Goal: Task Accomplishment & Management: Use online tool/utility

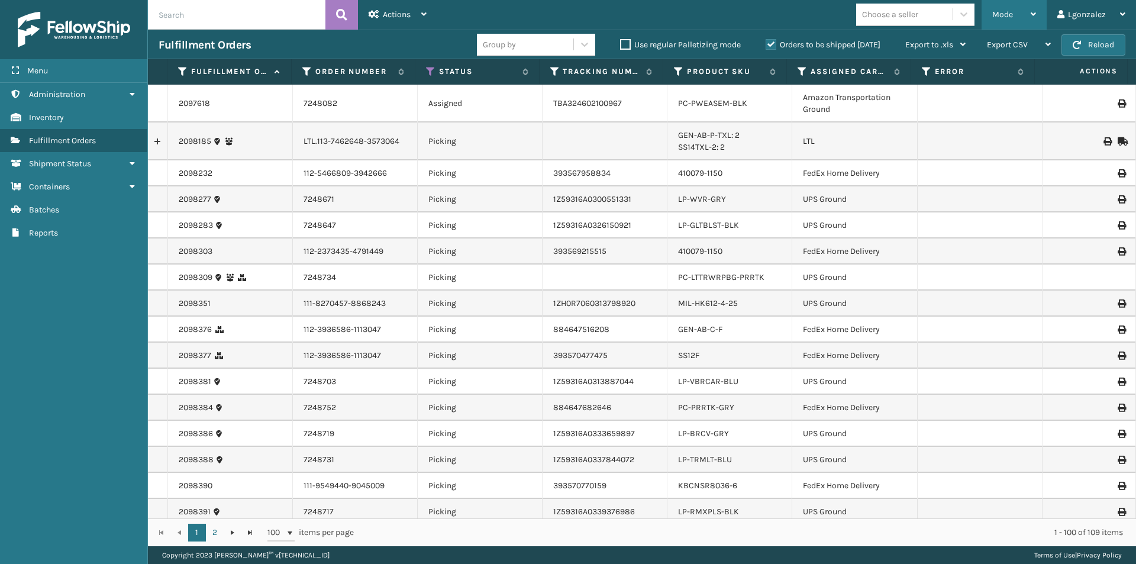
click at [1033, 21] on div "Mode" at bounding box center [1014, 15] width 44 height 30
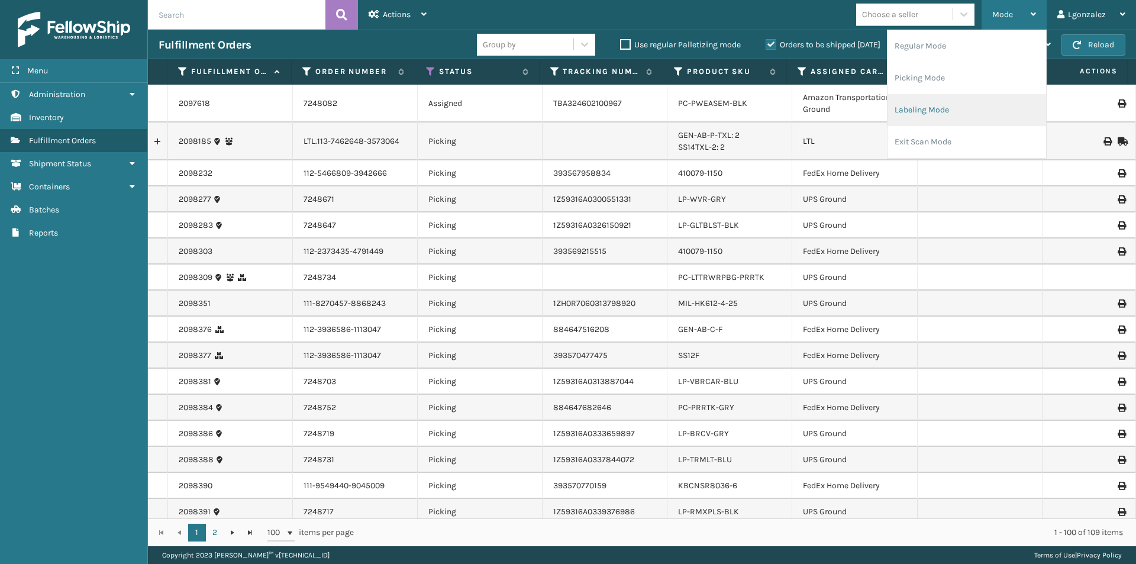
click at [938, 117] on li "Labeling Mode" at bounding box center [966, 110] width 159 height 32
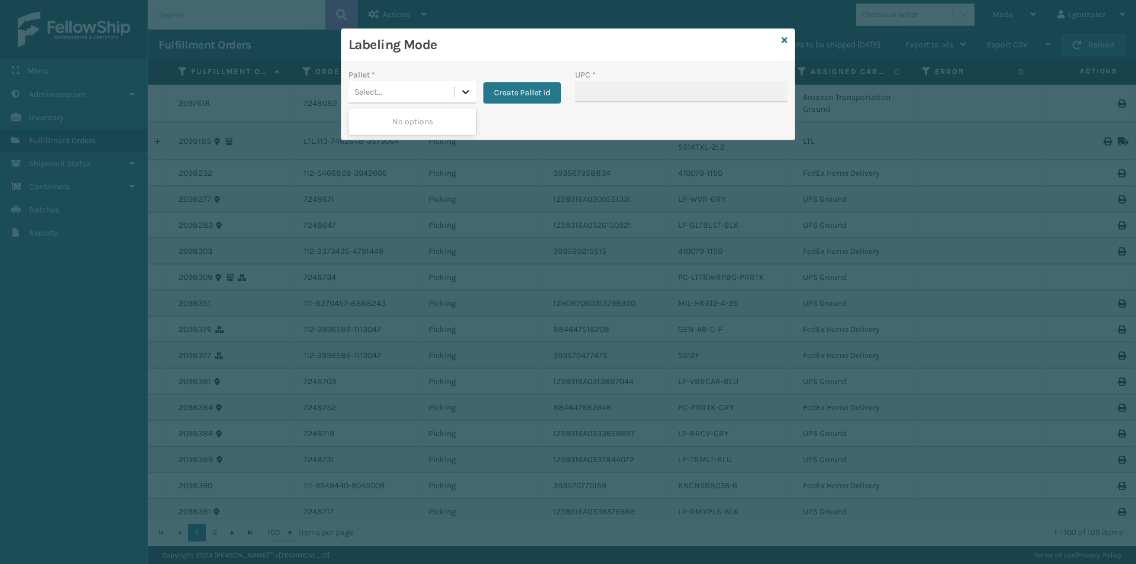
click at [467, 89] on icon at bounding box center [466, 92] width 12 height 12
click at [497, 89] on button "Create Pallet Id" at bounding box center [521, 92] width 77 height 21
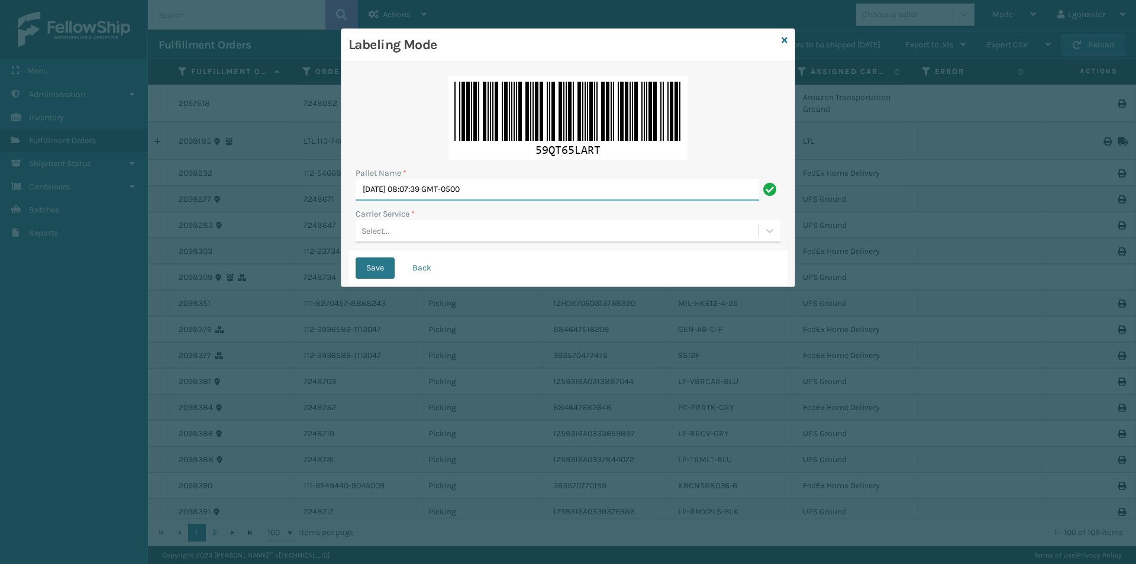
click at [441, 192] on input "[DATE] 08:07:39 GMT-0500" at bounding box center [557, 189] width 403 height 21
type input "TRINTY AVE"
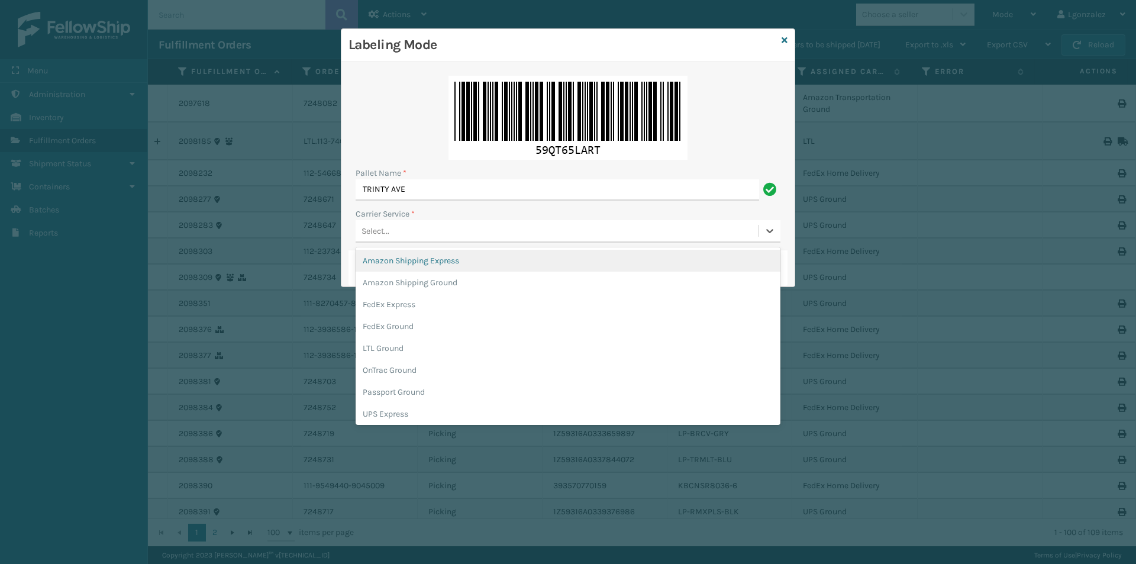
click at [389, 231] on div "Select..." at bounding box center [557, 231] width 403 height 20
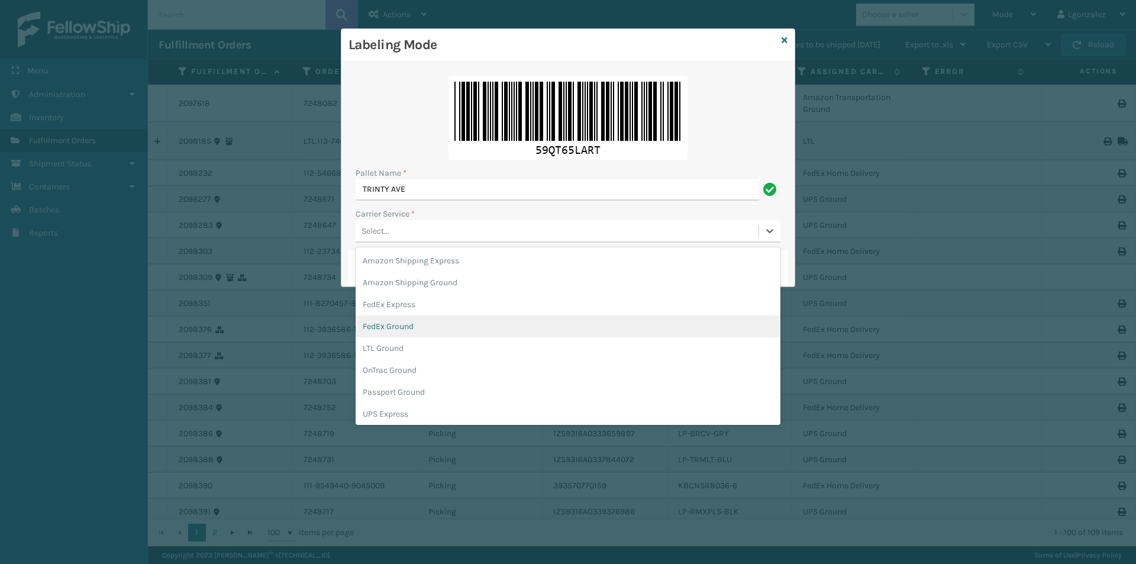
click at [422, 328] on div "FedEx Ground" at bounding box center [568, 326] width 425 height 22
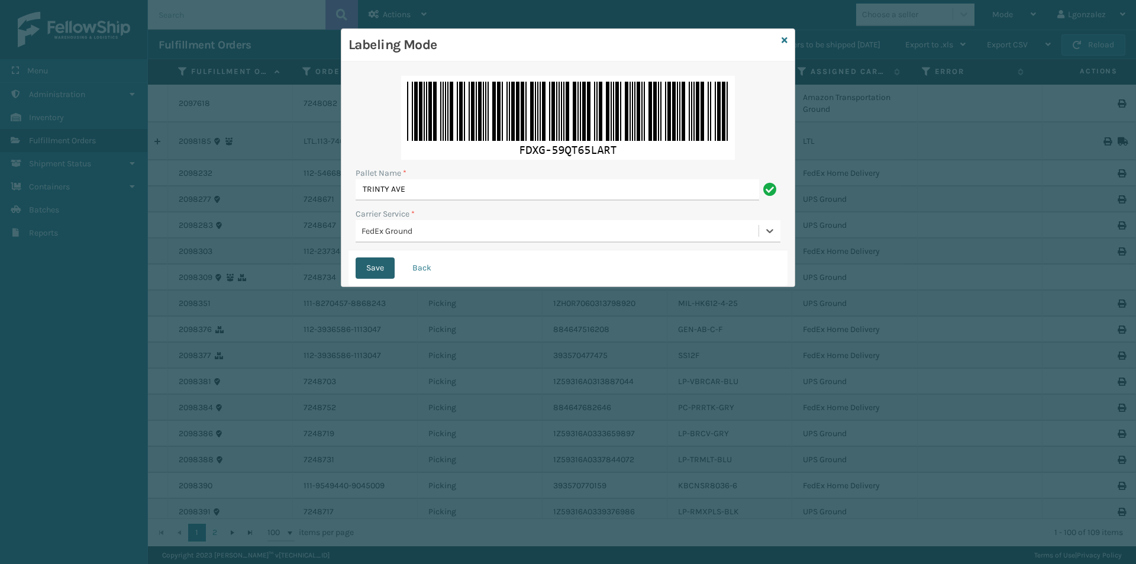
click at [371, 267] on button "Save" at bounding box center [375, 267] width 39 height 21
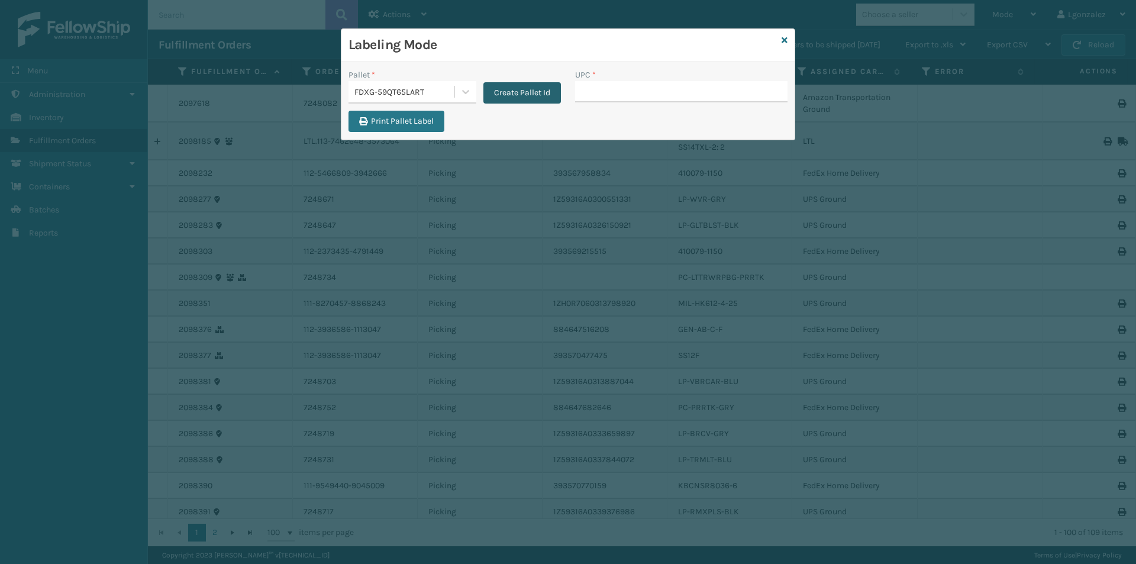
click at [532, 91] on button "Create Pallet Id" at bounding box center [521, 92] width 77 height 21
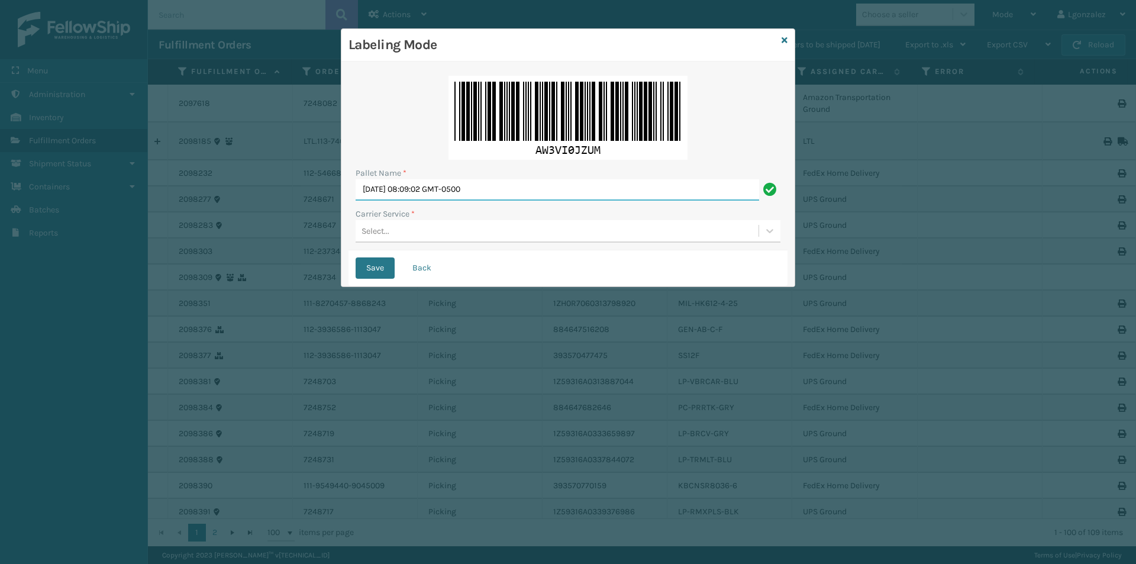
click at [485, 199] on input "[DATE] 08:09:02 GMT-0500" at bounding box center [557, 189] width 403 height 21
click at [486, 194] on input "[DATE] 08:09:02 GMT-0500" at bounding box center [557, 189] width 403 height 21
type input "TRINTY AVE"
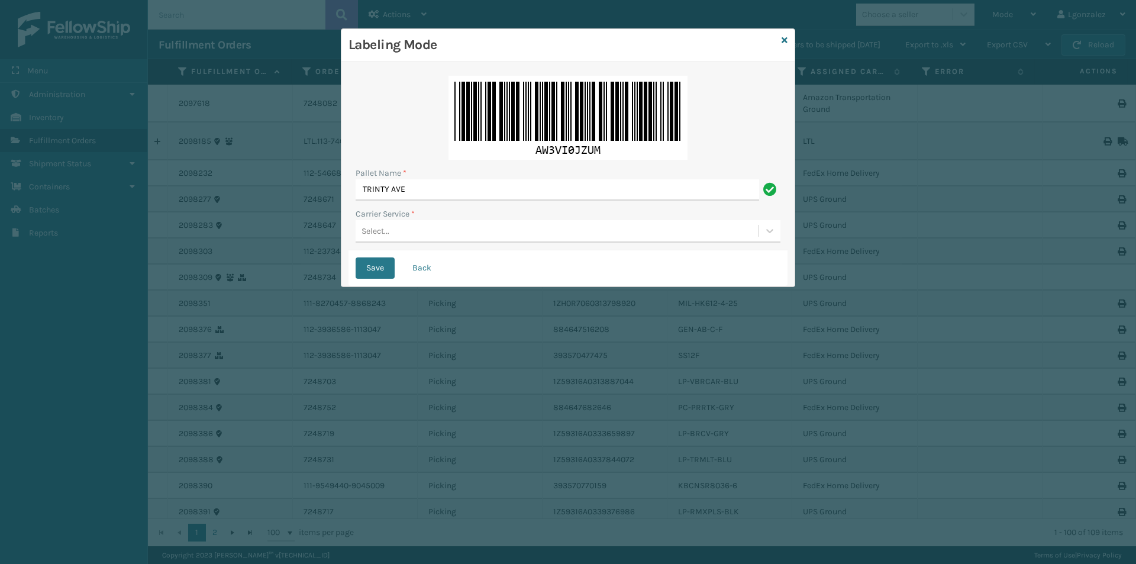
click at [408, 239] on div "Select..." at bounding box center [557, 231] width 403 height 20
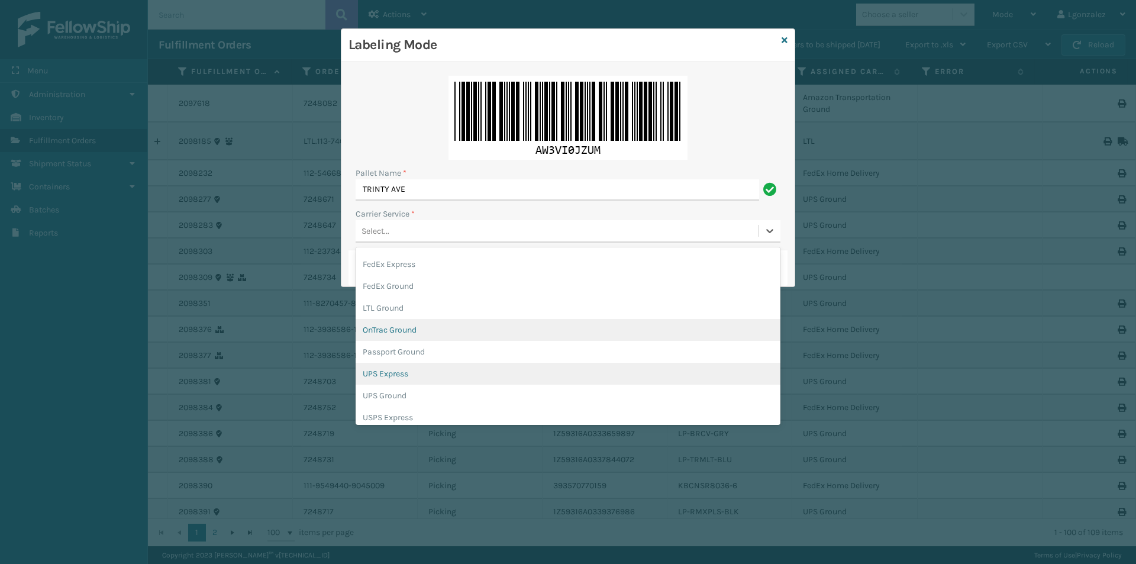
scroll to position [68, 0]
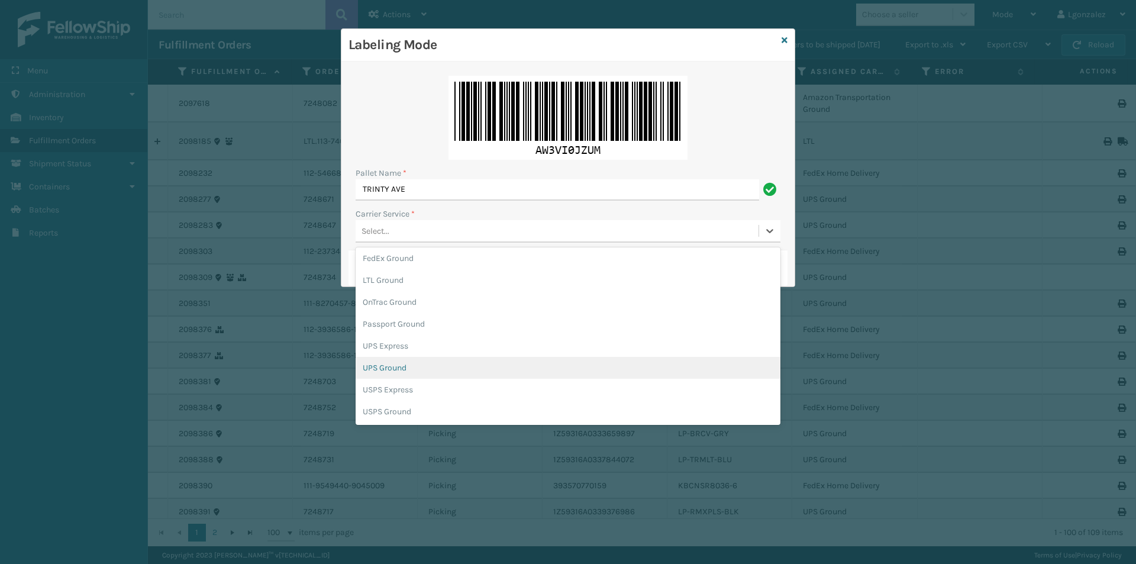
click at [392, 371] on div "UPS Ground" at bounding box center [568, 368] width 425 height 22
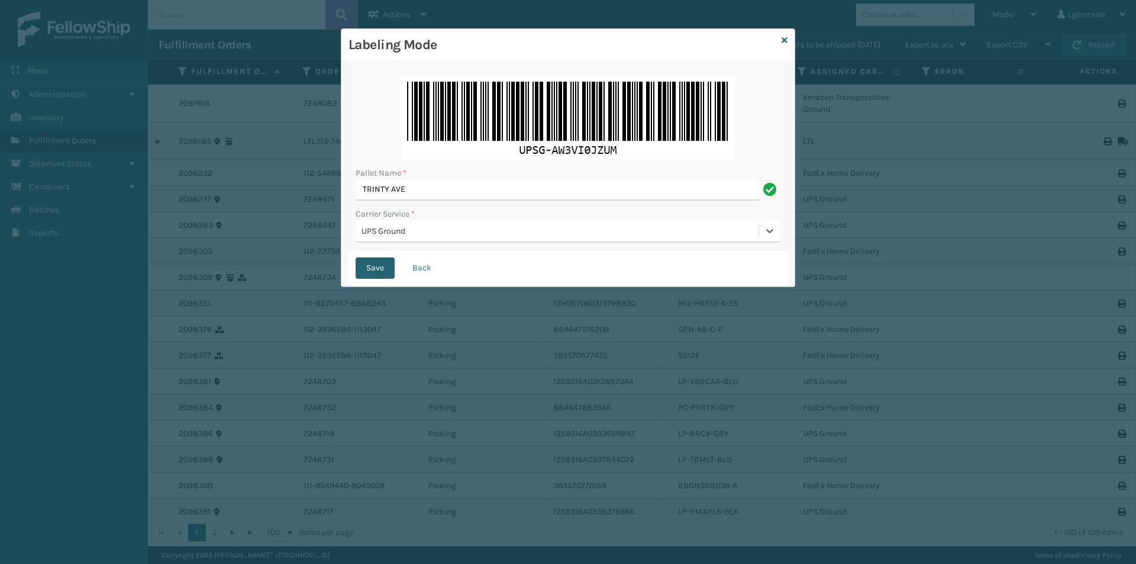
click at [374, 270] on button "Save" at bounding box center [375, 267] width 39 height 21
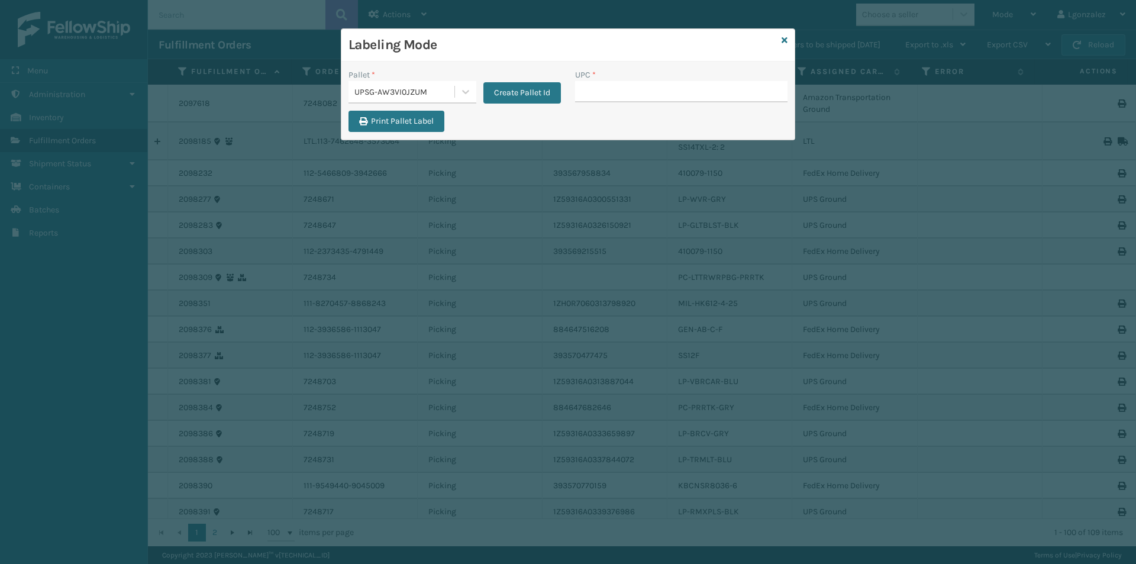
click at [789, 43] on div "Labeling Mode" at bounding box center [567, 45] width 453 height 33
click at [785, 41] on icon at bounding box center [784, 40] width 6 height 8
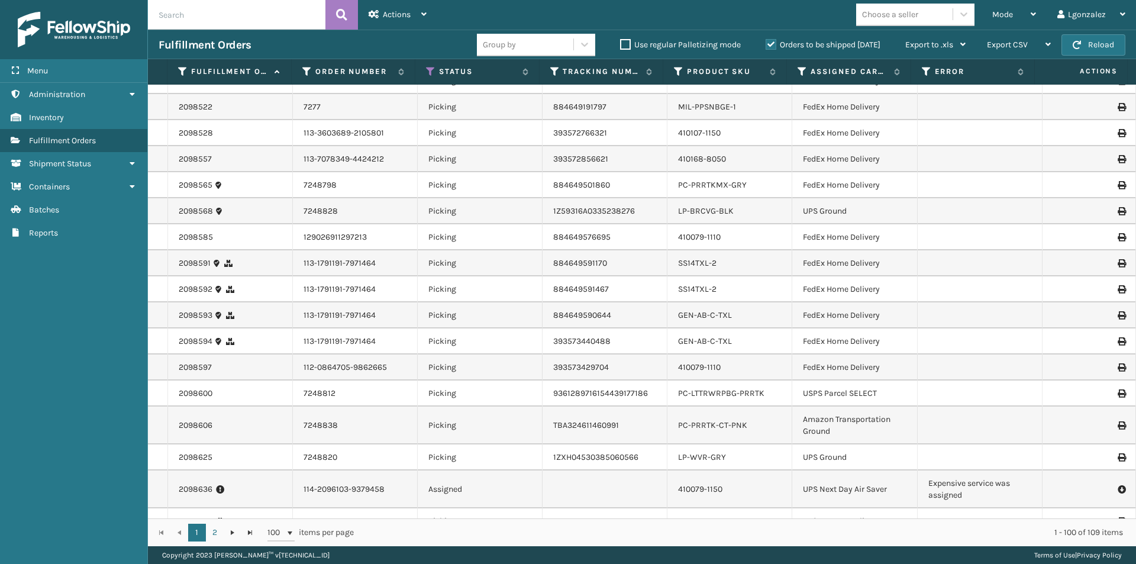
scroll to position [1301, 0]
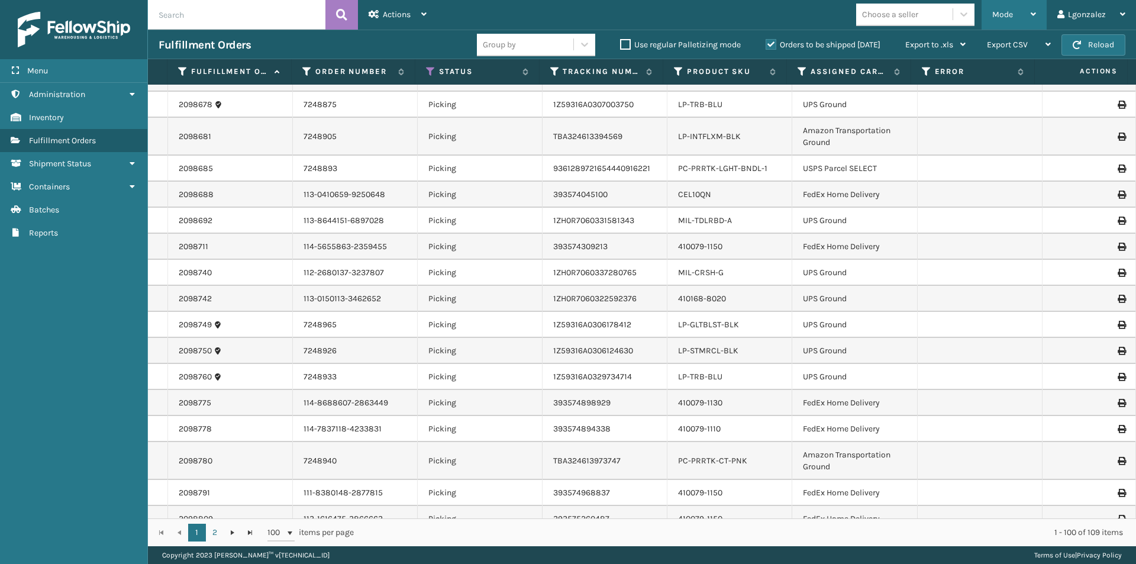
click at [1041, 14] on div "Mode Regular Mode Picking Mode Labeling Mode Exit Scan Mode" at bounding box center [1013, 15] width 65 height 30
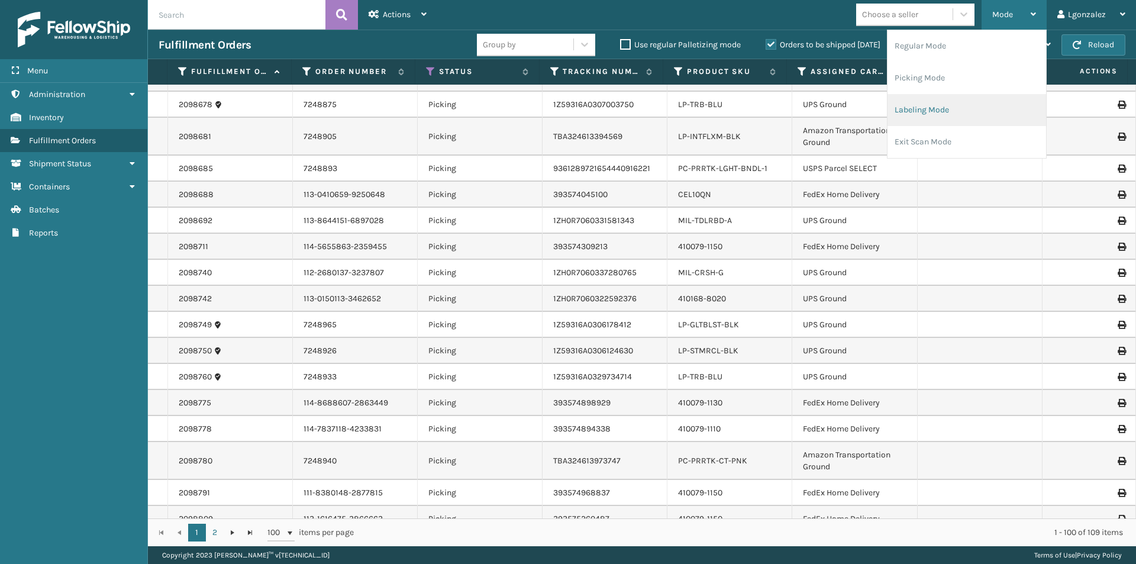
click at [937, 111] on li "Labeling Mode" at bounding box center [966, 110] width 159 height 32
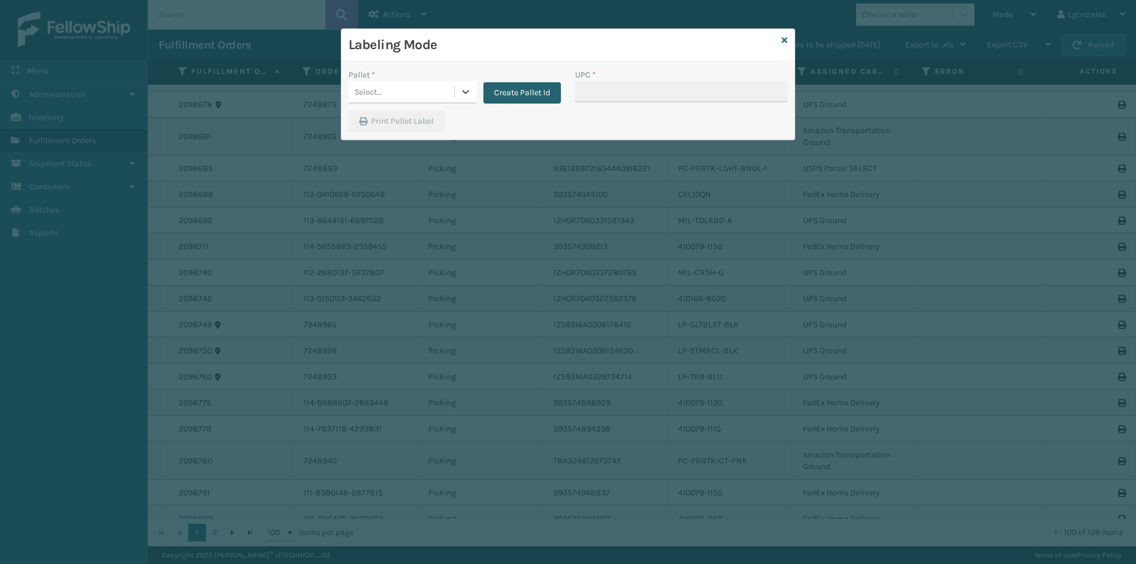
click at [503, 88] on button "Create Pallet Id" at bounding box center [521, 92] width 77 height 21
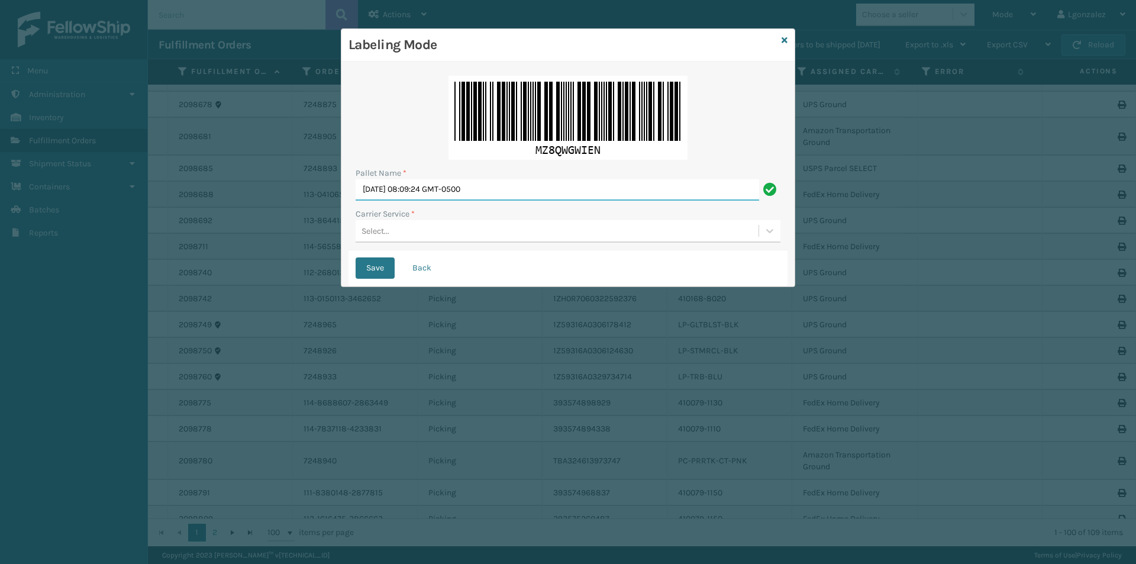
click at [419, 189] on input "[DATE] 08:09:24 GMT-0500" at bounding box center [557, 189] width 403 height 21
type input "TRINTY AVE"
click at [409, 235] on div "Select..." at bounding box center [557, 231] width 403 height 20
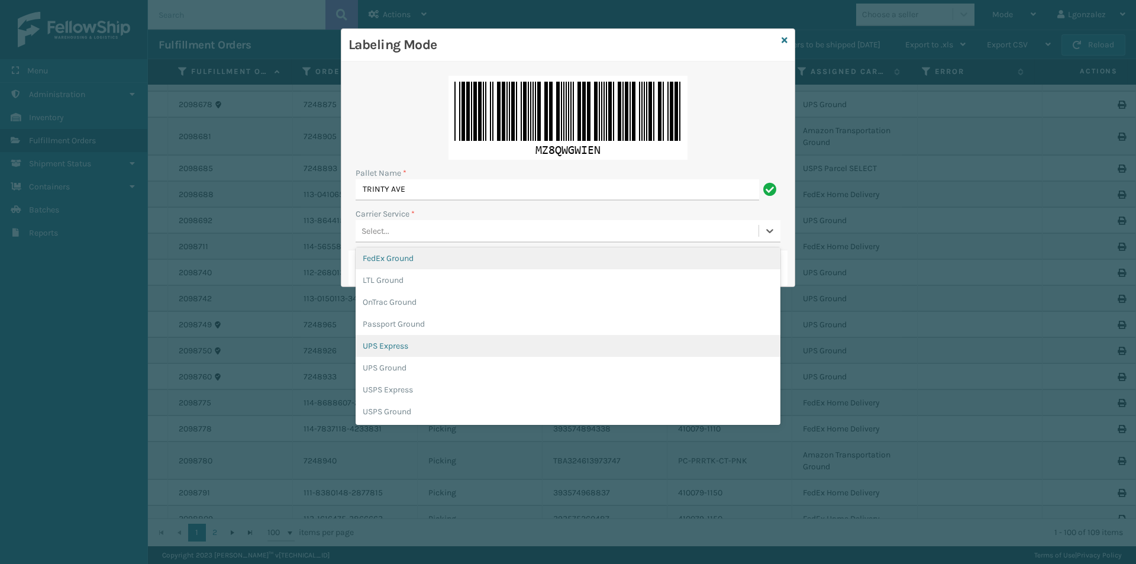
scroll to position [0, 0]
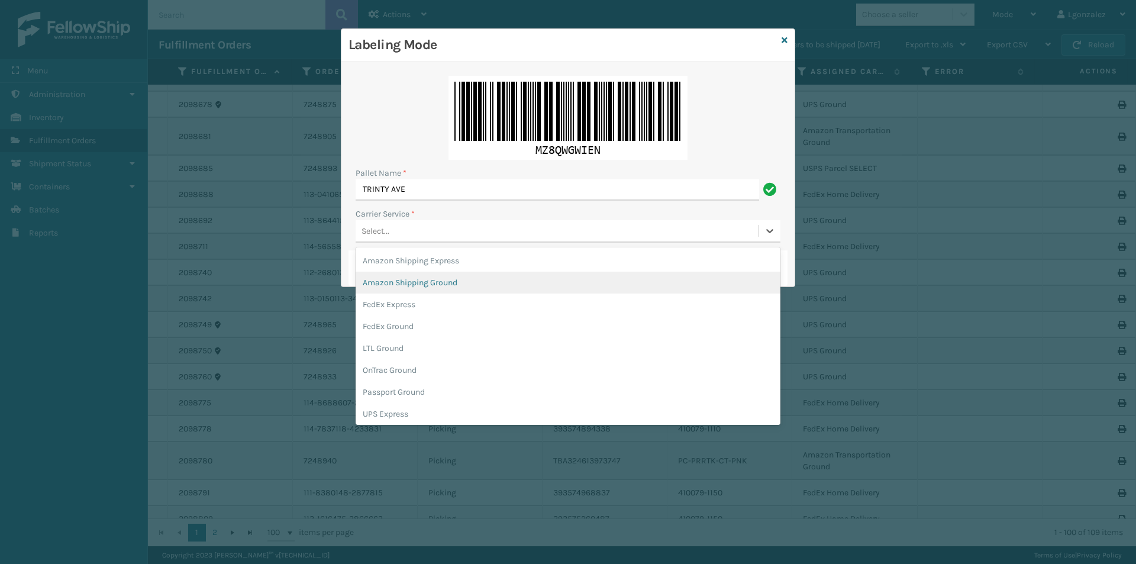
click at [420, 277] on div "Amazon Shipping Ground" at bounding box center [568, 283] width 425 height 22
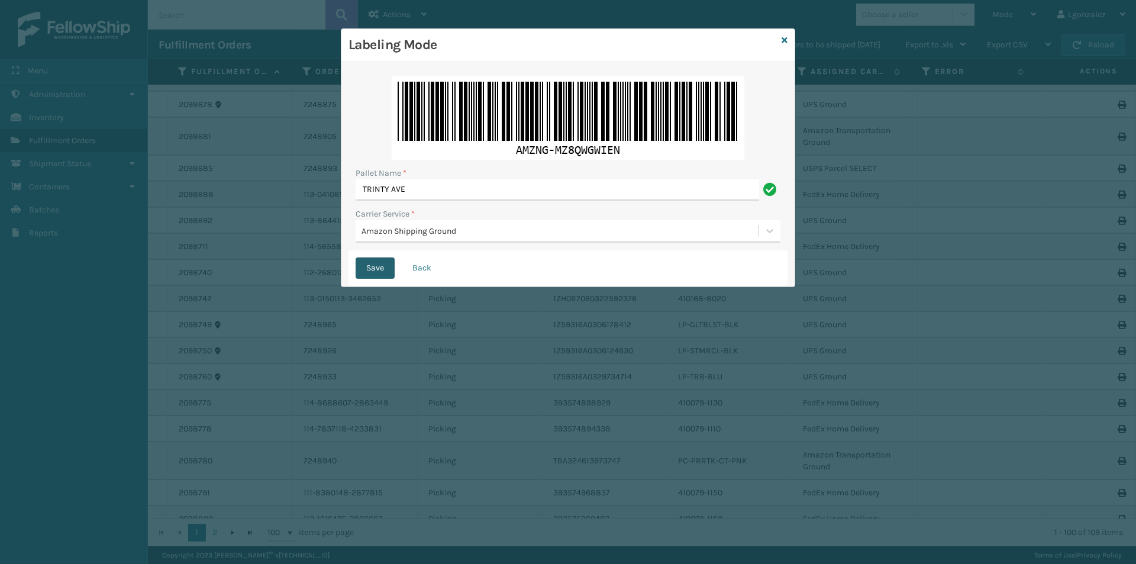
click at [382, 266] on button "Save" at bounding box center [375, 267] width 39 height 21
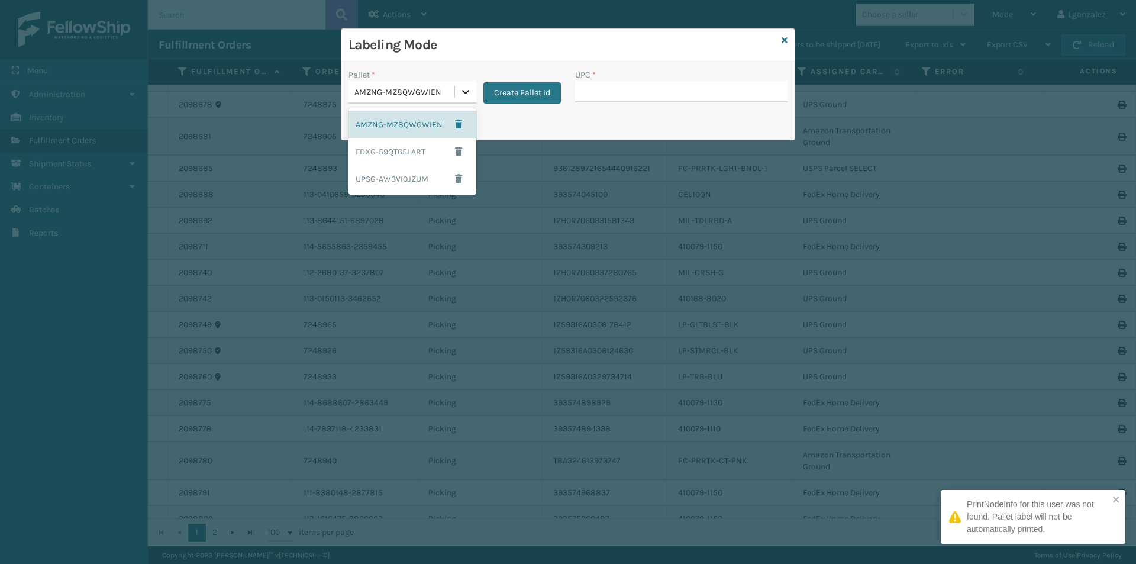
click at [467, 97] on icon at bounding box center [466, 92] width 12 height 12
click at [407, 158] on div "FDXG-59QT65LART" at bounding box center [412, 151] width 128 height 27
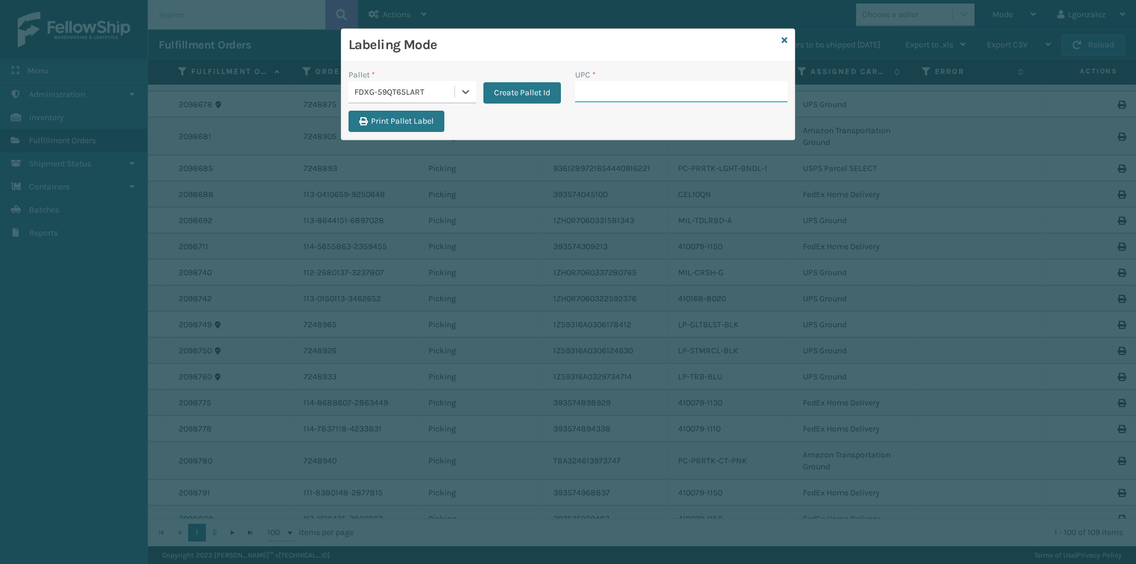
click at [622, 92] on input "UPC *" at bounding box center [681, 91] width 212 height 21
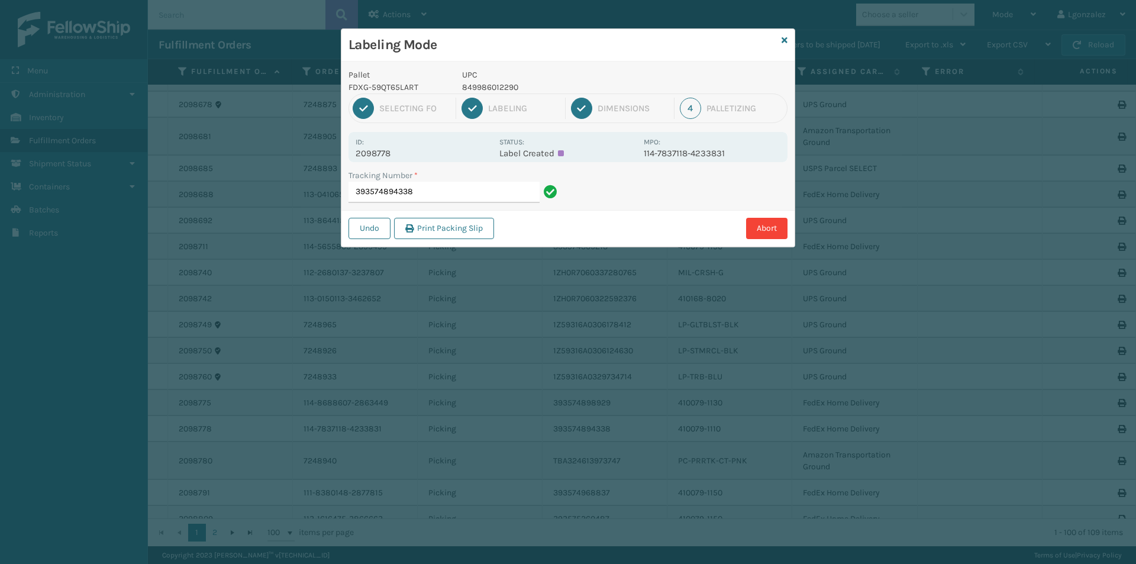
click at [513, 85] on p "849986012290" at bounding box center [549, 87] width 175 height 12
click at [513, 86] on p "849986012290" at bounding box center [549, 87] width 175 height 12
copy p "849986012290"
click at [524, 190] on input "393574894338" at bounding box center [443, 192] width 191 height 21
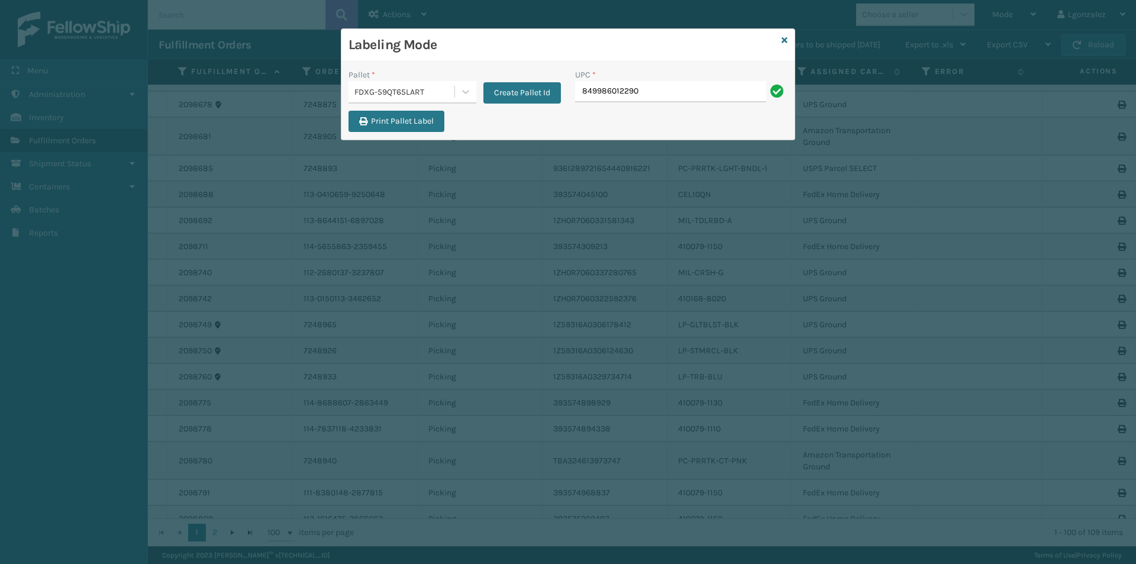
type input "849986012290"
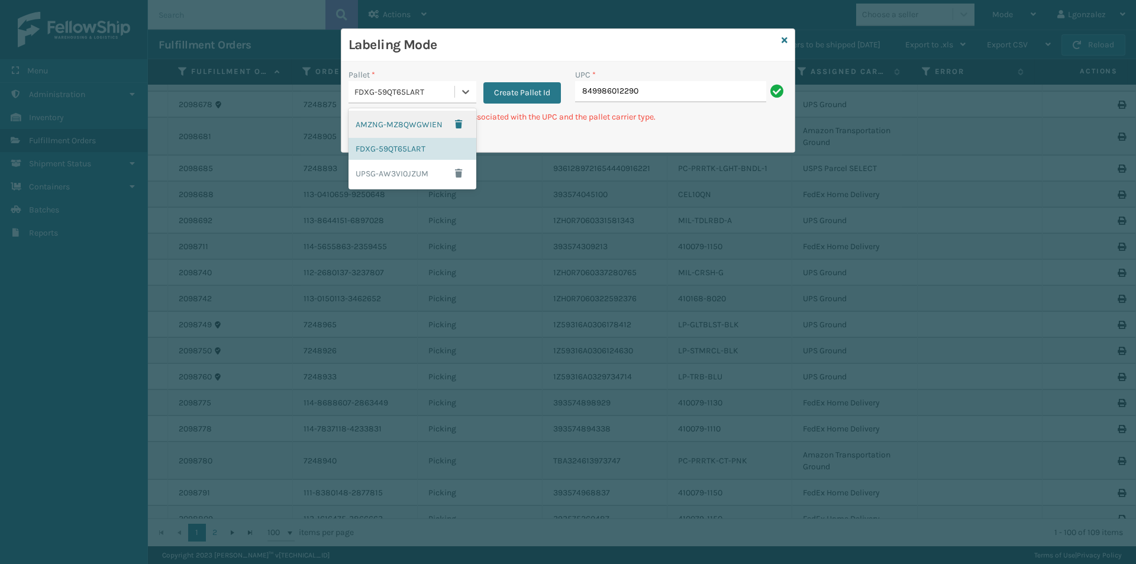
drag, startPoint x: 468, startPoint y: 84, endPoint x: 440, endPoint y: 119, distance: 45.1
click at [469, 85] on div at bounding box center [465, 91] width 21 height 21
click at [397, 182] on div "UPSG-AW3VI0JZUM" at bounding box center [412, 173] width 128 height 27
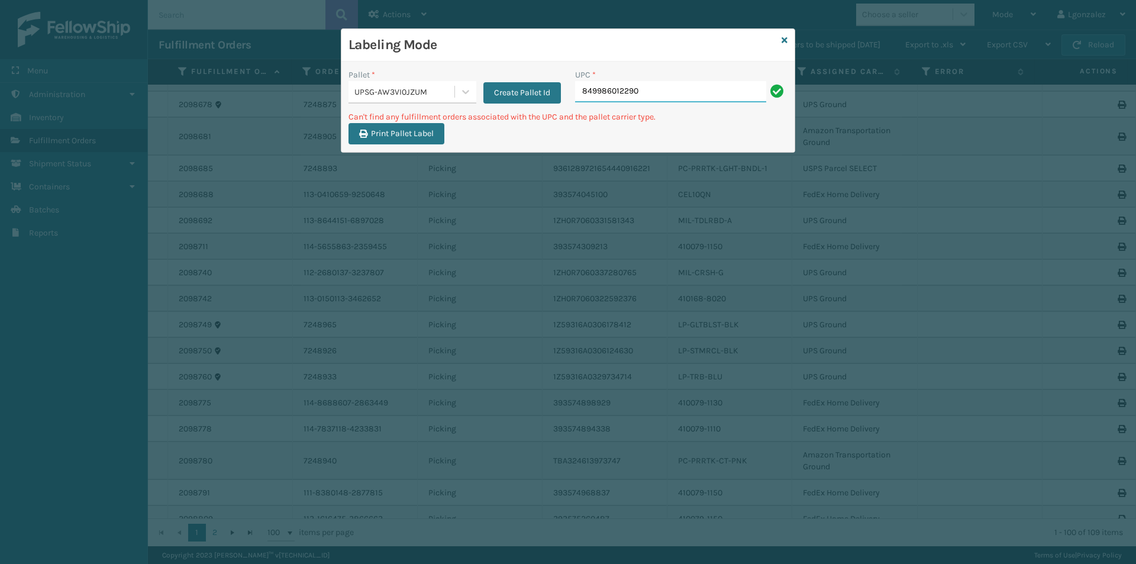
click at [670, 92] on input "849986012290" at bounding box center [670, 91] width 191 height 21
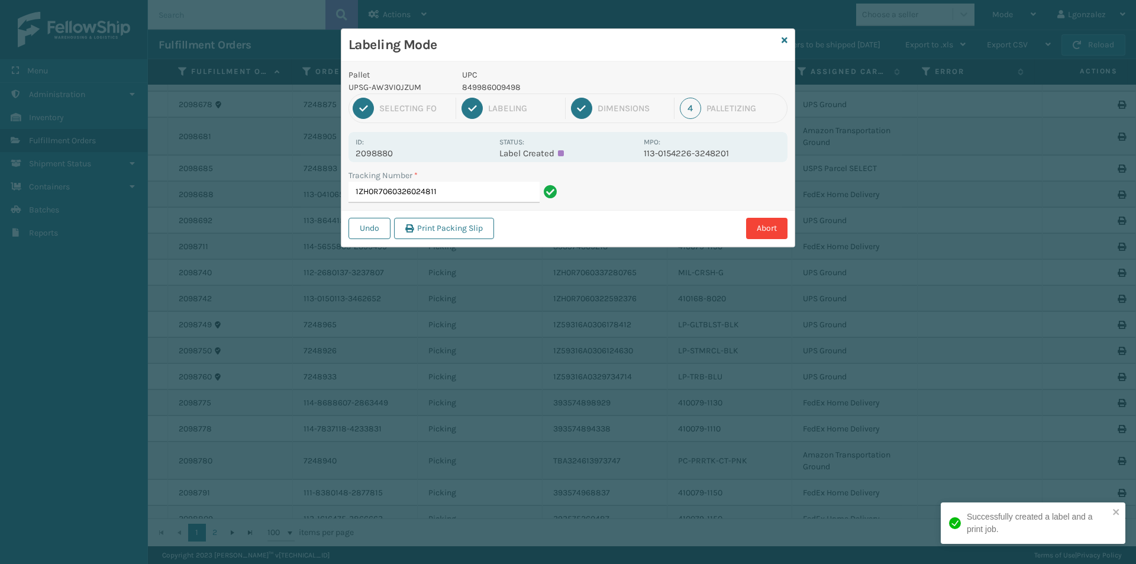
click at [497, 86] on p "849986009498" at bounding box center [549, 87] width 175 height 12
copy p "849986009498"
drag, startPoint x: 508, startPoint y: 193, endPoint x: 509, endPoint y: 187, distance: 6.5
click at [509, 195] on input "1ZH0R7060326024811" at bounding box center [443, 192] width 191 height 21
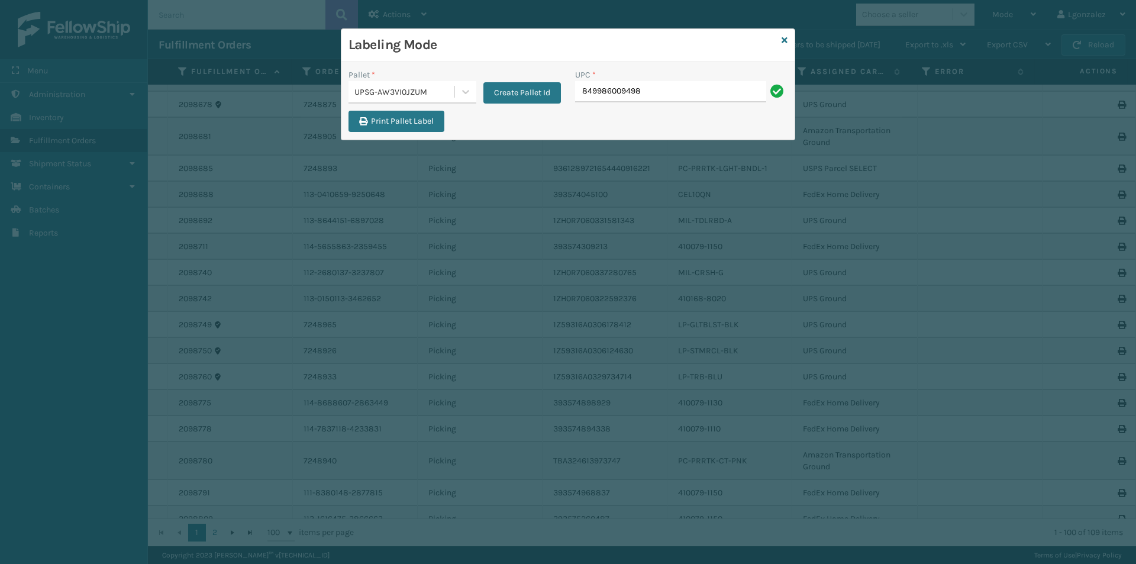
type input "849986009498"
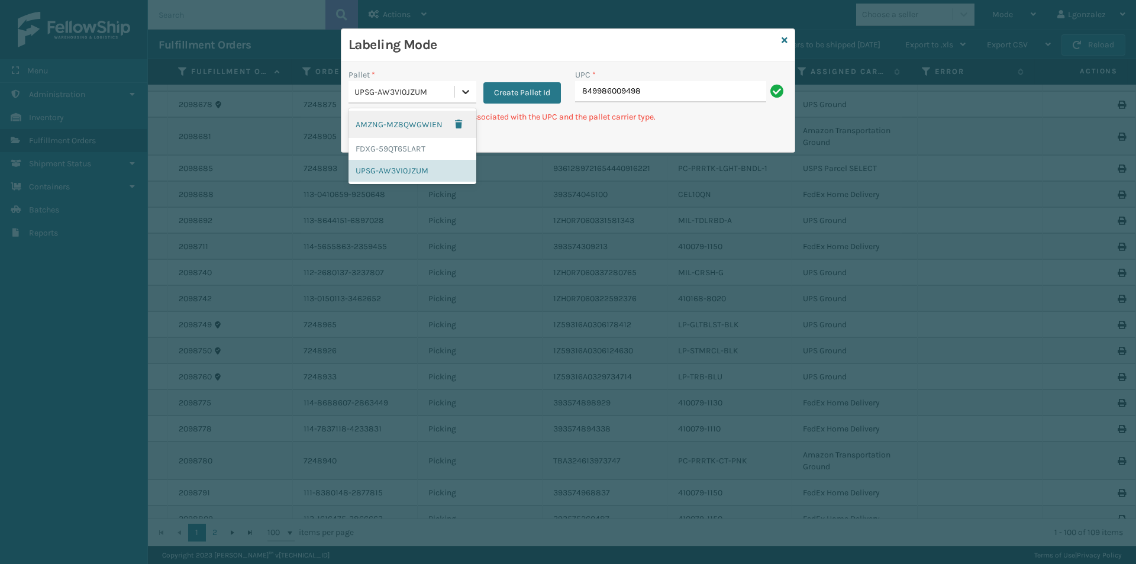
click at [470, 89] on icon at bounding box center [466, 92] width 12 height 12
click at [412, 152] on div "FDXG-59QT65LART" at bounding box center [412, 149] width 128 height 22
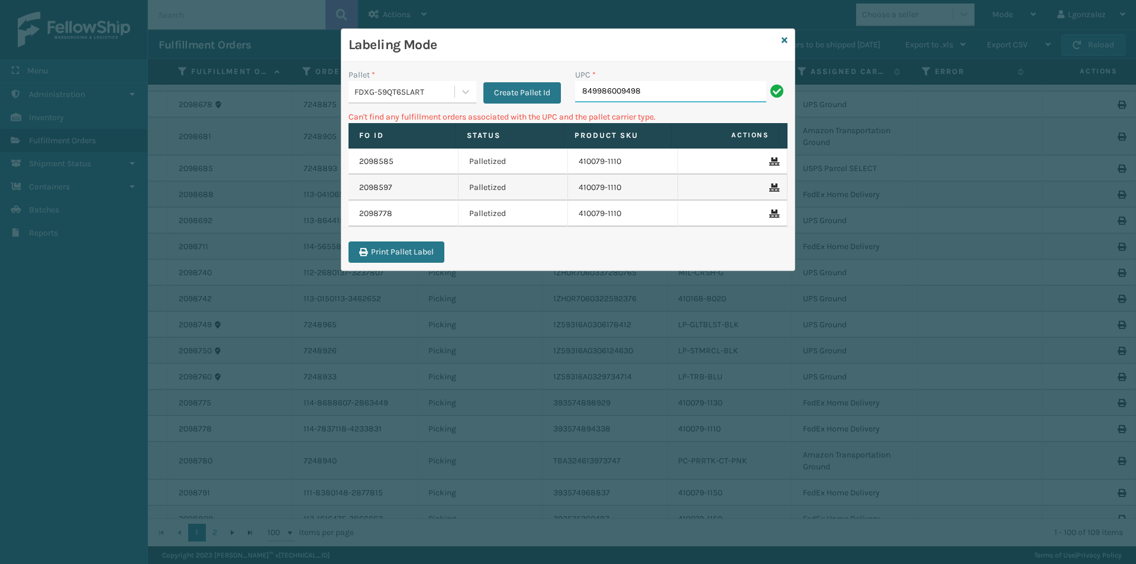
click at [642, 88] on input "849986009498" at bounding box center [670, 91] width 191 height 21
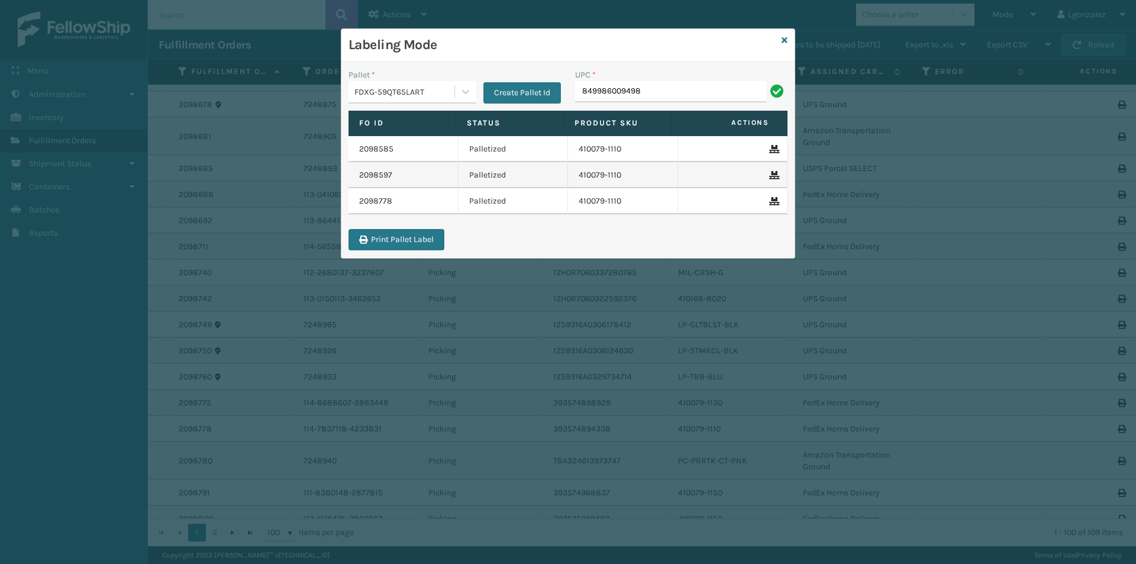
type input "849986009498"
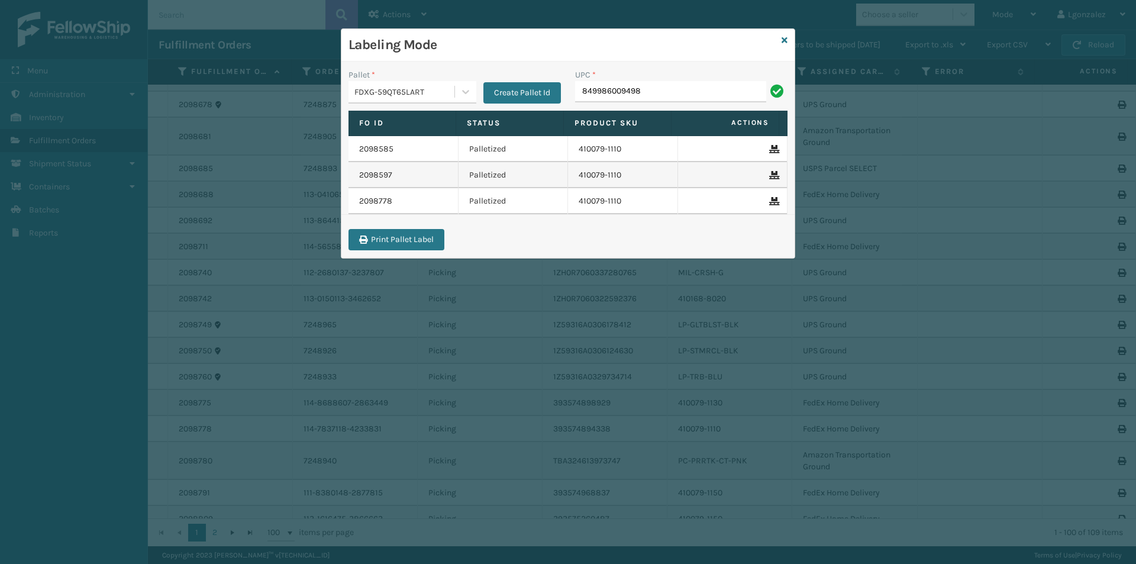
type input "849986009498"
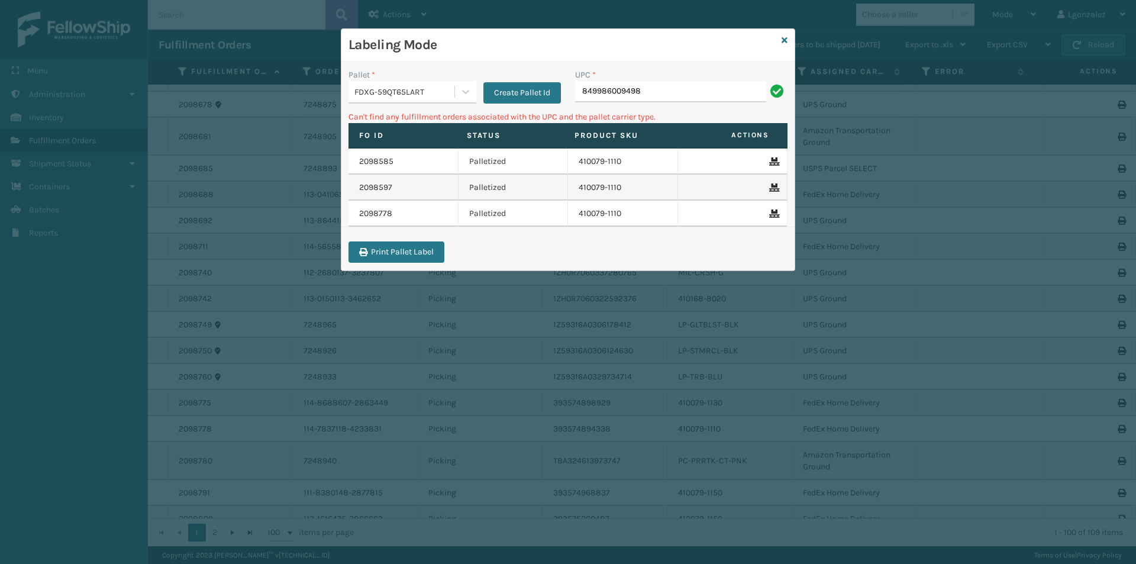
click at [651, 80] on div "UPC *" at bounding box center [681, 75] width 212 height 12
drag, startPoint x: 651, startPoint y: 80, endPoint x: 651, endPoint y: 96, distance: 15.4
click at [651, 90] on div "UPC * 849986009498" at bounding box center [681, 86] width 212 height 34
click at [651, 95] on input "849986009498" at bounding box center [670, 91] width 191 height 21
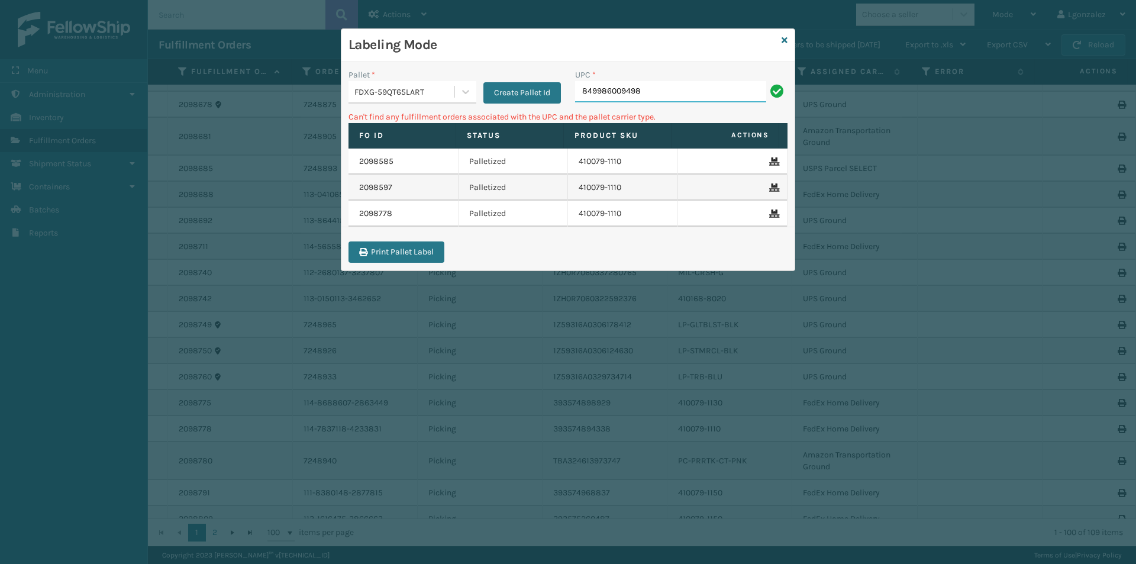
click at [651, 95] on input "849986009498" at bounding box center [670, 91] width 191 height 21
click at [477, 92] on div "Create Pallet Id" at bounding box center [518, 86] width 85 height 35
click at [464, 95] on icon at bounding box center [466, 92] width 12 height 12
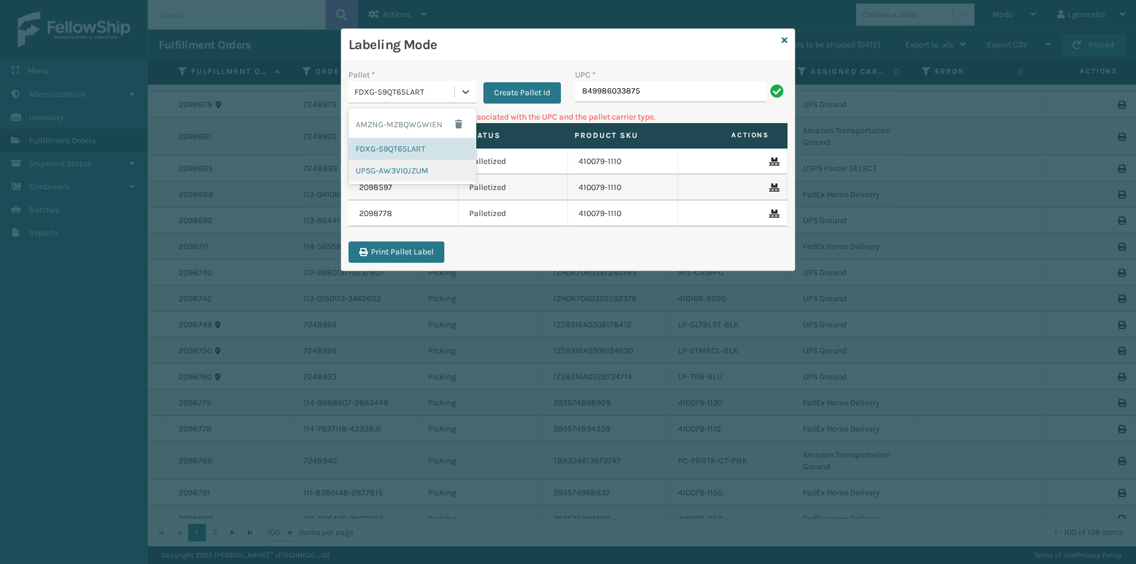
click at [401, 170] on div "UPSG-AW3VI0JZUM" at bounding box center [412, 171] width 128 height 22
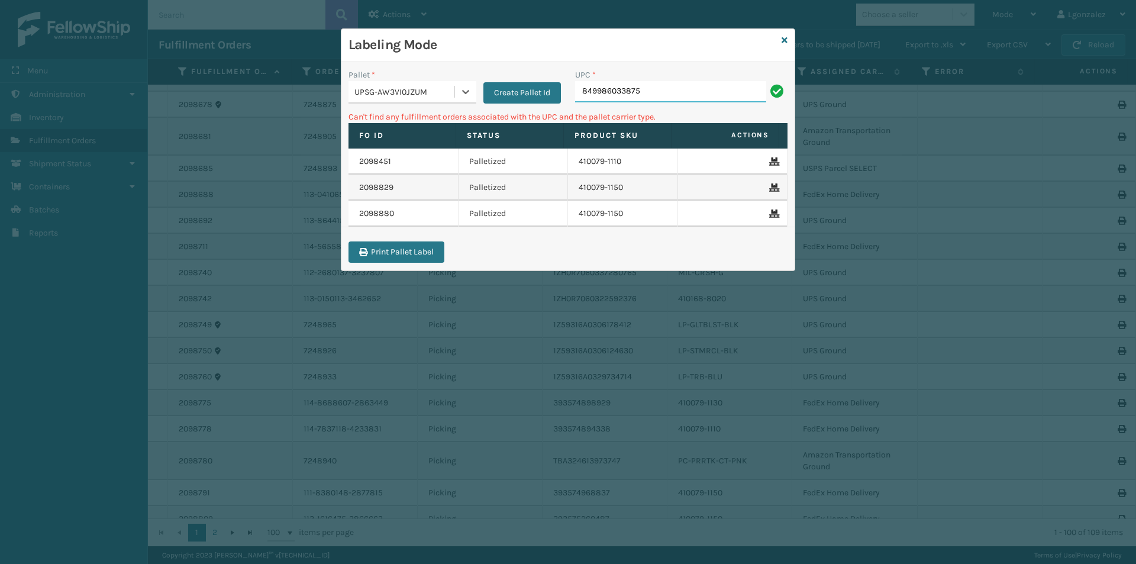
click at [652, 83] on input "849986033875" at bounding box center [670, 91] width 191 height 21
click at [463, 95] on icon at bounding box center [466, 92] width 12 height 12
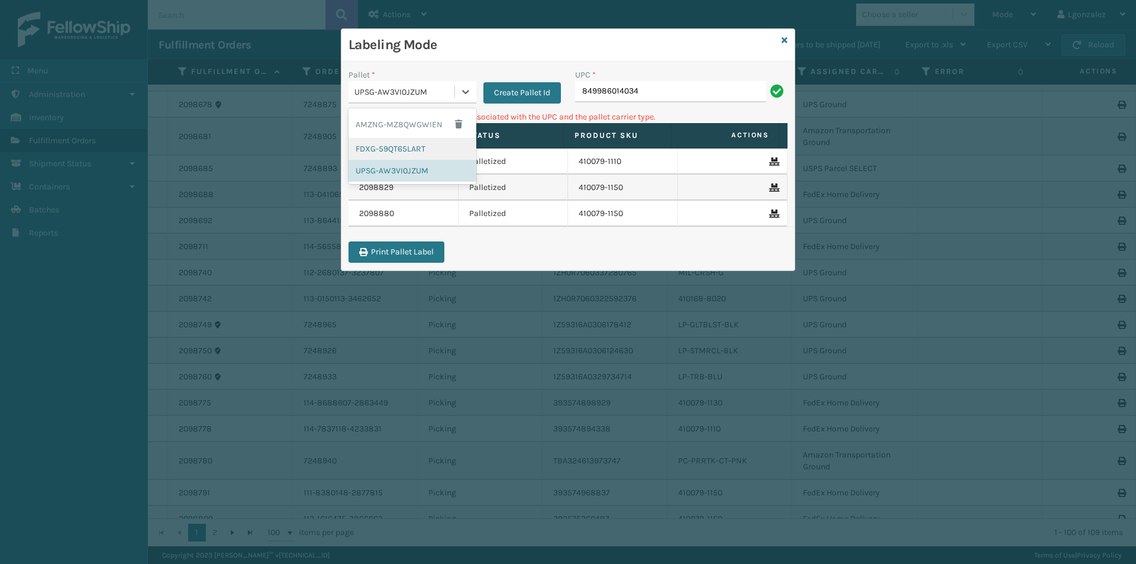
click at [414, 144] on div "FDXG-59QT65LART" at bounding box center [412, 149] width 128 height 22
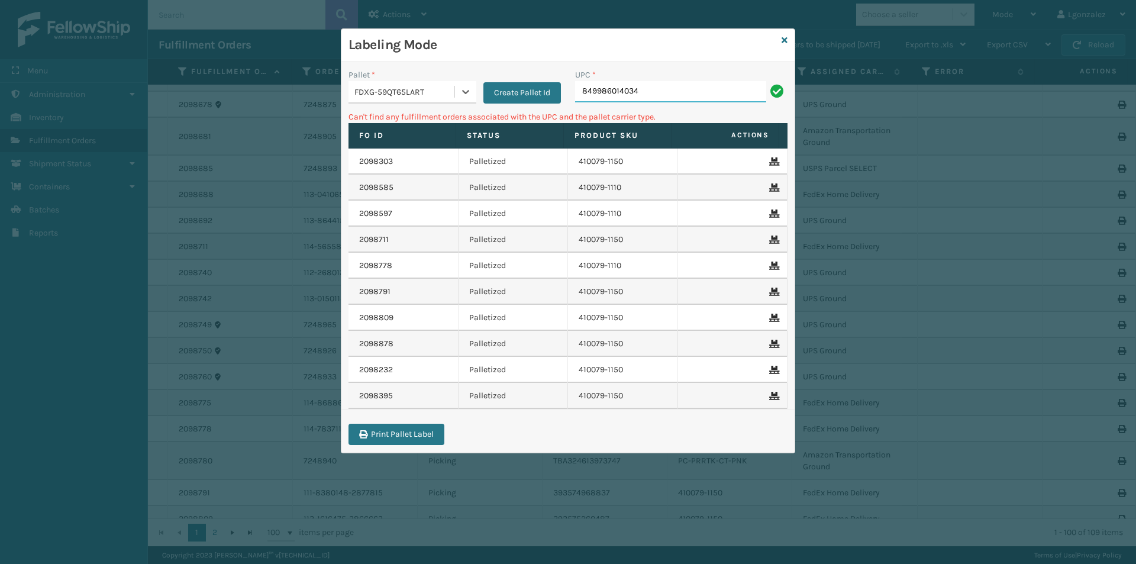
click at [659, 88] on input "849986014034" at bounding box center [670, 91] width 191 height 21
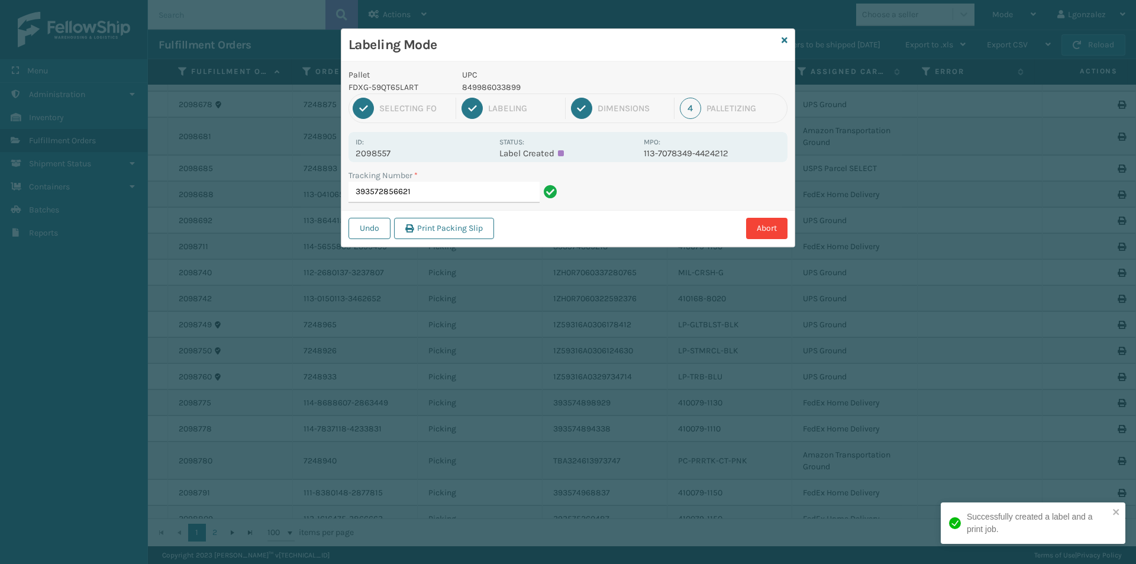
click at [493, 86] on p "849986033899" at bounding box center [549, 87] width 175 height 12
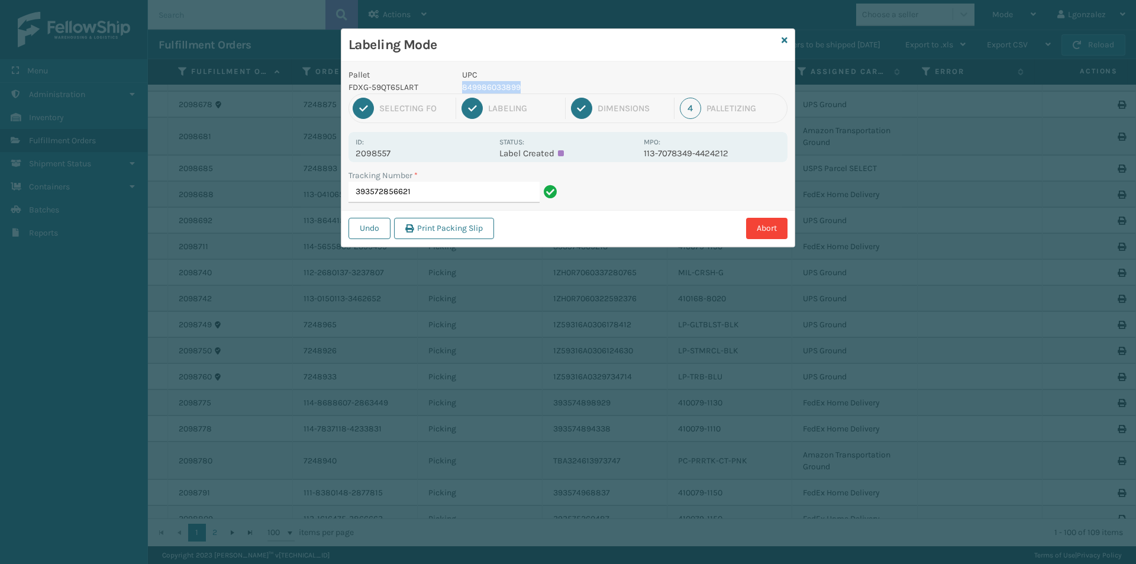
copy p "849986033899"
click at [474, 195] on input "393572856621" at bounding box center [443, 192] width 191 height 21
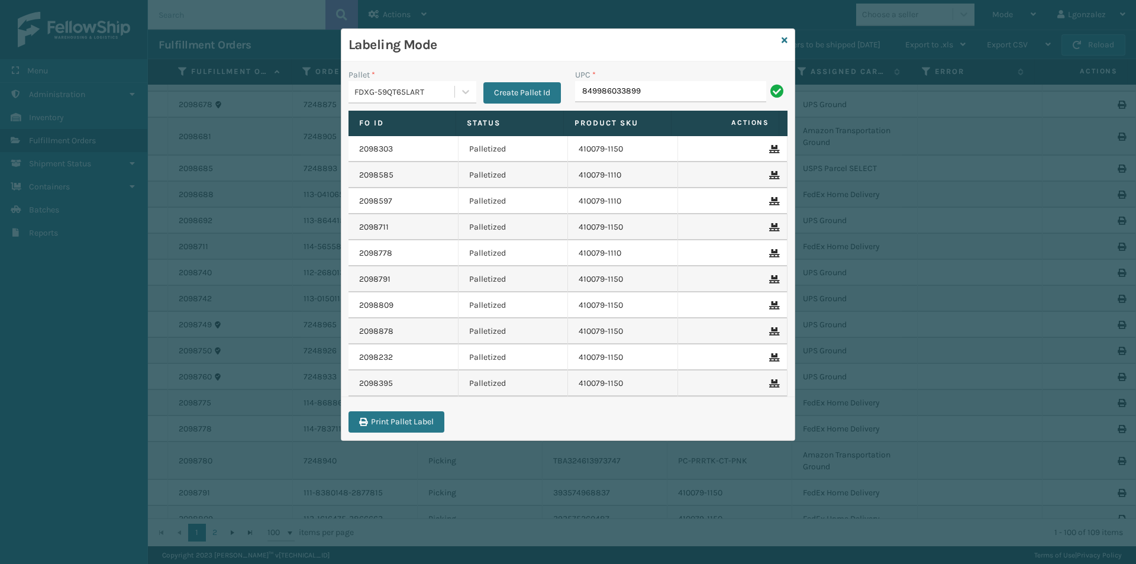
type input "849986033899"
type input "410107-1160"
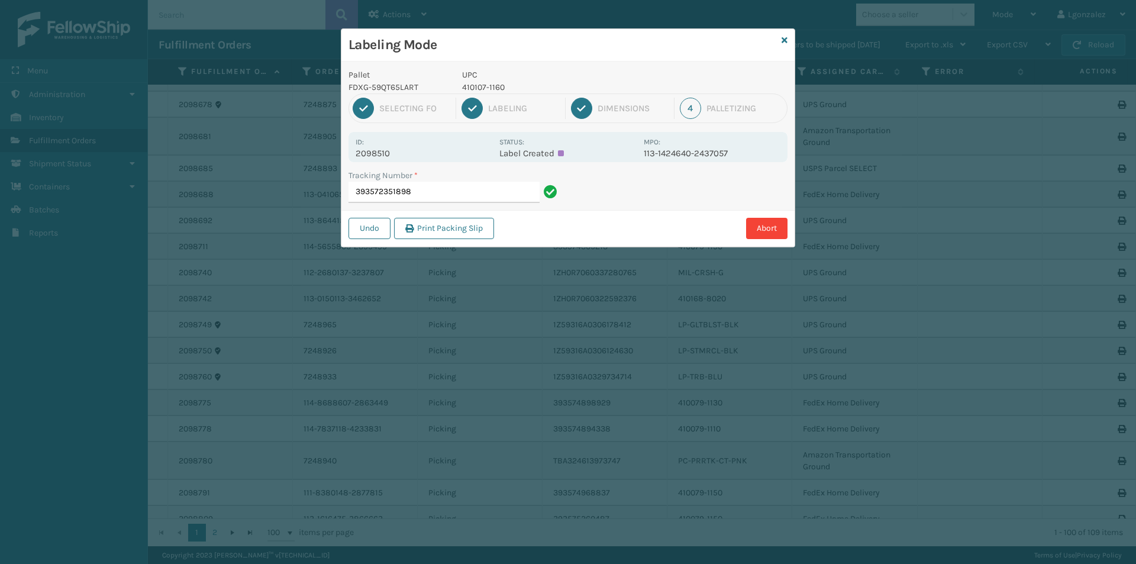
type input "393572351898"
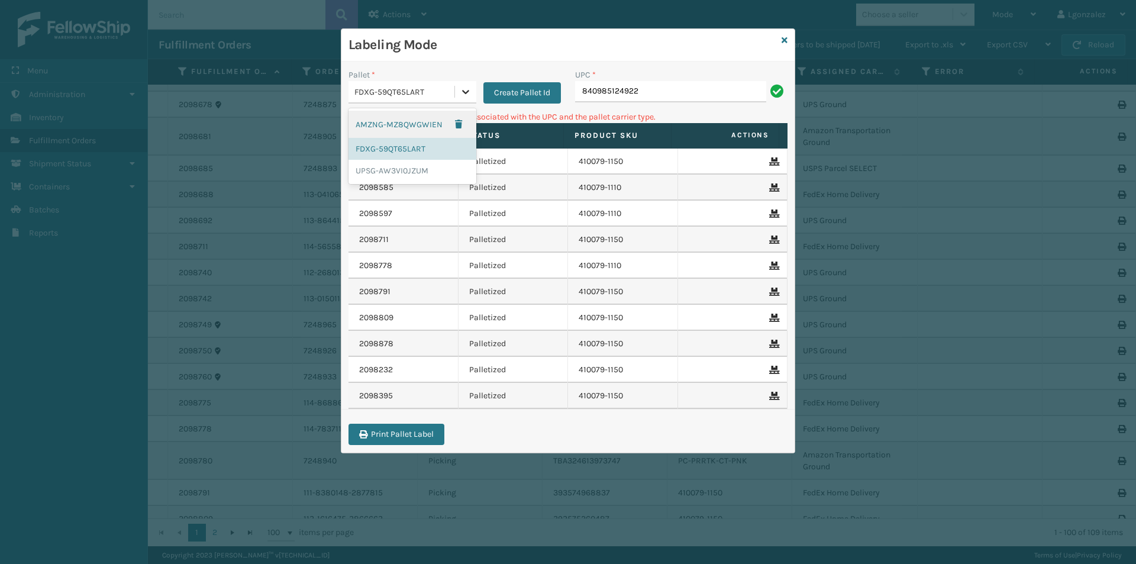
click at [468, 94] on icon at bounding box center [466, 92] width 12 height 12
click at [416, 182] on div "AMZNG-MZ8QWGWIEN FDXG-59QT65LART UPSG-AW3VI0JZUM" at bounding box center [412, 146] width 128 height 76
click at [419, 175] on div "UPSG-AW3VI0JZUM" at bounding box center [412, 171] width 128 height 22
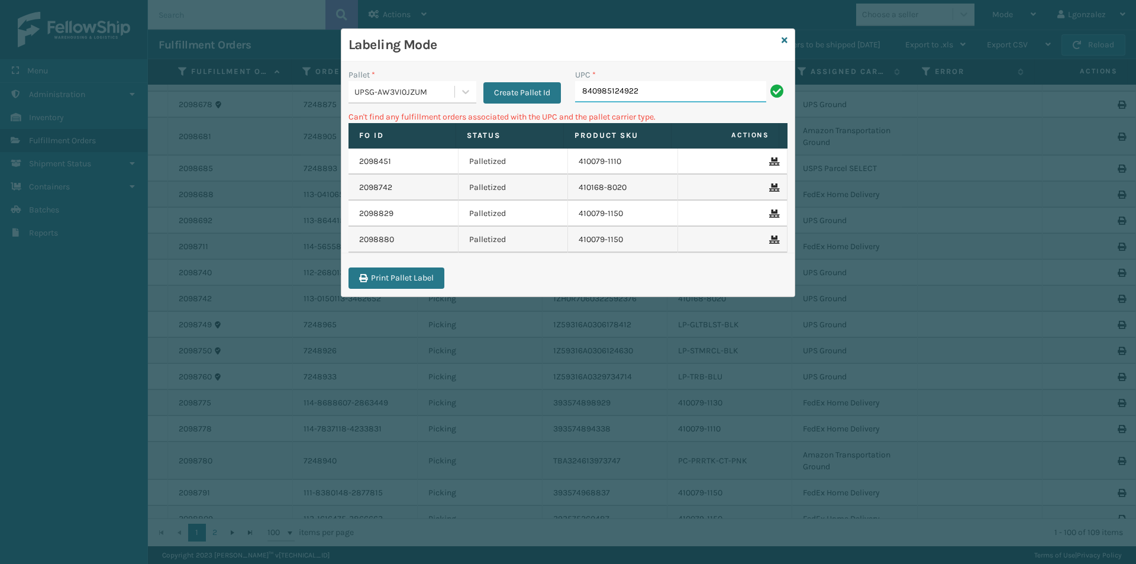
click at [668, 91] on input "840985124922" at bounding box center [670, 91] width 191 height 21
click at [781, 37] on icon at bounding box center [784, 40] width 6 height 8
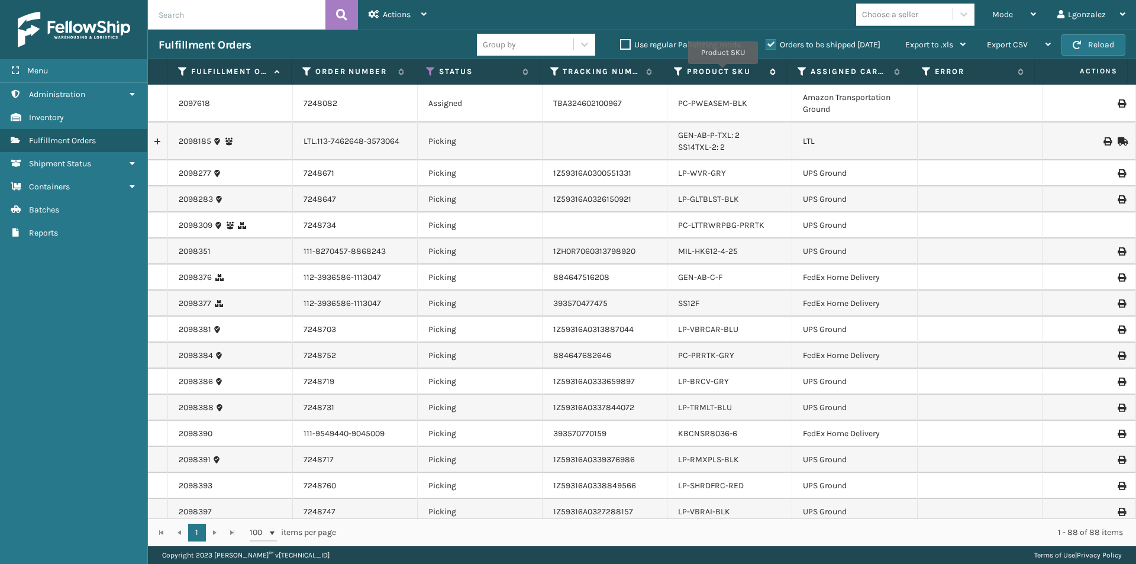
click at [723, 71] on label "Product SKU" at bounding box center [725, 71] width 77 height 11
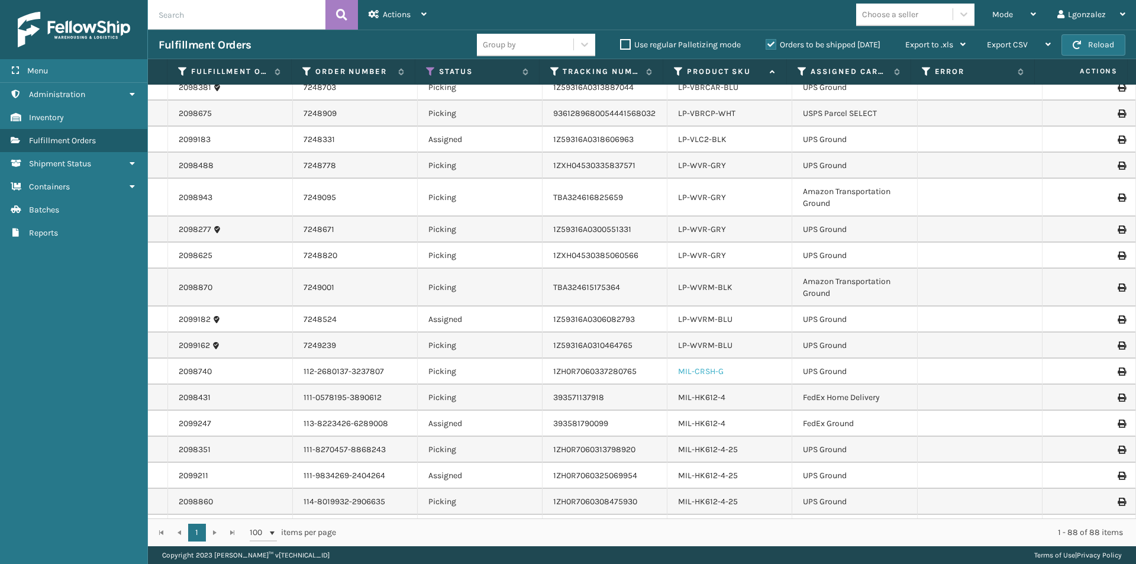
scroll to position [1597, 0]
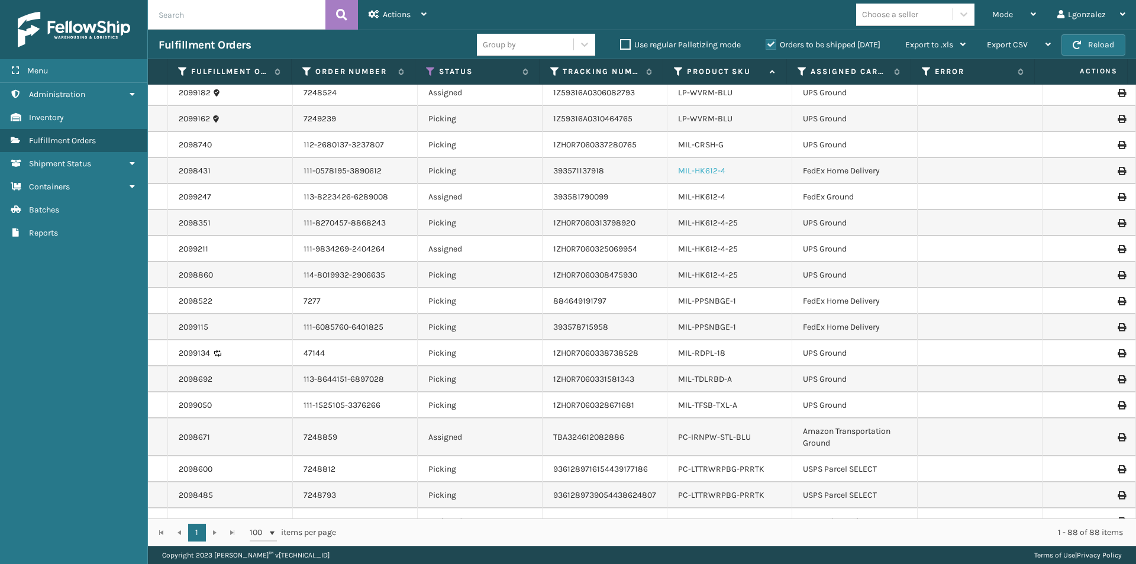
click at [709, 172] on link "MIL-HK612-4" at bounding box center [701, 171] width 47 height 10
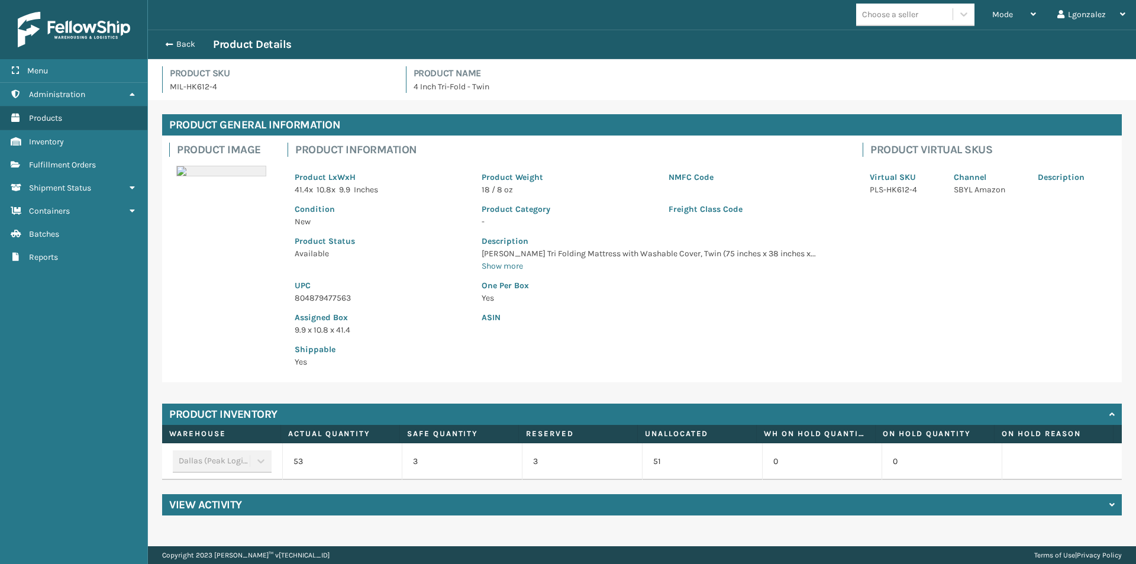
click at [325, 298] on p "804879477563" at bounding box center [381, 298] width 173 height 12
click at [326, 298] on p "804879477563" at bounding box center [381, 298] width 173 height 12
copy p "804879477563"
click at [182, 41] on button "Back" at bounding box center [186, 44] width 54 height 11
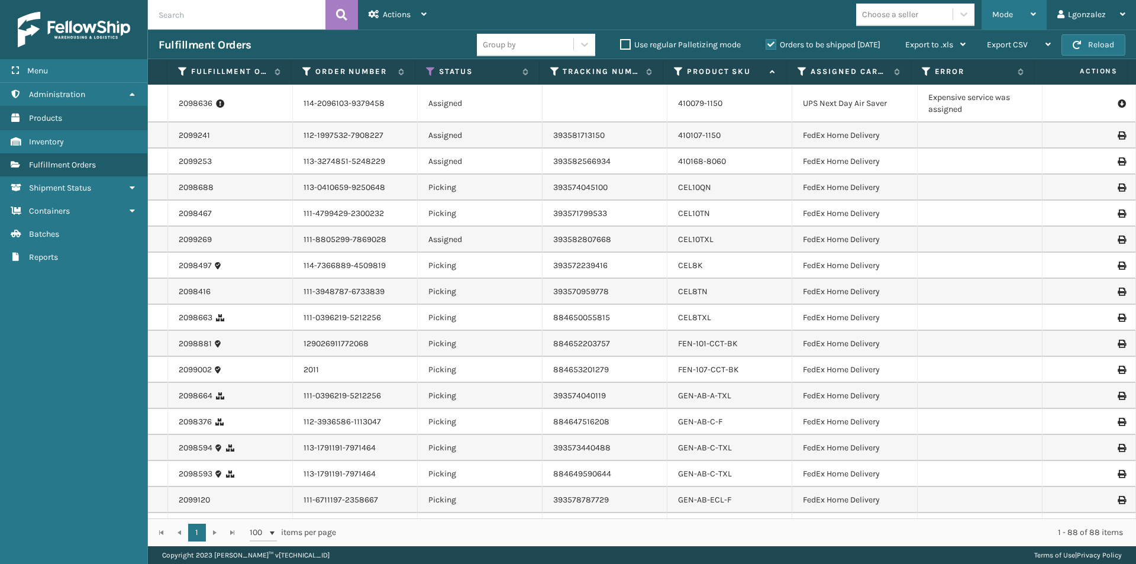
click at [1023, 15] on div "Mode" at bounding box center [1014, 15] width 44 height 30
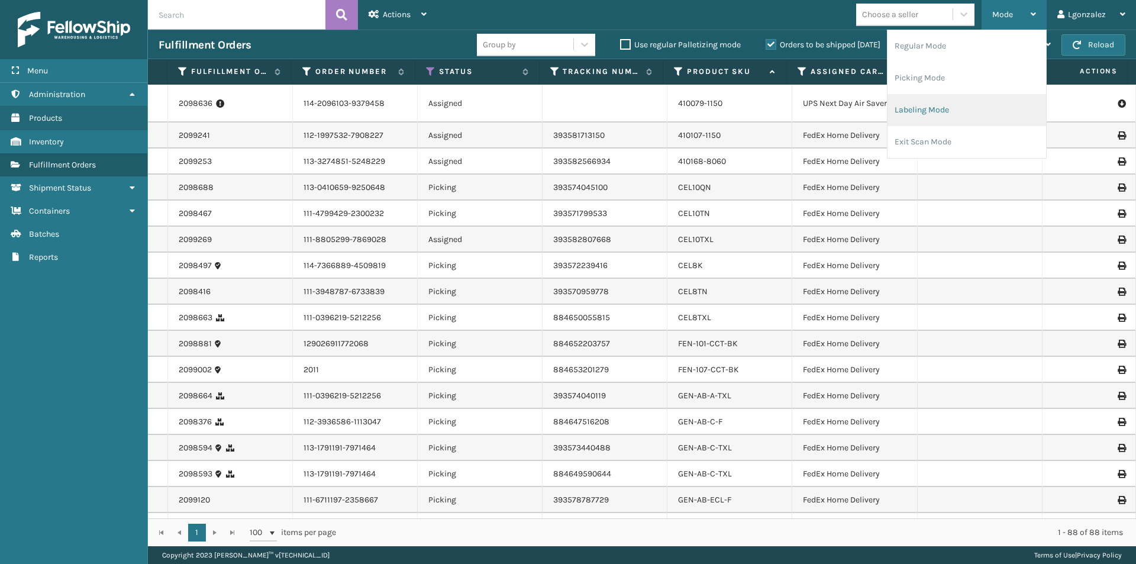
click at [949, 109] on li "Labeling Mode" at bounding box center [966, 110] width 159 height 32
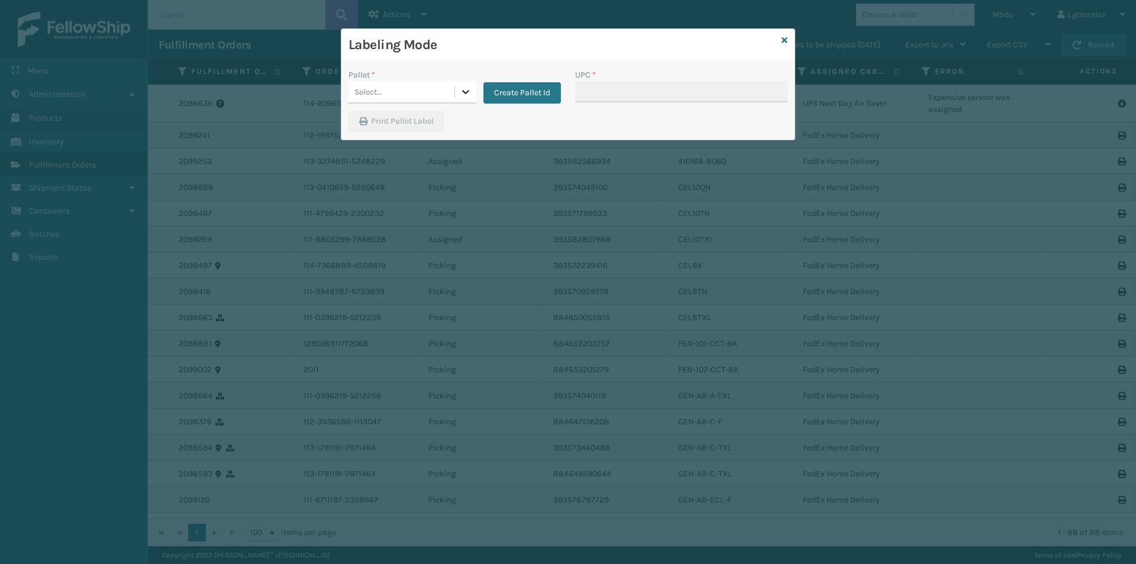
click at [468, 97] on div at bounding box center [465, 91] width 21 height 21
click at [427, 140] on div "FDXG-59QT65LART" at bounding box center [412, 149] width 128 height 22
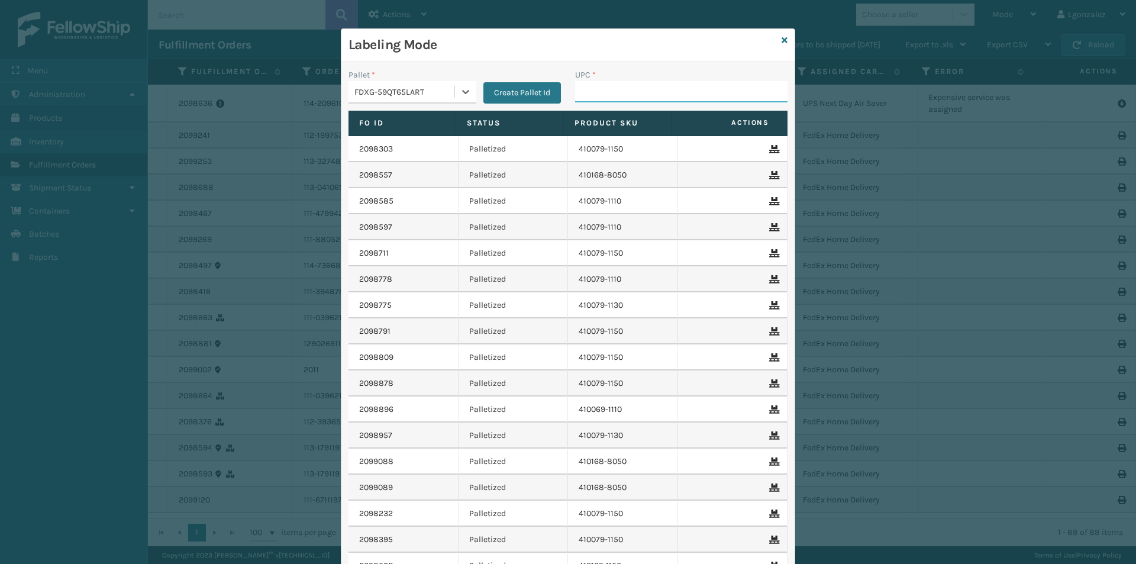
drag, startPoint x: 593, startPoint y: 95, endPoint x: 584, endPoint y: 80, distance: 16.4
click at [593, 95] on input "UPC *" at bounding box center [681, 91] width 212 height 21
paste input "804879477563"
type input "804879477563"
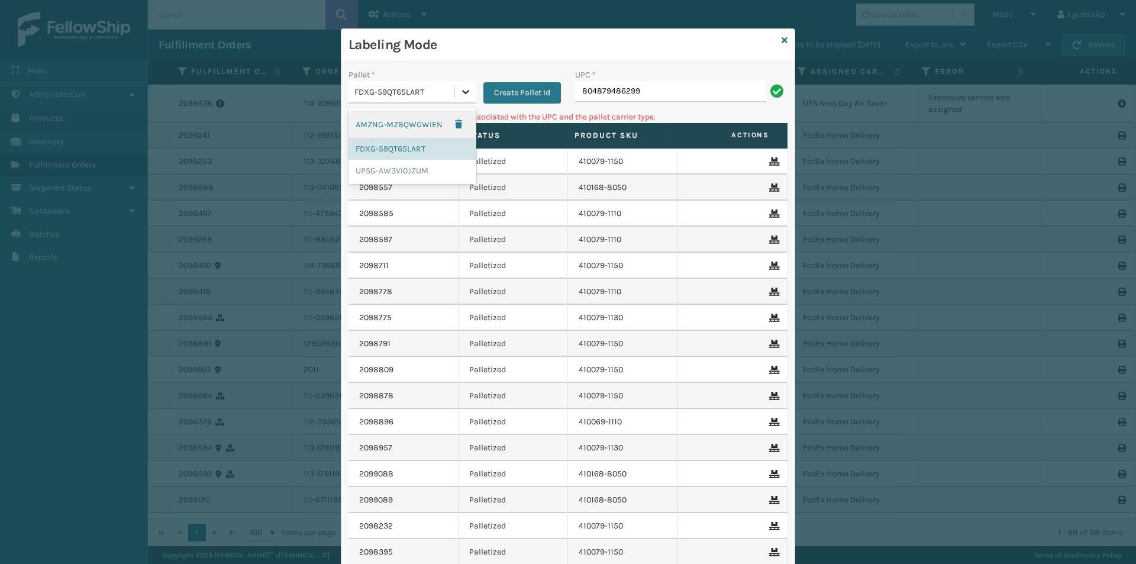
click at [458, 99] on div at bounding box center [465, 91] width 21 height 21
click at [416, 172] on div "UPSG-AW3VI0JZUM" at bounding box center [412, 171] width 128 height 22
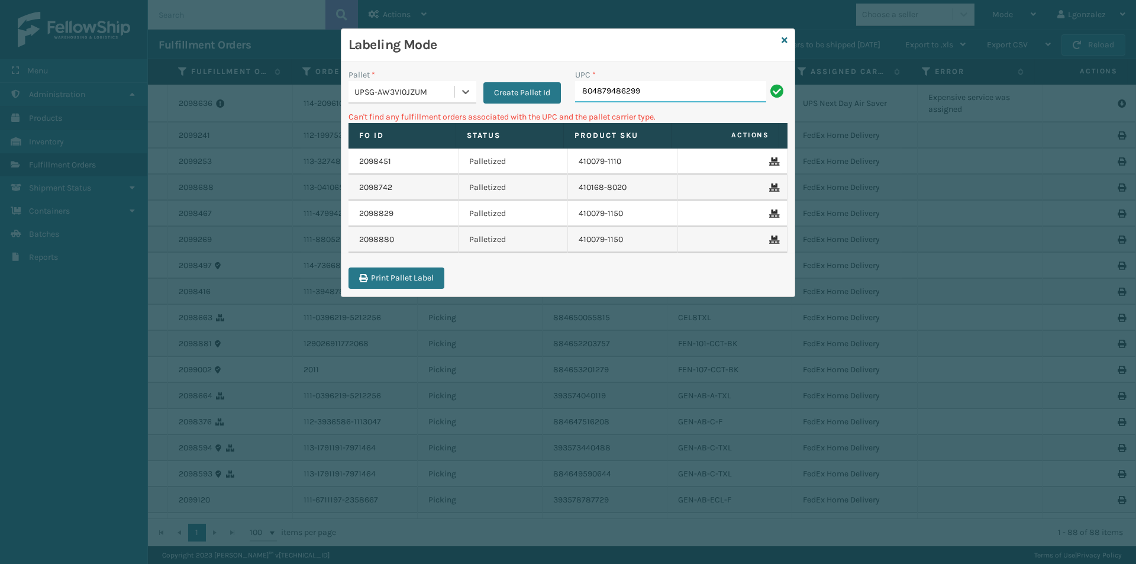
click at [674, 92] on input "804879486299" at bounding box center [670, 91] width 191 height 21
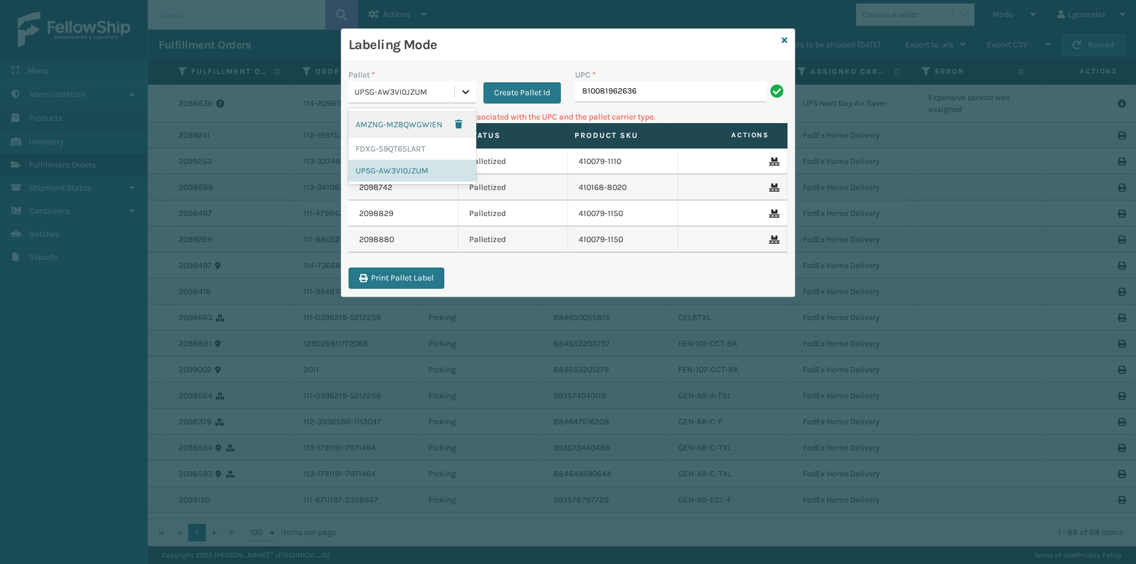
click at [465, 94] on icon at bounding box center [466, 92] width 12 height 12
click at [412, 154] on div "FDXG-59QT65LART" at bounding box center [412, 149] width 128 height 22
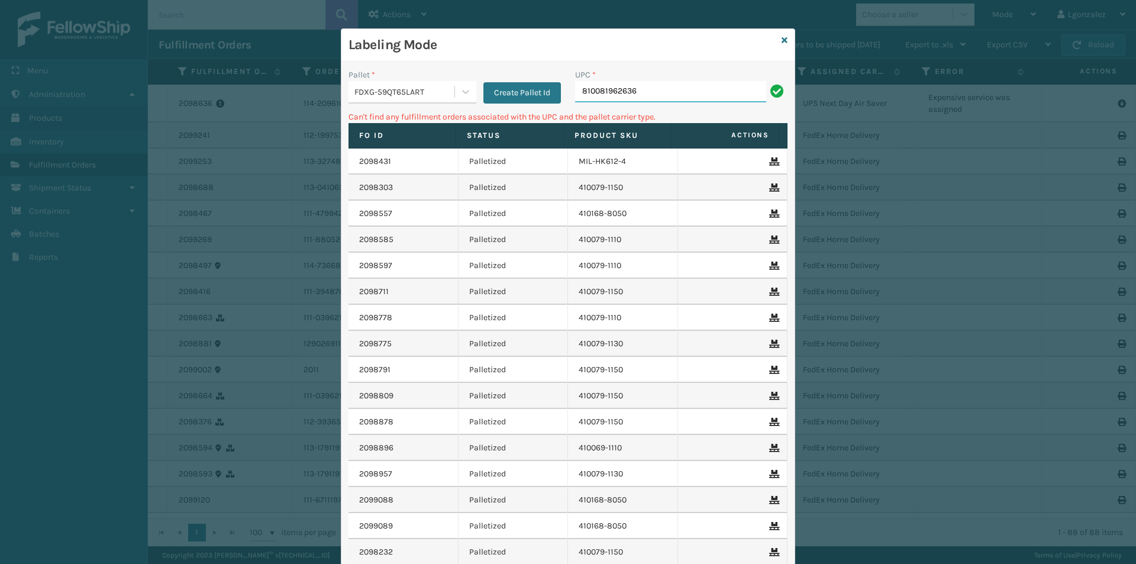
click at [642, 91] on input "810081962636" at bounding box center [670, 91] width 191 height 21
click at [464, 92] on icon at bounding box center [466, 92] width 12 height 12
click at [429, 122] on div "AMZNG-MZ8QWGWIEN" at bounding box center [412, 124] width 128 height 27
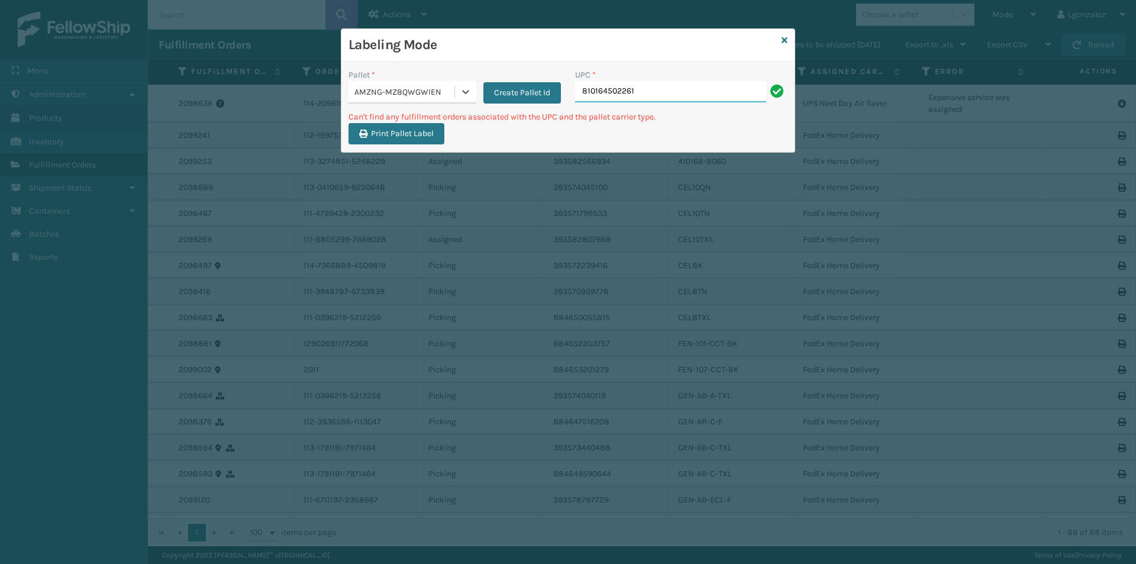
drag, startPoint x: 654, startPoint y: 83, endPoint x: 656, endPoint y: 77, distance: 6.4
click at [654, 84] on input "810164502261" at bounding box center [670, 91] width 191 height 21
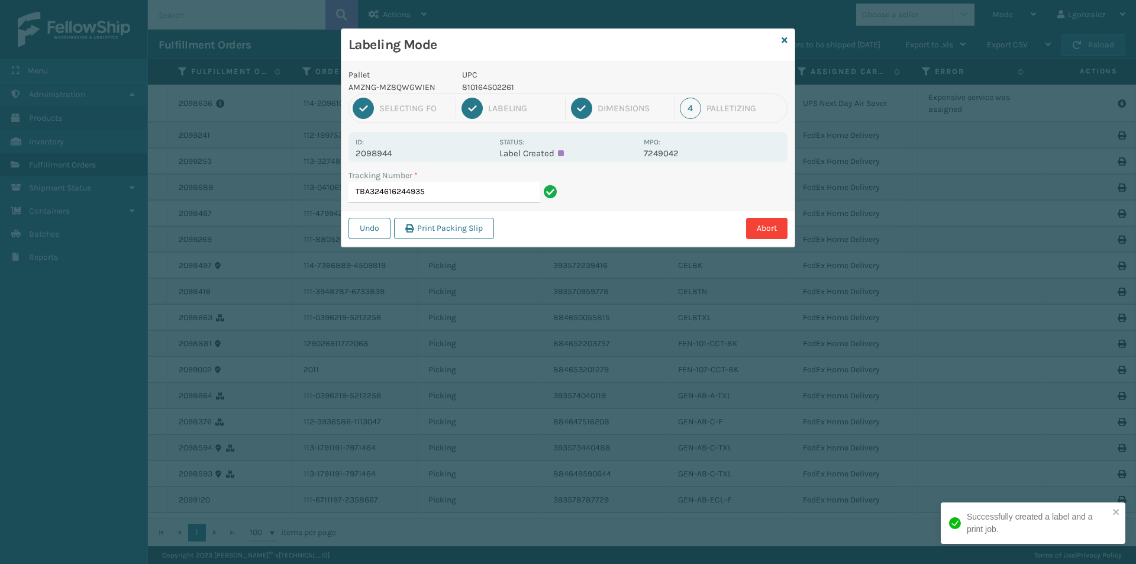
click at [511, 86] on p "810164502261" at bounding box center [549, 87] width 175 height 12
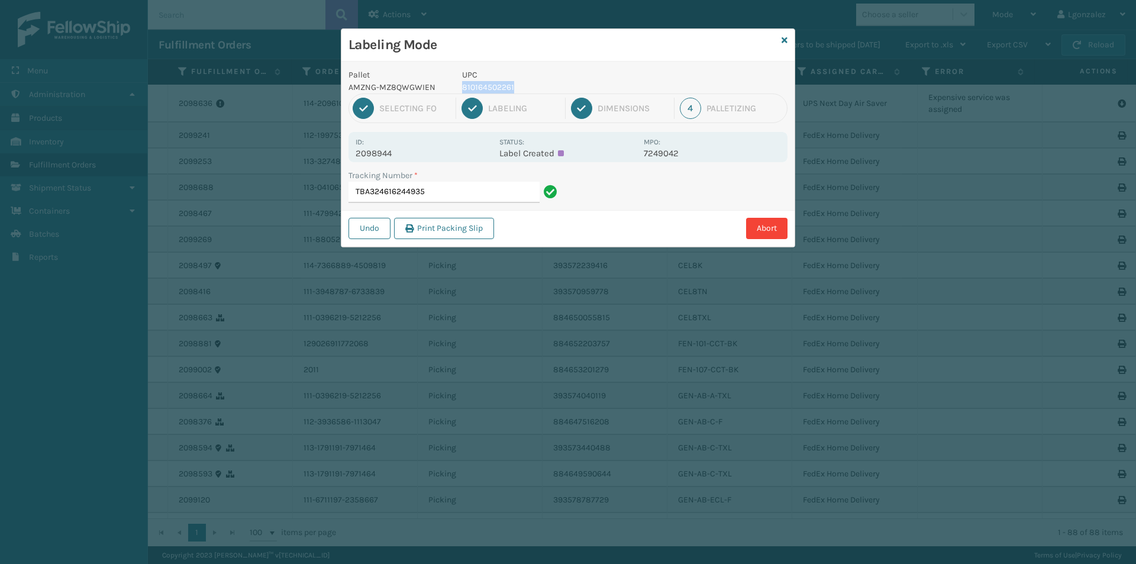
click at [511, 85] on p "810164502261" at bounding box center [549, 87] width 175 height 12
copy p "810164502261"
click at [522, 194] on input "TBA324616244935" at bounding box center [443, 192] width 191 height 21
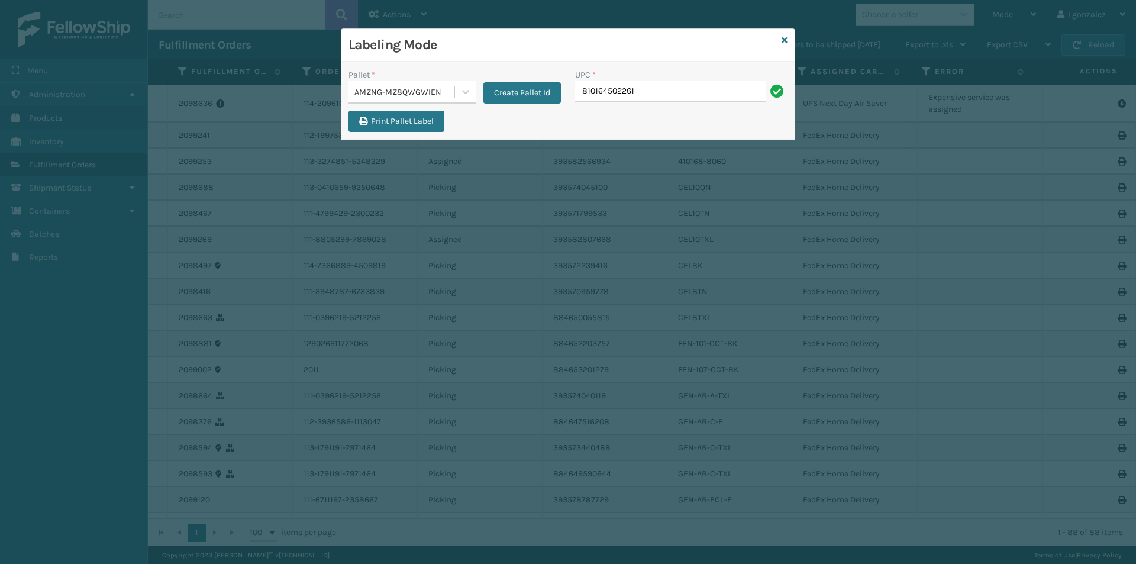
type input "810164502261"
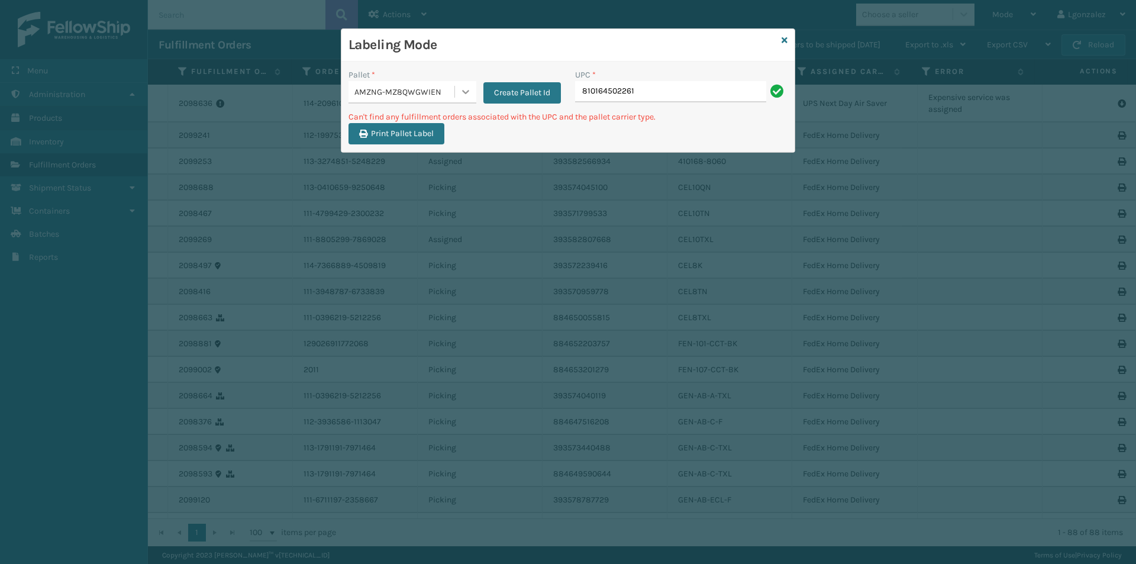
click at [474, 88] on div at bounding box center [465, 91] width 21 height 21
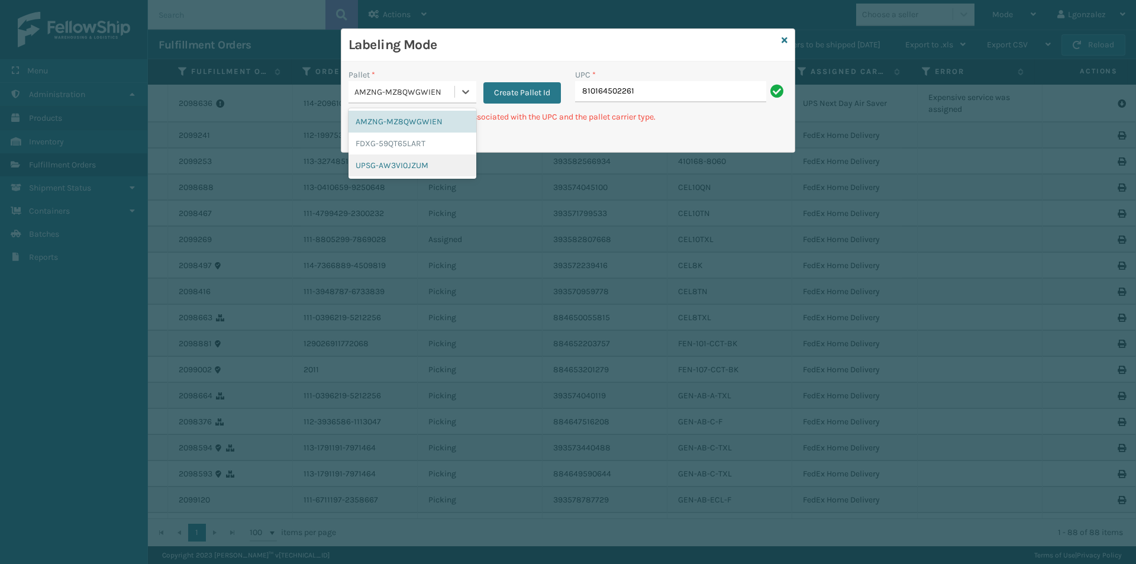
click at [409, 172] on div "UPSG-AW3VI0JZUM" at bounding box center [412, 165] width 128 height 22
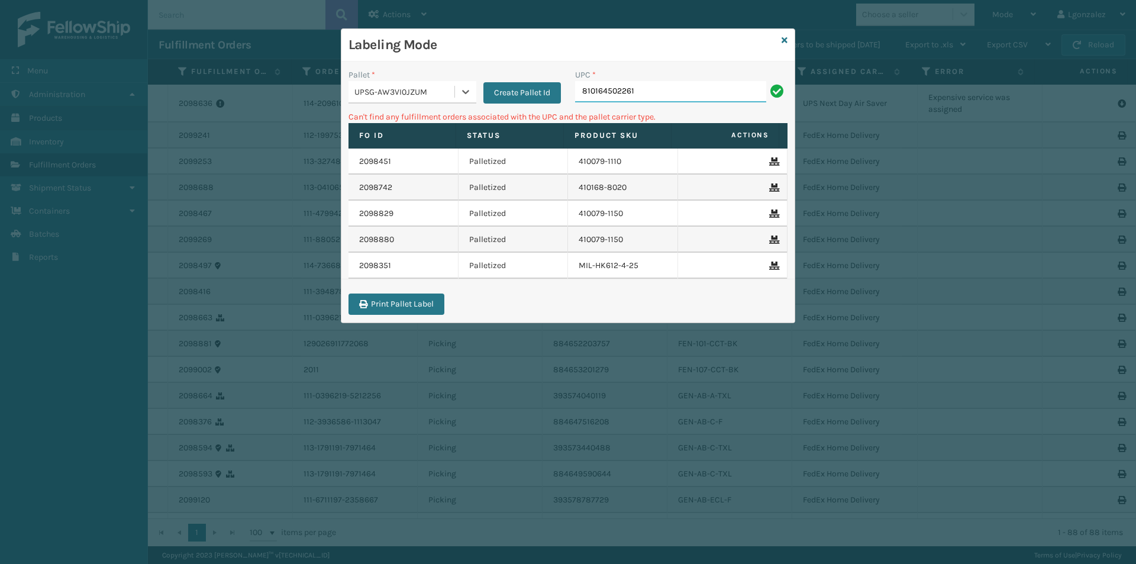
click at [651, 88] on input "810164502261" at bounding box center [670, 91] width 191 height 21
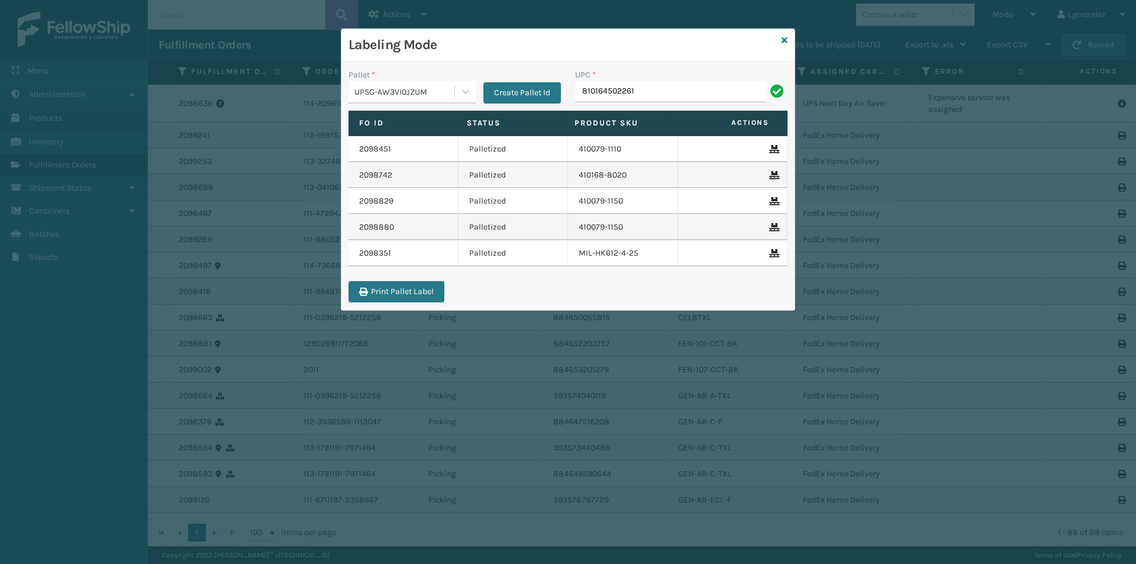
type input "810164502261"
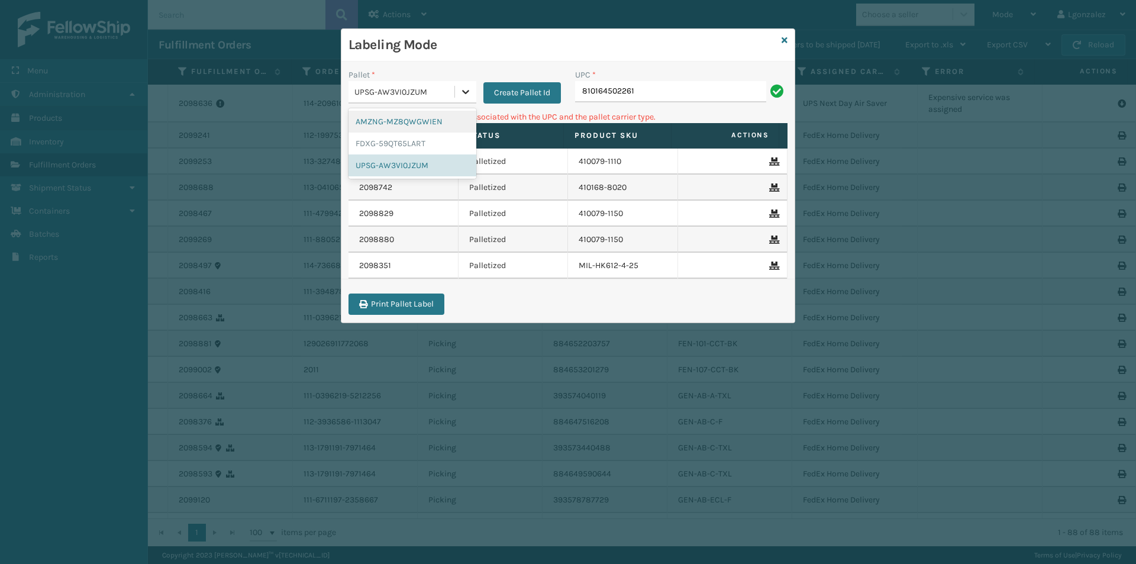
click at [461, 98] on div at bounding box center [465, 91] width 21 height 21
click at [414, 146] on div "FDXG-59QT65LART" at bounding box center [412, 144] width 128 height 22
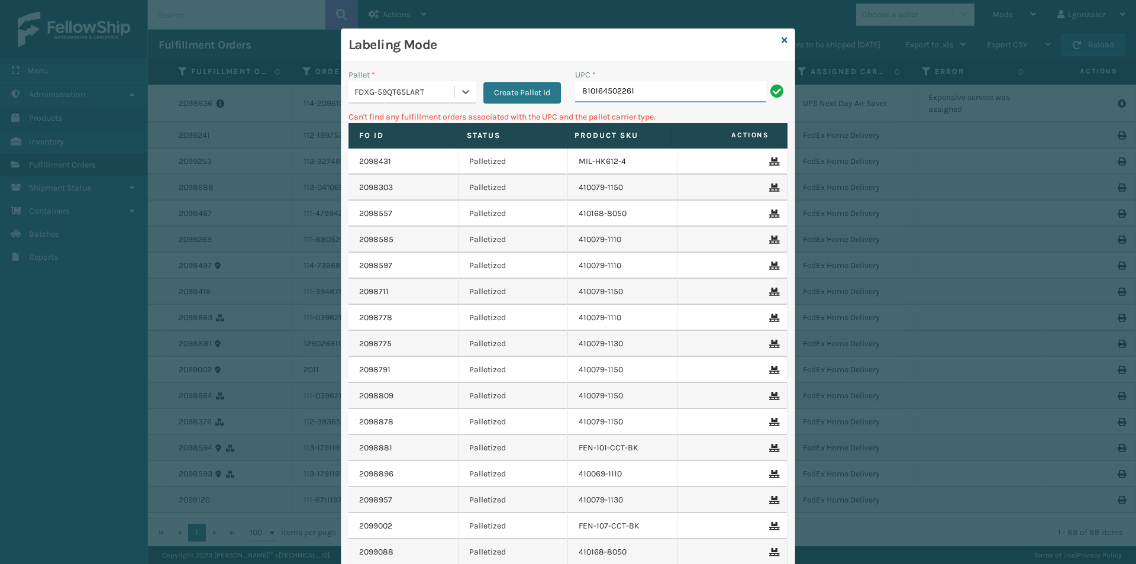
click at [658, 94] on input "810164502261" at bounding box center [670, 91] width 191 height 21
click at [781, 37] on icon at bounding box center [784, 40] width 6 height 8
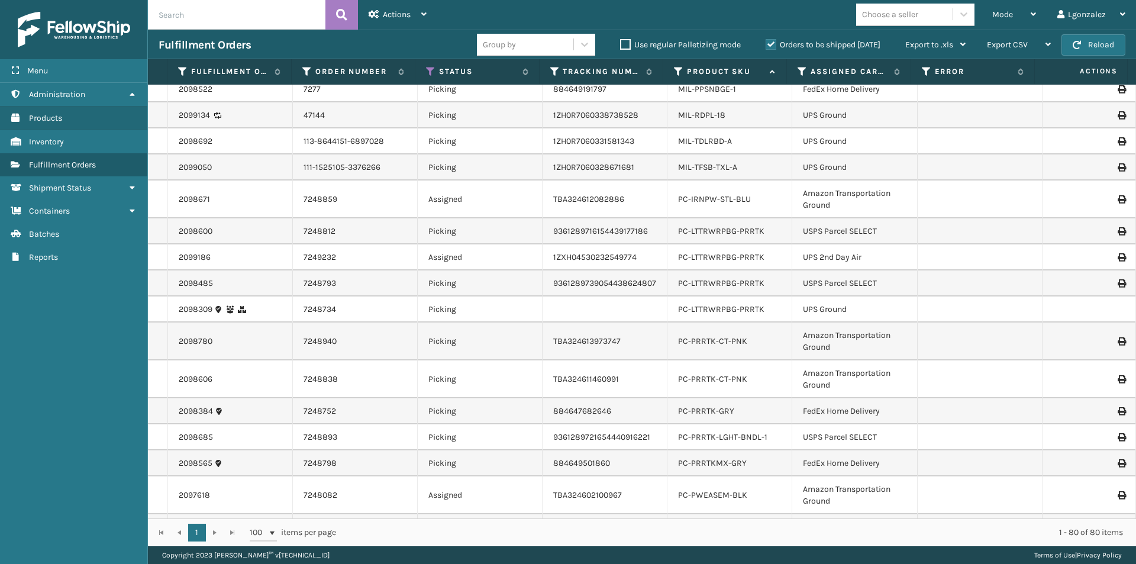
scroll to position [1779, 0]
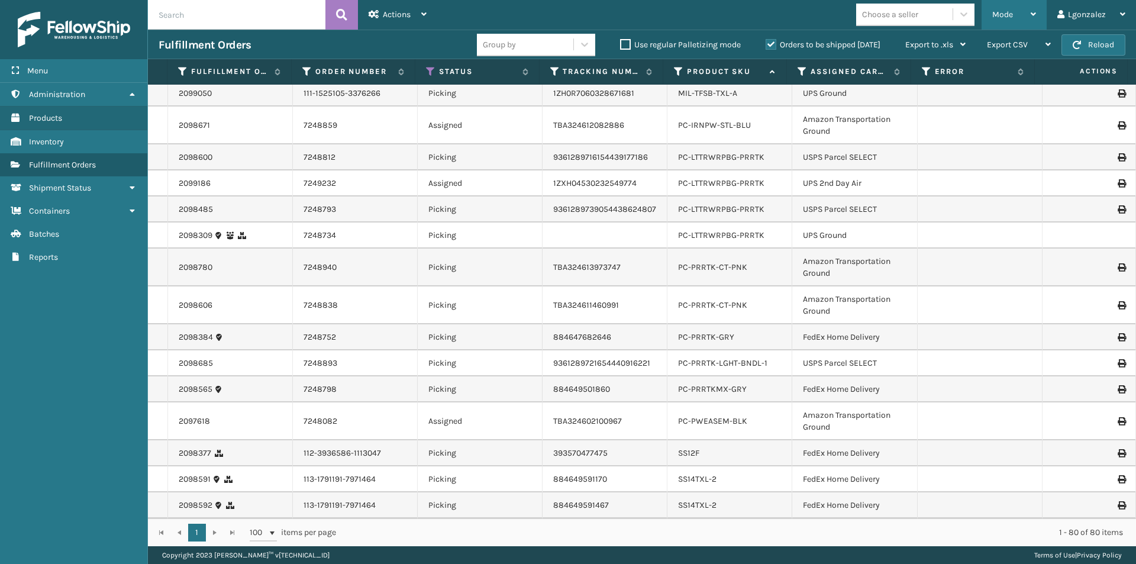
click at [1030, 13] on div "Mode" at bounding box center [1014, 15] width 44 height 30
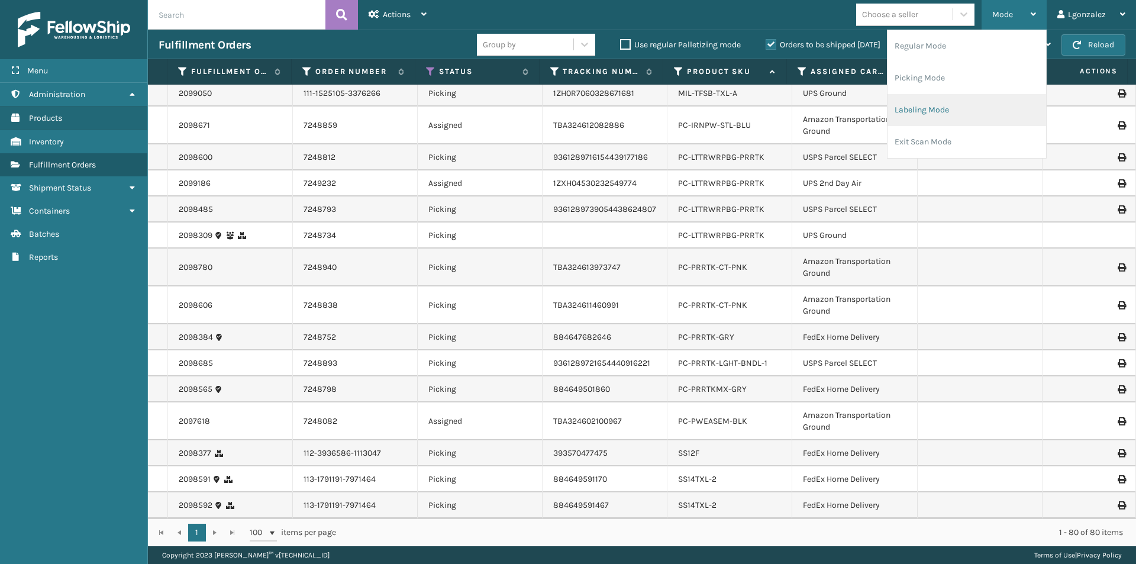
click at [925, 114] on li "Labeling Mode" at bounding box center [966, 110] width 159 height 32
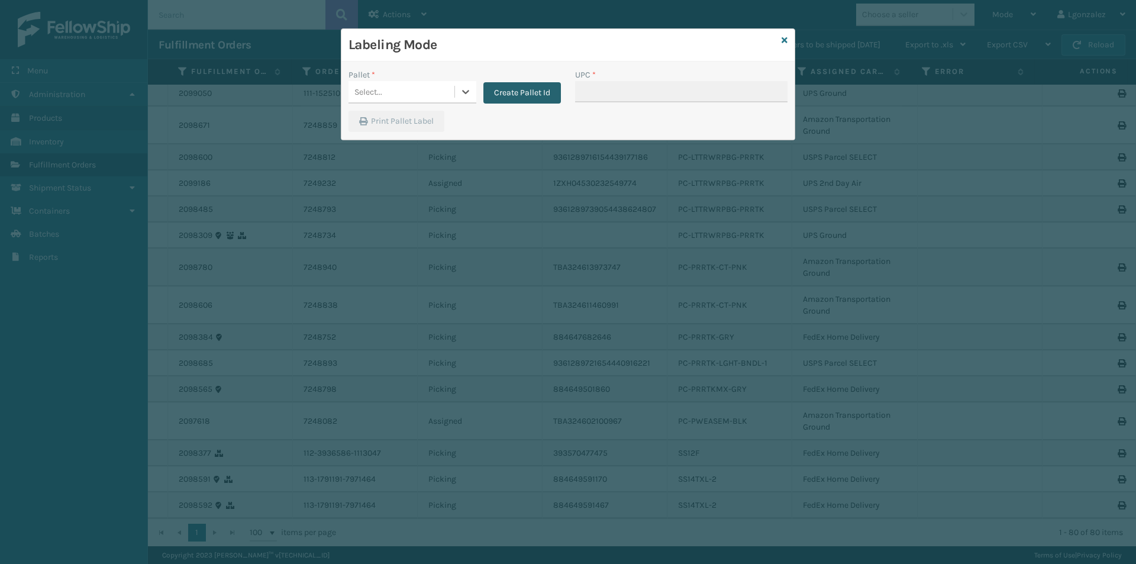
click at [531, 88] on button "Create Pallet Id" at bounding box center [521, 92] width 77 height 21
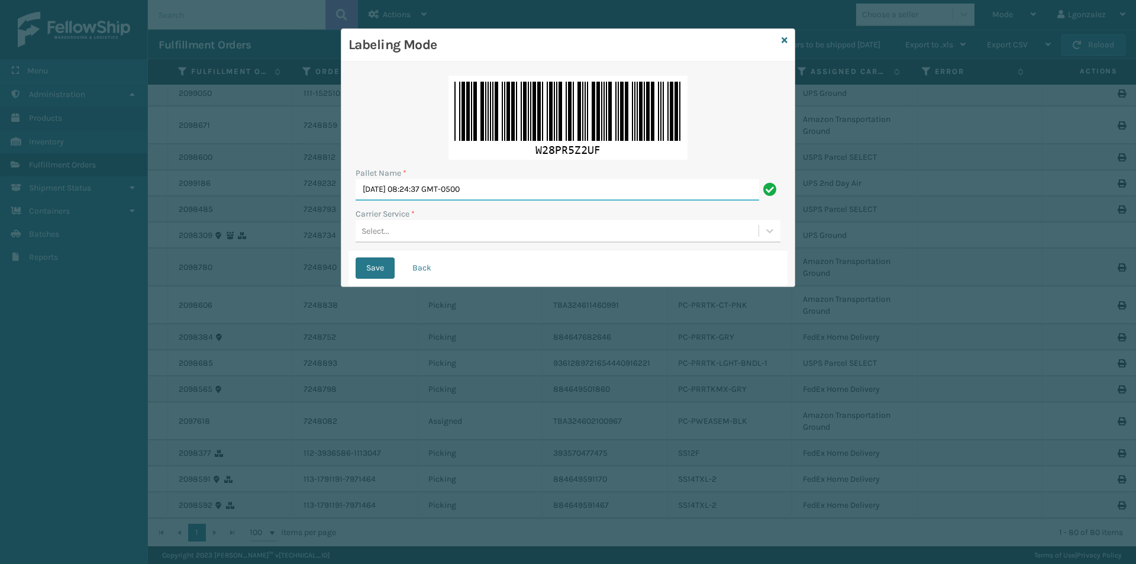
click at [440, 195] on input "[DATE] 08:24:37 GMT-0500" at bounding box center [557, 189] width 403 height 21
type input "TRINTY AVE"
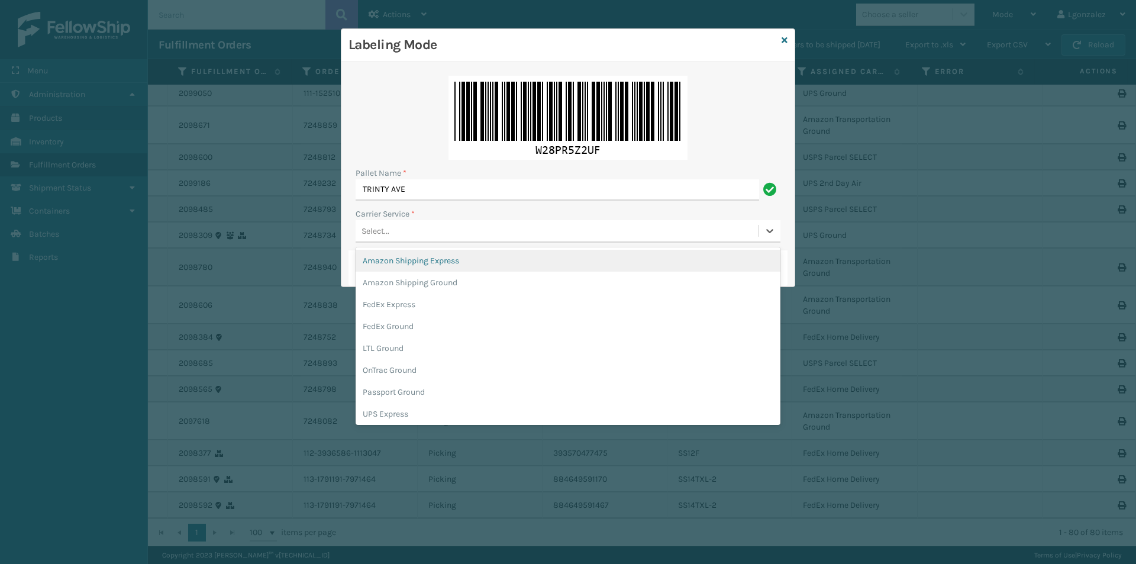
click at [435, 232] on div "Select..." at bounding box center [557, 231] width 403 height 20
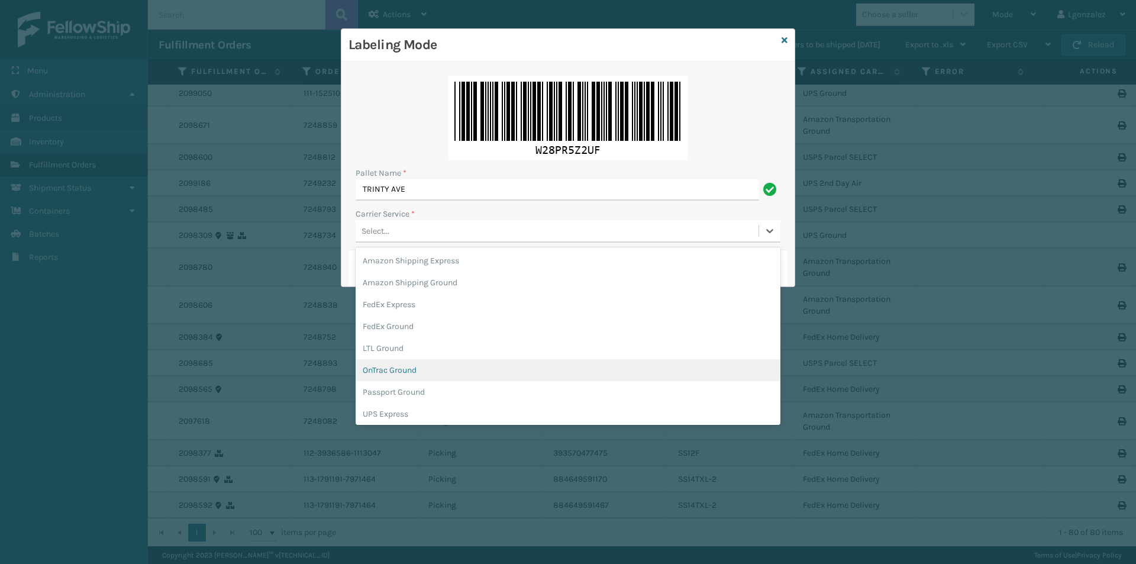
scroll to position [68, 0]
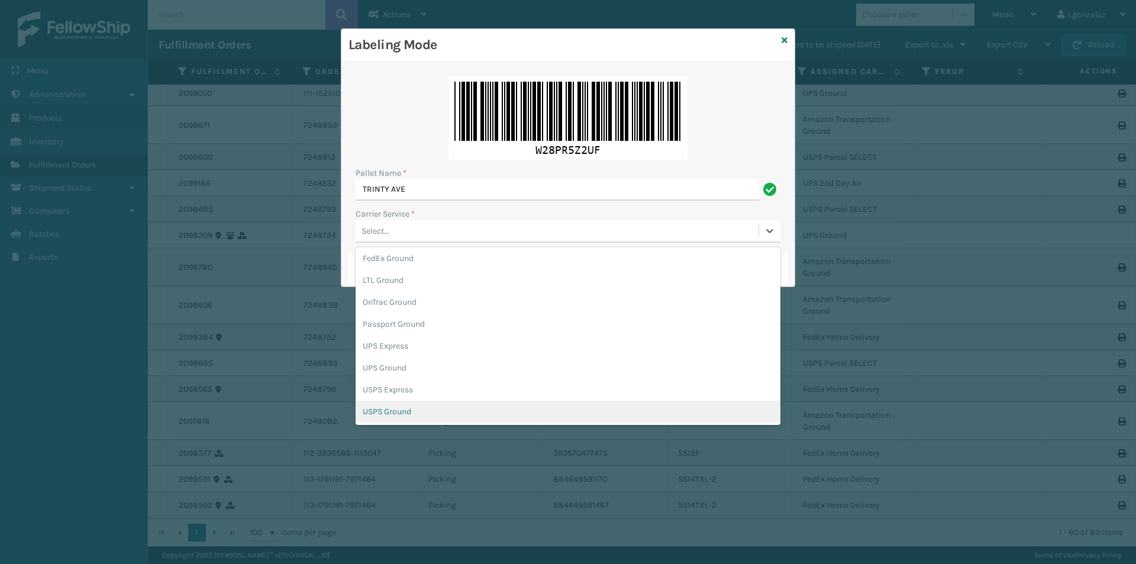
click at [389, 418] on div "USPS Ground" at bounding box center [568, 411] width 425 height 22
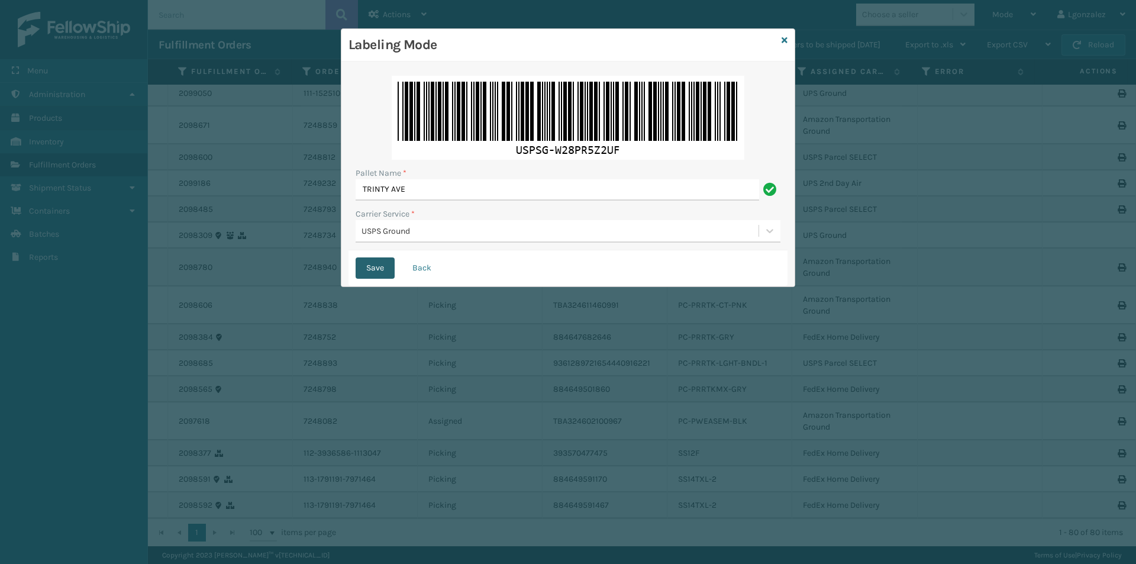
click at [389, 263] on button "Save" at bounding box center [375, 267] width 39 height 21
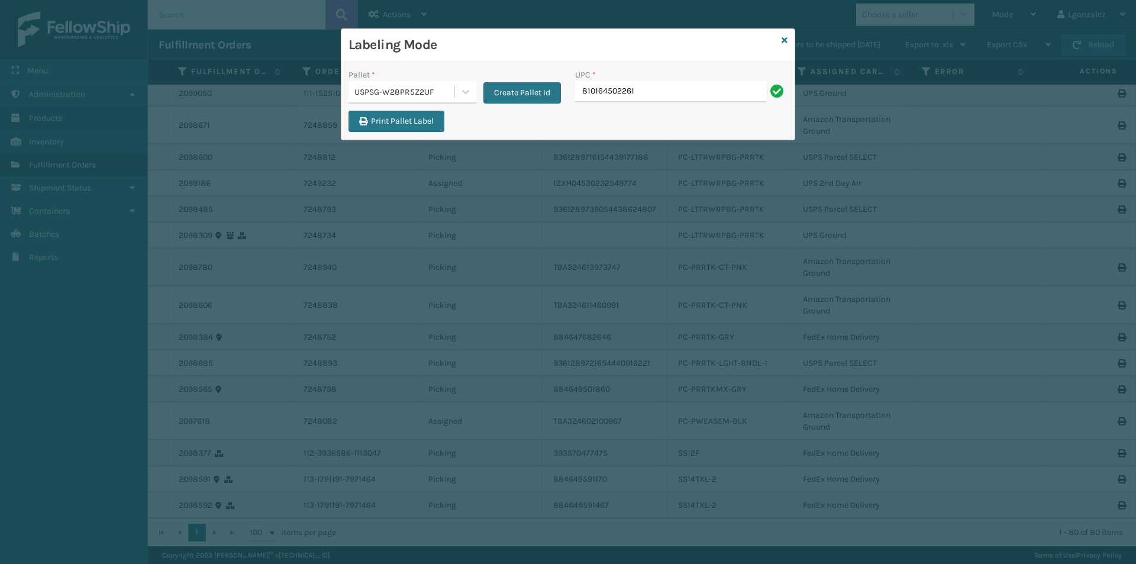
type input "810164502261"
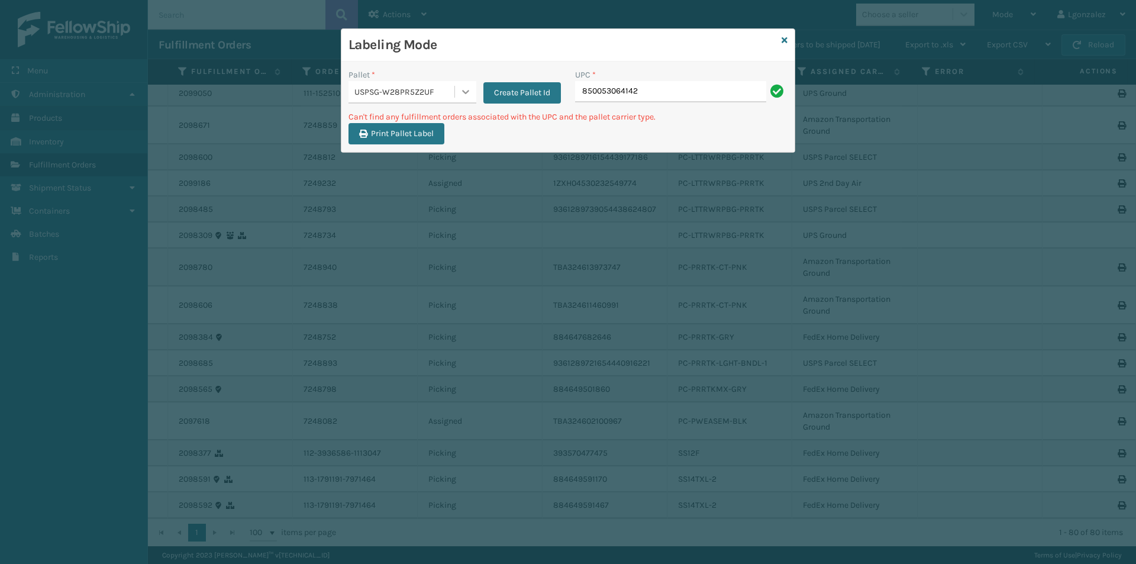
click at [463, 93] on icon at bounding box center [466, 92] width 12 height 12
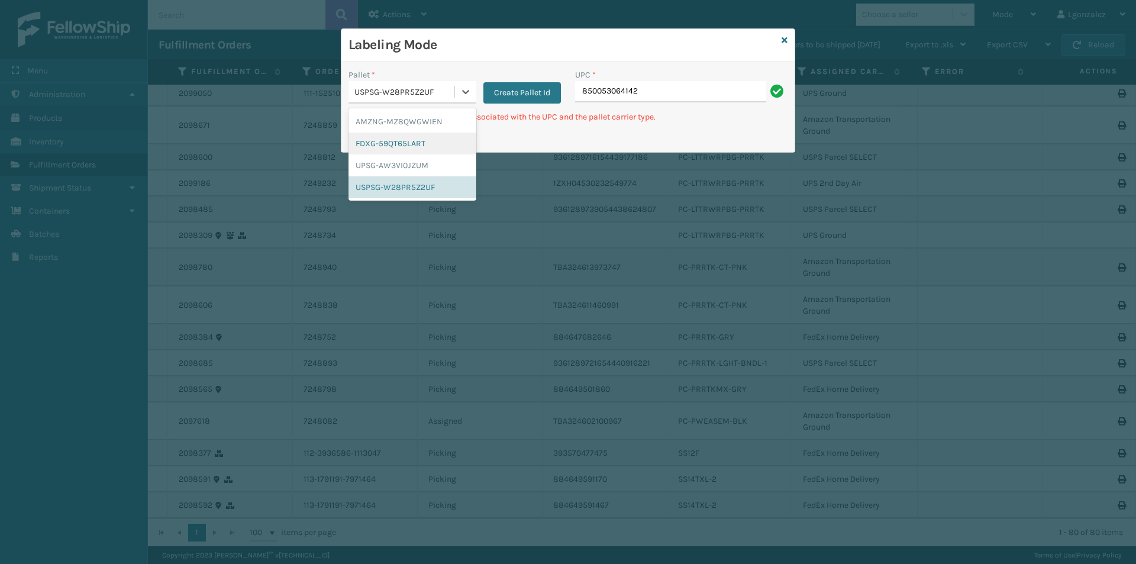
click at [420, 148] on div "FDXG-59QT65LART" at bounding box center [412, 144] width 128 height 22
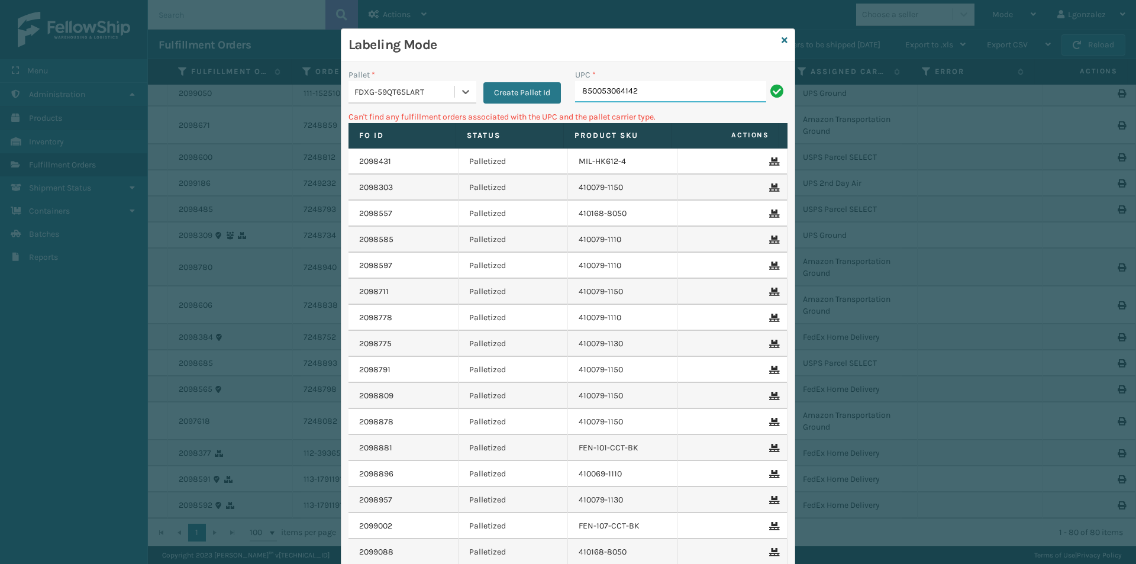
click at [670, 88] on input "850053064142" at bounding box center [670, 91] width 191 height 21
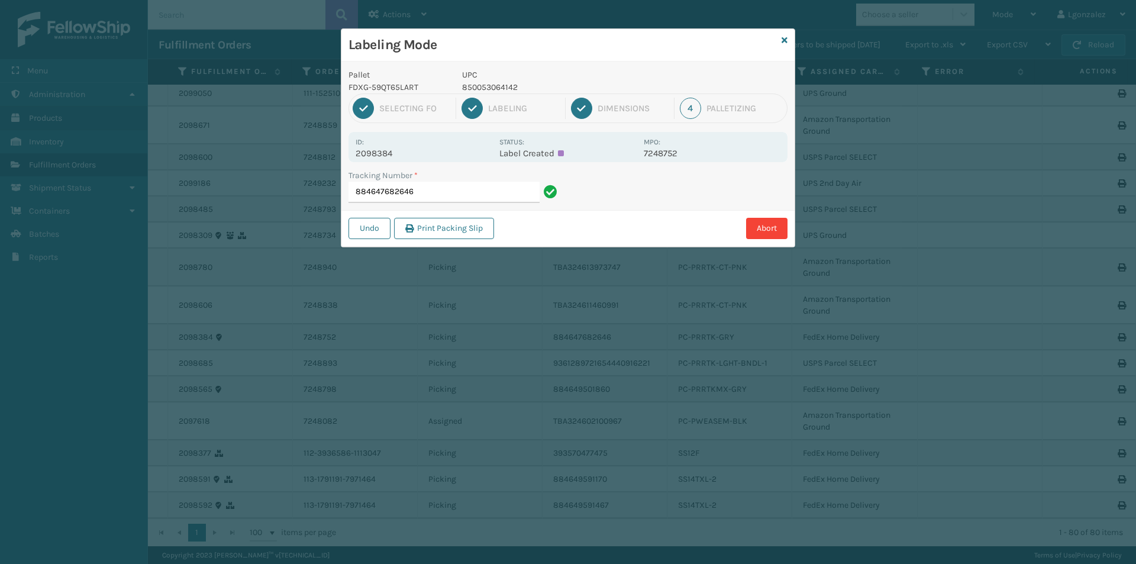
click at [464, 91] on p "850053064142" at bounding box center [549, 87] width 175 height 12
copy p "850053064142"
click at [531, 193] on input "884647682646" at bounding box center [443, 192] width 191 height 21
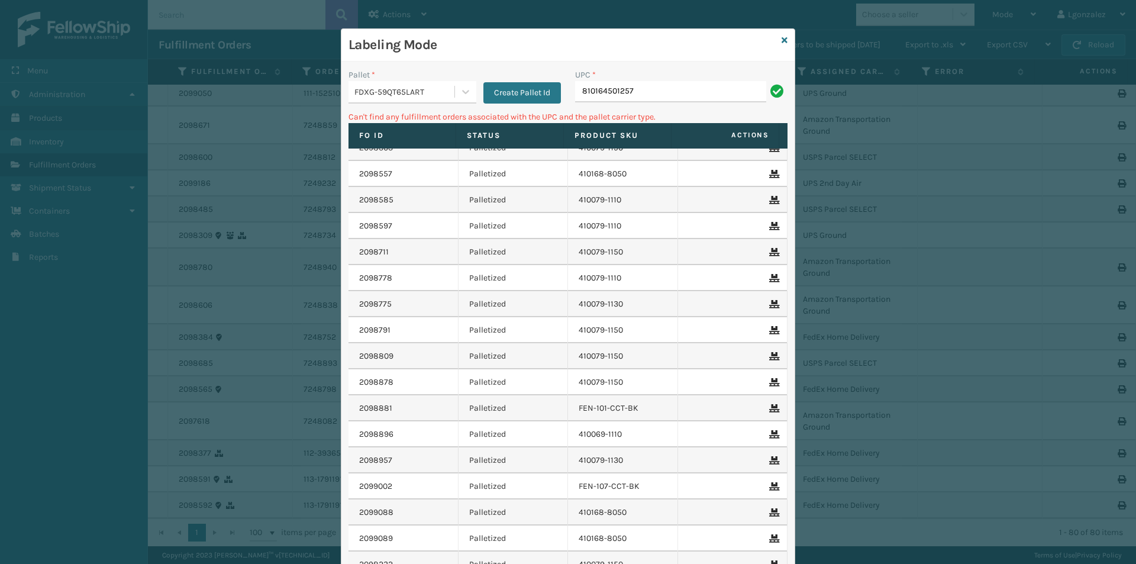
scroll to position [59, 0]
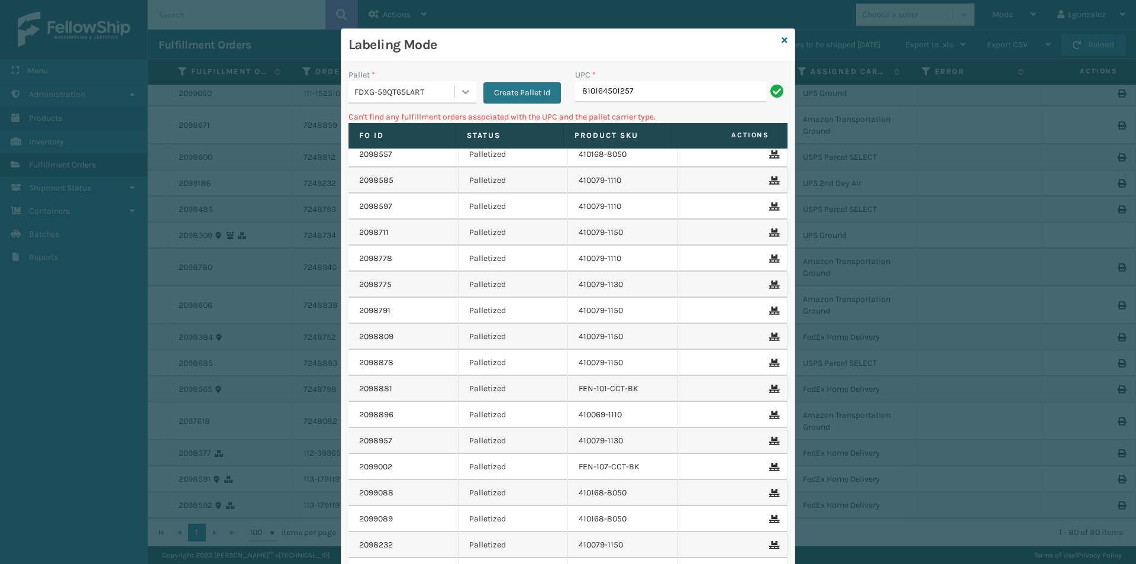
click at [460, 94] on icon at bounding box center [466, 92] width 12 height 12
click at [393, 170] on div "UPSG-AW3VI0JZUM" at bounding box center [412, 165] width 128 height 22
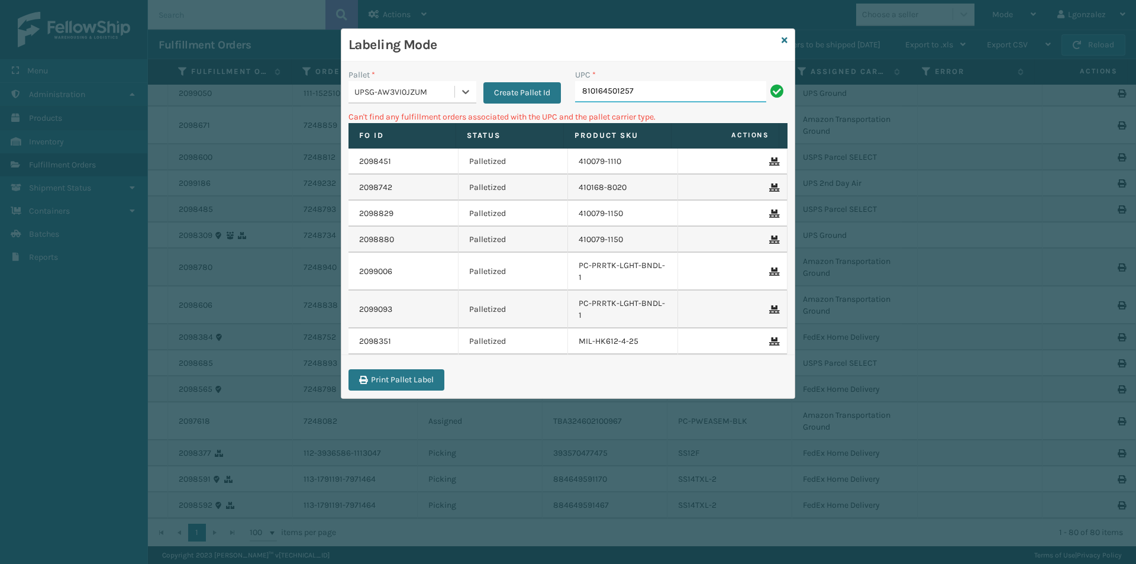
click at [646, 86] on input "810164501257" at bounding box center [670, 91] width 191 height 21
click at [463, 96] on icon at bounding box center [466, 92] width 12 height 12
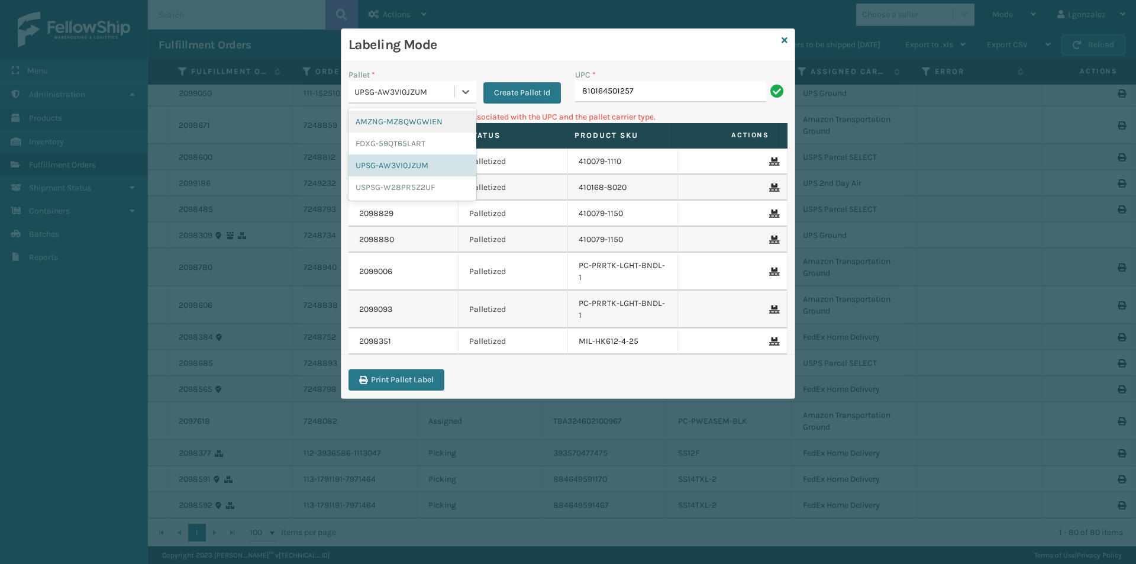
click at [431, 121] on div "AMZNG-MZ8QWGWIEN" at bounding box center [412, 122] width 128 height 22
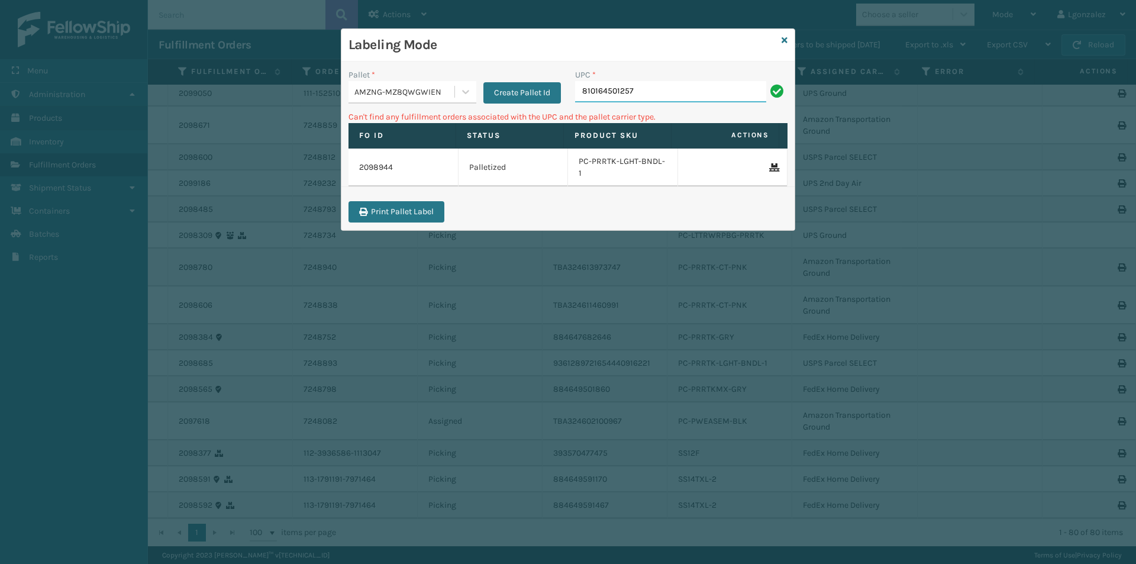
click at [678, 86] on input "810164501257" at bounding box center [670, 91] width 191 height 21
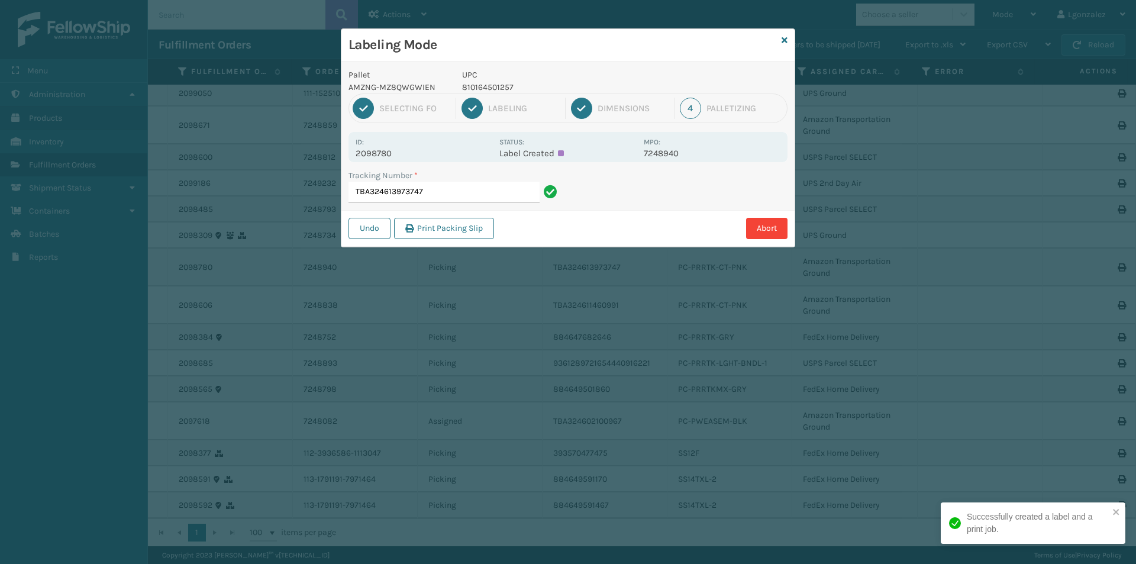
click at [499, 91] on p "810164501257" at bounding box center [549, 87] width 175 height 12
click at [499, 90] on p "810164501257" at bounding box center [549, 87] width 175 height 12
copy p "810164501257"
click at [476, 200] on input "TBA324613973747" at bounding box center [443, 192] width 191 height 21
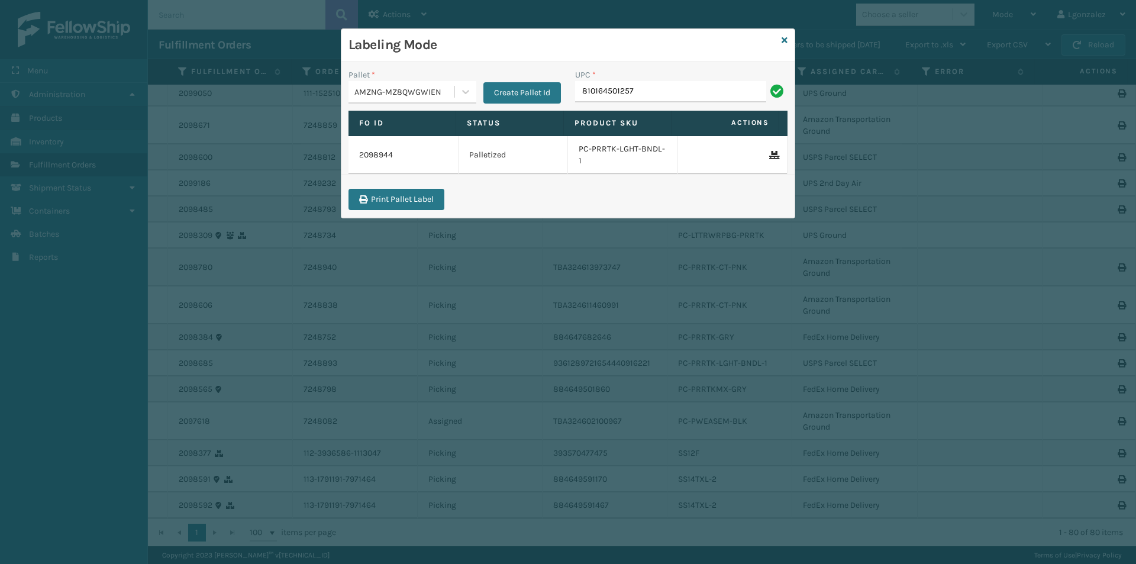
type input "810164501257"
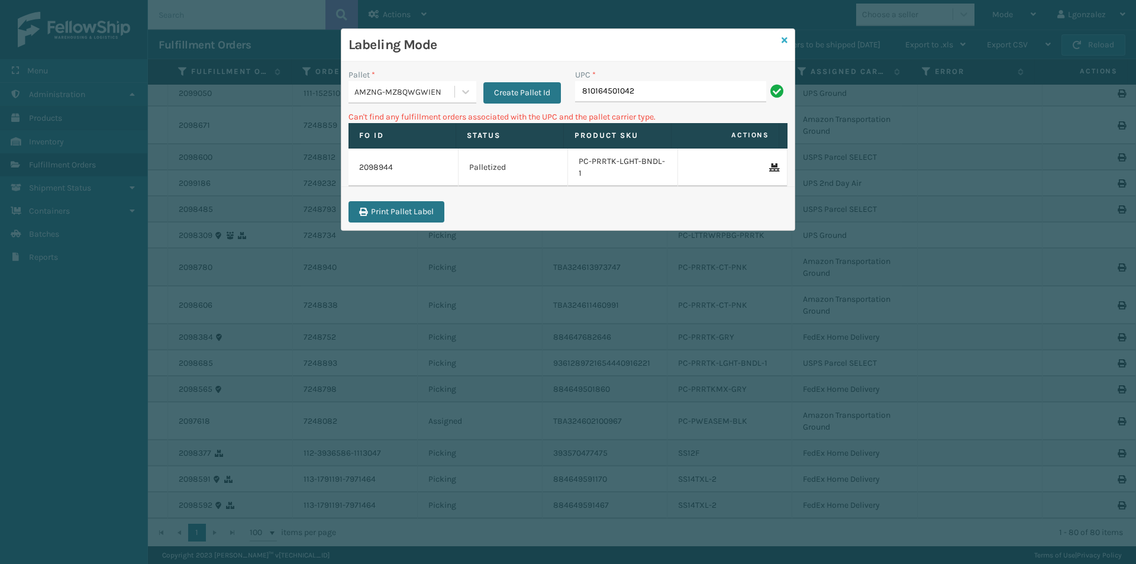
click at [787, 40] on div "Labeling Mode Pallet * AMZNG-MZ8QWGWIEN Create Pallet Id UPC * 810164501042 Can…" at bounding box center [568, 129] width 454 height 202
click at [783, 41] on icon at bounding box center [784, 40] width 6 height 8
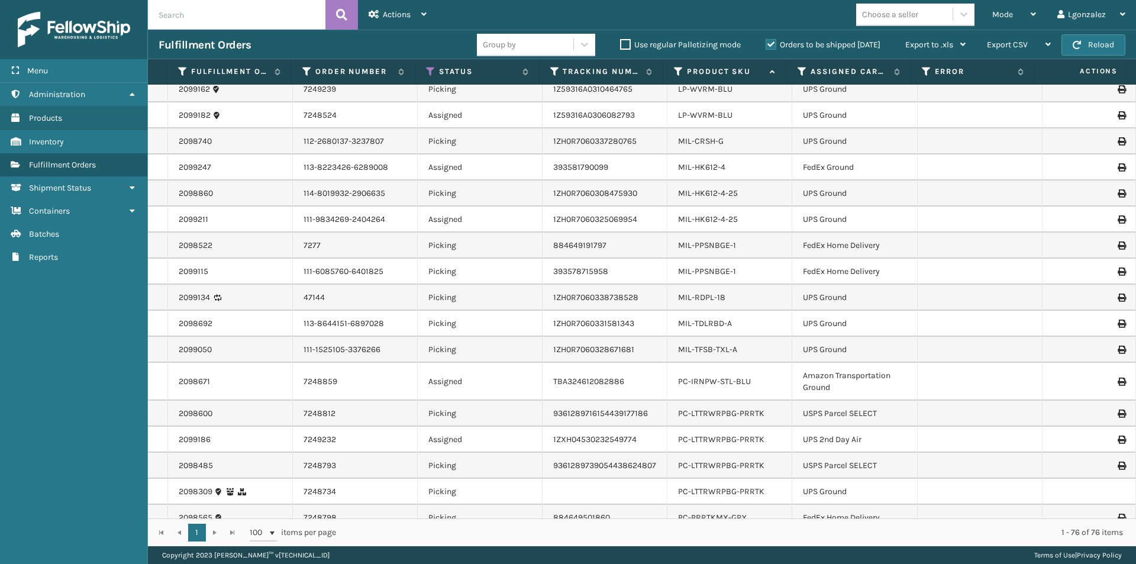
scroll to position [1651, 0]
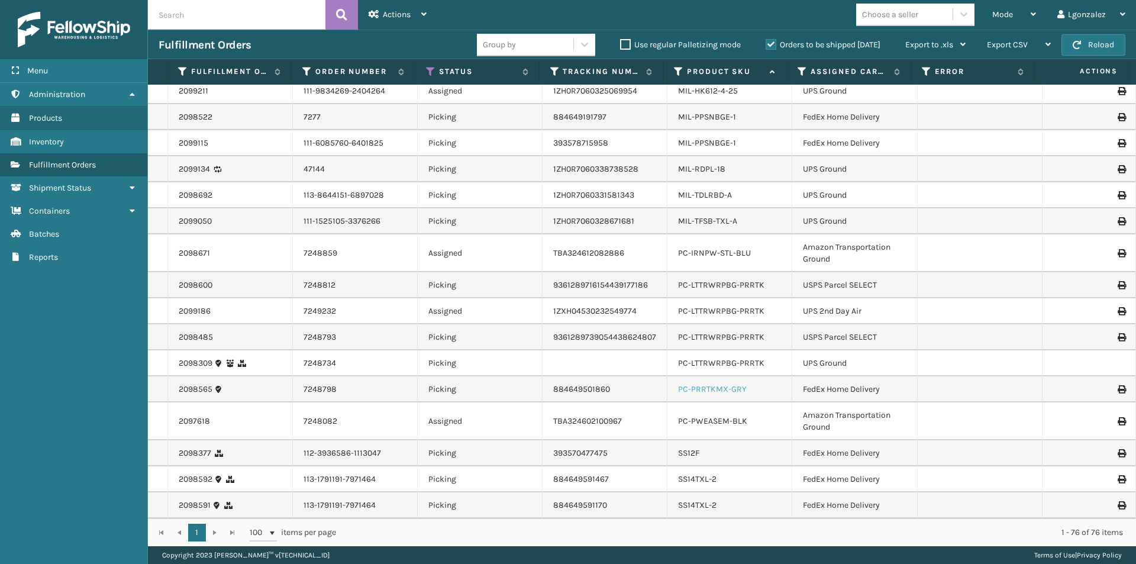
click at [724, 387] on link "PC-PRRTKMX-GRY" at bounding box center [712, 389] width 69 height 10
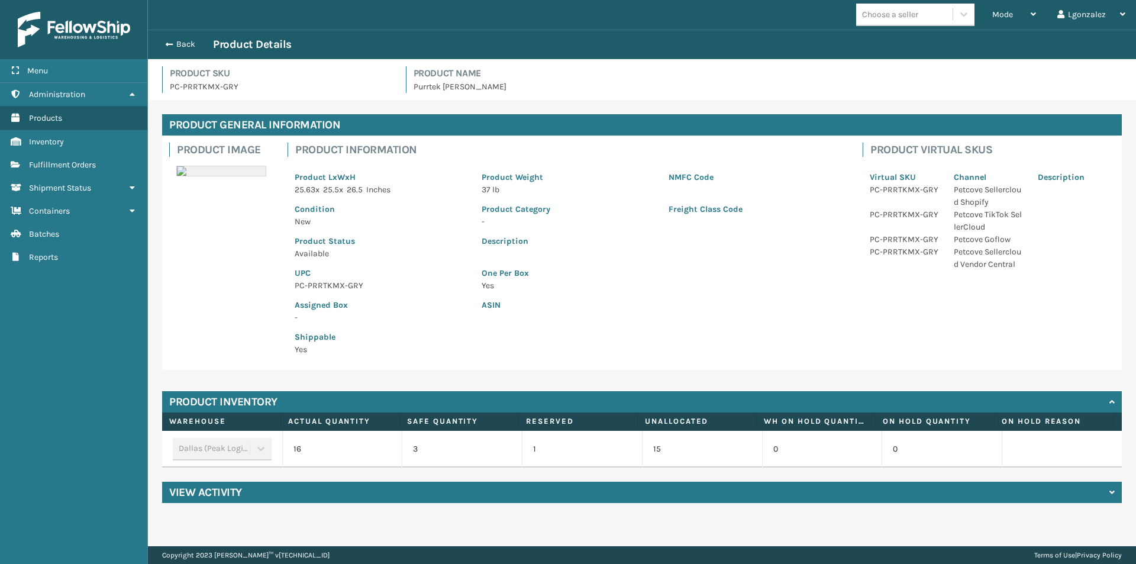
click at [338, 287] on p "PC-PRRTKMX-GRY" at bounding box center [381, 285] width 173 height 12
copy p "PC-PRRTKMX-GRY"
click at [179, 47] on button "Back" at bounding box center [186, 44] width 54 height 11
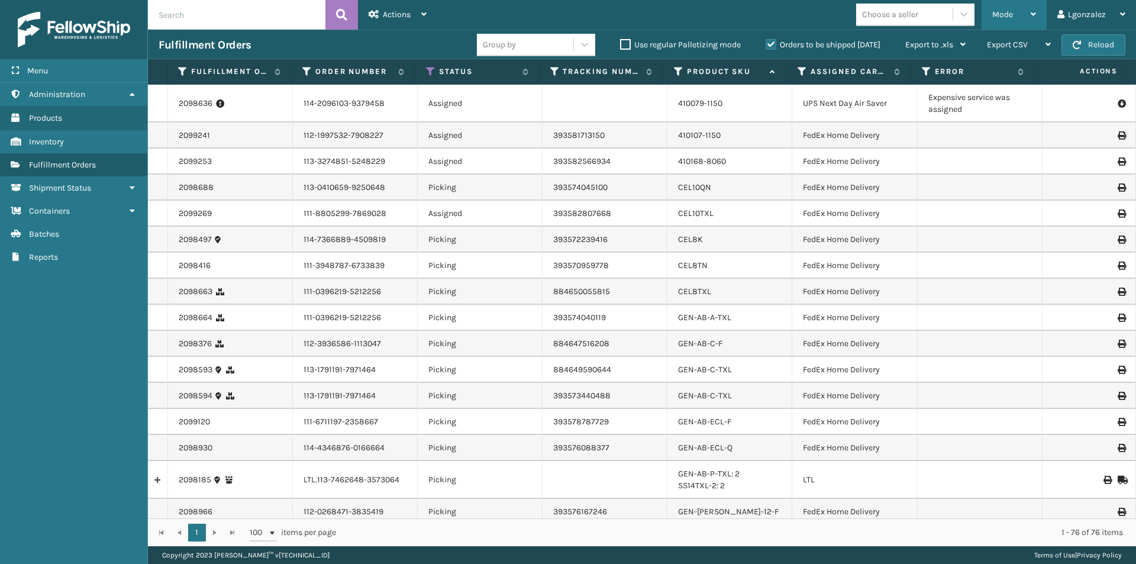
click at [1031, 18] on icon at bounding box center [1032, 14] width 5 height 8
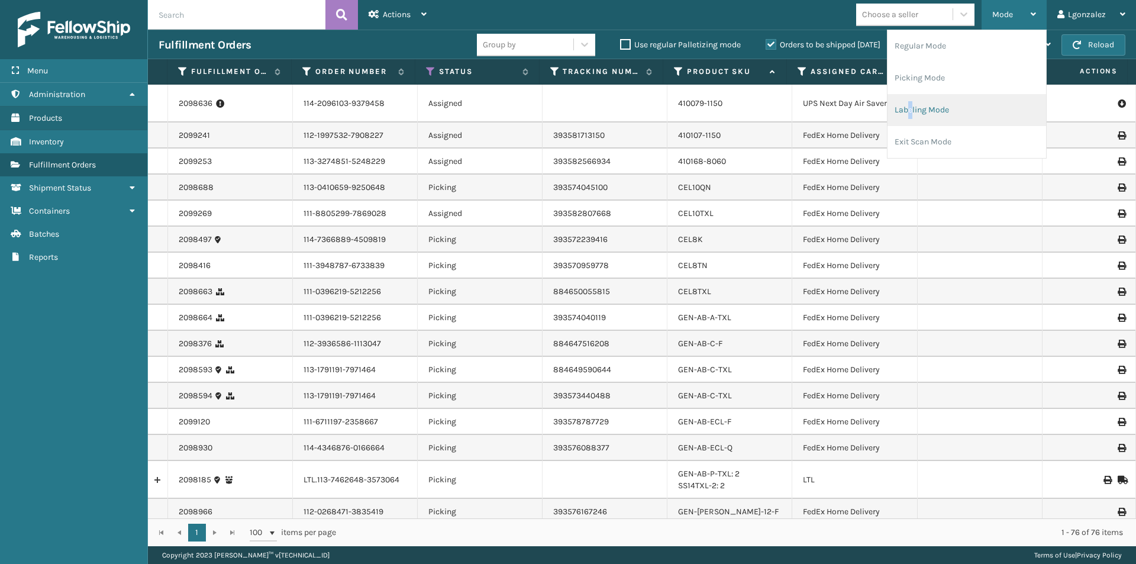
click at [911, 114] on li "Labeling Mode" at bounding box center [966, 110] width 159 height 32
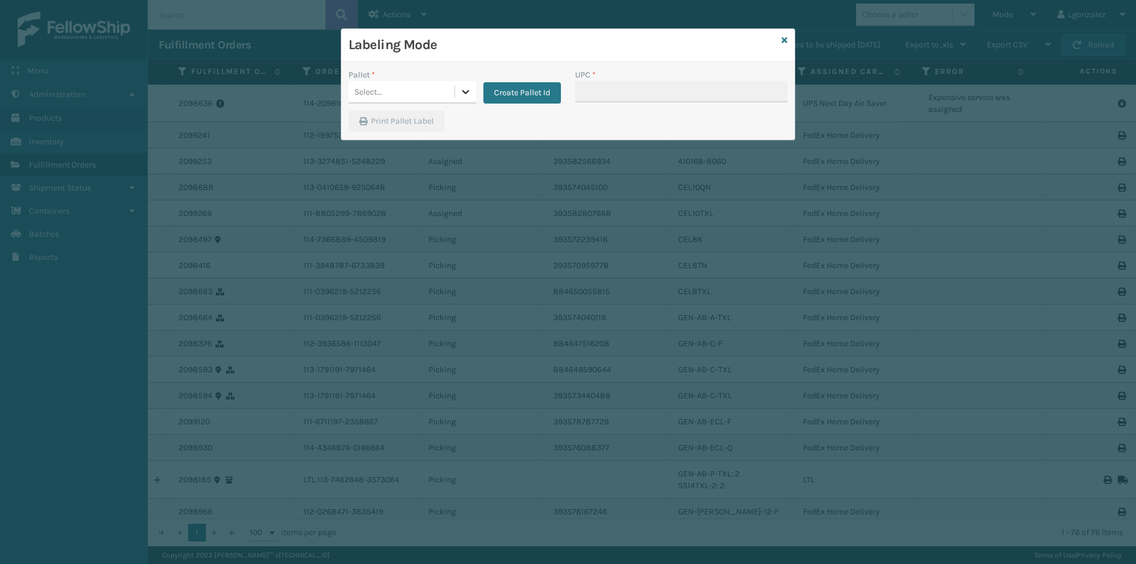
click at [471, 95] on icon at bounding box center [466, 92] width 12 height 12
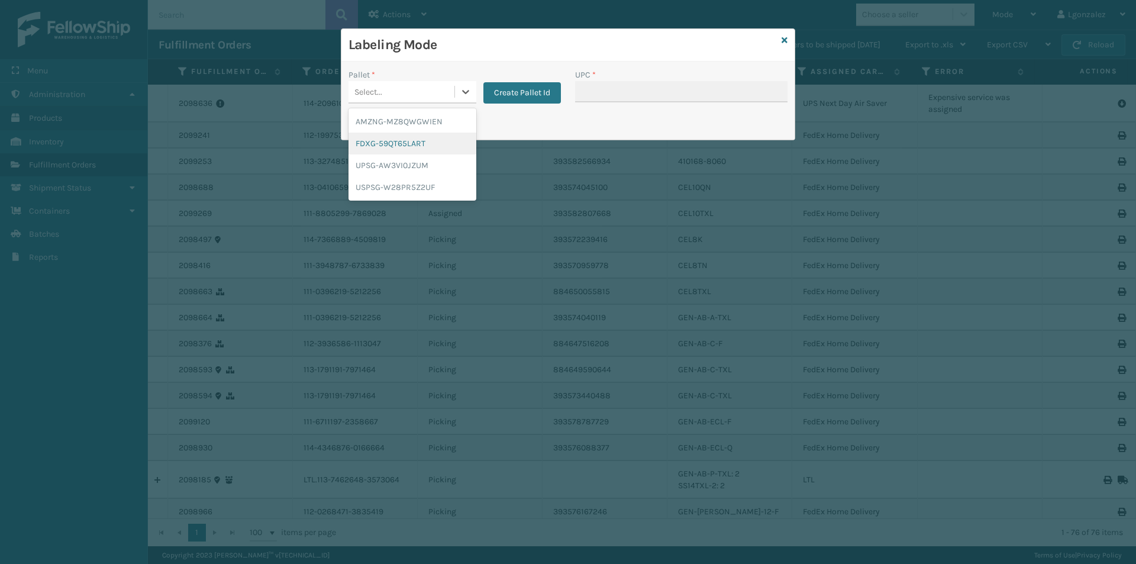
click at [402, 146] on div "FDXG-59QT65LART" at bounding box center [412, 144] width 128 height 22
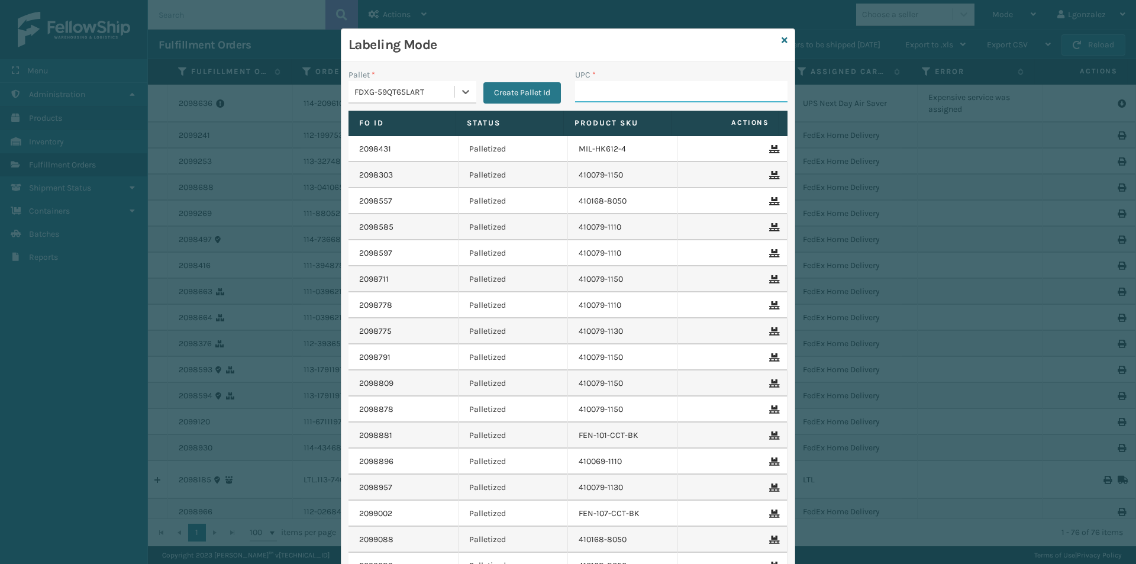
click at [593, 85] on input "UPC *" at bounding box center [681, 91] width 212 height 21
paste input "PC-PRRTKMX-GRY"
type input "PC-PRRTKMX-GRY"
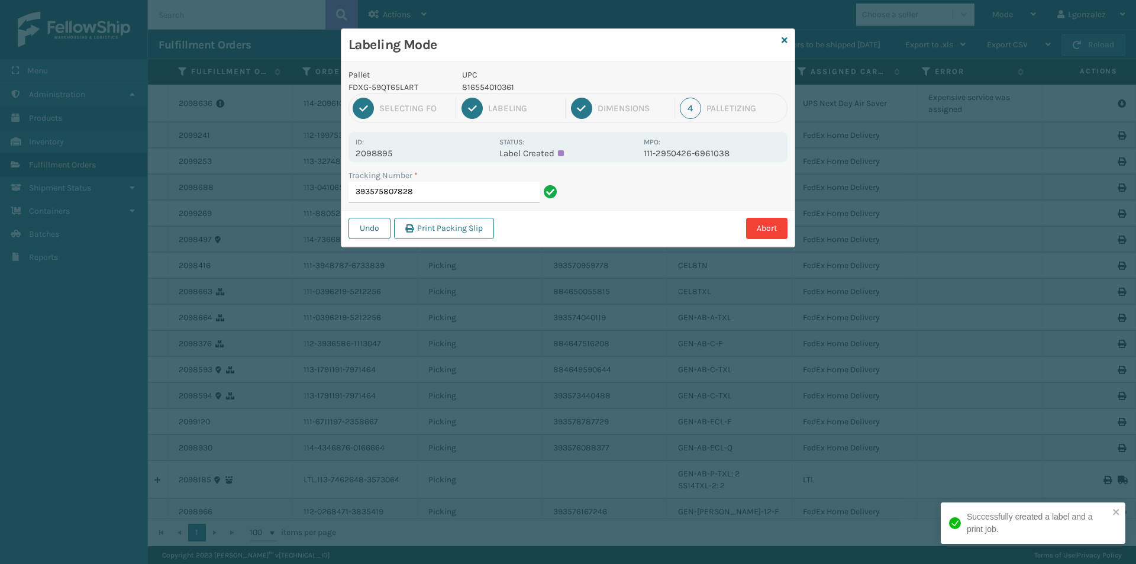
click at [499, 92] on p "816554010361" at bounding box center [549, 87] width 175 height 12
click at [502, 91] on p "816554010361" at bounding box center [549, 87] width 175 height 12
click at [502, 92] on p "816554010361" at bounding box center [549, 87] width 175 height 12
copy p "816554010361"
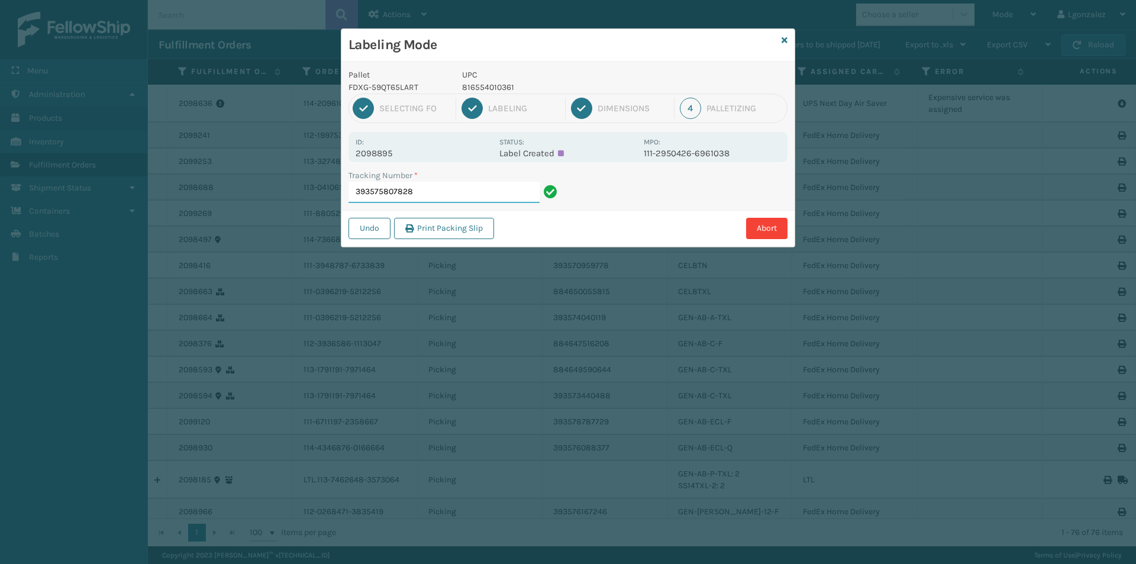
click at [460, 193] on input "393575807828" at bounding box center [443, 192] width 191 height 21
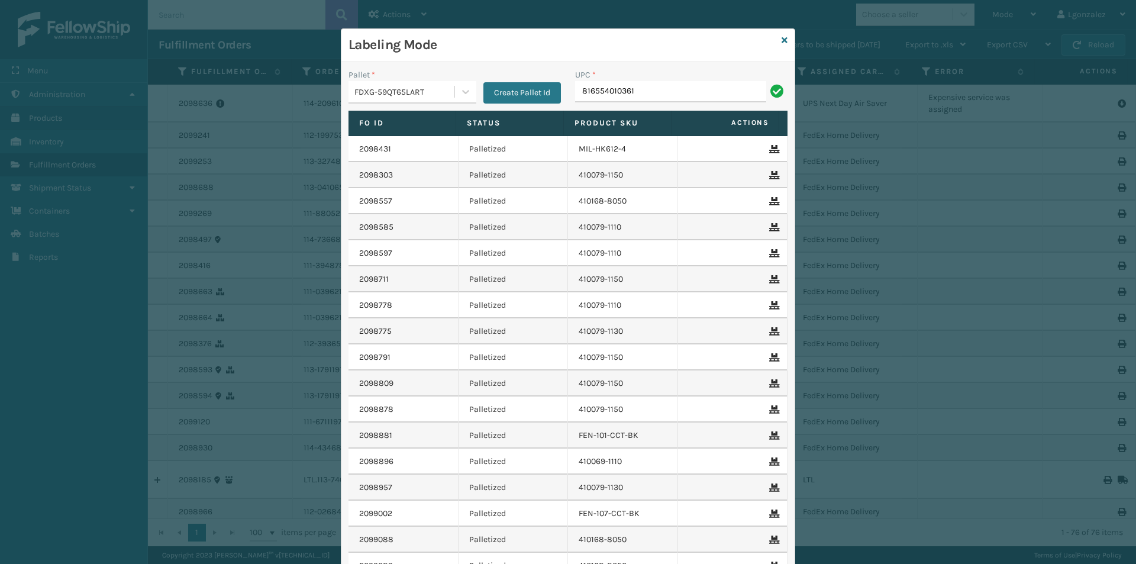
type input "816554010361"
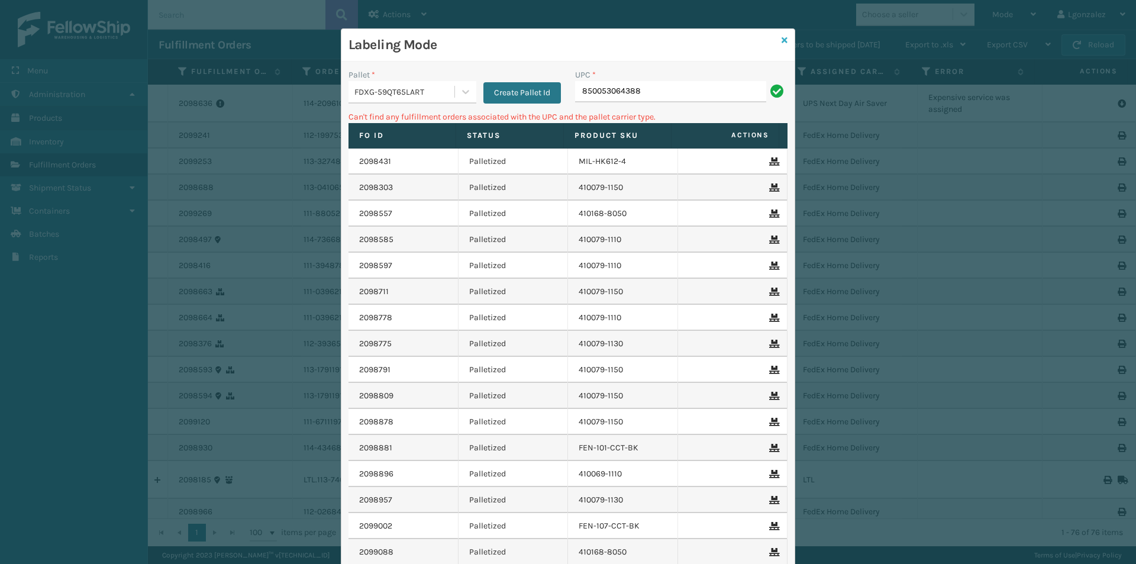
click at [781, 40] on icon at bounding box center [784, 40] width 6 height 8
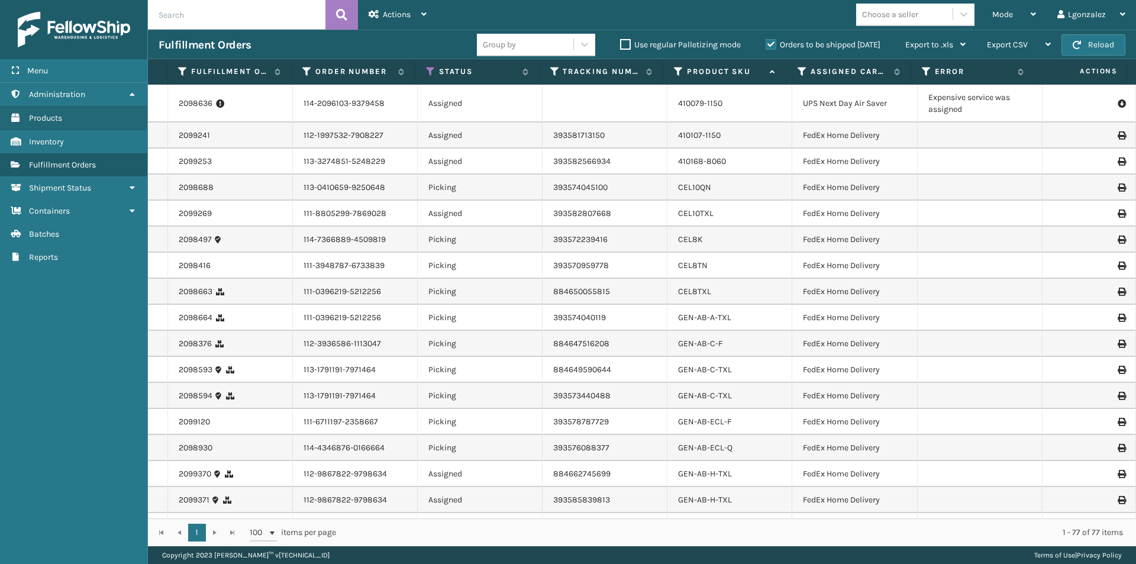
click at [278, 24] on input "text" at bounding box center [236, 15] width 177 height 30
paste input "2098809"
click at [771, 43] on label "Orders to be shipped [DATE]" at bounding box center [822, 45] width 115 height 10
click at [766, 43] on input "Orders to be shipped [DATE]" at bounding box center [765, 42] width 1 height 8
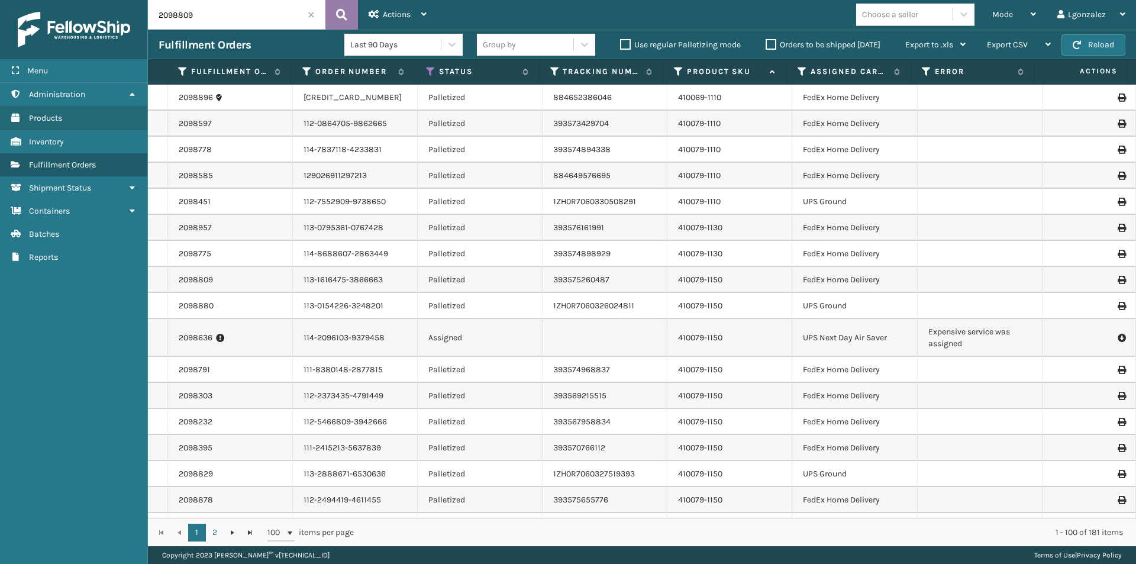
click at [342, 7] on icon at bounding box center [341, 15] width 11 height 18
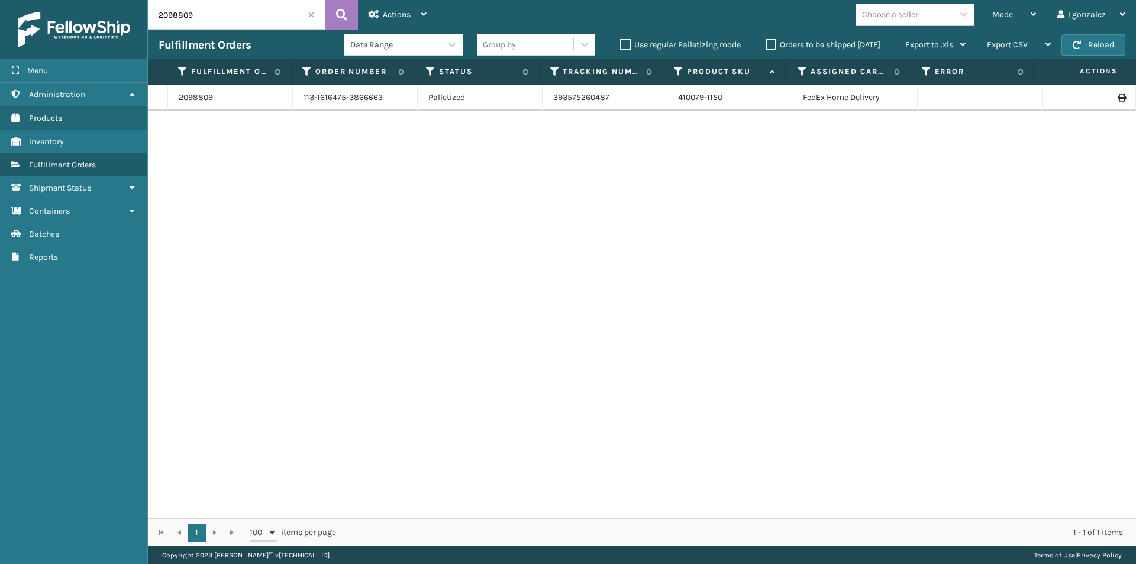
click at [1117, 96] on icon at bounding box center [1120, 97] width 7 height 8
click at [209, 18] on input "2098809" at bounding box center [236, 15] width 177 height 30
paste input "2"
click at [335, 14] on button at bounding box center [341, 15] width 33 height 30
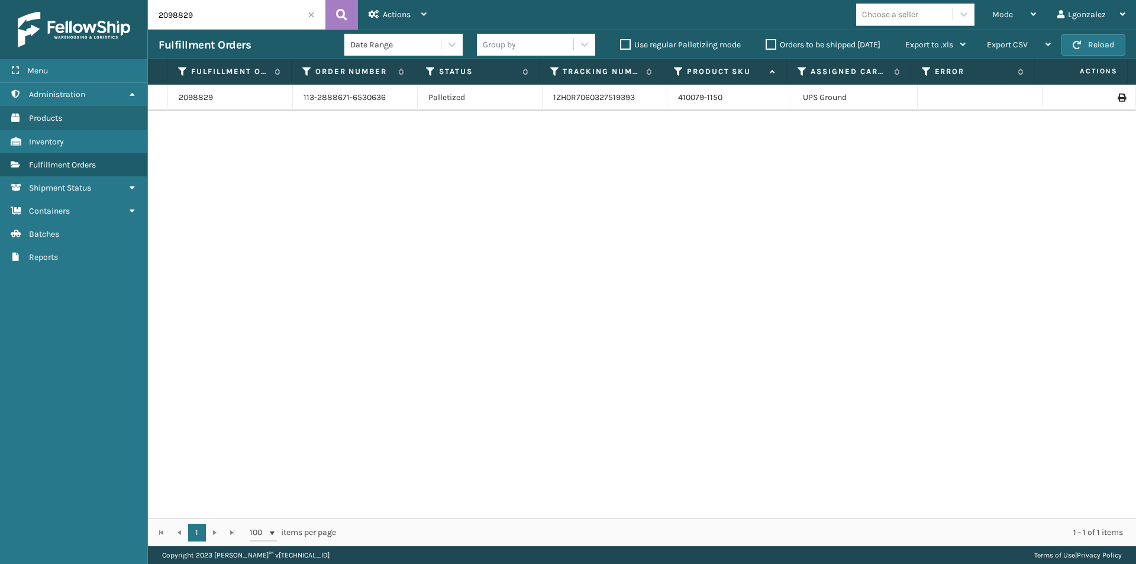
click at [1117, 99] on icon at bounding box center [1120, 97] width 7 height 8
click at [235, 19] on input "2098829" at bounding box center [236, 15] width 177 height 30
paste input "232"
click at [338, 19] on icon at bounding box center [341, 15] width 11 height 18
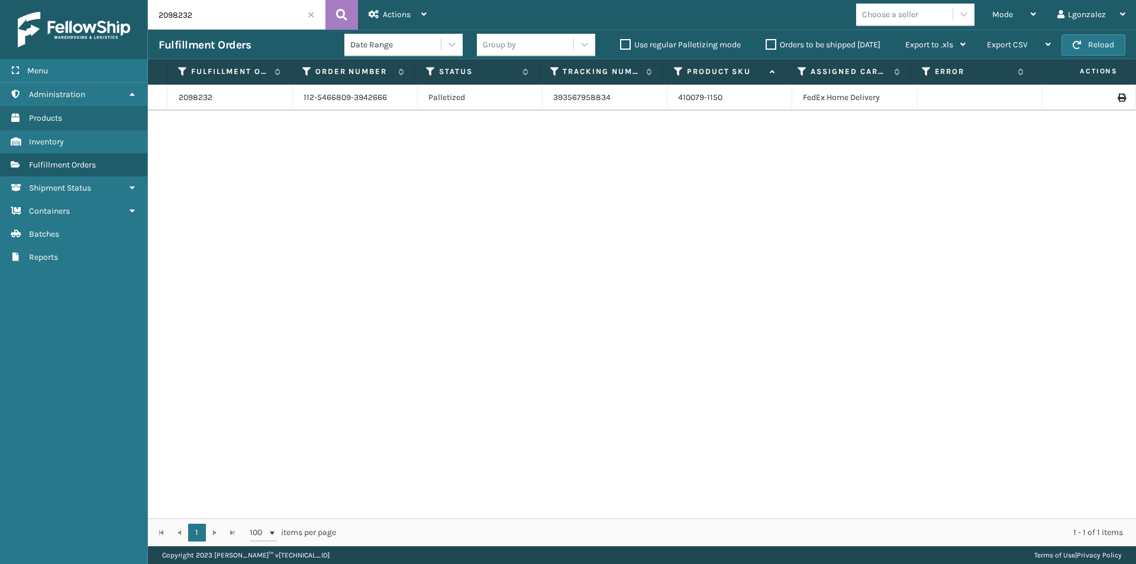
click at [1117, 100] on icon at bounding box center [1120, 97] width 7 height 8
click at [212, 15] on input "2098232" at bounding box center [236, 15] width 177 height 30
click at [212, 14] on input "2098232" at bounding box center [236, 15] width 177 height 30
paste input "303"
click at [334, 15] on button at bounding box center [341, 15] width 33 height 30
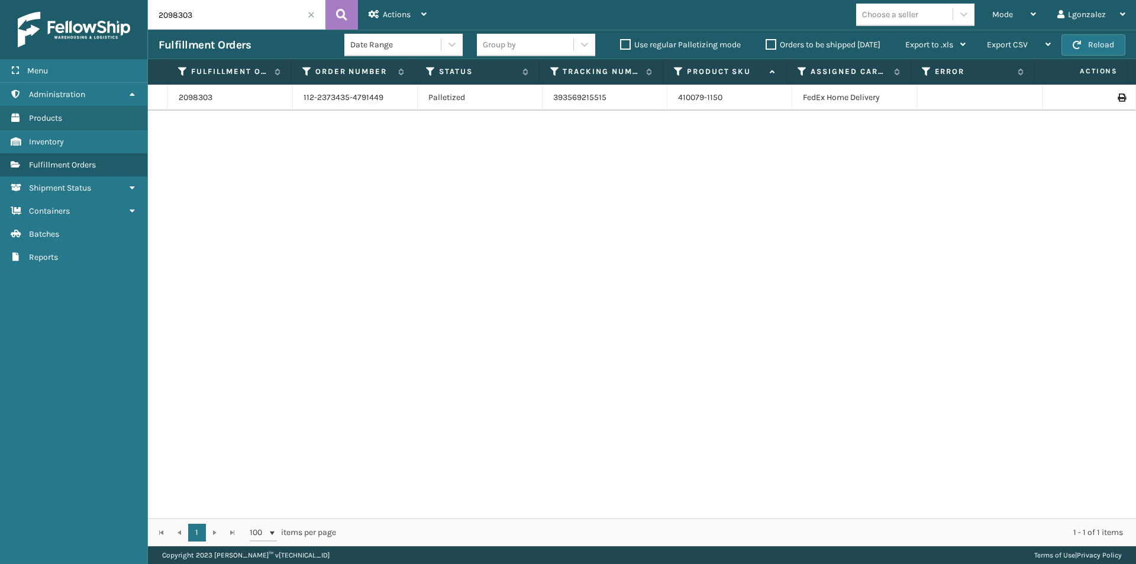
click at [1119, 98] on td at bounding box center [1088, 98] width 93 height 26
click at [1117, 98] on icon at bounding box center [1120, 97] width 7 height 8
click at [244, 14] on input "2098303" at bounding box center [236, 15] width 177 height 30
paste input "878"
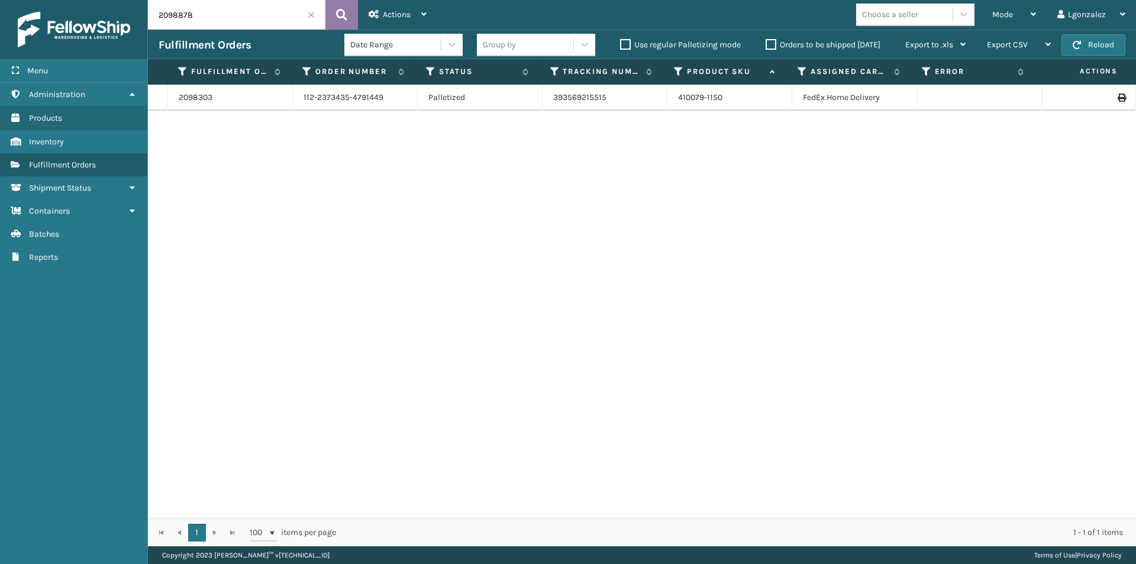
click at [339, 14] on icon at bounding box center [341, 15] width 11 height 18
click at [1117, 94] on icon at bounding box center [1120, 97] width 7 height 8
click at [212, 16] on input "2098878" at bounding box center [236, 15] width 177 height 30
click at [214, 15] on input "2098878" at bounding box center [236, 15] width 177 height 30
paste input "395"
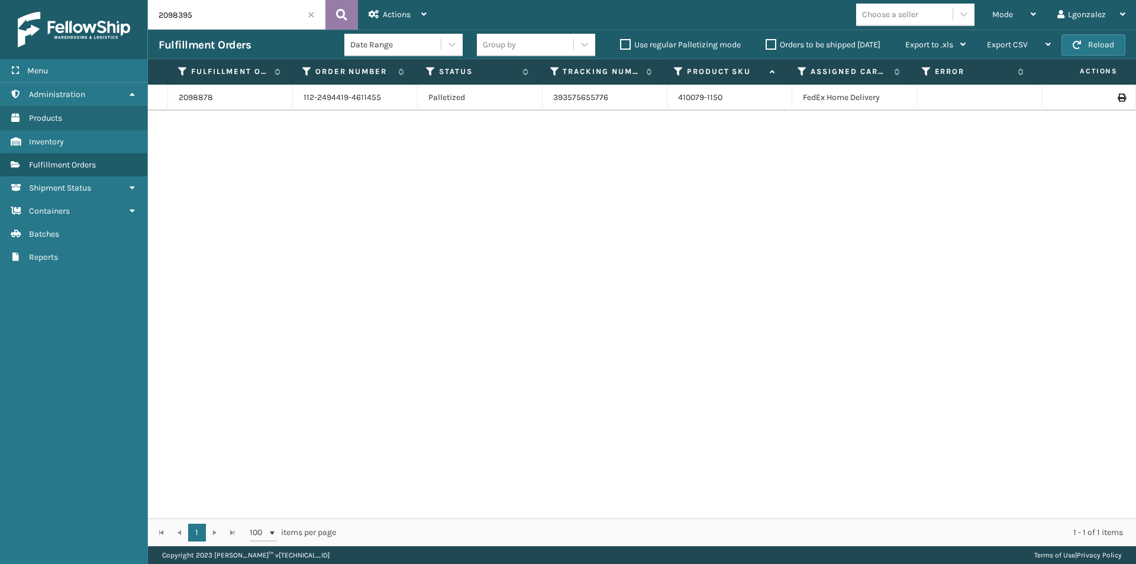
type input "2098395"
click at [338, 17] on icon at bounding box center [341, 15] width 11 height 18
click at [1117, 95] on icon at bounding box center [1120, 97] width 7 height 8
click at [309, 11] on div "2098395" at bounding box center [236, 15] width 177 height 30
click at [315, 14] on input "2098395" at bounding box center [236, 15] width 177 height 30
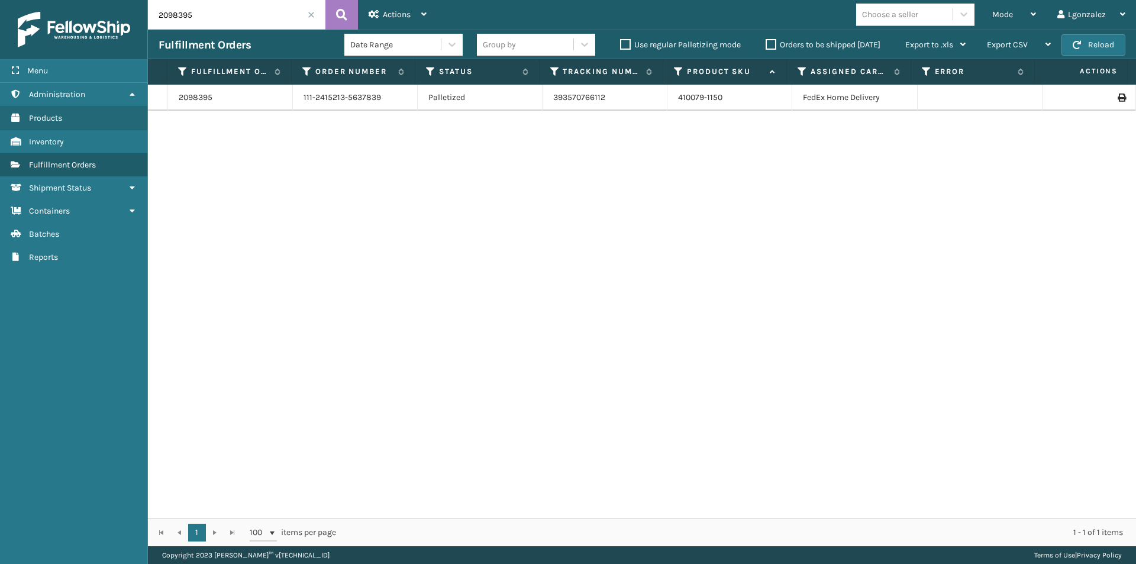
click at [312, 14] on span at bounding box center [311, 14] width 7 height 7
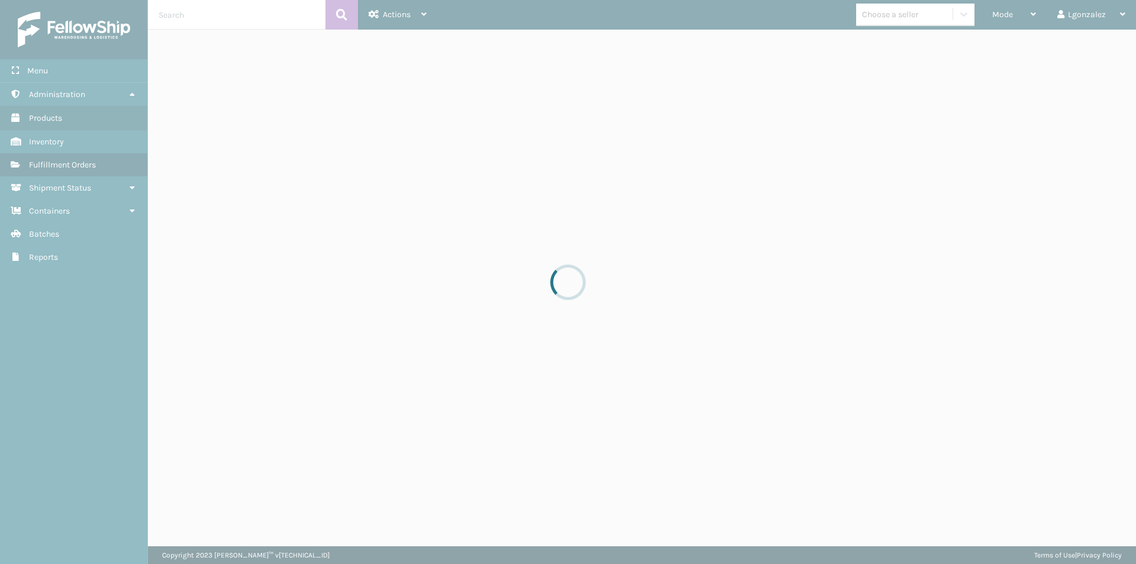
drag, startPoint x: 274, startPoint y: 15, endPoint x: 241, endPoint y: 13, distance: 32.6
click at [241, 12] on input "text" at bounding box center [236, 15] width 177 height 30
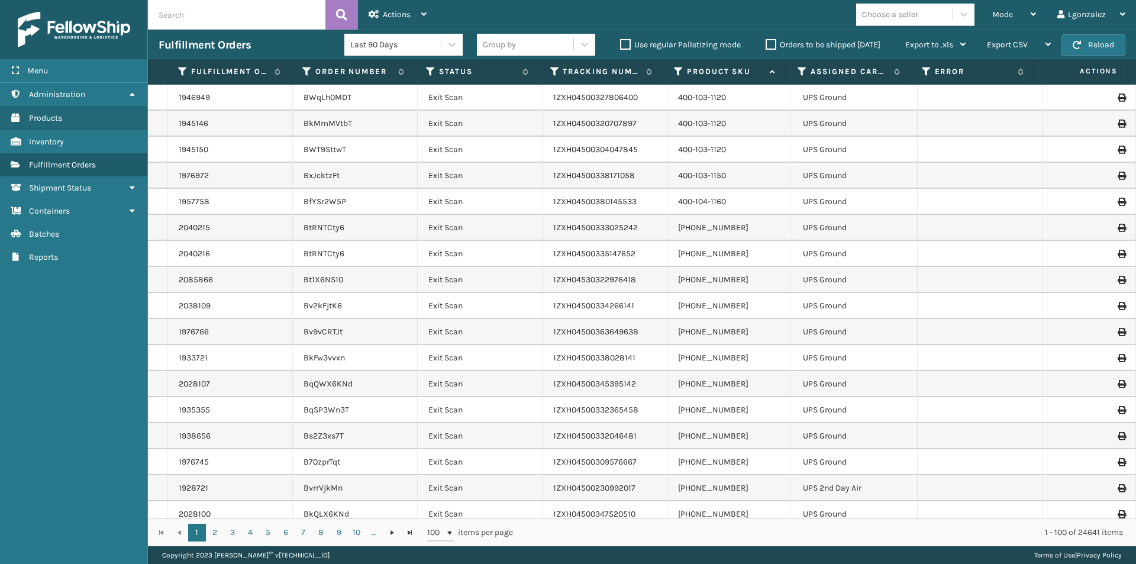
paste input "2098791"
click at [341, 7] on icon at bounding box center [341, 15] width 11 height 18
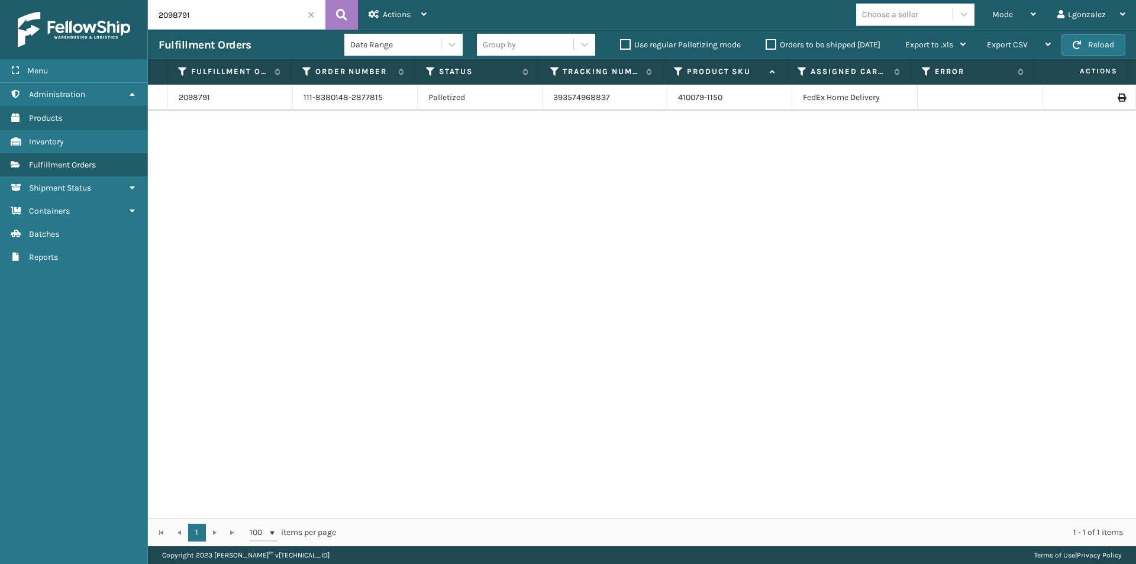
click at [1117, 95] on icon at bounding box center [1120, 97] width 7 height 8
drag, startPoint x: 294, startPoint y: 14, endPoint x: 204, endPoint y: 15, distance: 89.9
click at [204, 15] on input "2098791" at bounding box center [236, 15] width 177 height 30
paste input "1"
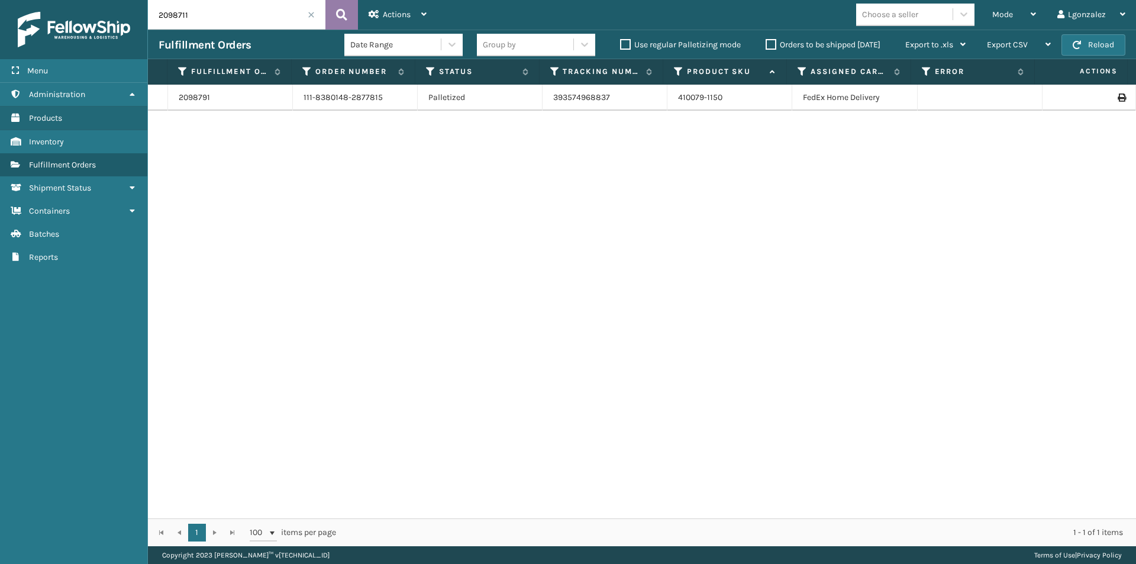
type input "2098711"
click at [340, 4] on button at bounding box center [341, 15] width 33 height 30
click at [1117, 95] on icon at bounding box center [1120, 97] width 7 height 8
click at [312, 14] on span at bounding box center [311, 14] width 7 height 7
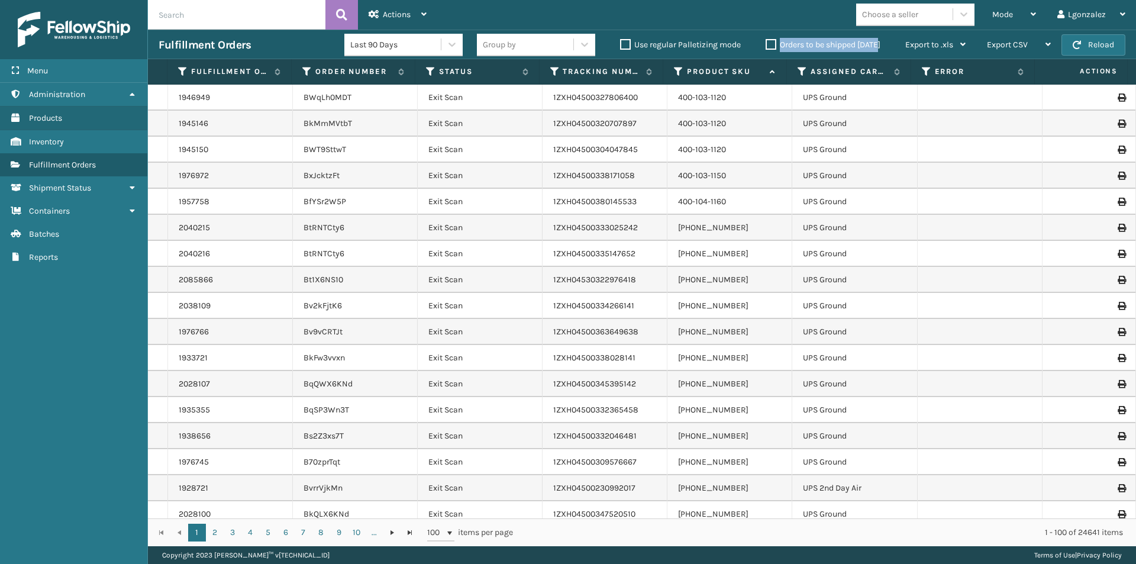
click at [775, 45] on label "Orders to be shipped [DATE]" at bounding box center [822, 45] width 115 height 10
click at [773, 45] on label "Orders to be shipped [DATE]" at bounding box center [822, 45] width 115 height 10
click at [766, 45] on input "Orders to be shipped [DATE]" at bounding box center [765, 42] width 1 height 8
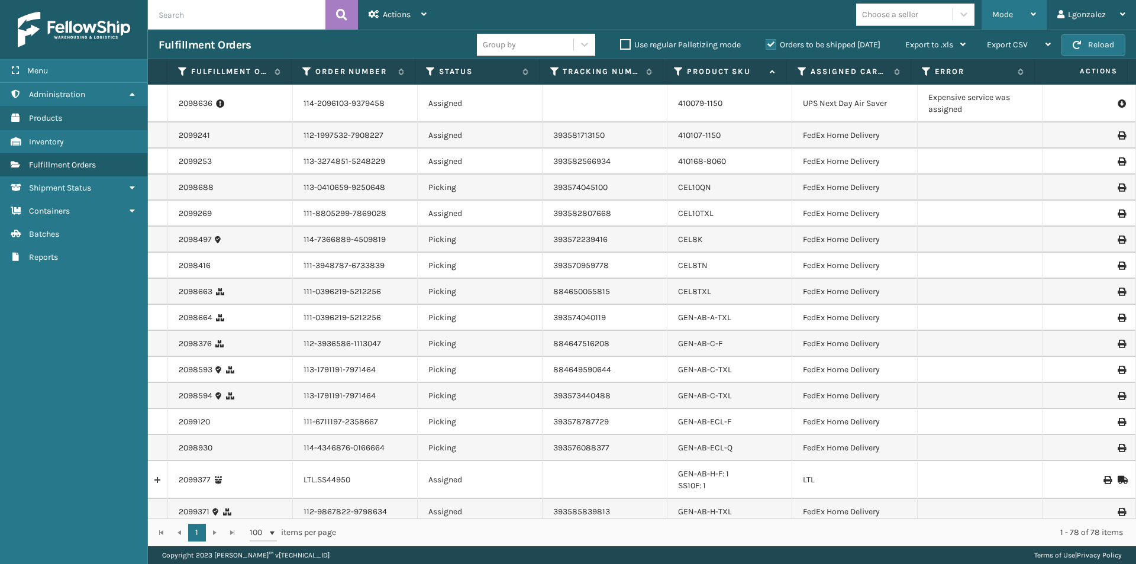
click at [1029, 14] on div "Mode" at bounding box center [1014, 15] width 44 height 30
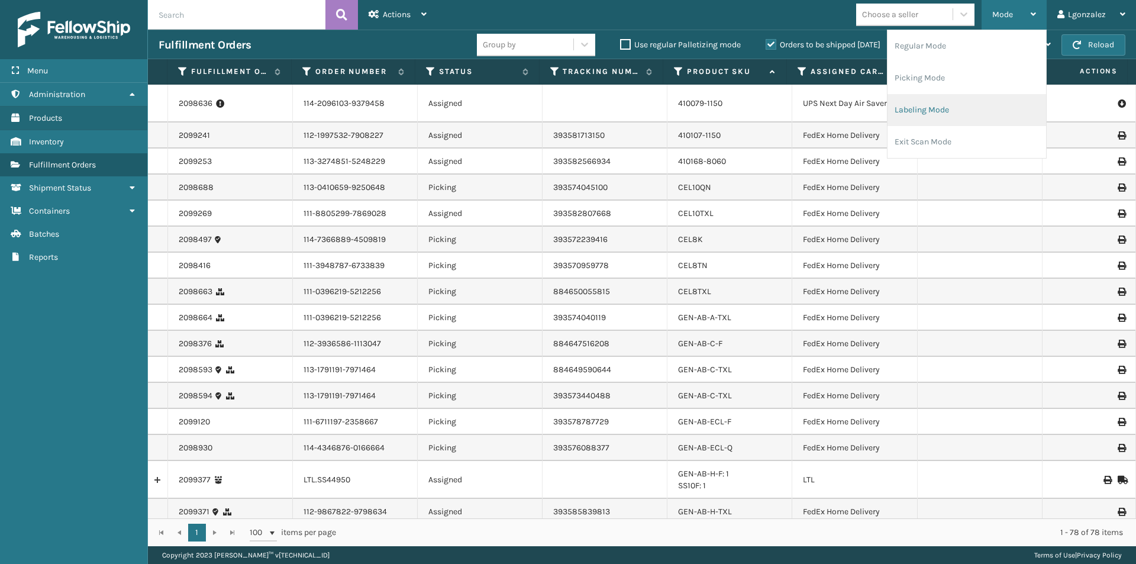
click at [949, 116] on li "Labeling Mode" at bounding box center [966, 110] width 159 height 32
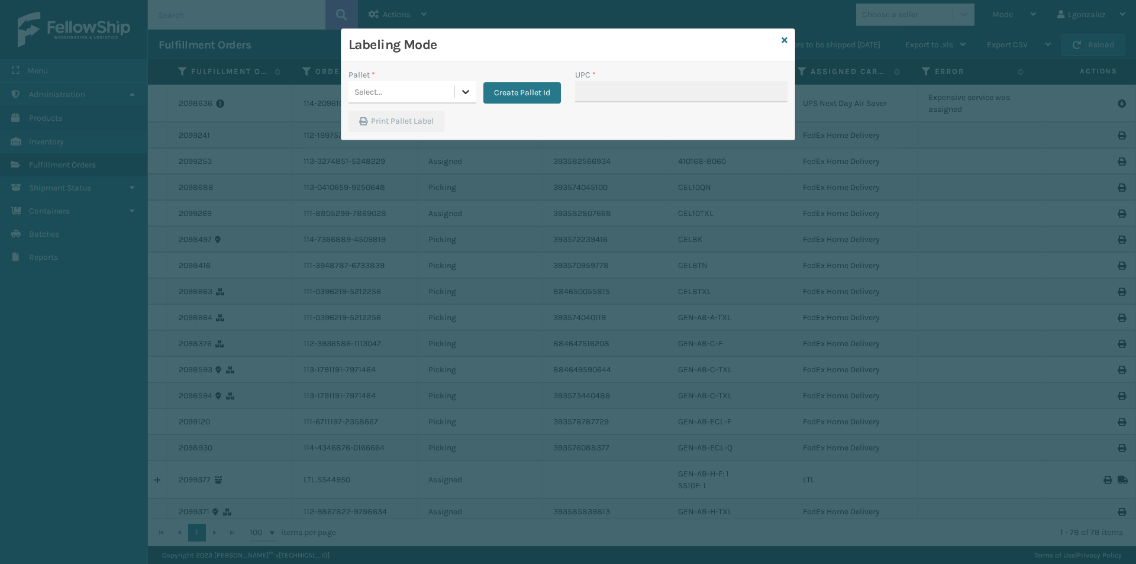
click at [465, 91] on icon at bounding box center [466, 92] width 12 height 12
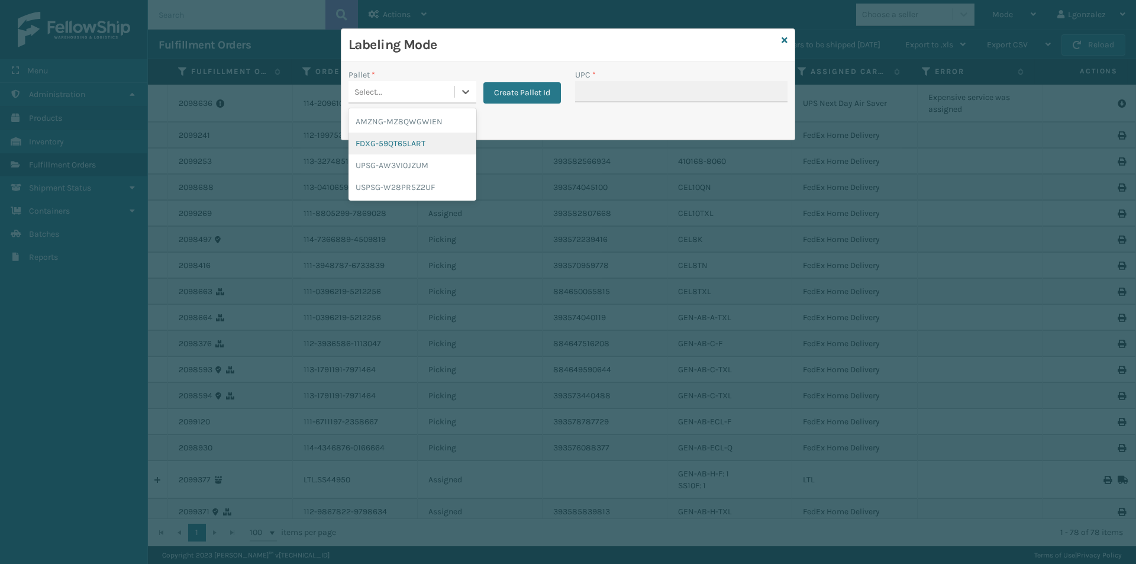
click at [421, 145] on div "FDXG-59QT65LART" at bounding box center [412, 144] width 128 height 22
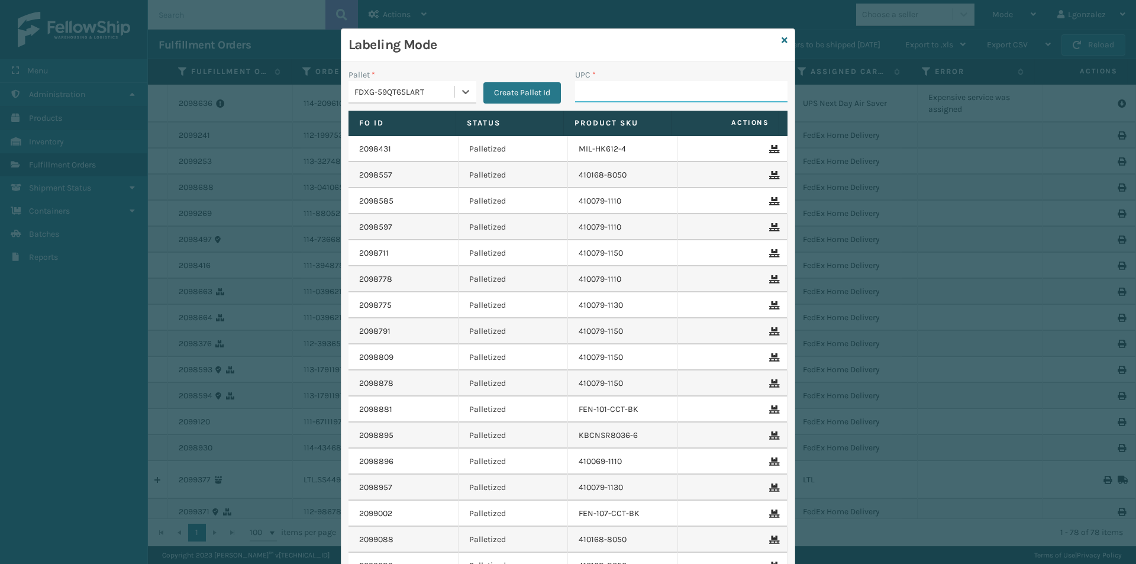
click at [580, 86] on input "UPC *" at bounding box center [681, 91] width 212 height 21
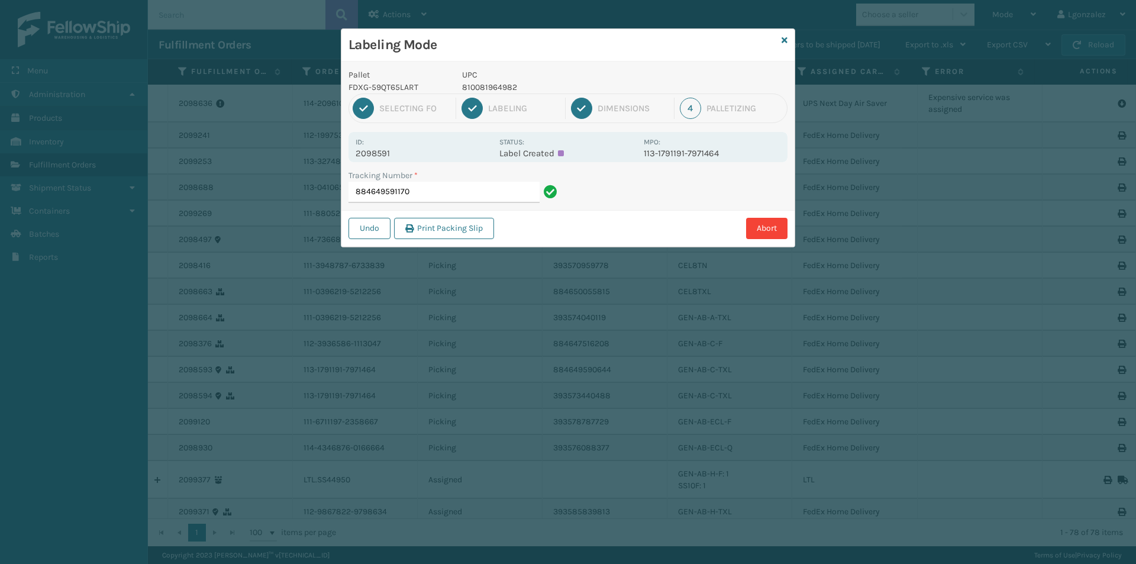
type input "884649591170"
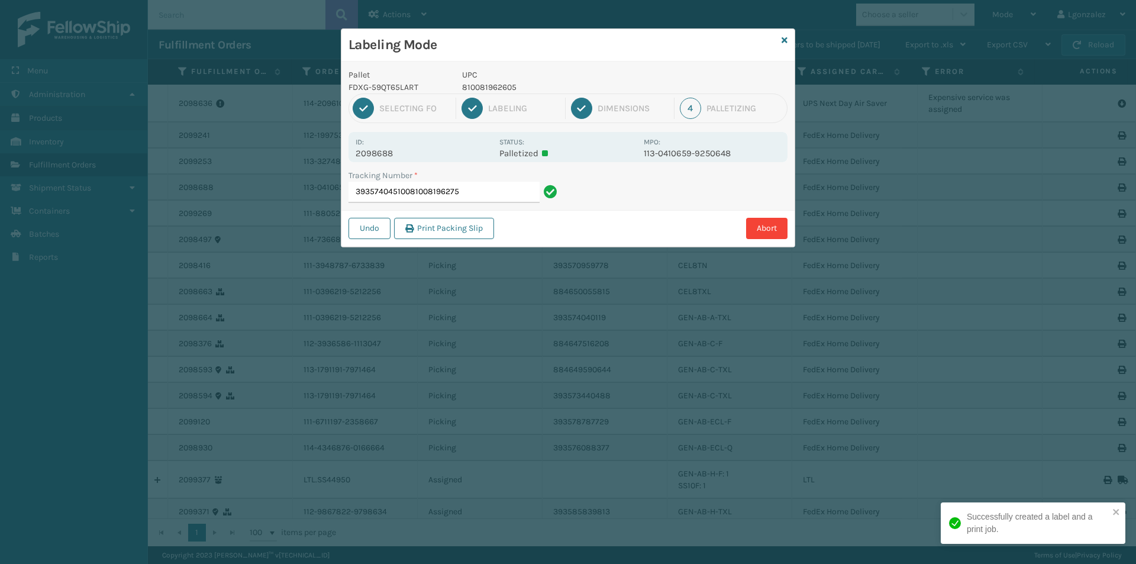
type input "393574045100810081962759"
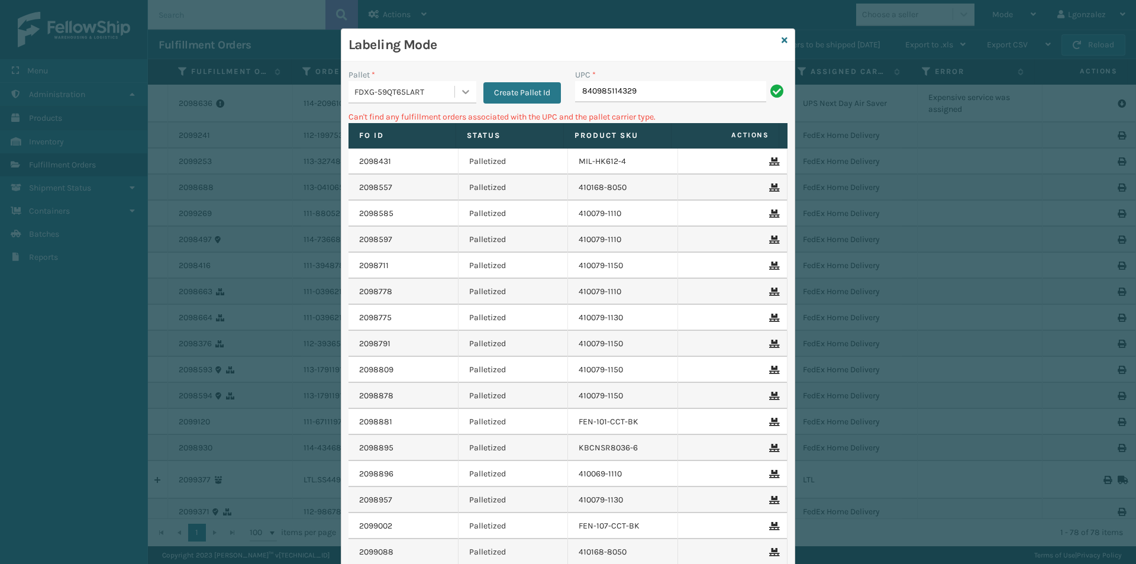
click at [470, 96] on div at bounding box center [465, 91] width 21 height 21
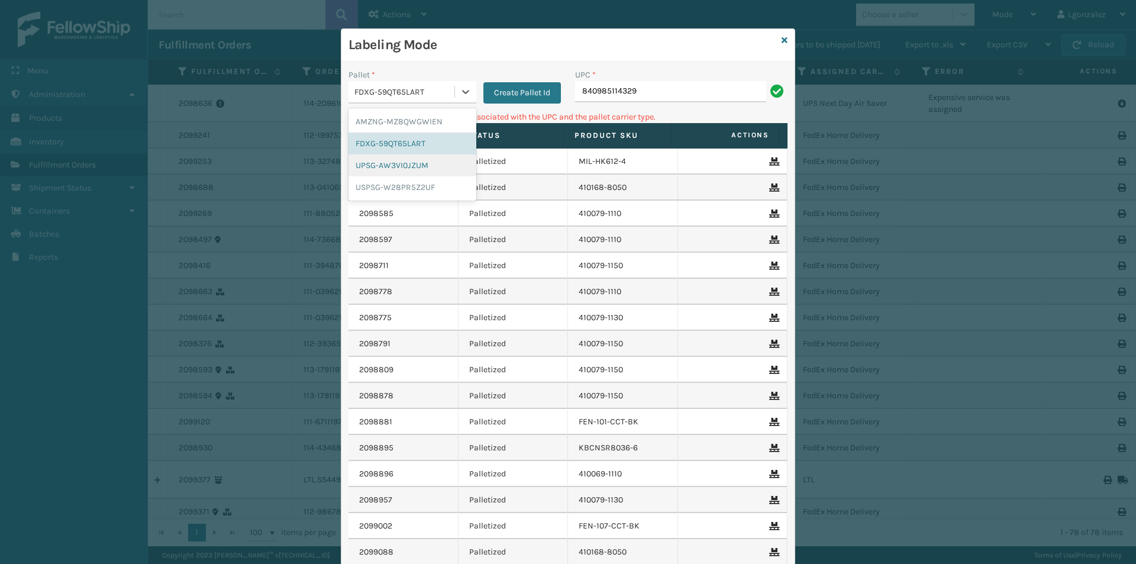
click at [429, 172] on div "UPSG-AW3VI0JZUM" at bounding box center [412, 165] width 128 height 22
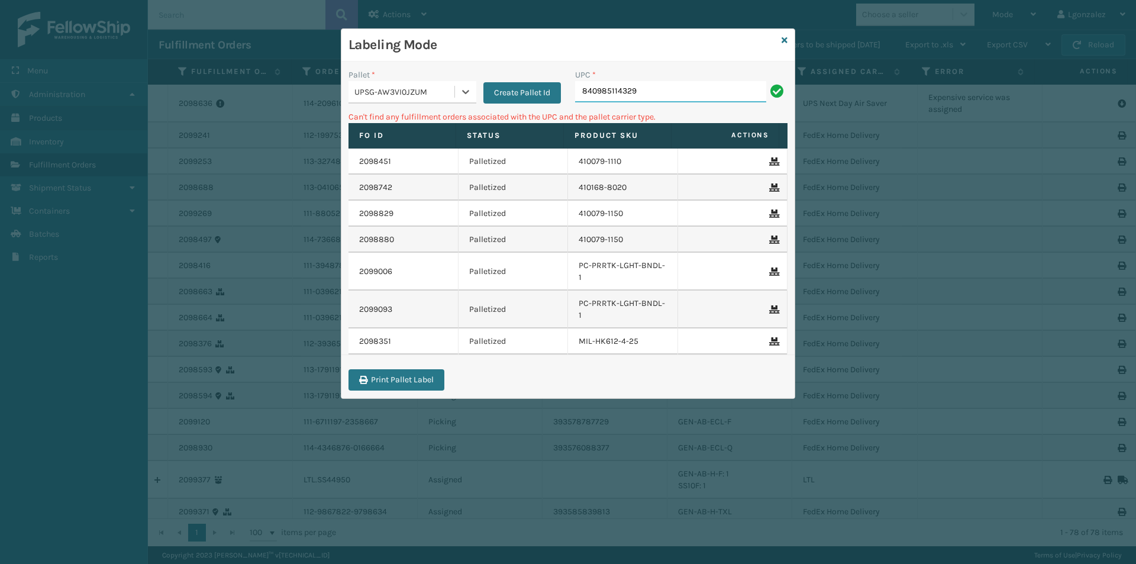
click at [676, 98] on input "840985114329" at bounding box center [670, 91] width 191 height 21
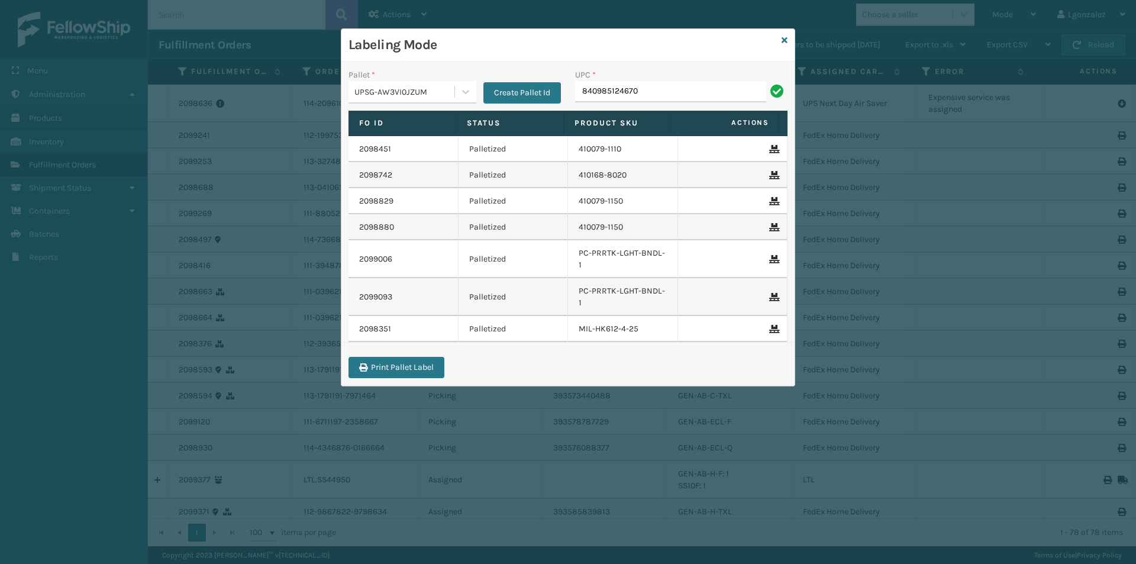
type input "840985124670"
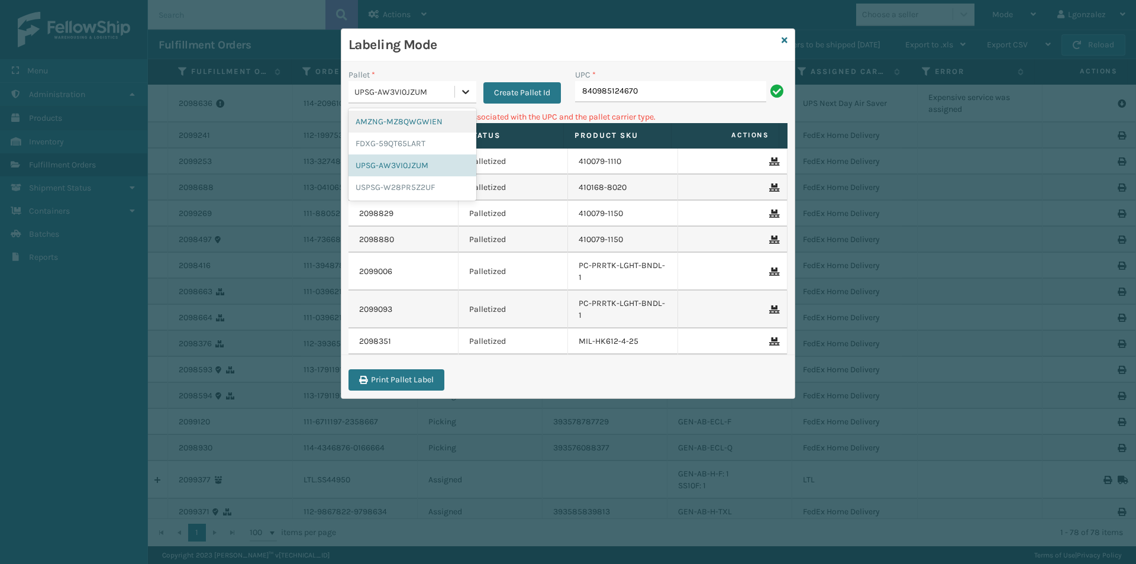
click at [469, 91] on icon at bounding box center [466, 92] width 12 height 12
click at [421, 143] on div "FDXG-59QT65LART" at bounding box center [412, 144] width 128 height 22
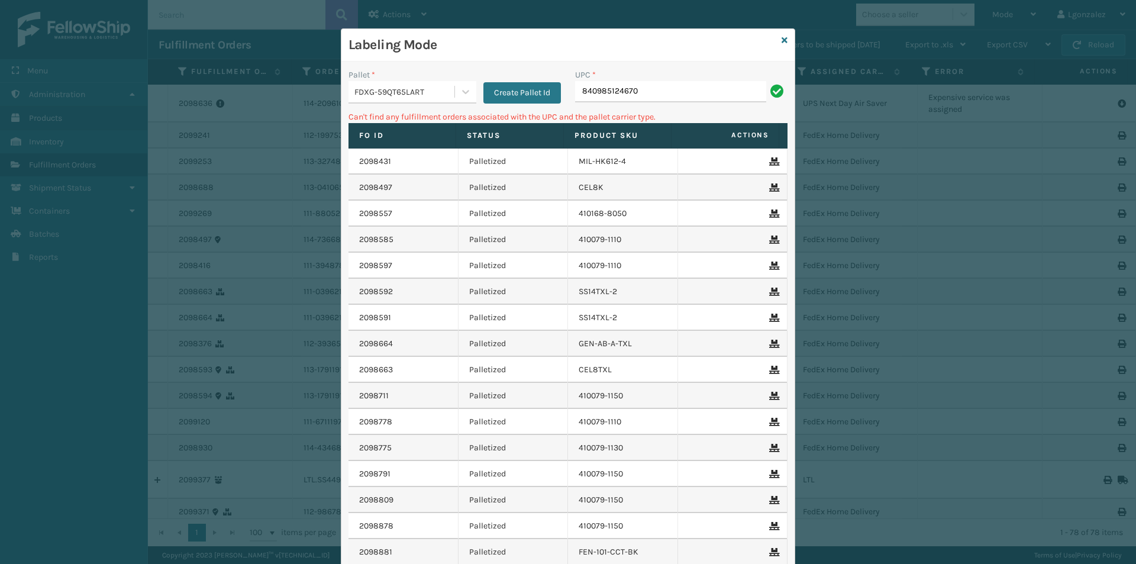
click at [657, 79] on div "UPC *" at bounding box center [681, 75] width 212 height 12
click at [652, 91] on input "840985124670" at bounding box center [670, 91] width 191 height 21
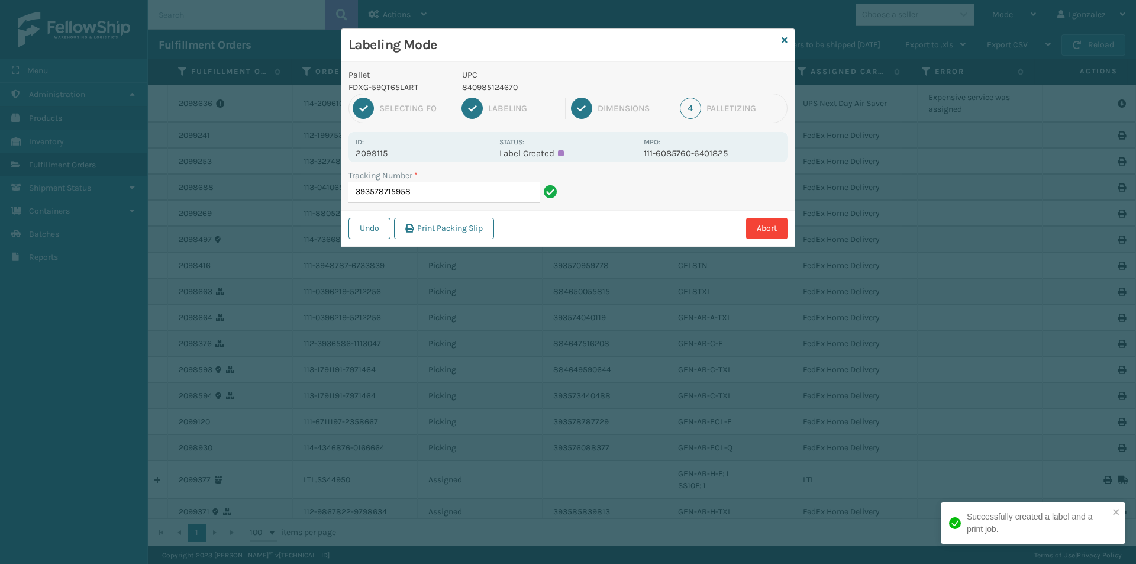
click at [506, 85] on p "840985124670" at bounding box center [549, 87] width 175 height 12
click at [507, 85] on p "840985124670" at bounding box center [549, 87] width 175 height 12
click at [507, 86] on p "840985124670" at bounding box center [549, 87] width 175 height 12
copy p "840985124670"
click at [460, 193] on input "393578715958" at bounding box center [443, 192] width 191 height 21
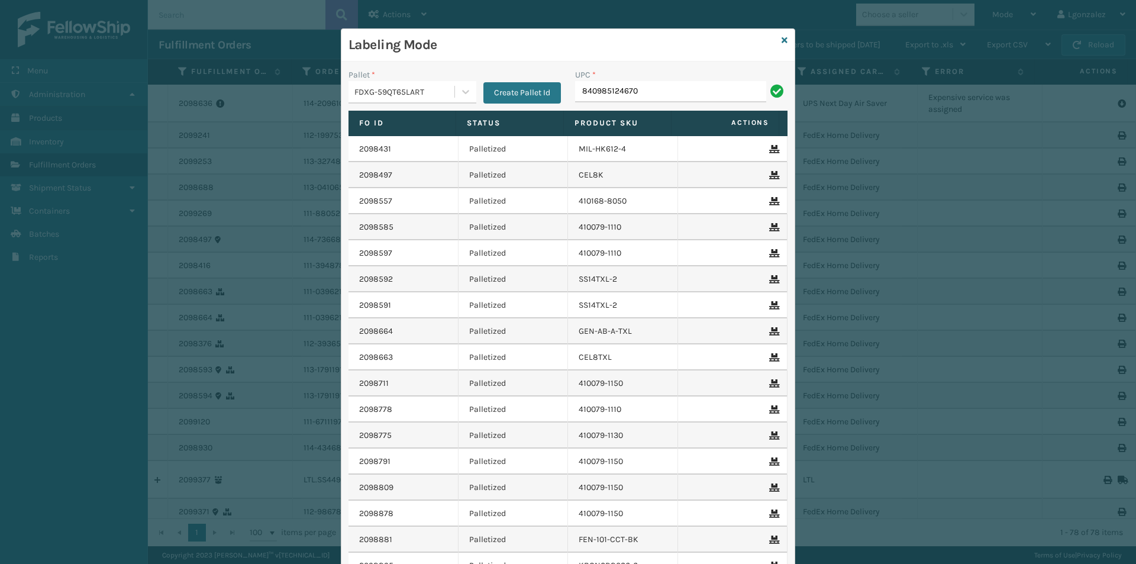
type input "840985124670"
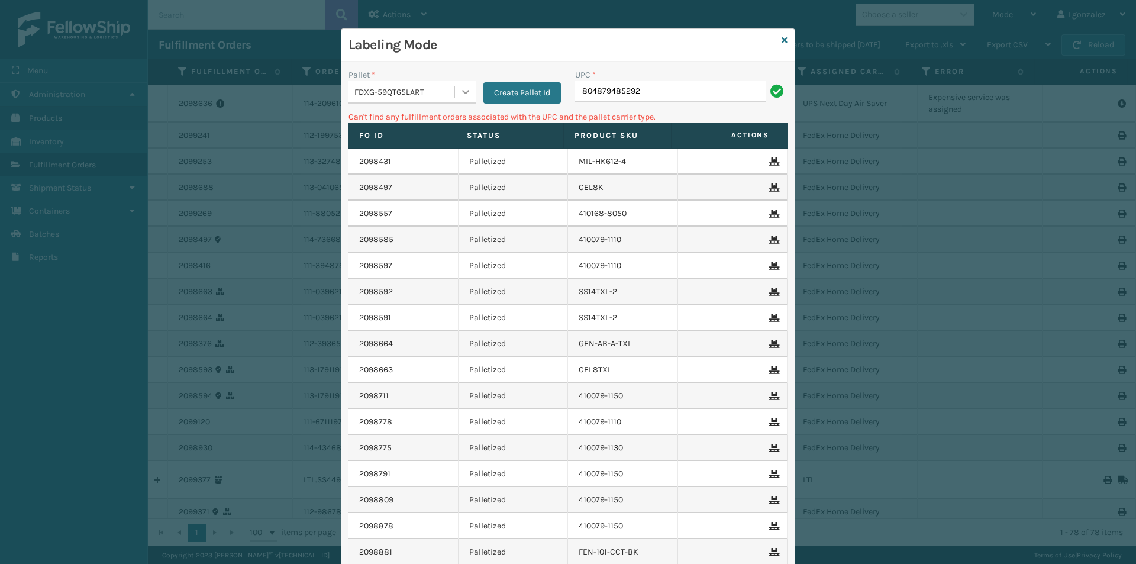
click at [461, 100] on div at bounding box center [465, 91] width 21 height 21
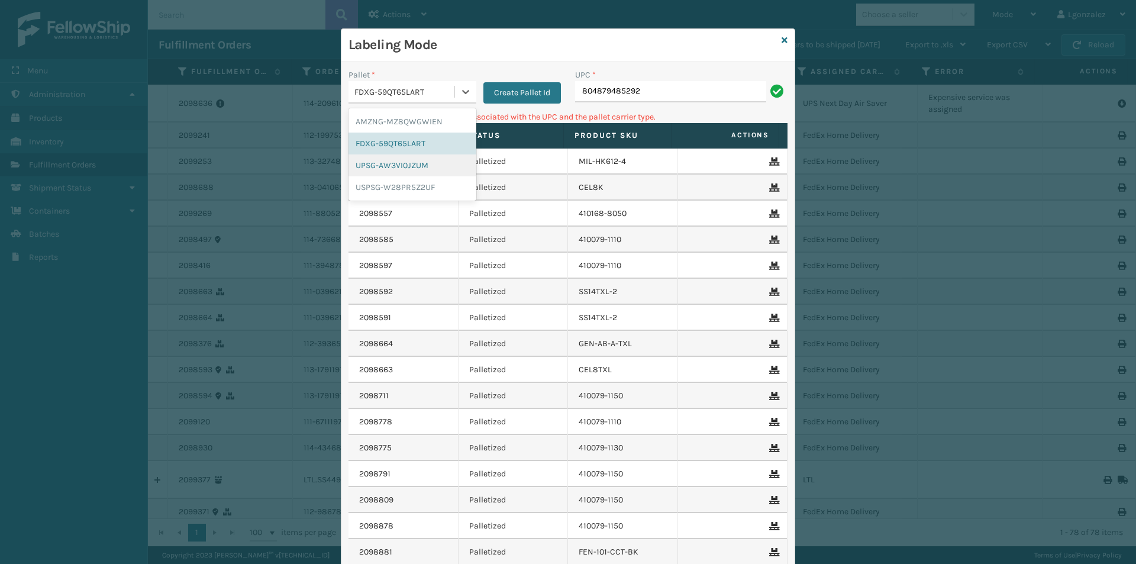
click at [403, 167] on div "UPSG-AW3VI0JZUM" at bounding box center [412, 165] width 128 height 22
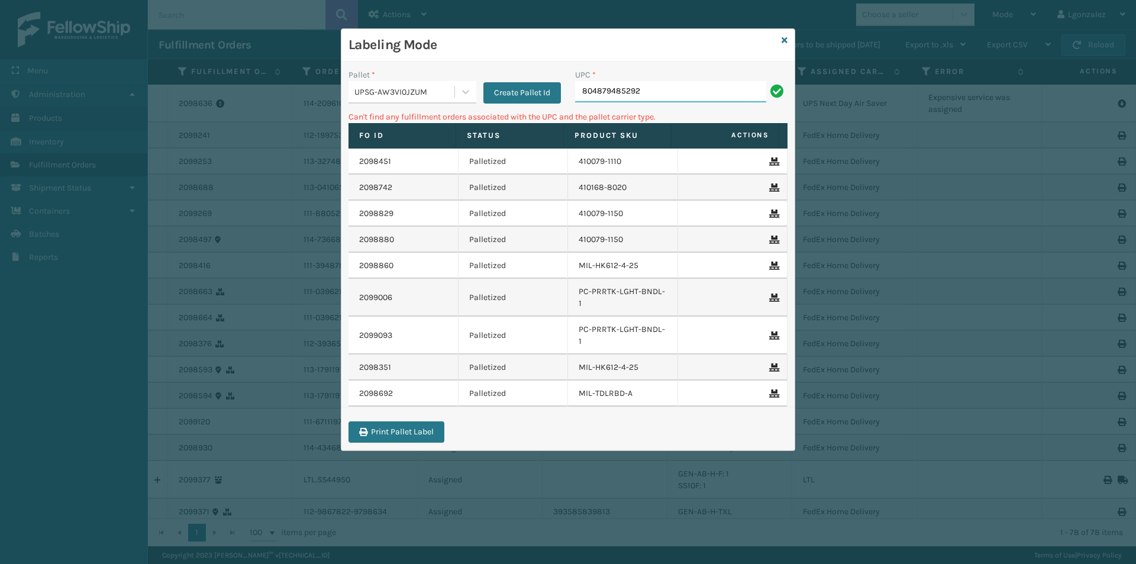
click at [652, 84] on input "804879485292" at bounding box center [670, 91] width 191 height 21
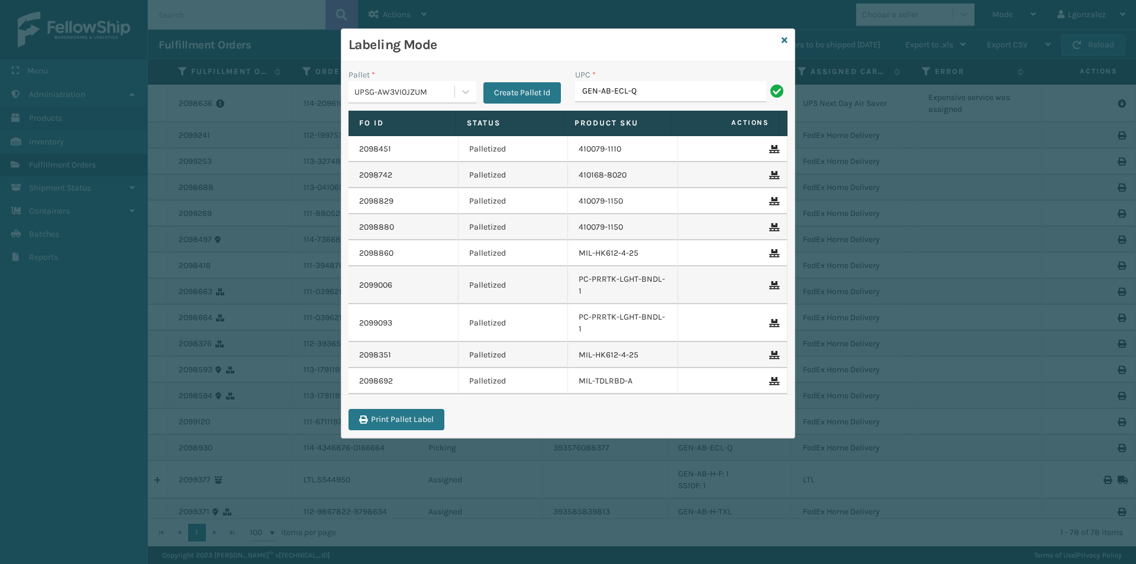
type input "GEN-AB-ECL-Q"
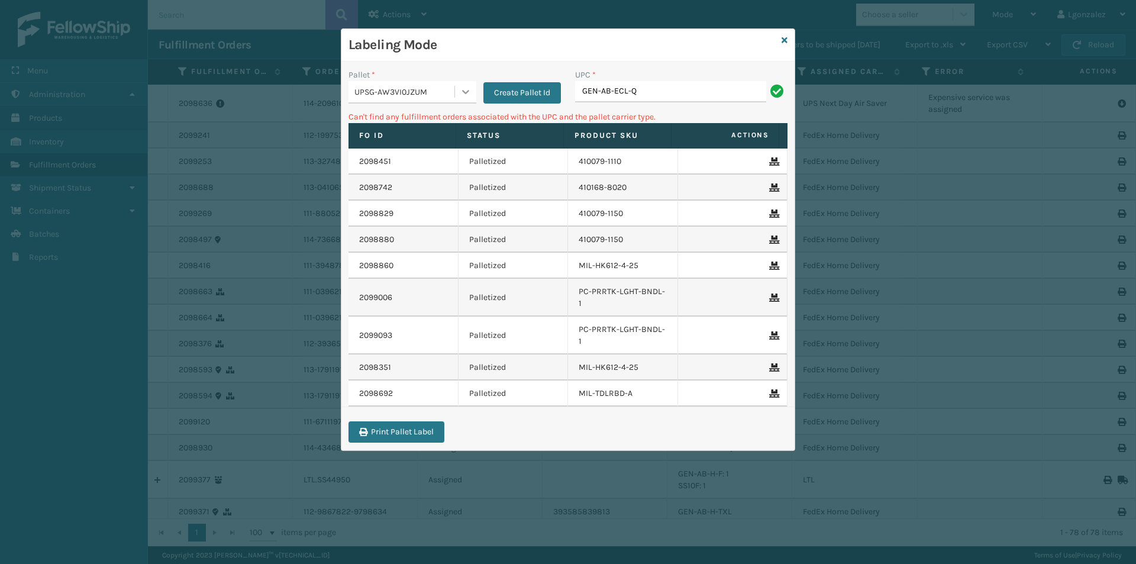
click at [468, 93] on icon at bounding box center [466, 92] width 12 height 12
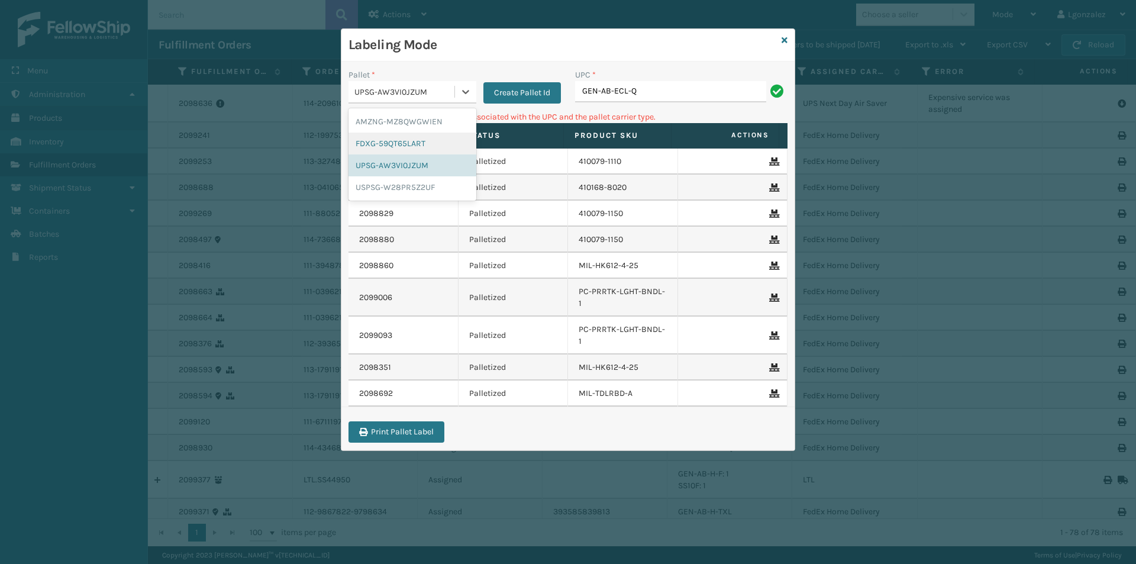
click at [409, 139] on div "FDXG-59QT65LART" at bounding box center [412, 144] width 128 height 22
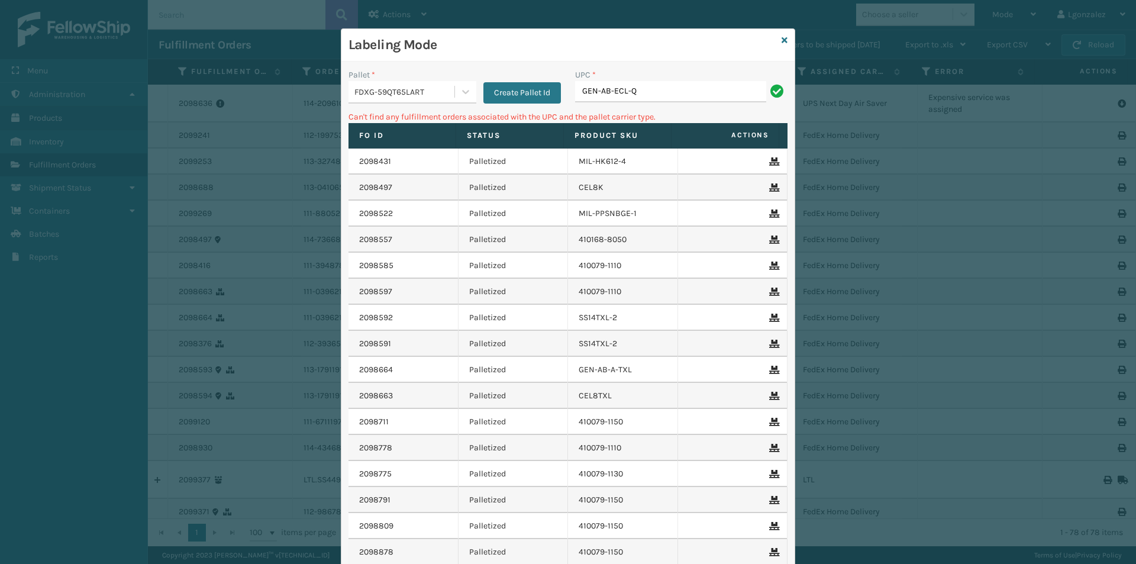
click at [645, 82] on div "UPC * GEN-AB-ECL-Q" at bounding box center [681, 86] width 212 height 34
click at [647, 87] on input "GEN-AB-ECL-Q" at bounding box center [670, 91] width 191 height 21
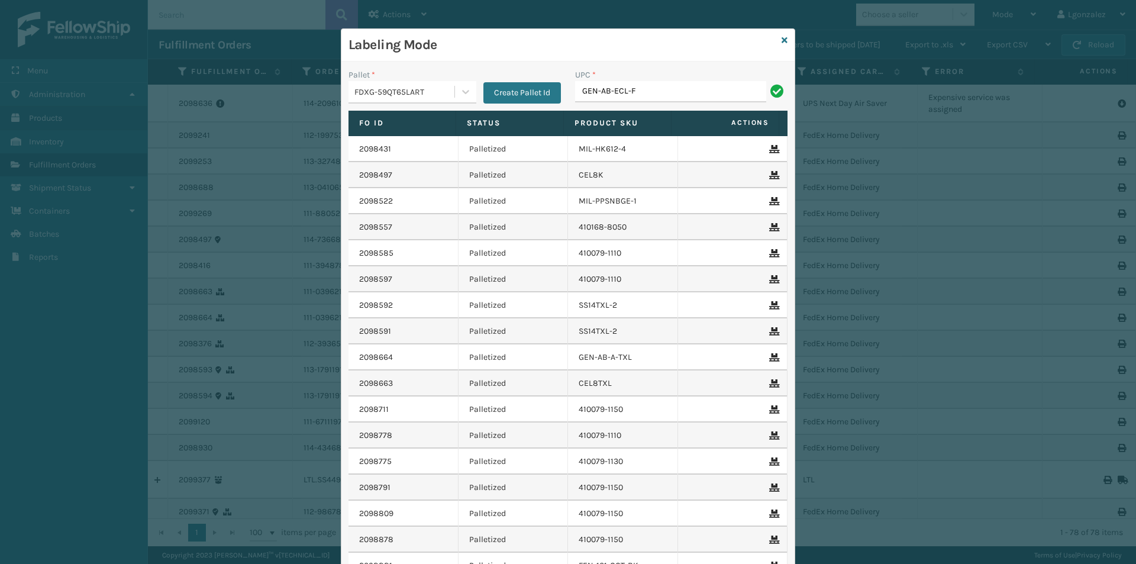
type input "GEN-AB-ECL-F"
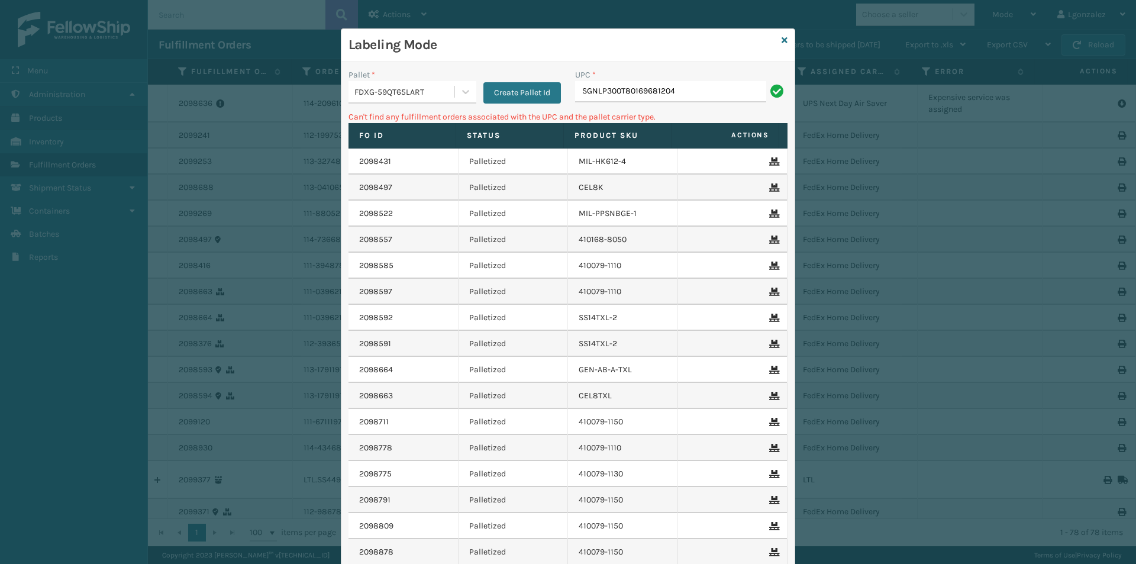
click at [647, 86] on input "SGNLP300T80169681204" at bounding box center [670, 91] width 191 height 21
click at [647, 87] on input "SGNLP300T80169681204" at bounding box center [670, 91] width 191 height 21
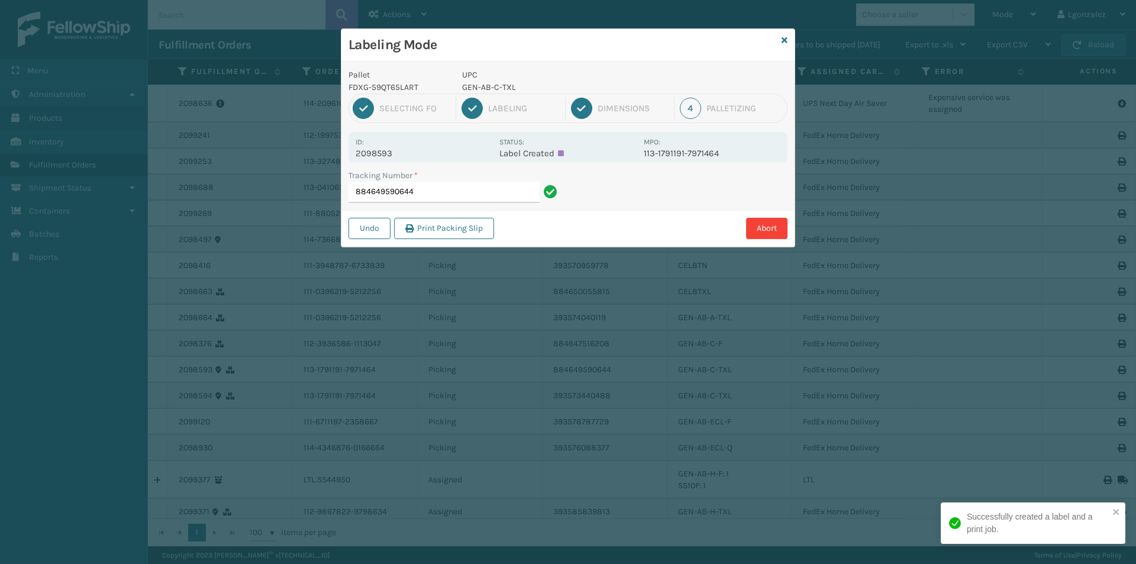
click at [511, 88] on p "GEN-AB-C-TXL" at bounding box center [549, 87] width 175 height 12
click at [449, 200] on input "884649590644" at bounding box center [443, 192] width 191 height 21
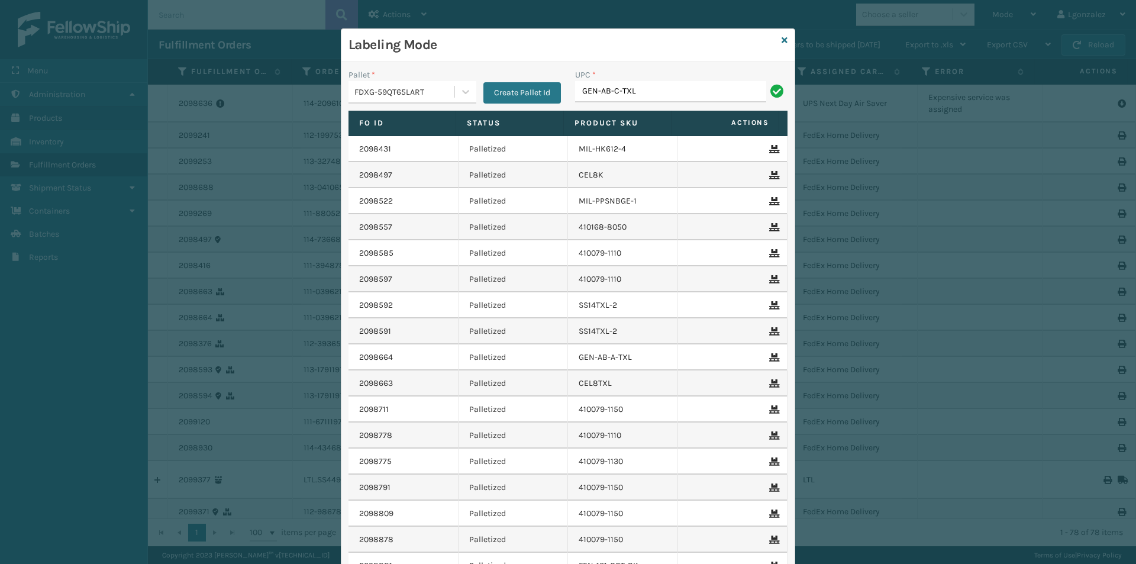
type input "GEN-AB-C-TXL"
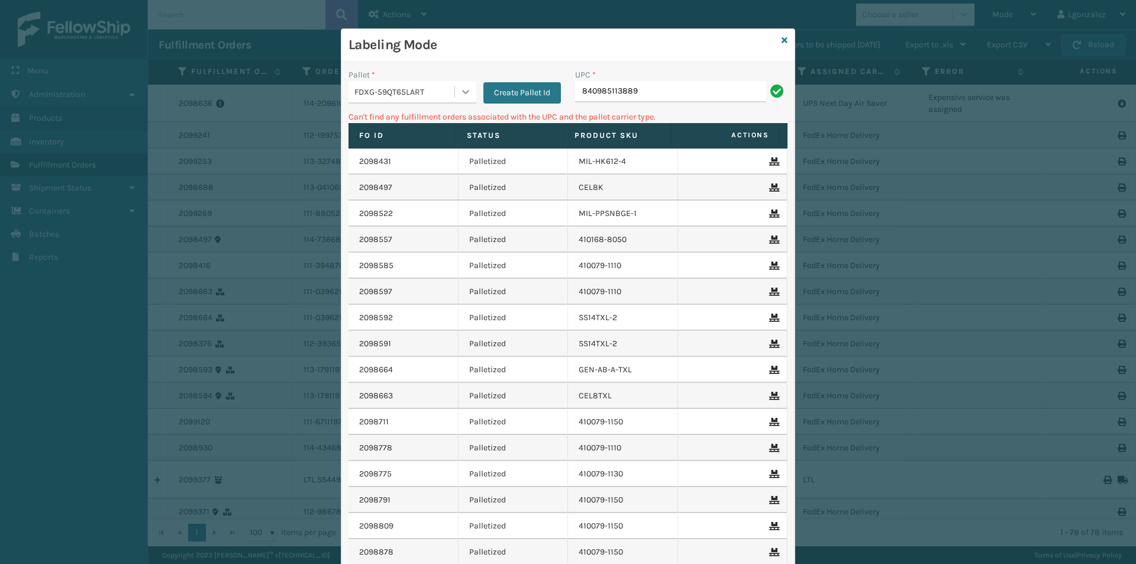
click at [460, 96] on icon at bounding box center [466, 92] width 12 height 12
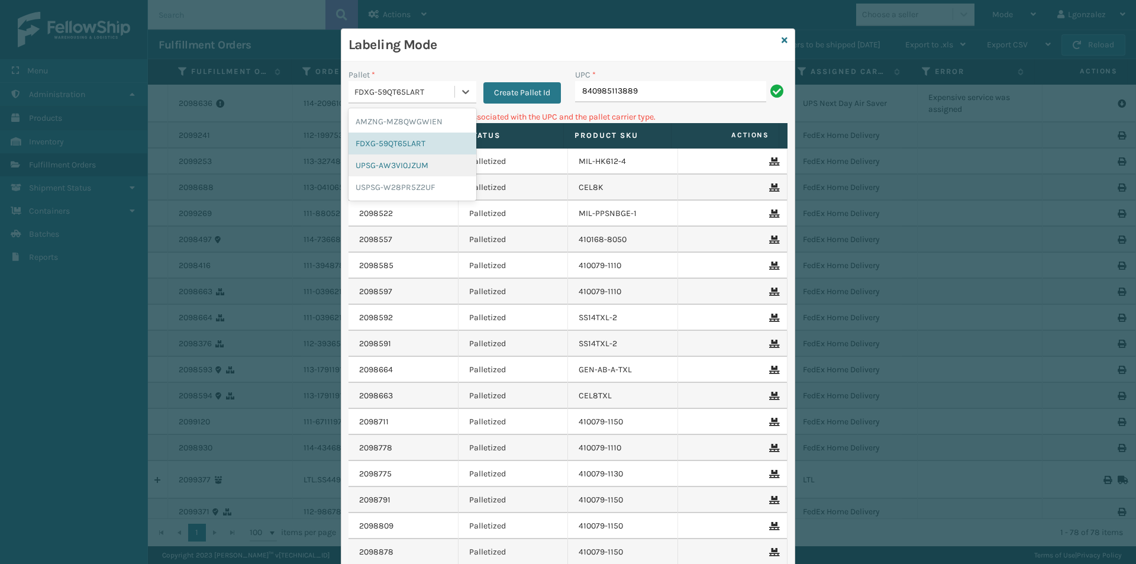
click at [393, 167] on div "UPSG-AW3VI0JZUM" at bounding box center [412, 165] width 128 height 22
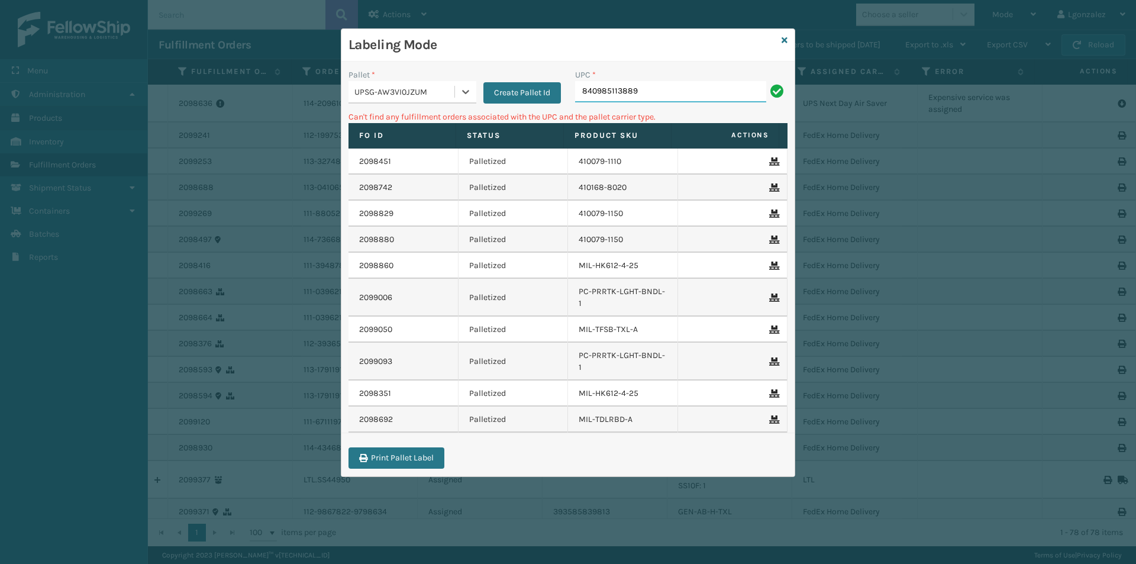
click at [645, 92] on input "840985113889" at bounding box center [670, 91] width 191 height 21
click at [462, 93] on icon at bounding box center [466, 92] width 12 height 12
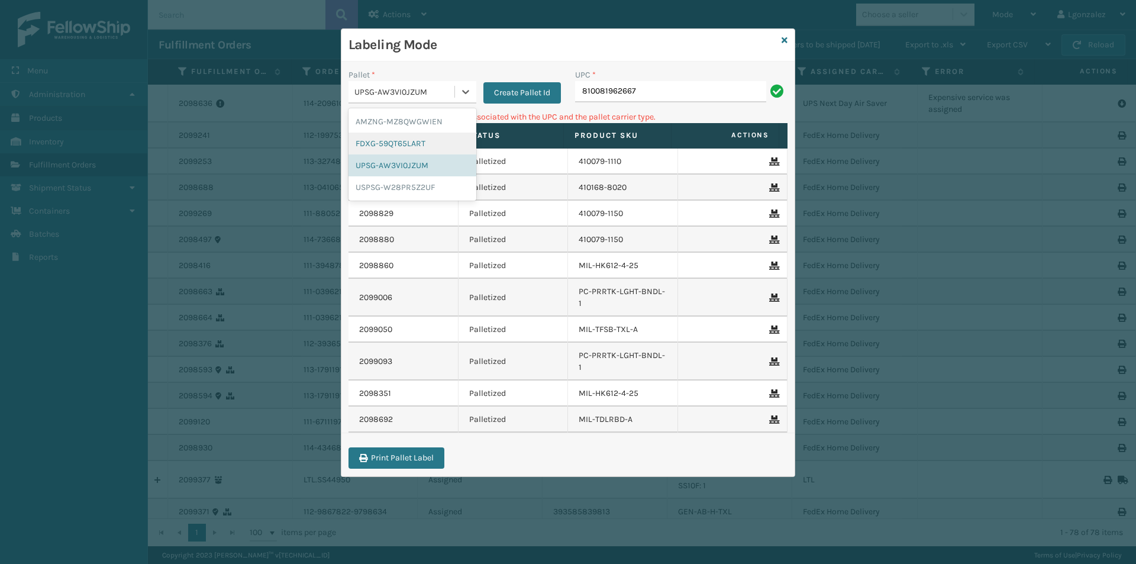
click at [417, 139] on div "FDXG-59QT65LART" at bounding box center [412, 144] width 128 height 22
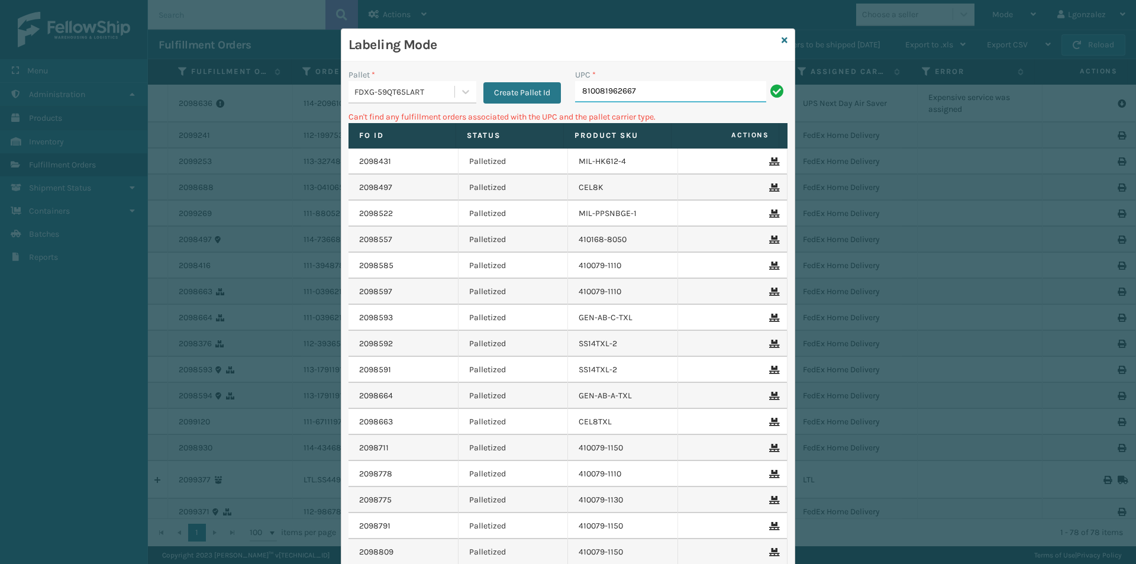
click at [657, 95] on input "810081962667" at bounding box center [670, 91] width 191 height 21
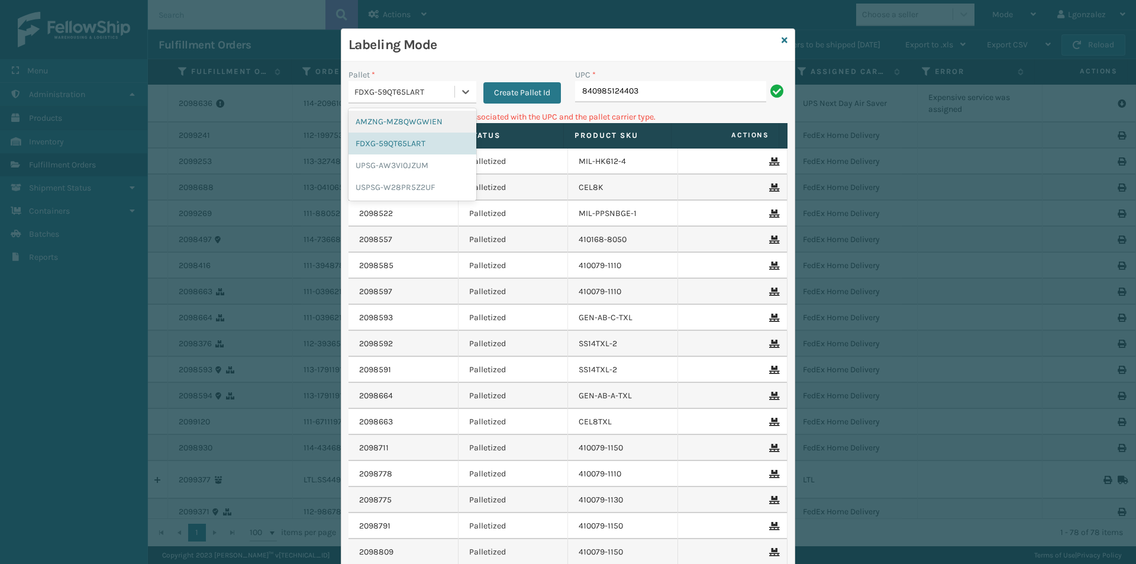
drag, startPoint x: 466, startPoint y: 92, endPoint x: 436, endPoint y: 117, distance: 38.6
click at [464, 92] on icon at bounding box center [466, 92] width 12 height 12
click at [404, 172] on div "UPSG-AW3VI0JZUM" at bounding box center [412, 165] width 128 height 22
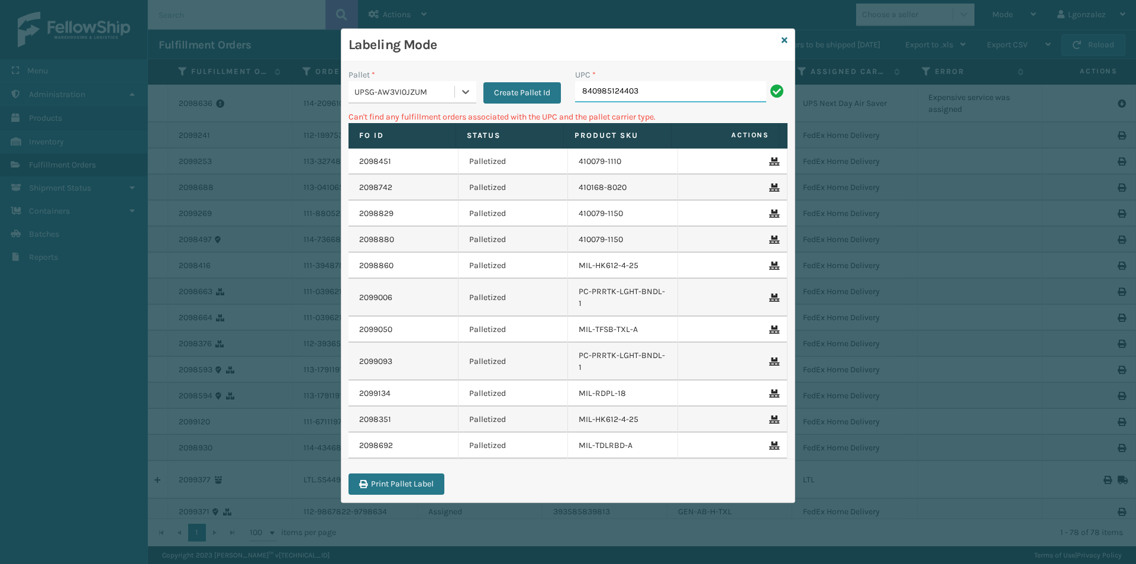
click at [645, 95] on input "840985124403" at bounding box center [670, 91] width 191 height 21
click at [467, 89] on icon at bounding box center [466, 92] width 12 height 12
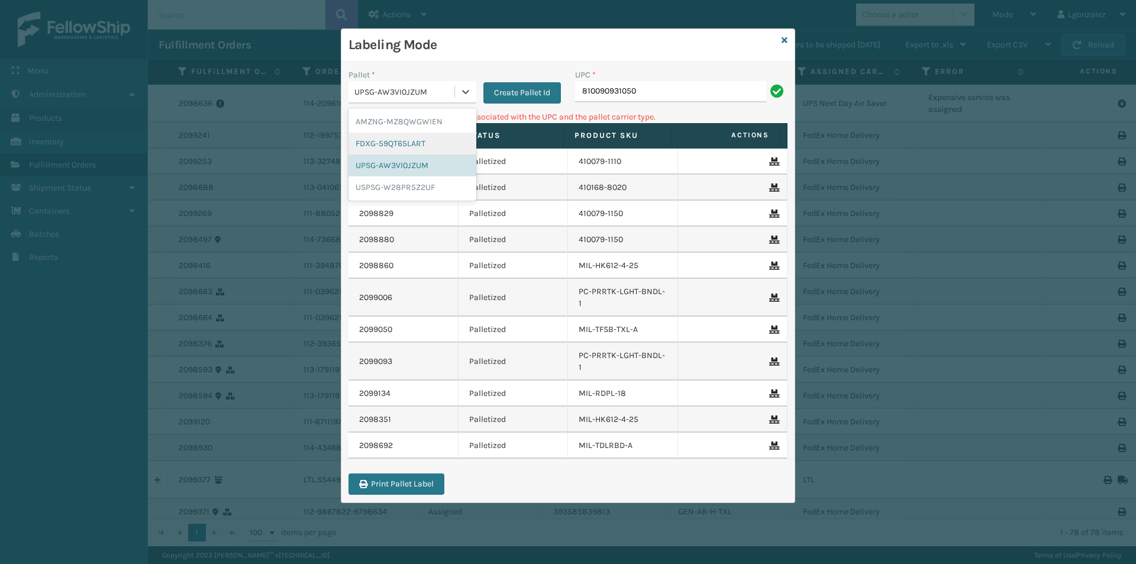
click at [432, 141] on div "FDXG-59QT65LART" at bounding box center [412, 144] width 128 height 22
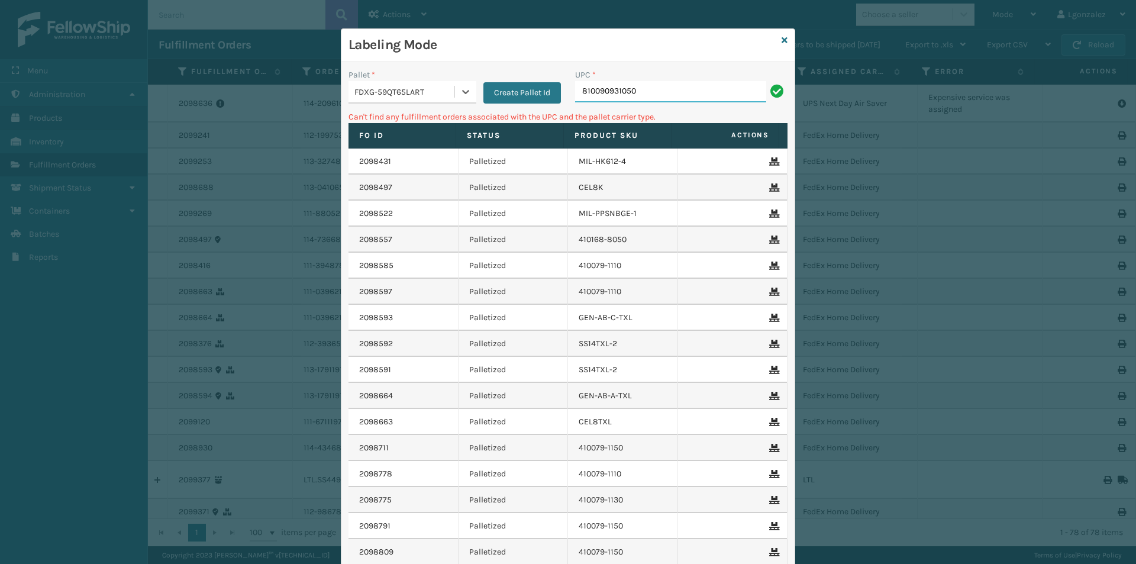
click at [660, 88] on input "810090931050" at bounding box center [670, 91] width 191 height 21
drag, startPoint x: 460, startPoint y: 89, endPoint x: 449, endPoint y: 104, distance: 18.6
click at [460, 88] on icon at bounding box center [466, 92] width 12 height 12
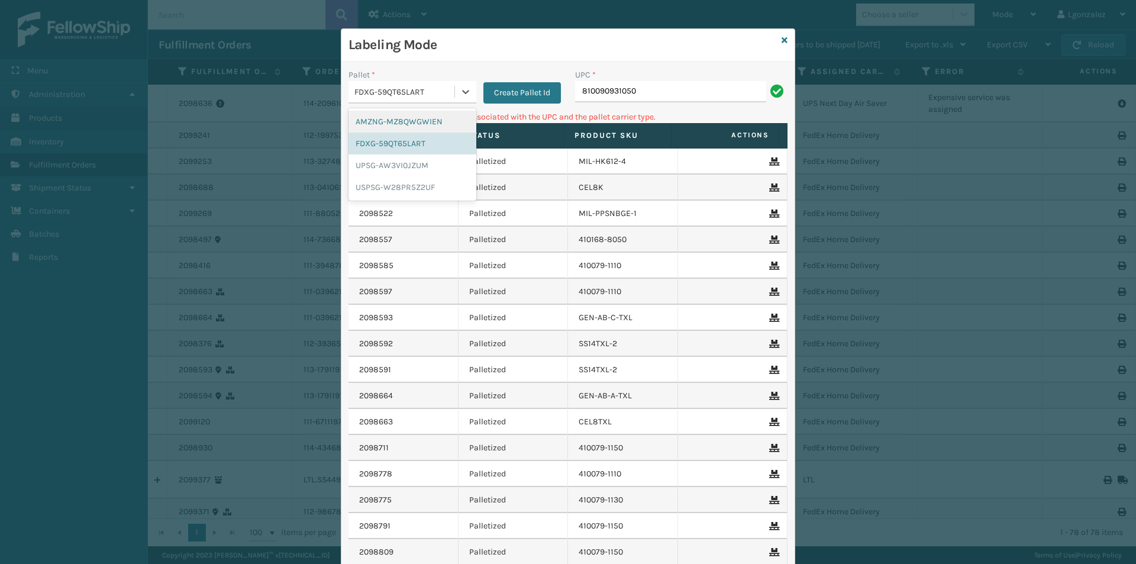
click at [435, 119] on div "AMZNG-MZ8QWGWIEN" at bounding box center [412, 122] width 128 height 22
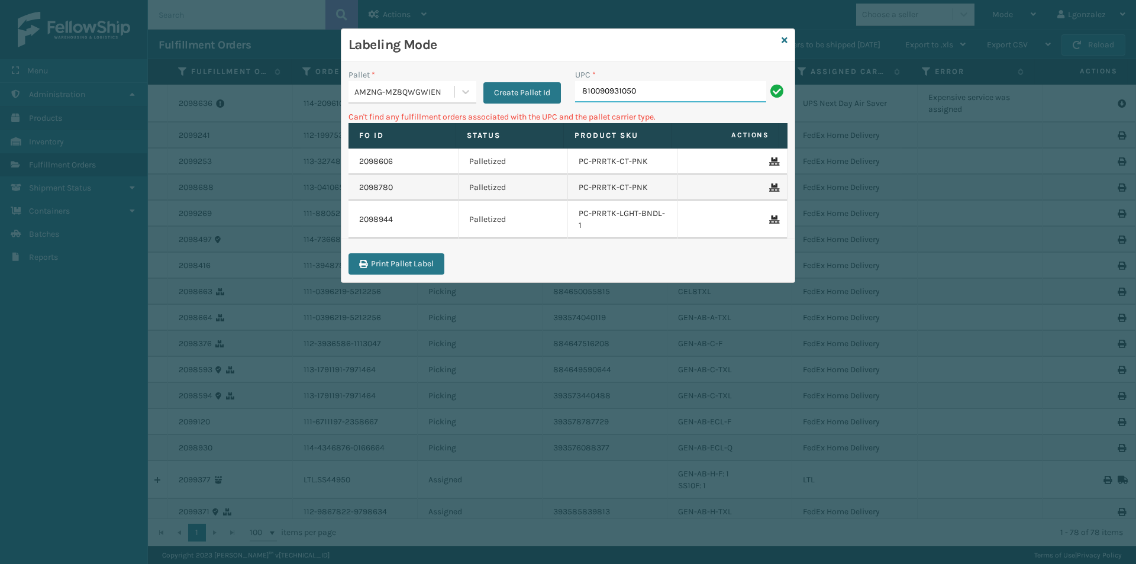
click at [651, 93] on input "810090931050" at bounding box center [670, 91] width 191 height 21
click at [784, 40] on icon at bounding box center [784, 40] width 6 height 8
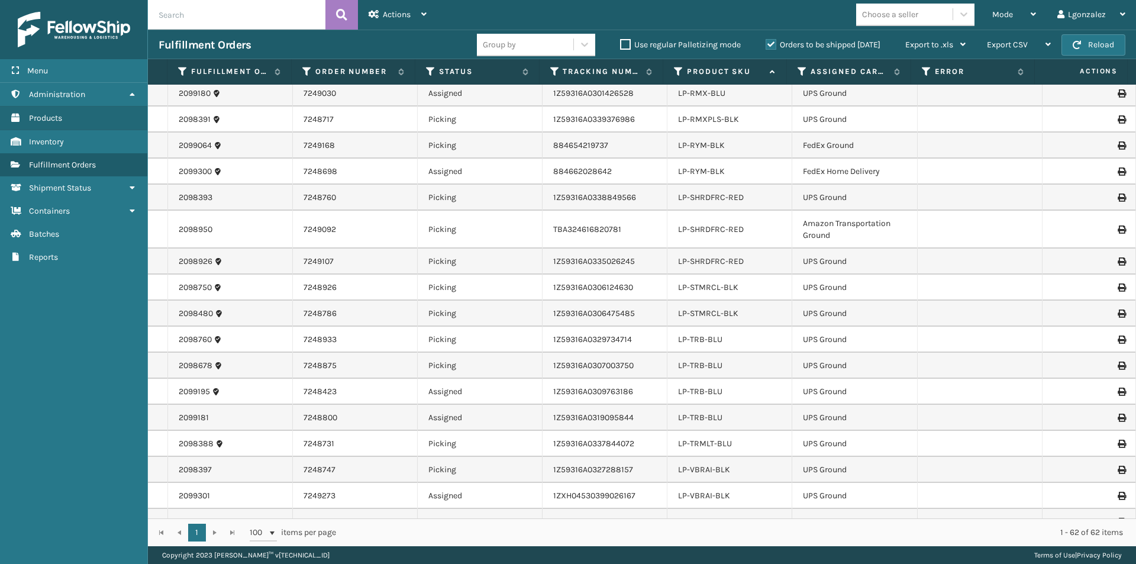
scroll to position [828, 0]
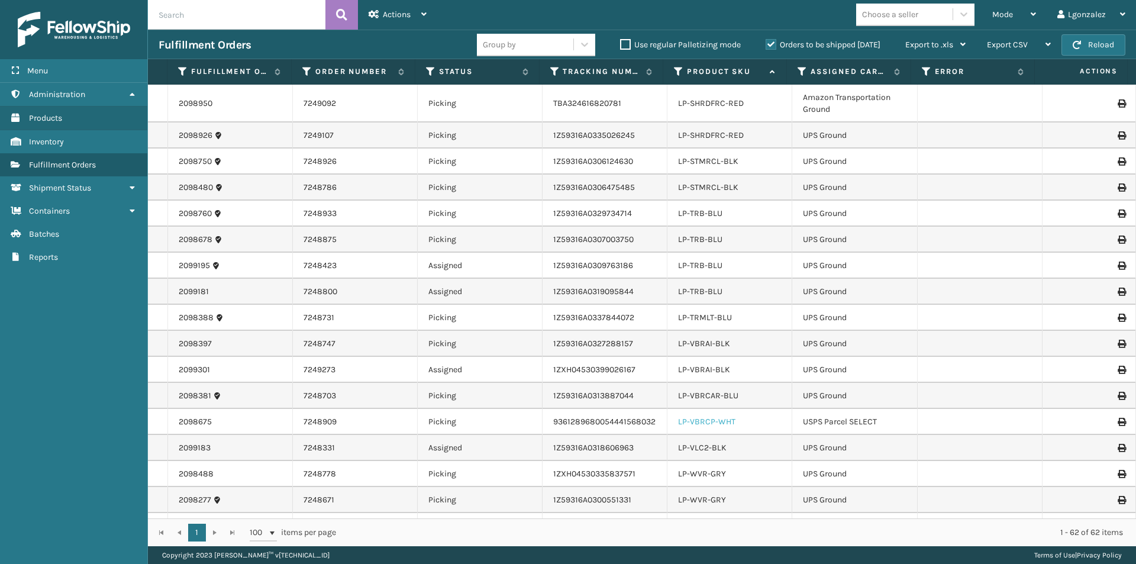
click at [699, 425] on link "LP-VBRCP-WHT" at bounding box center [706, 421] width 57 height 10
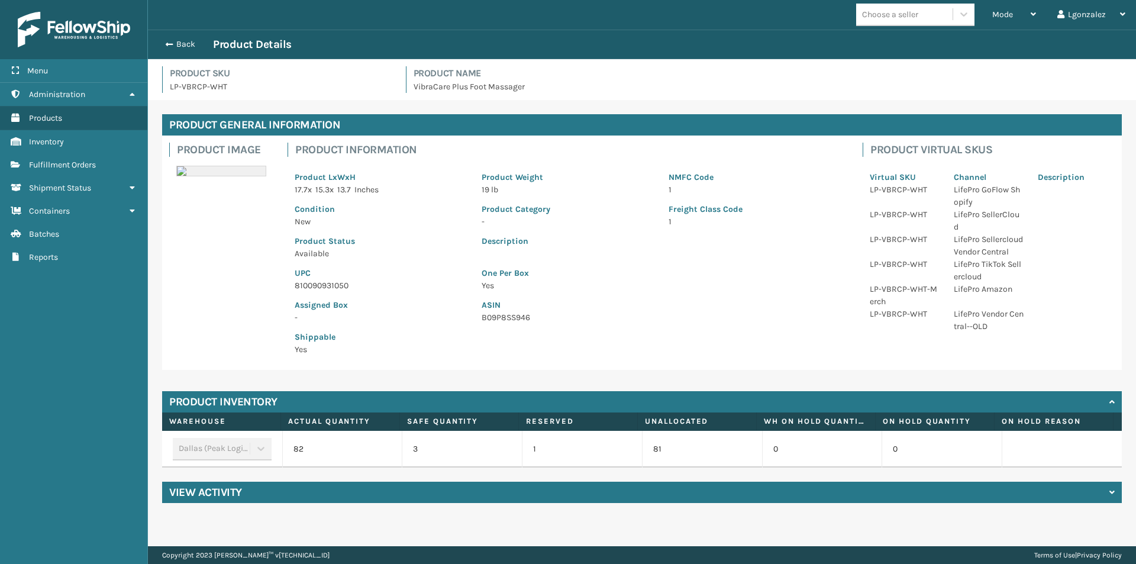
click at [332, 280] on p "810090931050" at bounding box center [381, 285] width 173 height 12
click at [331, 280] on p "810090931050" at bounding box center [381, 285] width 173 height 12
click at [182, 38] on div "Back Product Details" at bounding box center [642, 44] width 967 height 14
click at [183, 43] on button "Back" at bounding box center [186, 44] width 54 height 11
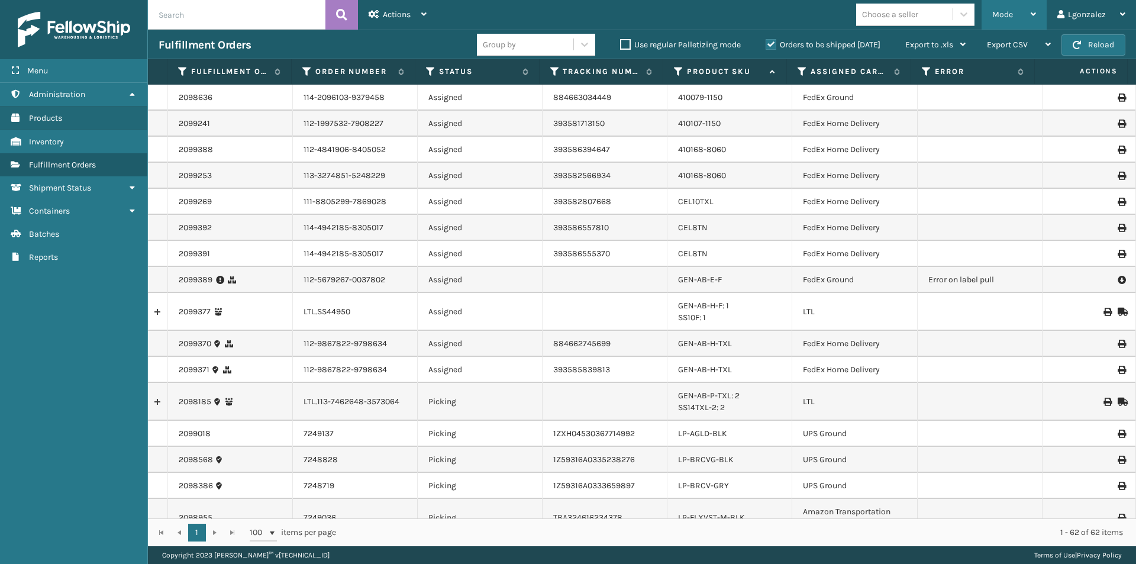
click at [1020, 9] on div "Mode" at bounding box center [1014, 15] width 44 height 30
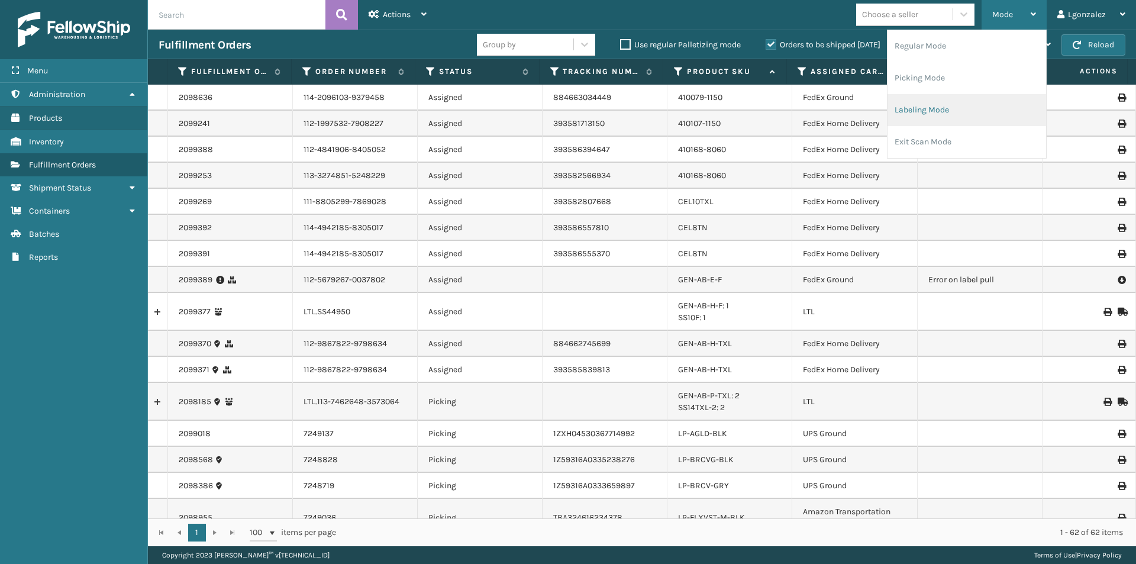
click at [939, 109] on li "Labeling Mode" at bounding box center [966, 110] width 159 height 32
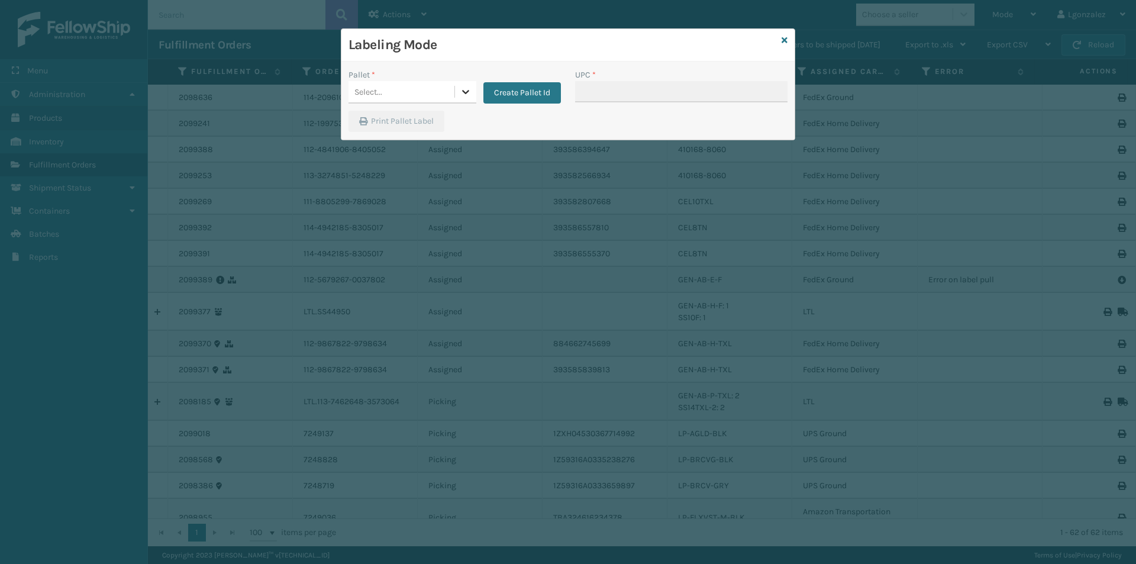
click at [470, 91] on icon at bounding box center [466, 92] width 12 height 12
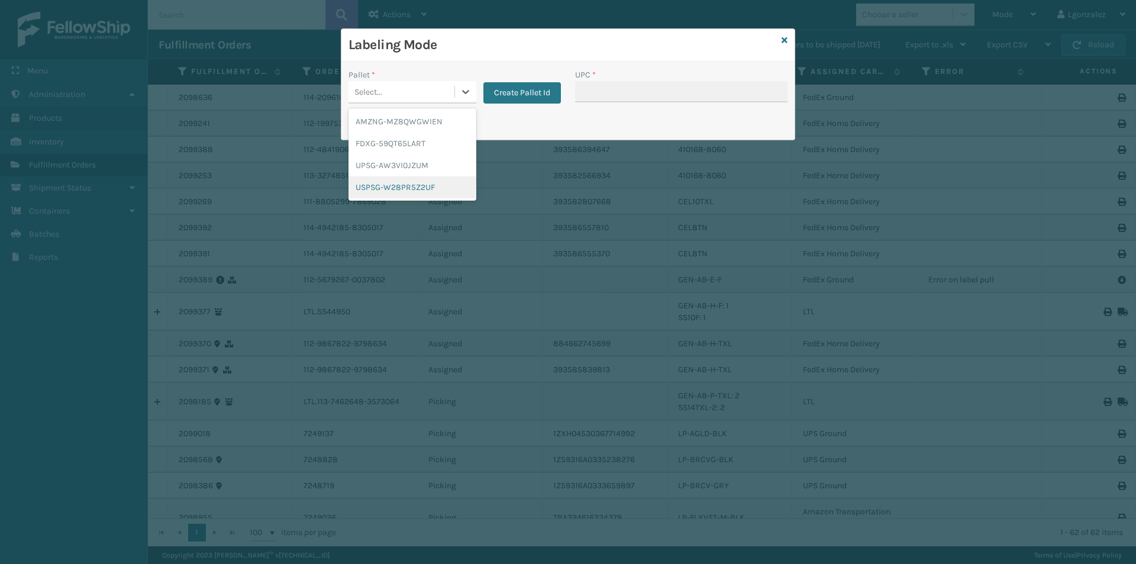
click at [409, 192] on div "USPSG-W28PR5Z2UF" at bounding box center [412, 187] width 128 height 22
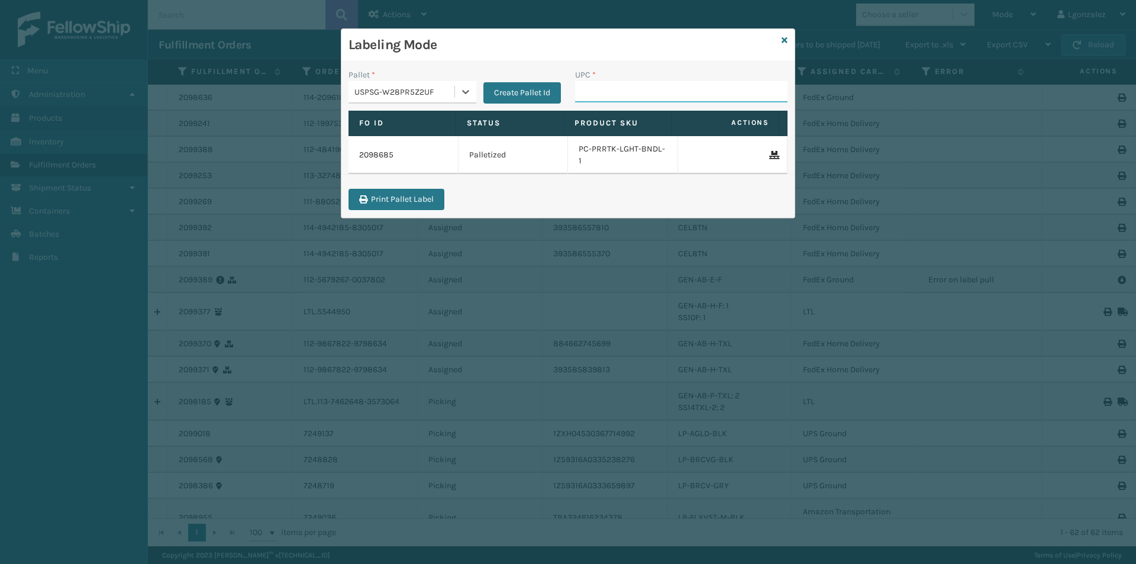
click at [612, 88] on input "UPC *" at bounding box center [681, 91] width 212 height 21
paste input "810090931050"
type input "810090931050"
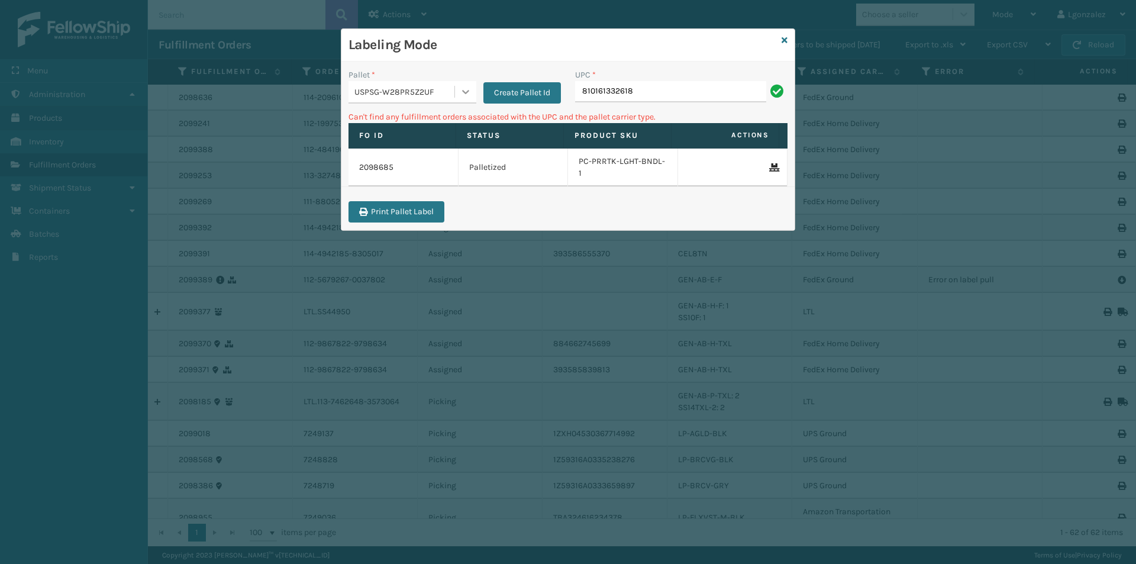
click at [470, 87] on icon at bounding box center [466, 92] width 12 height 12
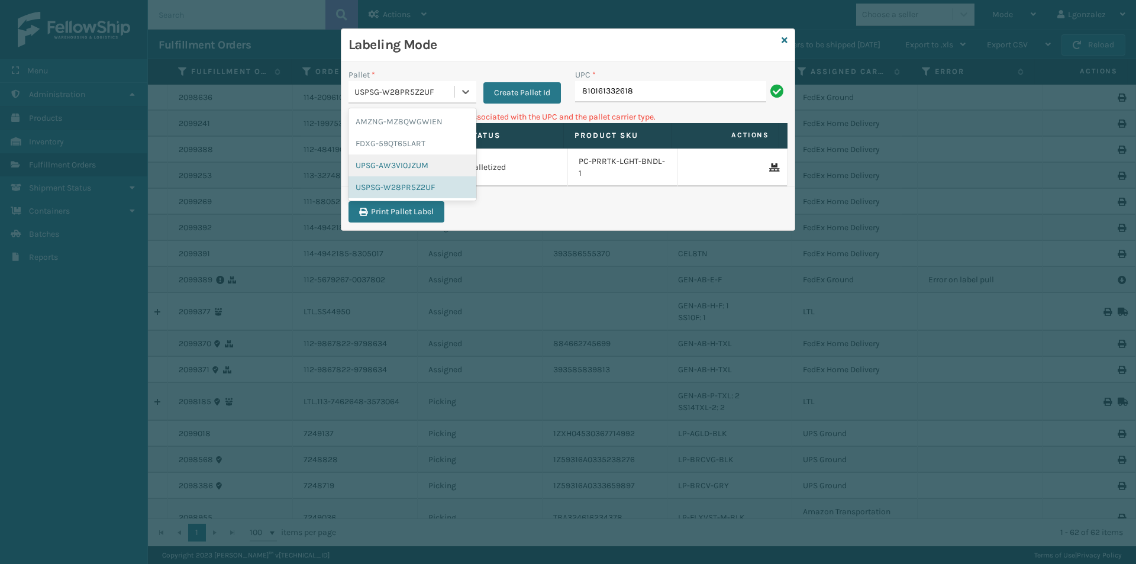
click at [412, 163] on div "UPSG-AW3VI0JZUM" at bounding box center [412, 165] width 128 height 22
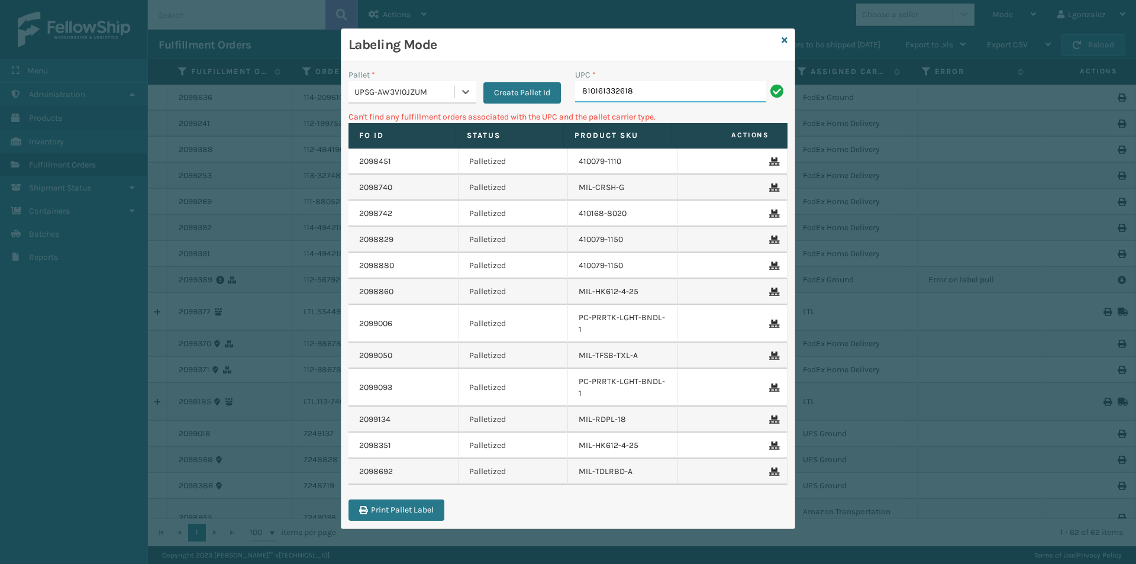
click at [641, 94] on input "810161332618" at bounding box center [670, 91] width 191 height 21
click at [465, 98] on div at bounding box center [465, 91] width 21 height 21
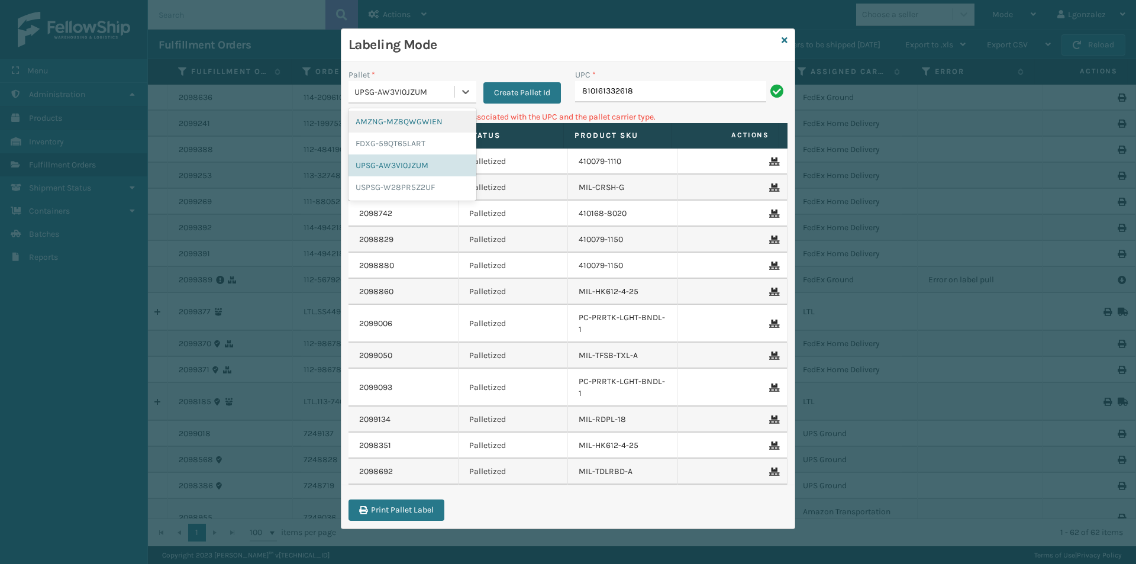
click at [425, 121] on div "AMZNG-MZ8QWGWIEN" at bounding box center [412, 122] width 128 height 22
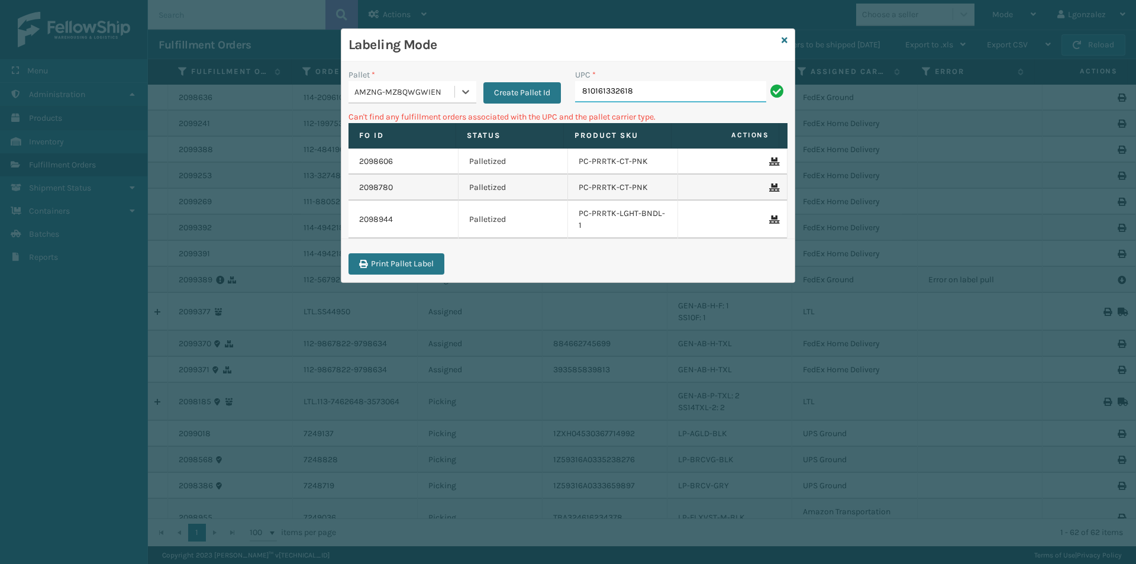
click at [650, 86] on input "810161332618" at bounding box center [670, 91] width 191 height 21
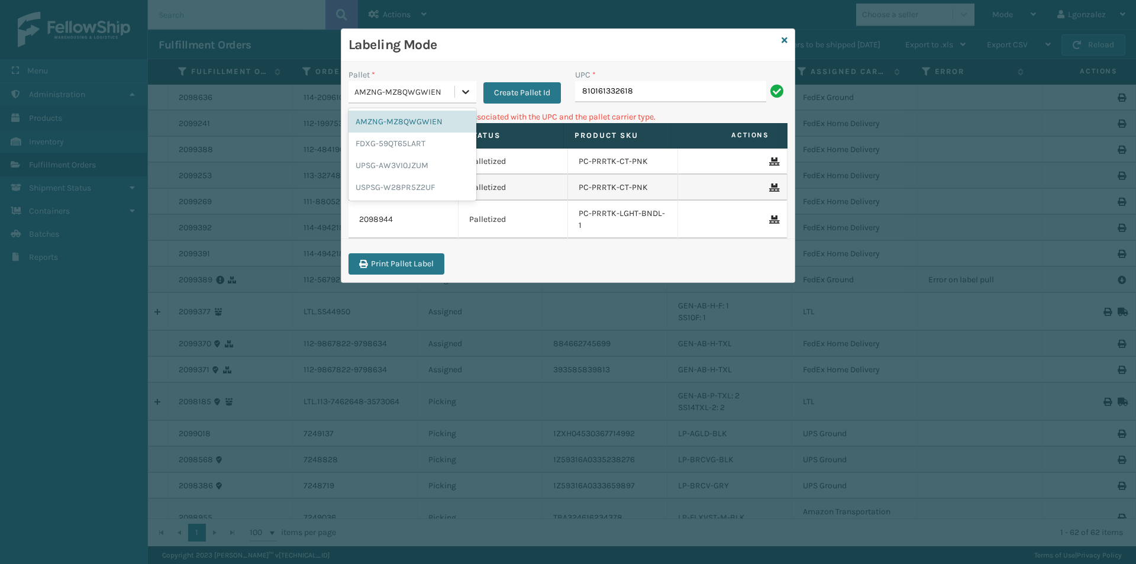
click at [473, 91] on div at bounding box center [465, 91] width 21 height 21
click at [425, 134] on div "FDXG-59QT65LART" at bounding box center [412, 144] width 128 height 22
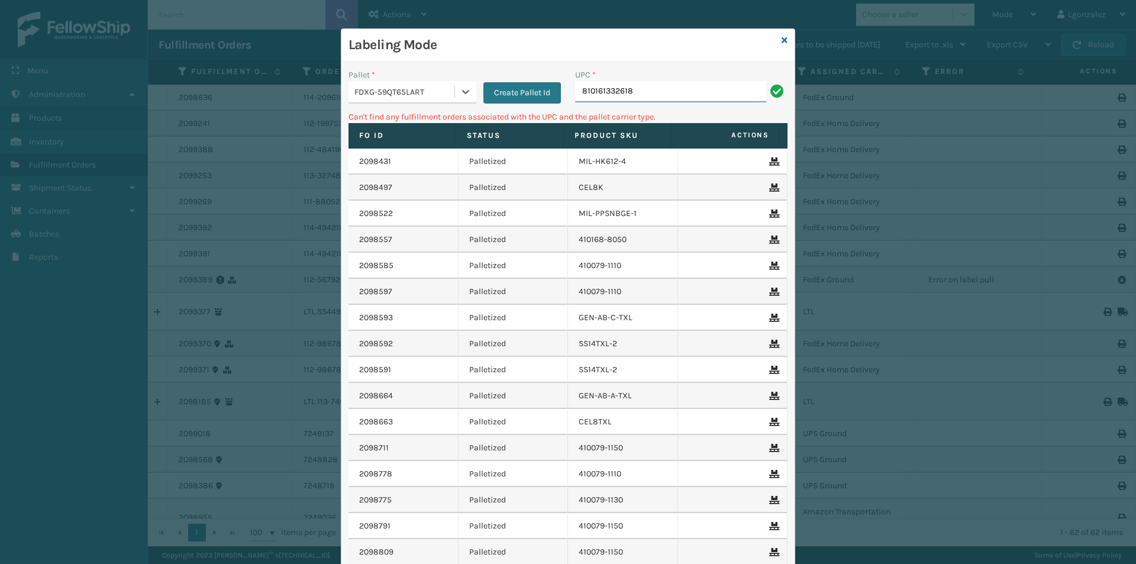
click at [654, 88] on input "810161332618" at bounding box center [670, 91] width 191 height 21
click at [783, 40] on div "Labeling Mode" at bounding box center [567, 45] width 453 height 33
click at [781, 40] on icon at bounding box center [784, 40] width 6 height 8
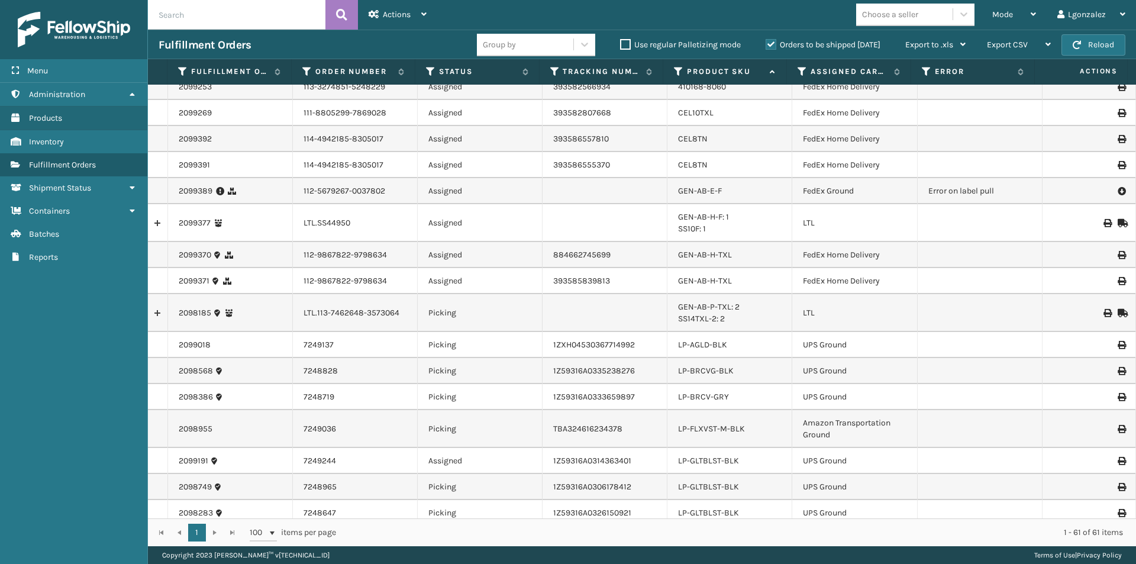
scroll to position [118, 0]
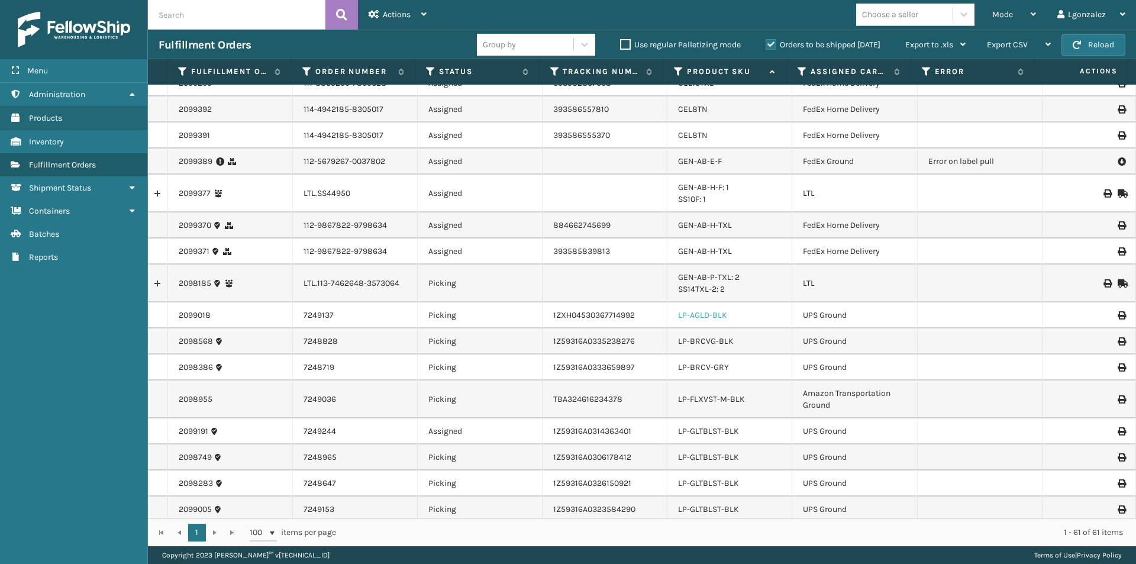
click at [706, 315] on link "LP-AGLD-BLK" at bounding box center [702, 315] width 49 height 10
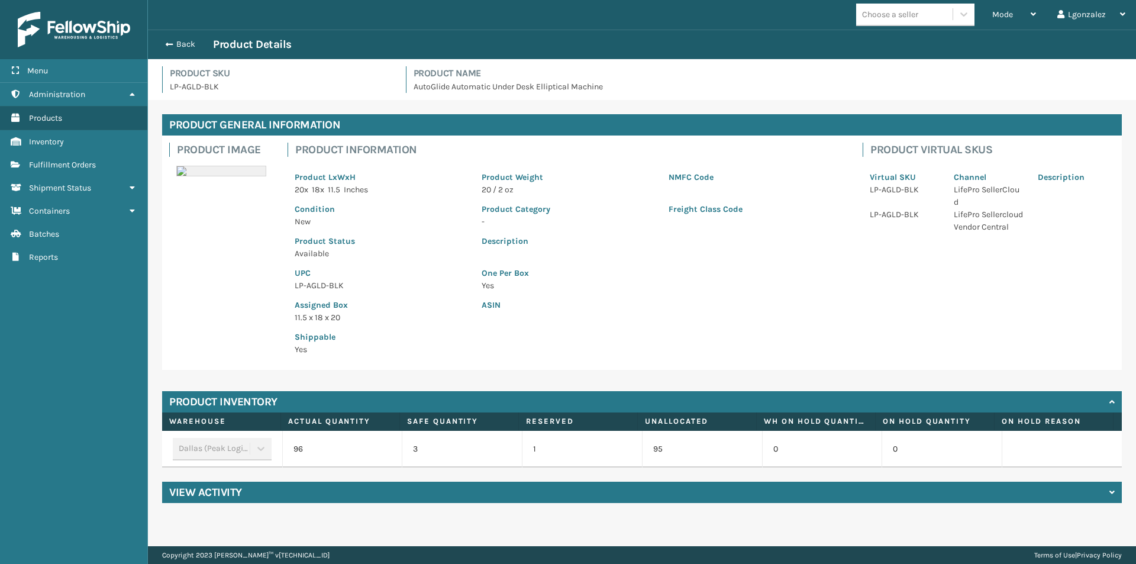
click at [322, 285] on p "LP-AGLD-BLK" at bounding box center [381, 285] width 173 height 12
click at [323, 285] on p "LP-AGLD-BLK" at bounding box center [381, 285] width 173 height 12
click at [188, 47] on button "Back" at bounding box center [186, 44] width 54 height 11
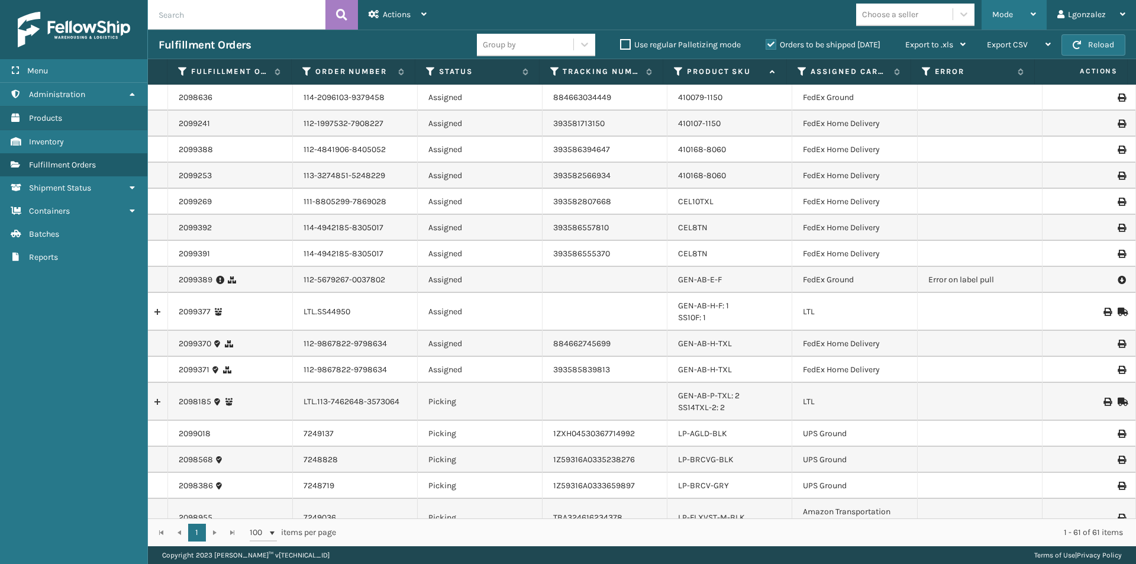
click at [1016, 15] on div "Mode" at bounding box center [1014, 15] width 44 height 30
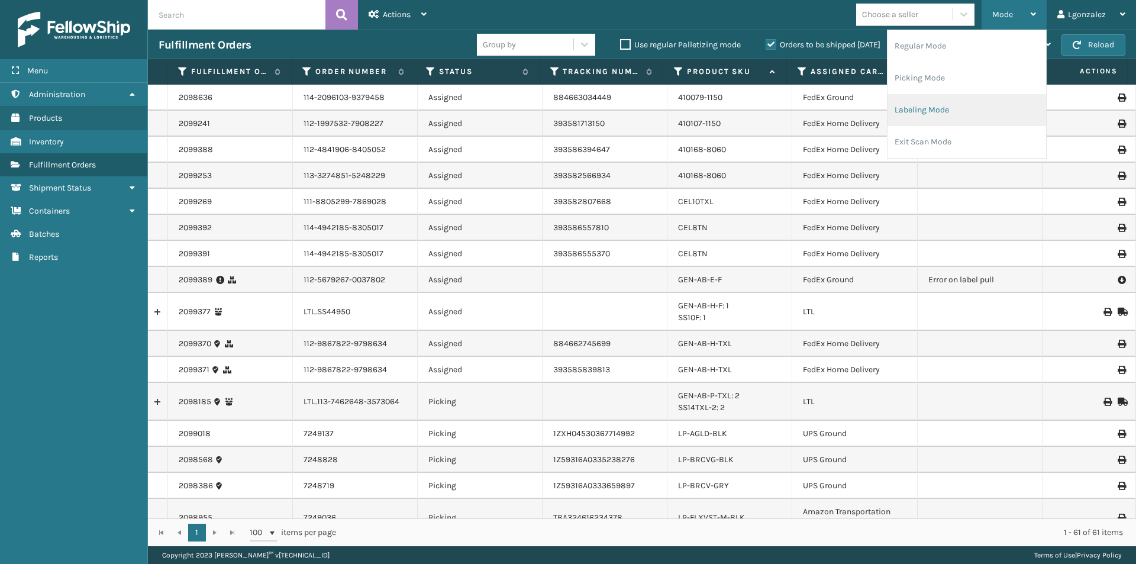
click at [912, 115] on li "Labeling Mode" at bounding box center [966, 110] width 159 height 32
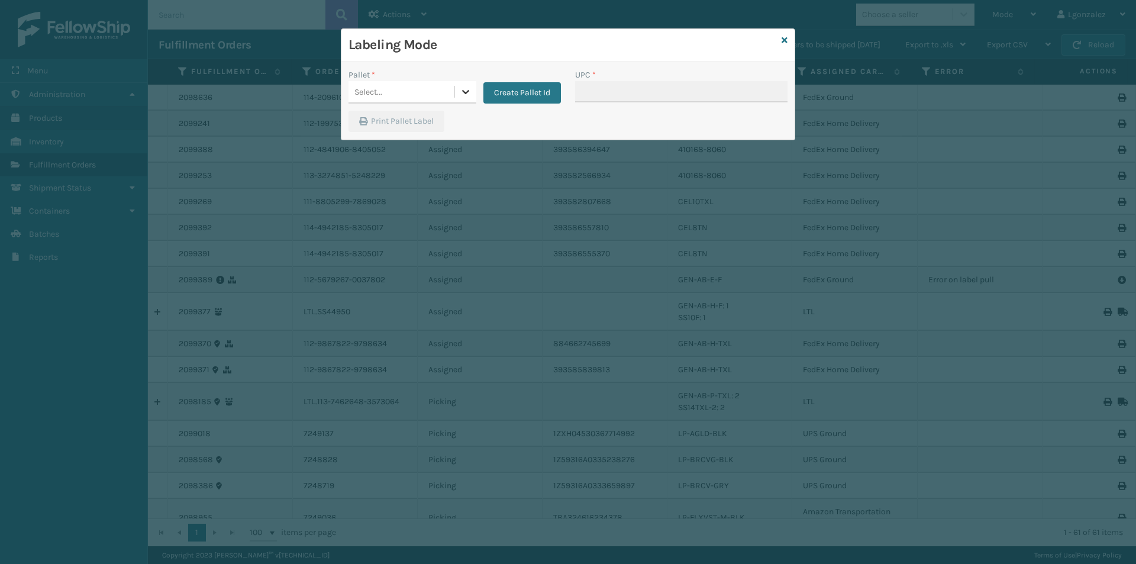
click at [469, 89] on icon at bounding box center [466, 92] width 12 height 12
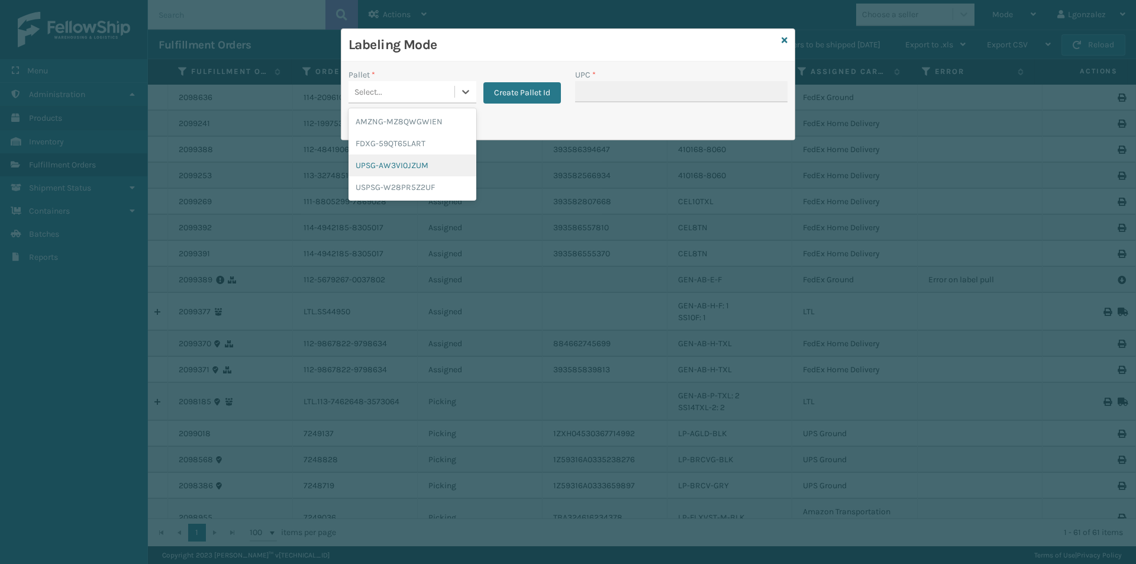
click at [412, 164] on div "UPSG-AW3VI0JZUM" at bounding box center [412, 165] width 128 height 22
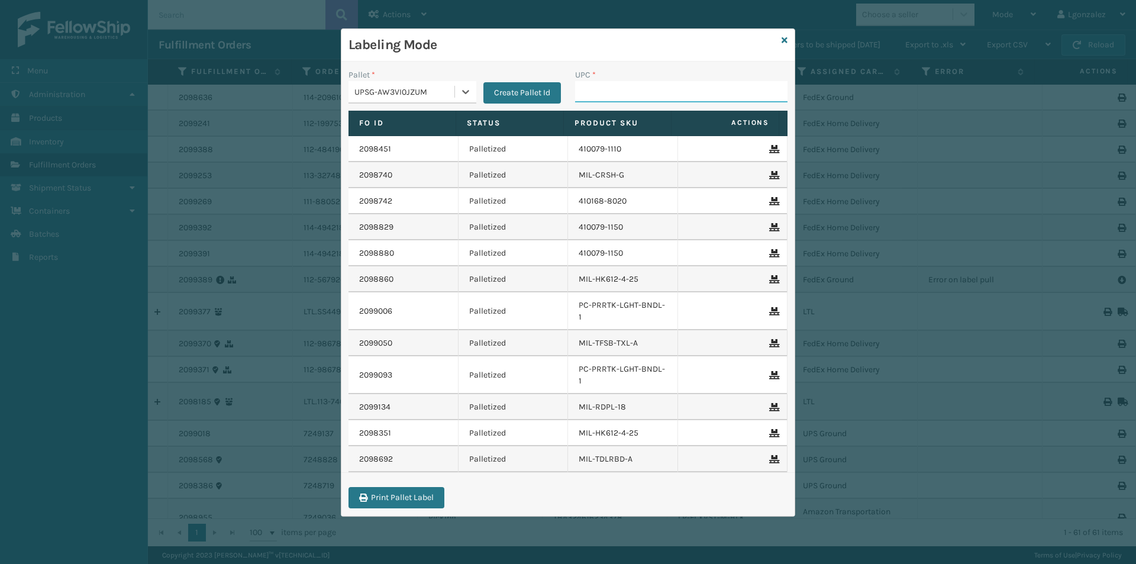
click at [617, 86] on input "UPC *" at bounding box center [681, 91] width 212 height 21
paste input "LP-AGLD-BLK"
type input "LP-AGLD-BLK"
type input "81009093702"
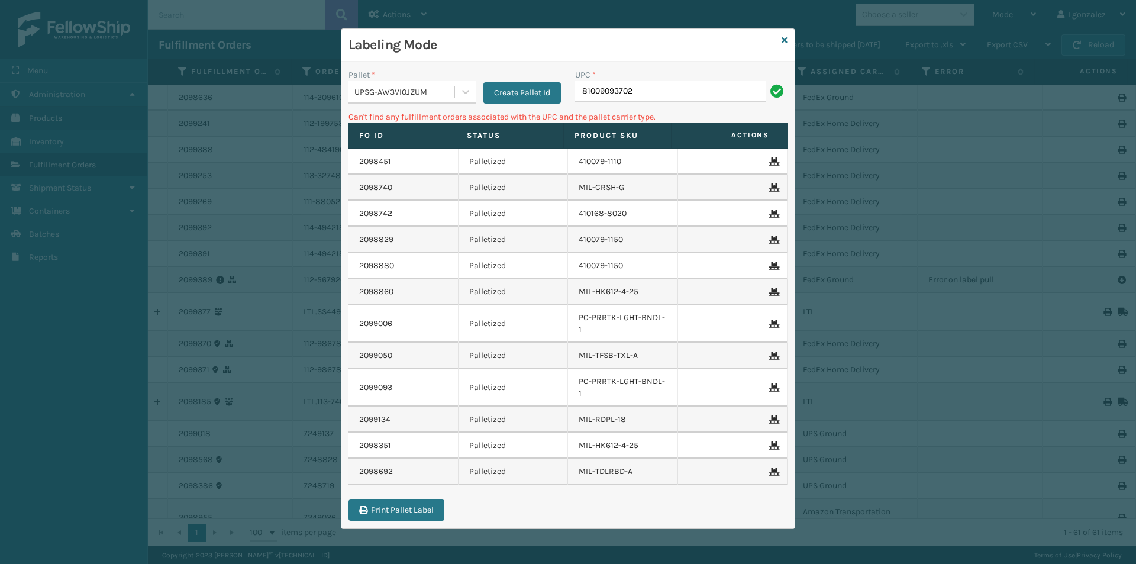
click at [477, 90] on div "Create Pallet Id" at bounding box center [518, 86] width 85 height 35
click at [463, 97] on div at bounding box center [465, 91] width 21 height 21
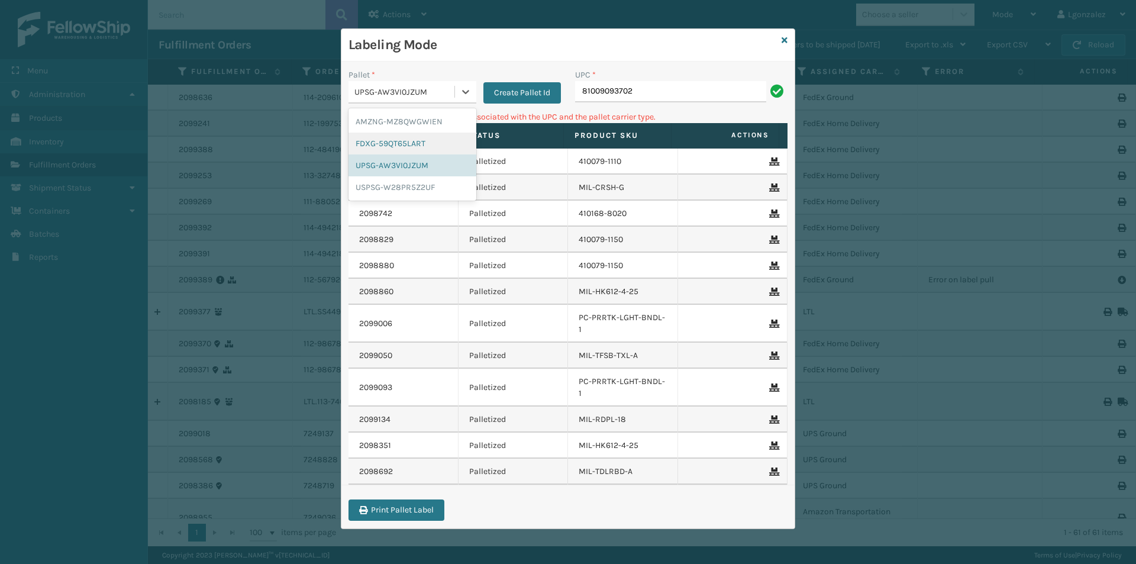
click at [422, 135] on div "FDXG-59QT65LART" at bounding box center [412, 144] width 128 height 22
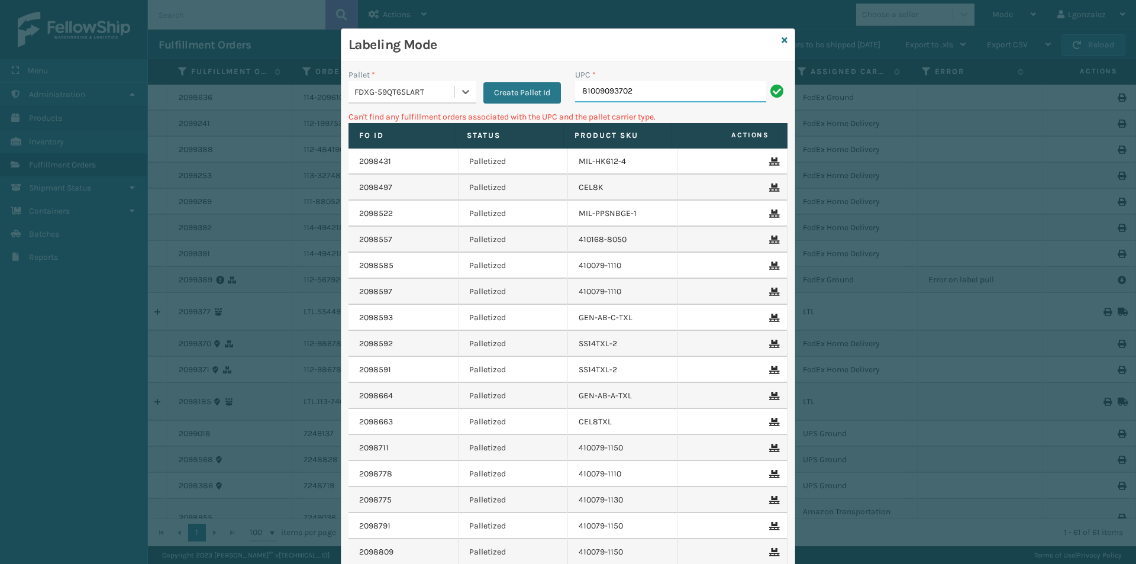
click at [634, 89] on input "81009093702" at bounding box center [670, 91] width 191 height 21
click at [463, 88] on icon at bounding box center [466, 92] width 12 height 12
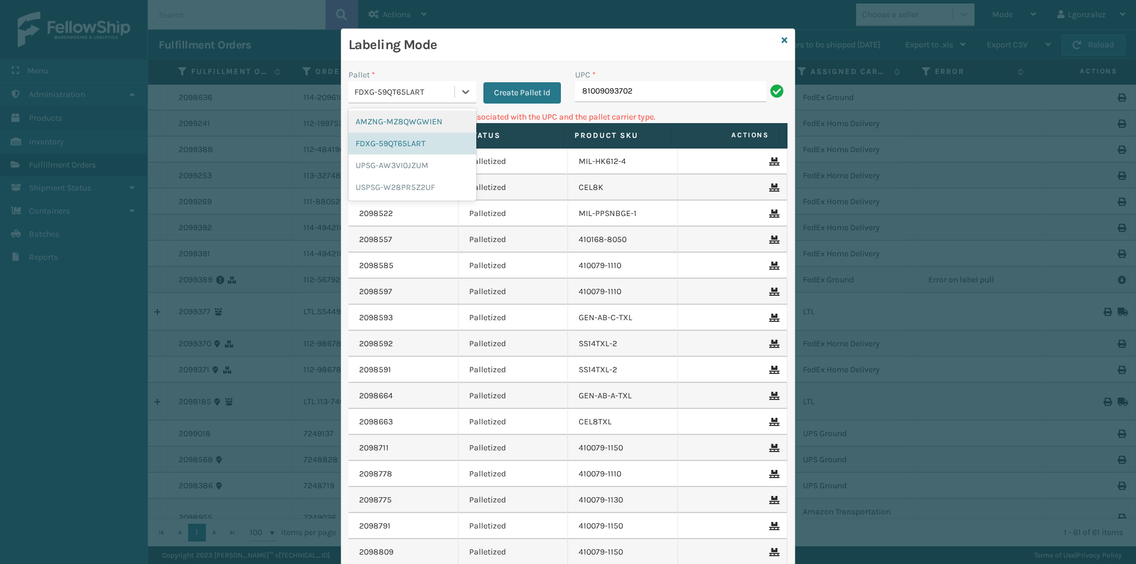
click at [436, 117] on div "AMZNG-MZ8QWGWIEN" at bounding box center [412, 122] width 128 height 22
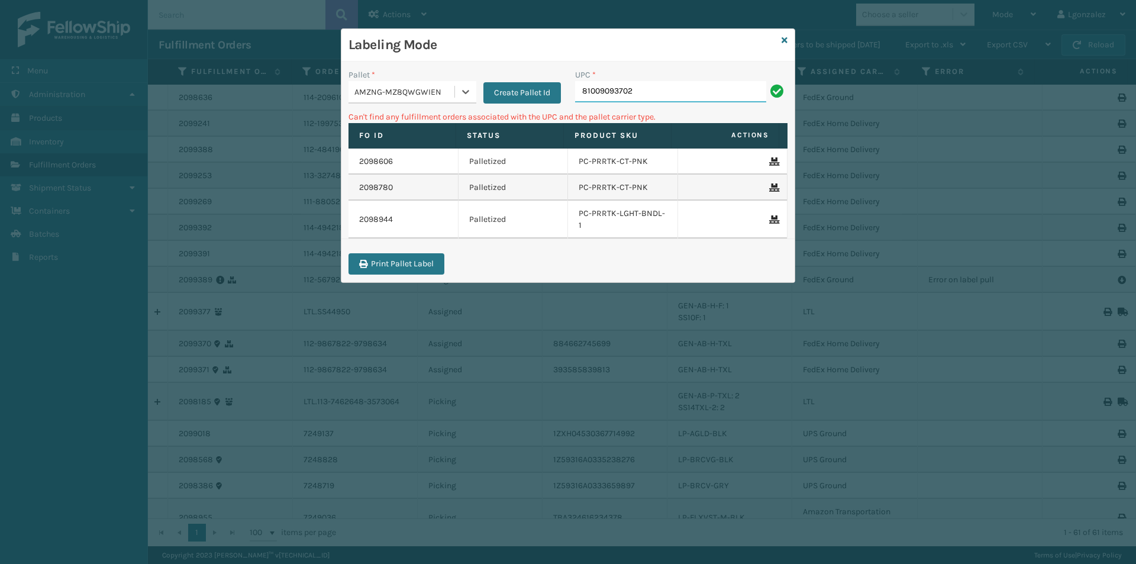
click at [673, 93] on input "81009093702" at bounding box center [670, 91] width 191 height 21
click at [467, 95] on icon at bounding box center [466, 92] width 12 height 12
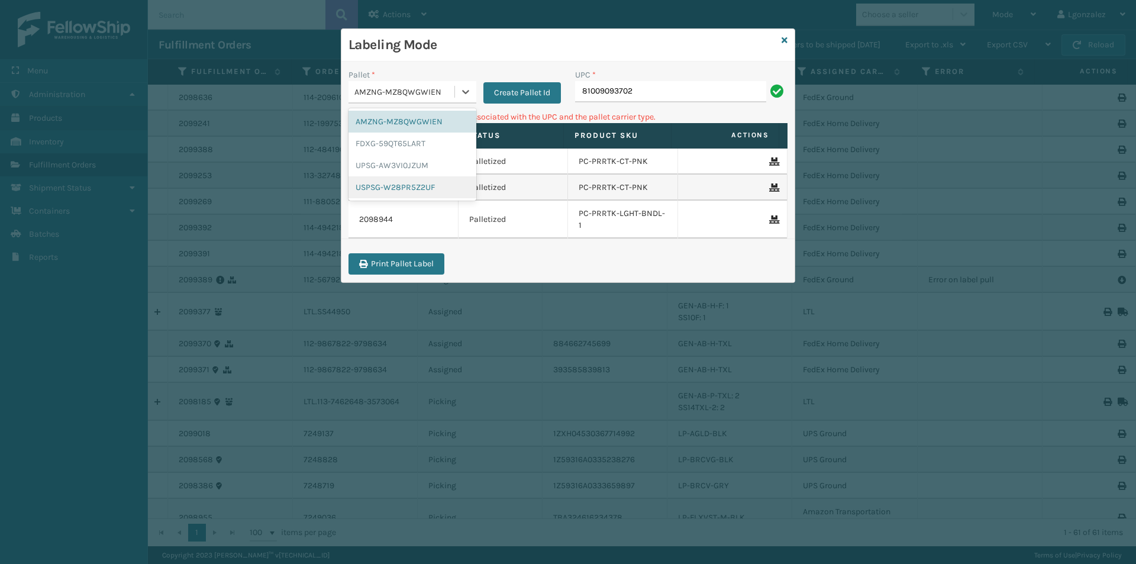
click at [400, 189] on div "USPSG-W28PR5Z2UF" at bounding box center [412, 187] width 128 height 22
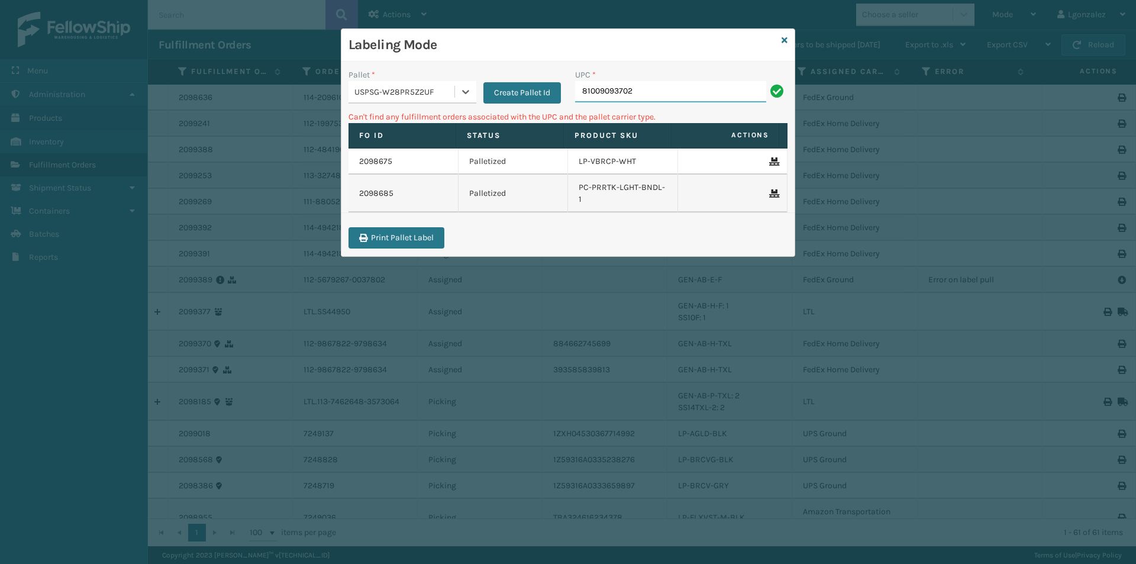
click at [646, 86] on input "81009093702" at bounding box center [670, 91] width 191 height 21
click at [783, 38] on icon at bounding box center [784, 40] width 6 height 8
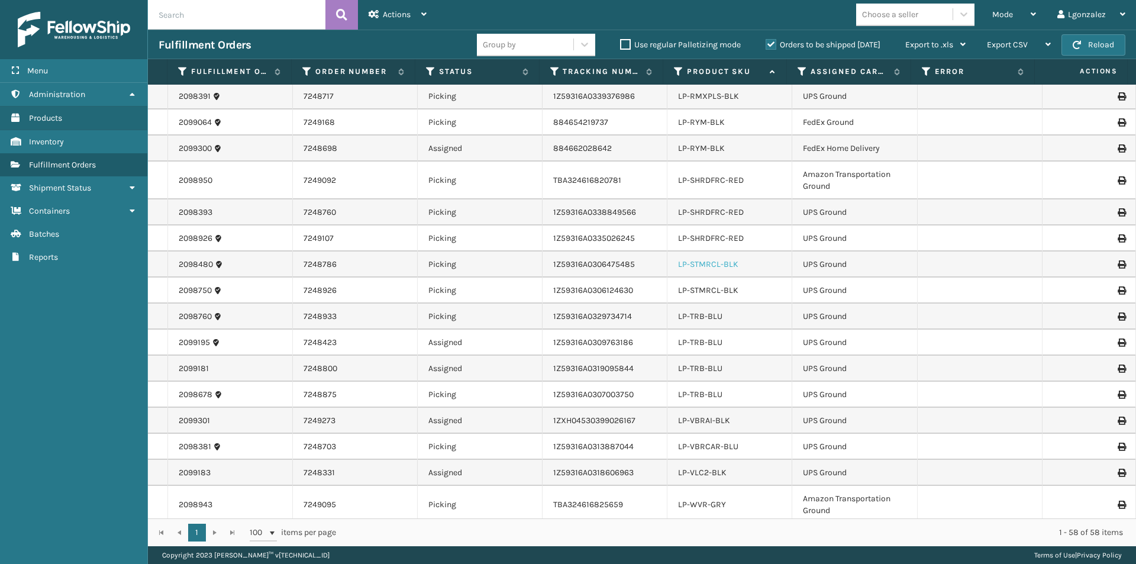
scroll to position [710, 0]
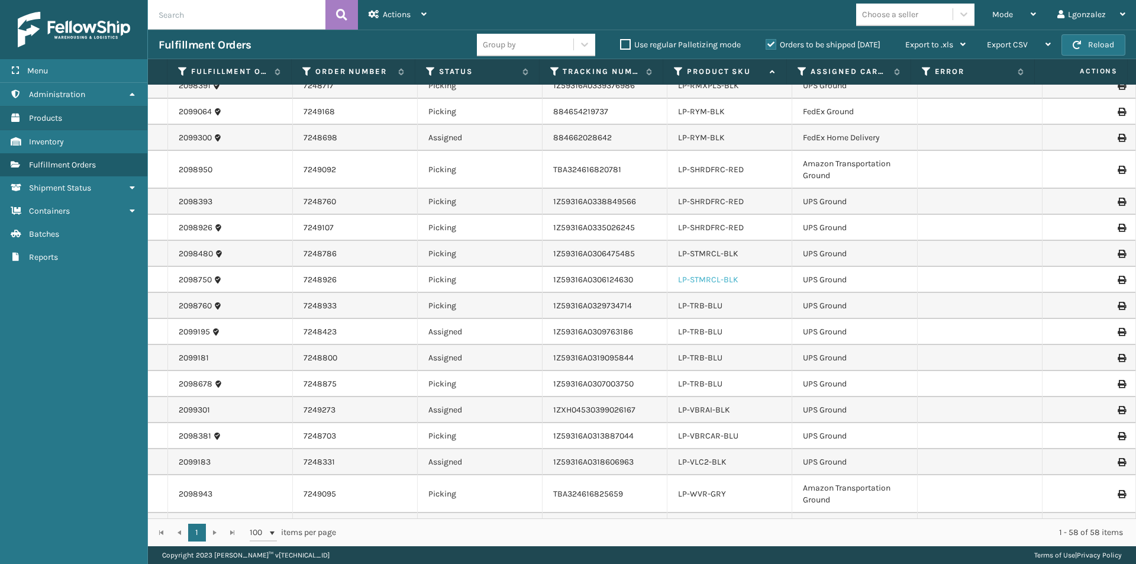
click at [724, 279] on link "LP-STMRCL-BLK" at bounding box center [708, 279] width 60 height 10
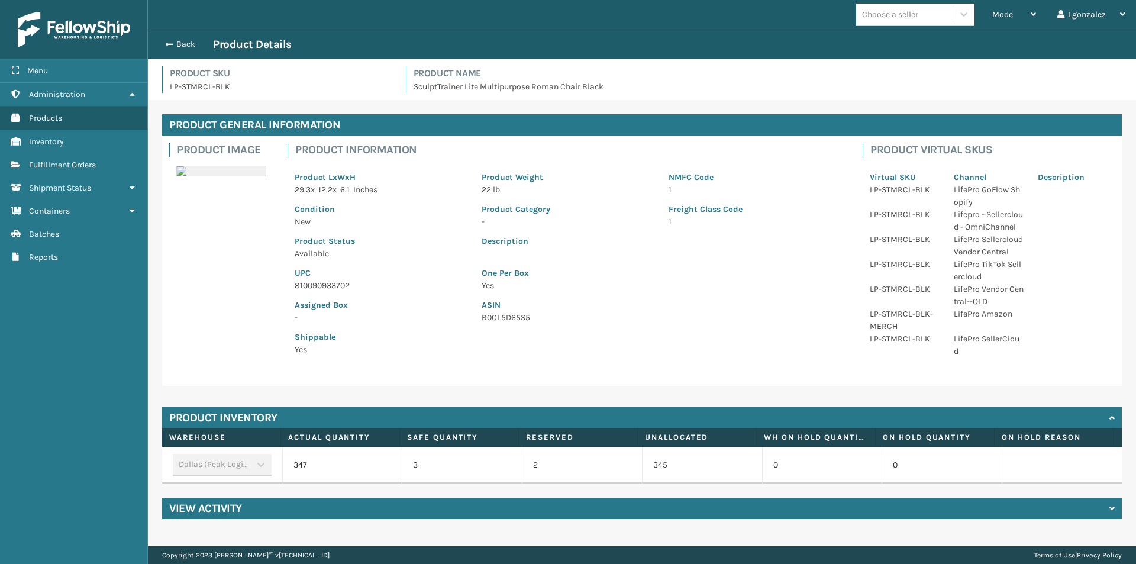
click at [330, 286] on p "810090933702" at bounding box center [381, 285] width 173 height 12
click at [183, 44] on button "Back" at bounding box center [186, 44] width 54 height 11
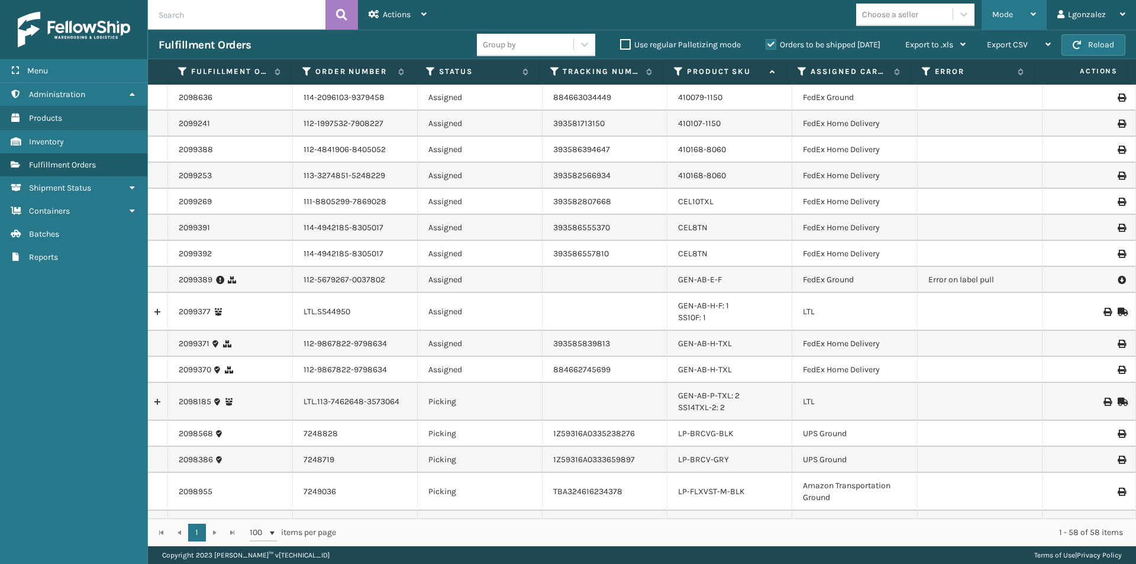
click at [1031, 9] on div "Mode" at bounding box center [1014, 15] width 44 height 30
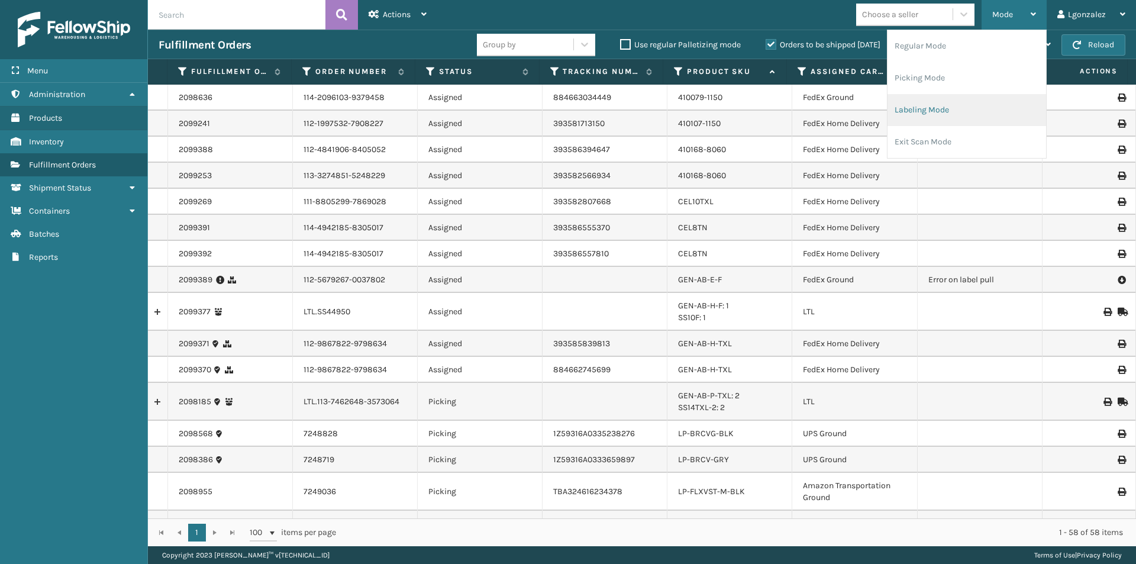
click at [925, 121] on li "Labeling Mode" at bounding box center [966, 110] width 159 height 32
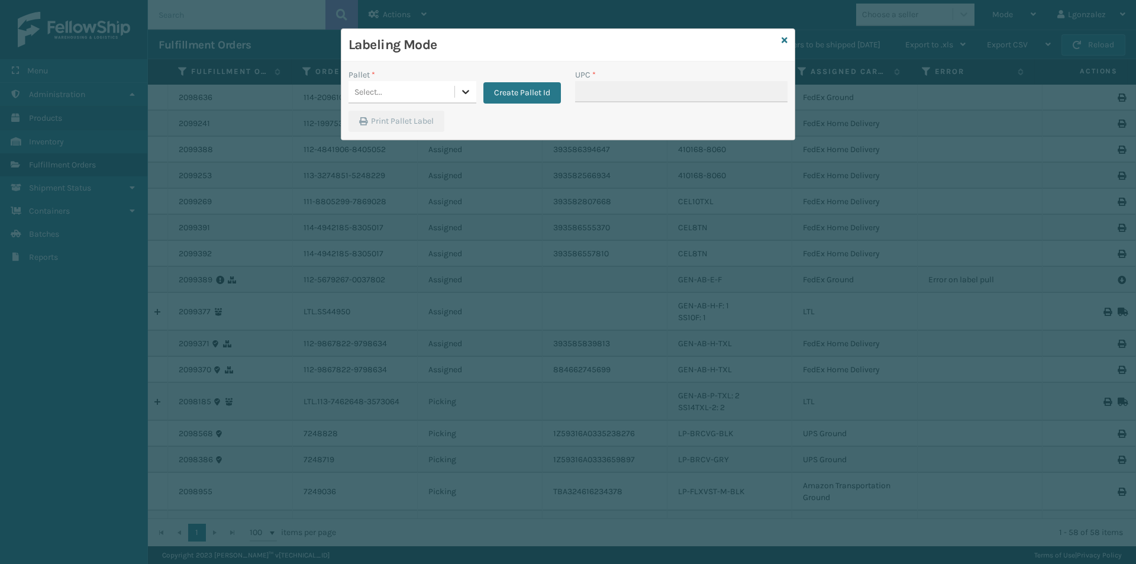
click at [463, 93] on icon at bounding box center [466, 92] width 12 height 12
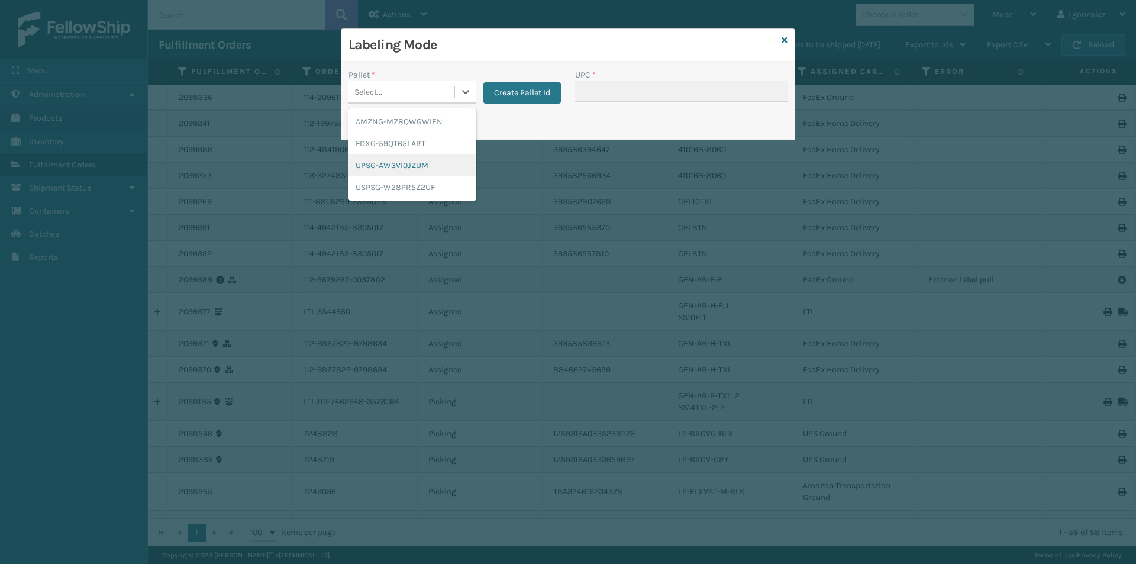
click at [397, 173] on div "UPSG-AW3VI0JZUM" at bounding box center [412, 165] width 128 height 22
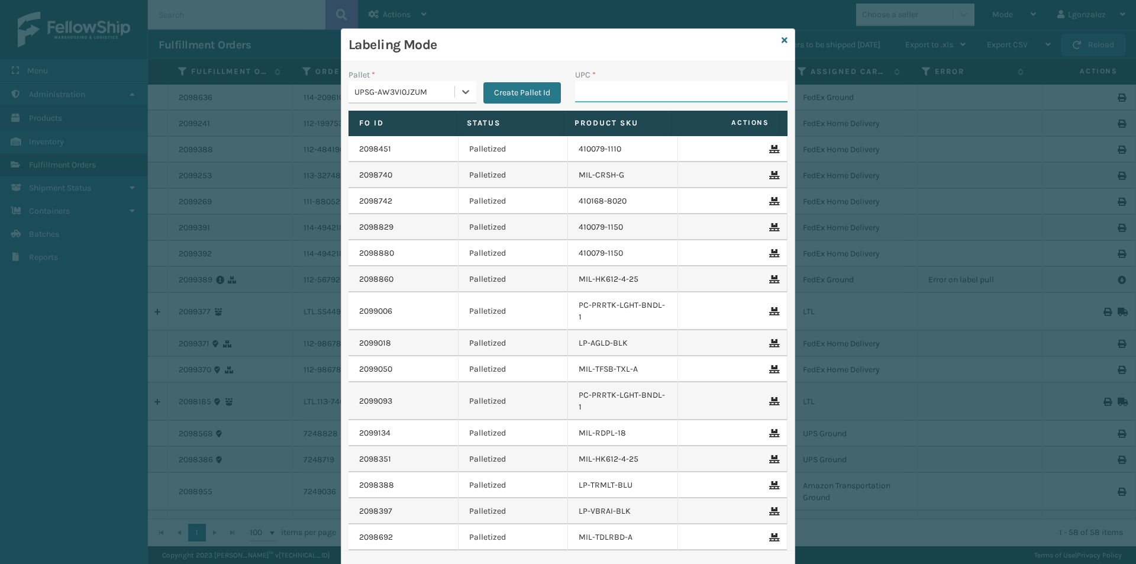
drag, startPoint x: 595, startPoint y: 90, endPoint x: 592, endPoint y: 85, distance: 6.4
click at [593, 90] on input "UPC *" at bounding box center [681, 91] width 212 height 21
paste input "810090933702"
type input "810090933702"
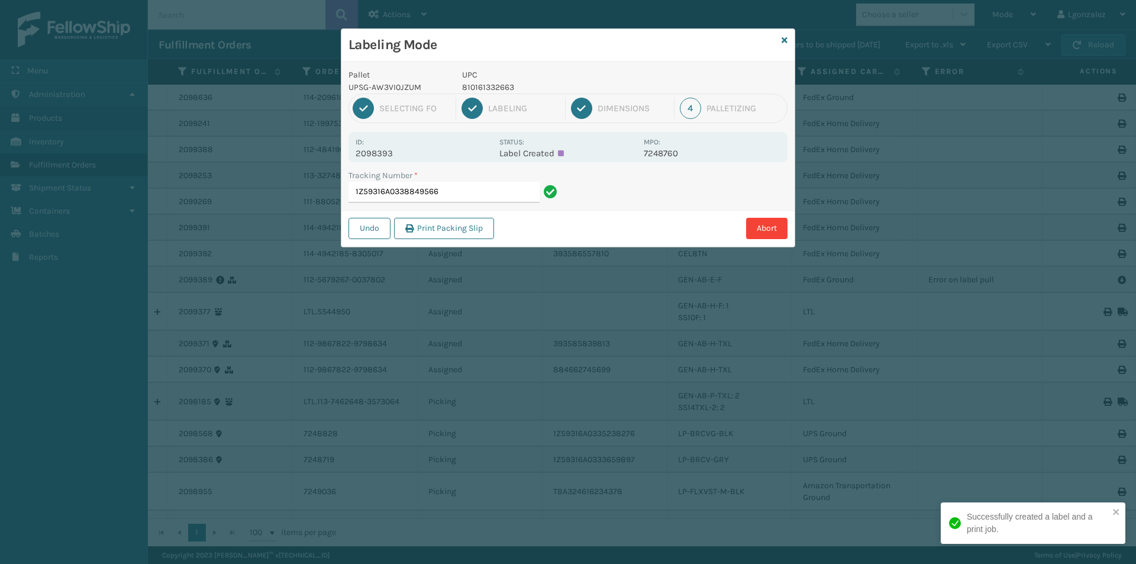
click at [512, 89] on p "810161332663" at bounding box center [549, 87] width 175 height 12
click at [511, 89] on p "810161332663" at bounding box center [549, 87] width 175 height 12
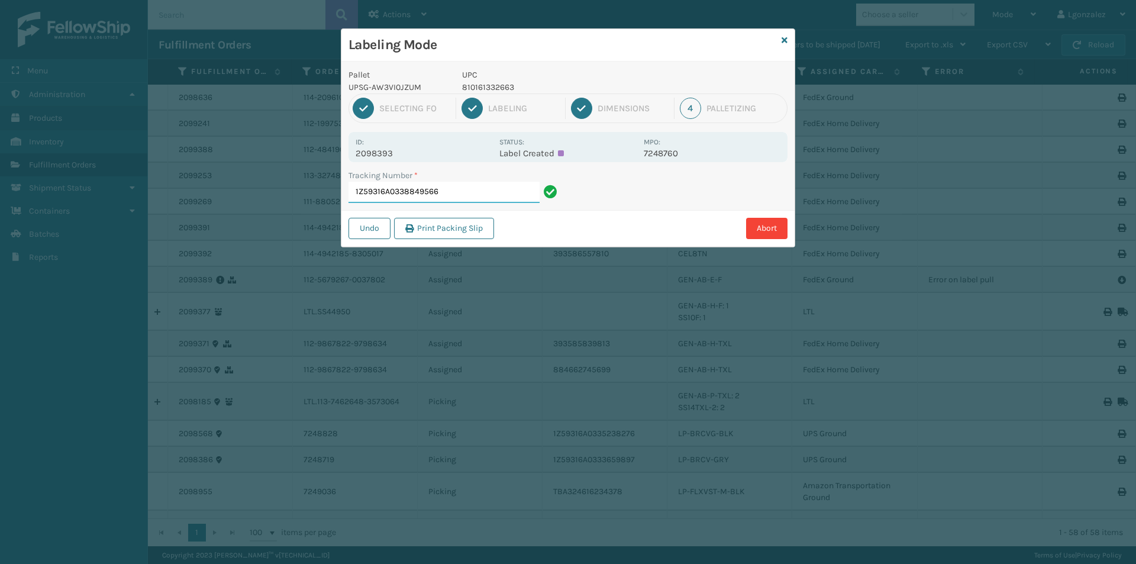
click at [463, 201] on input "1Z59316A0338849566" at bounding box center [443, 192] width 191 height 21
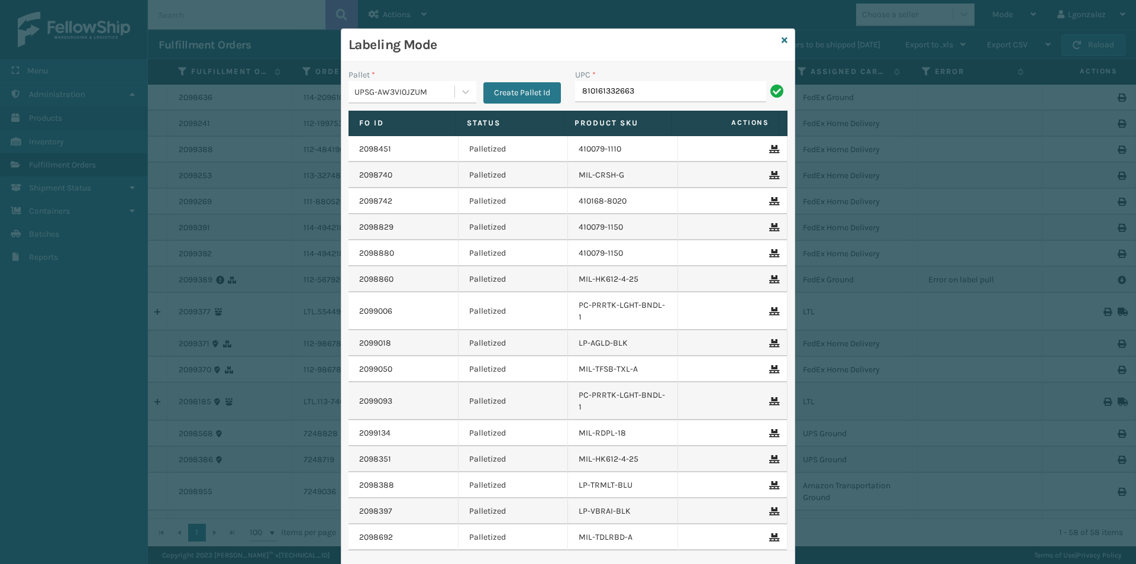
type input "810161332663"
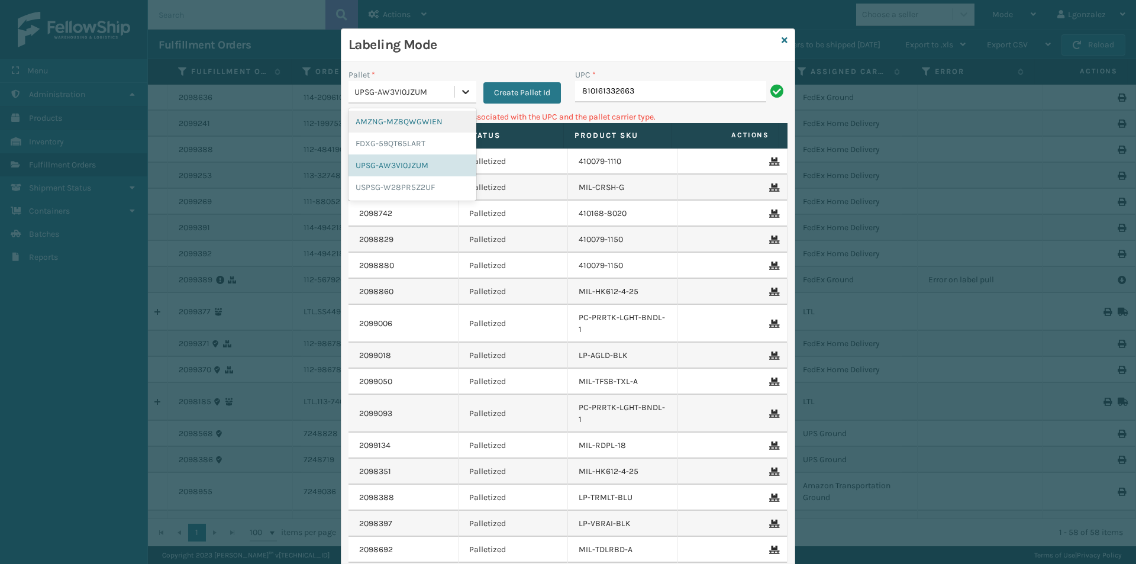
click at [461, 86] on icon at bounding box center [466, 92] width 12 height 12
click at [418, 138] on div "FDXG-59QT65LART" at bounding box center [412, 144] width 128 height 22
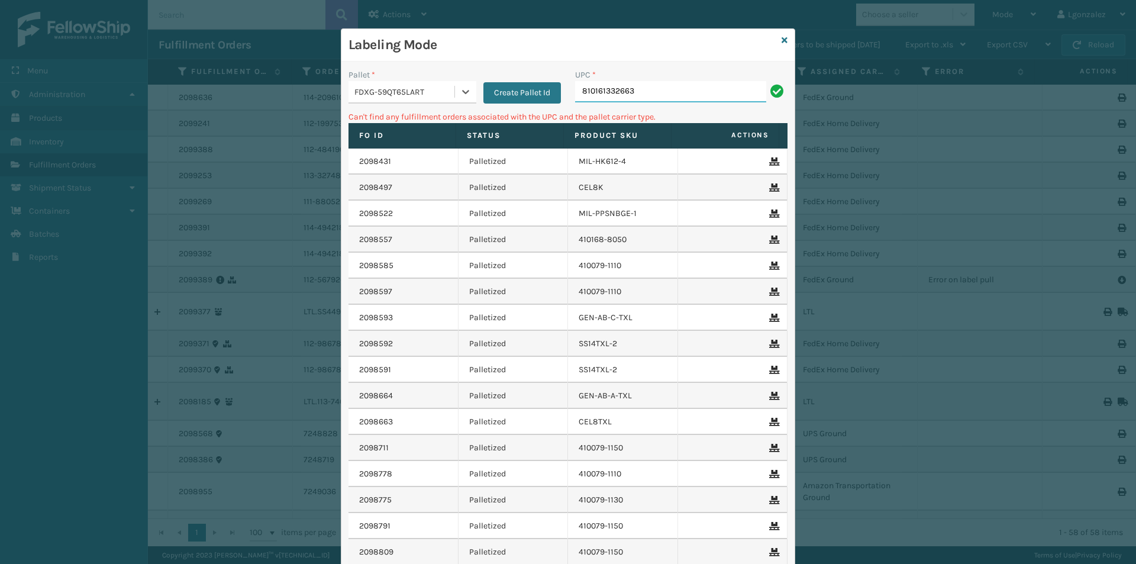
click at [672, 82] on input "810161332663" at bounding box center [670, 91] width 191 height 21
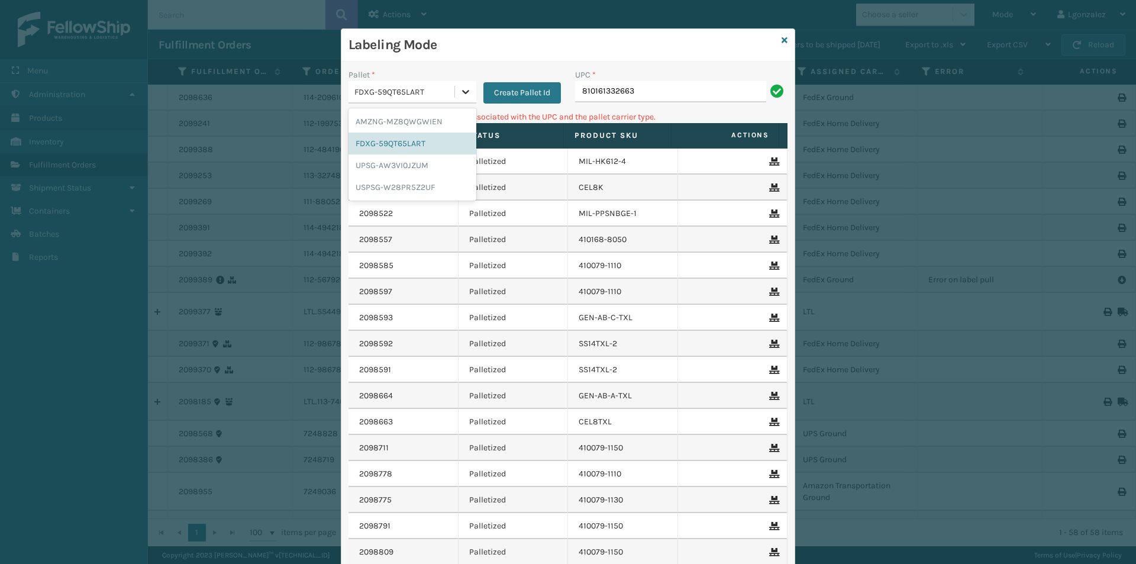
click at [464, 96] on icon at bounding box center [466, 92] width 12 height 12
click at [391, 190] on div "USPSG-W28PR5Z2UF" at bounding box center [412, 187] width 128 height 22
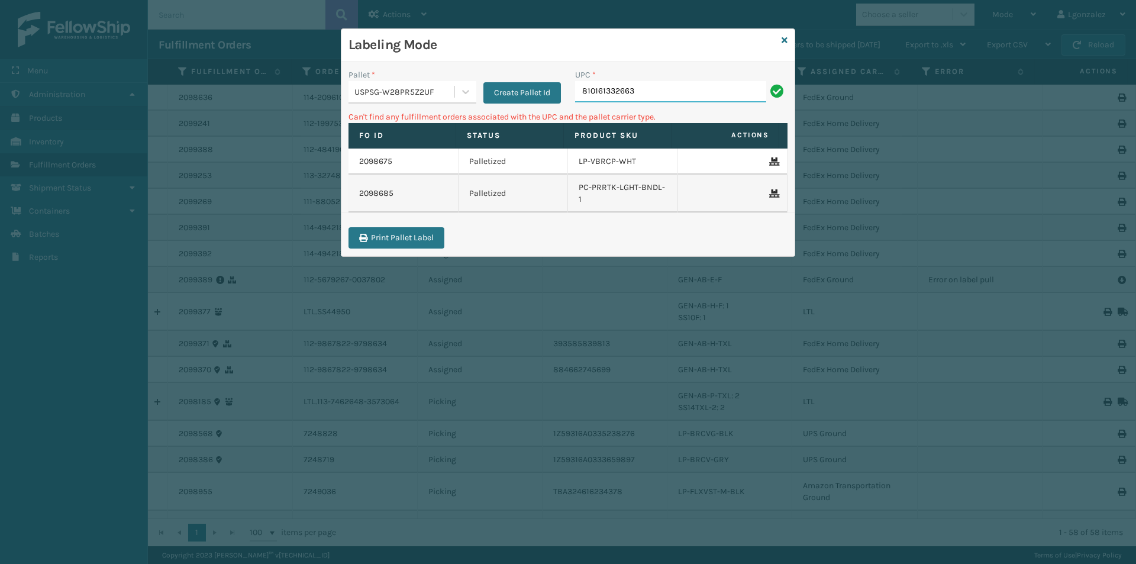
click at [671, 96] on input "810161332663" at bounding box center [670, 91] width 191 height 21
click at [464, 93] on icon at bounding box center [465, 92] width 7 height 4
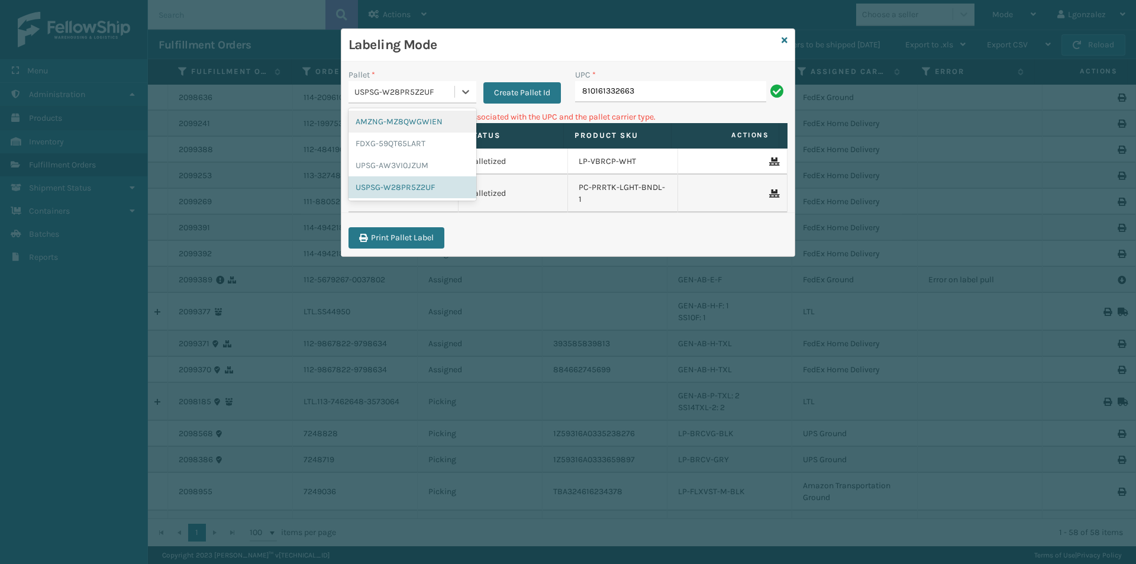
click at [435, 122] on div "AMZNG-MZ8QWGWIEN" at bounding box center [412, 122] width 128 height 22
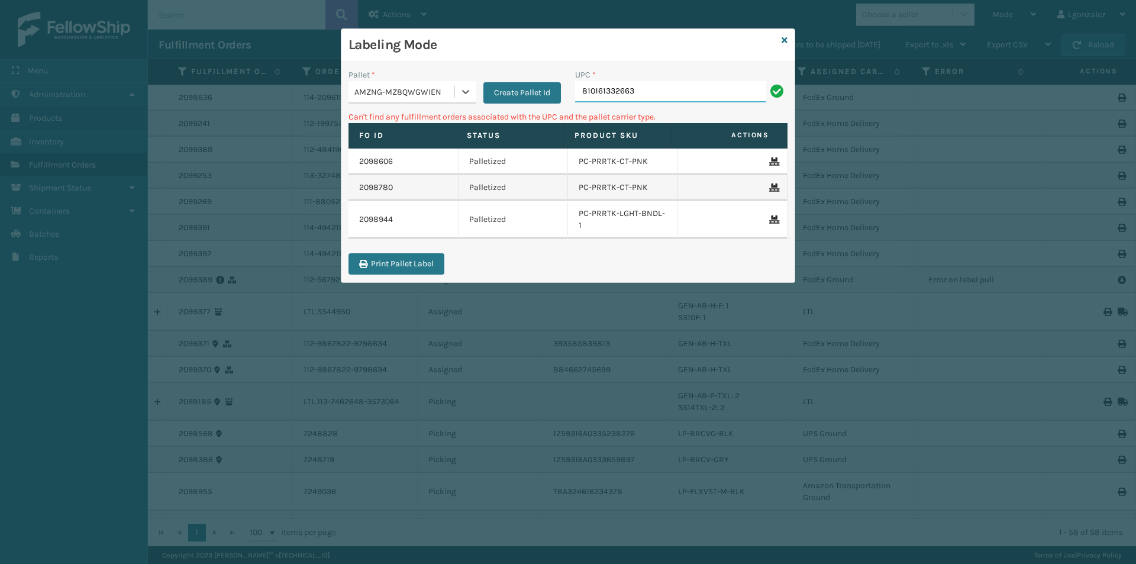
click at [655, 86] on input "810161332663" at bounding box center [670, 91] width 191 height 21
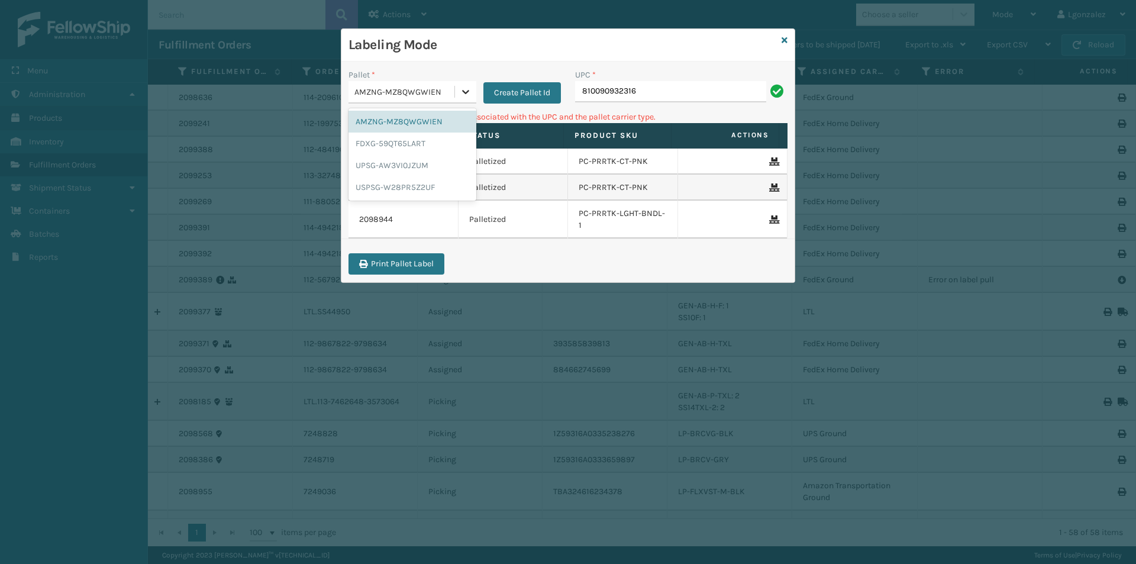
click at [466, 95] on icon at bounding box center [466, 92] width 12 height 12
click at [436, 143] on div "FDXG-59QT65LART" at bounding box center [412, 144] width 128 height 22
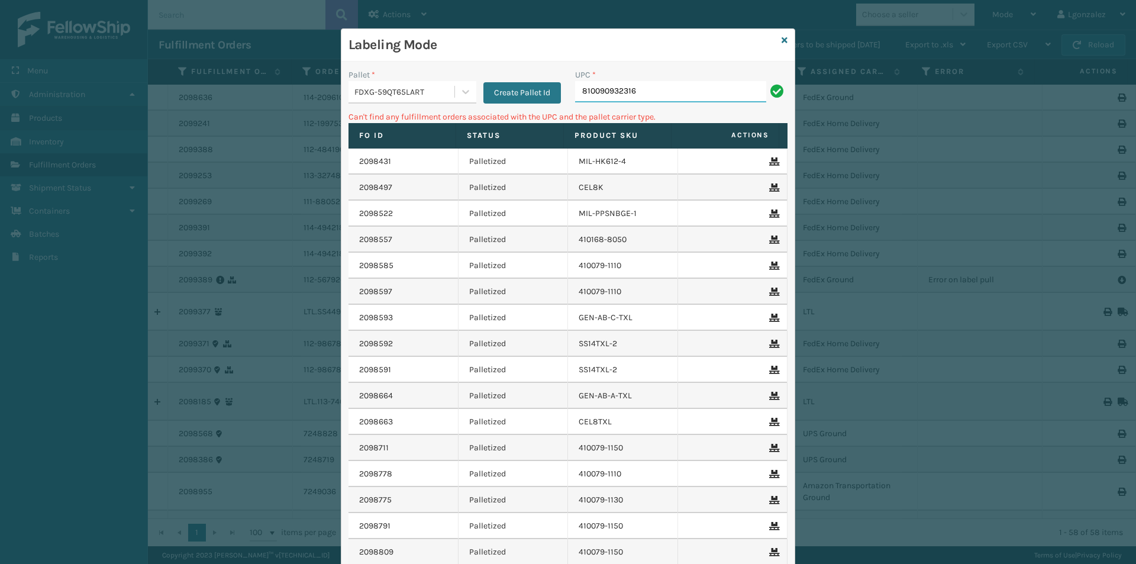
click at [641, 89] on input "810090932316" at bounding box center [670, 91] width 191 height 21
click at [460, 97] on icon at bounding box center [466, 92] width 12 height 12
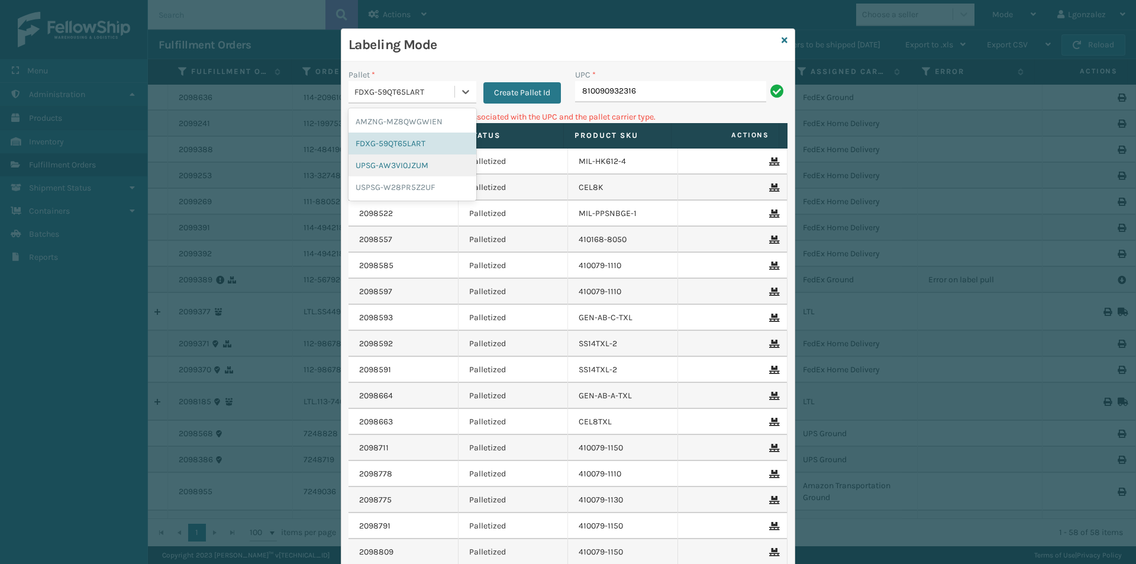
click at [413, 169] on div "UPSG-AW3VI0JZUM" at bounding box center [412, 165] width 128 height 22
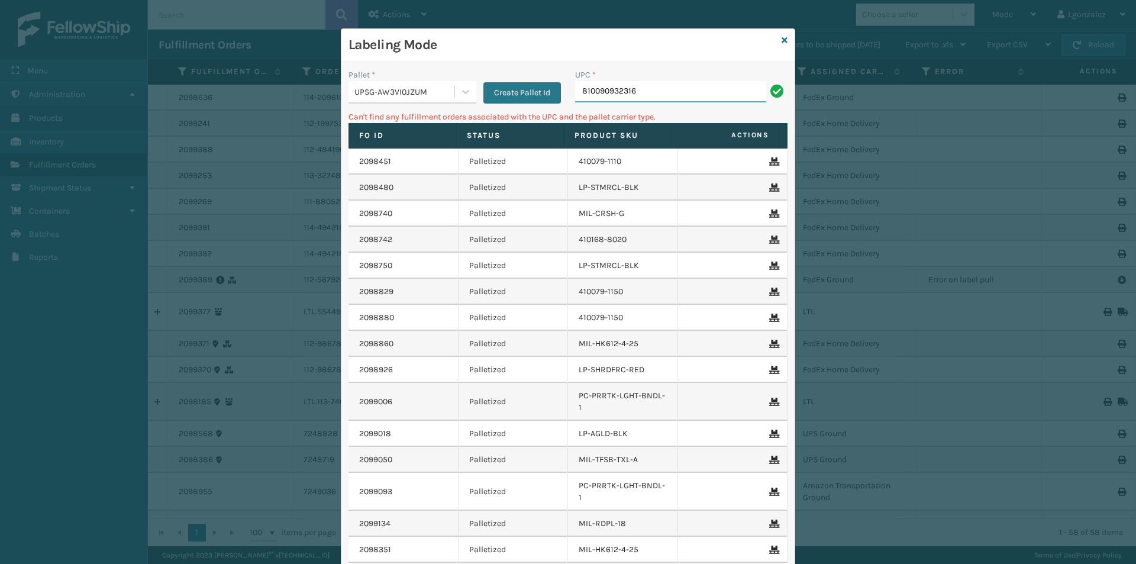
click at [696, 98] on input "810090932316" at bounding box center [670, 91] width 191 height 21
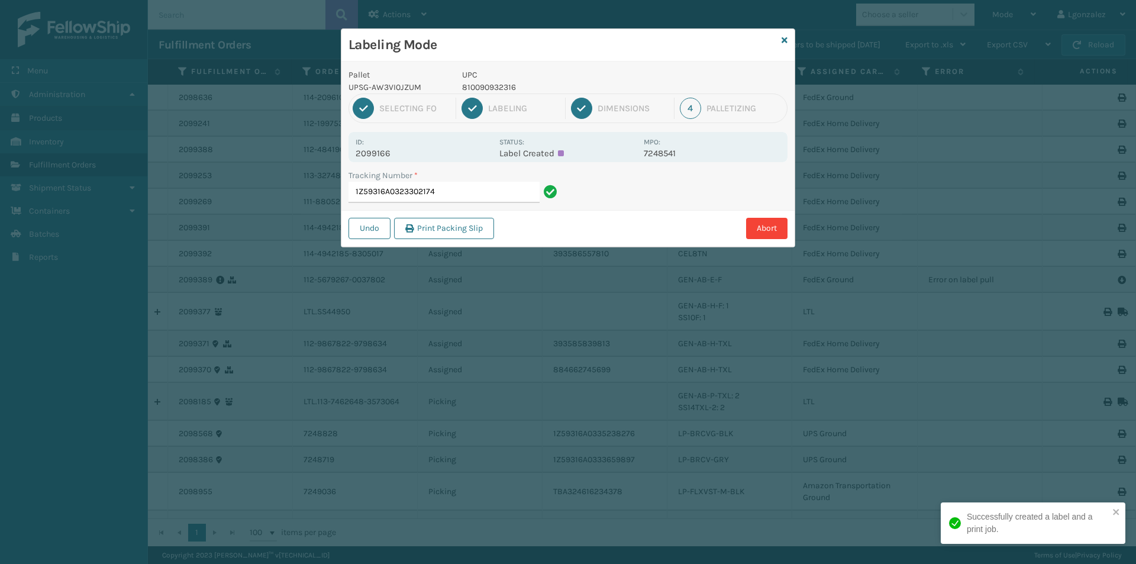
click at [486, 84] on p "810090932316" at bounding box center [549, 87] width 175 height 12
click at [477, 192] on input "1Z59316A0323302174" at bounding box center [443, 192] width 191 height 21
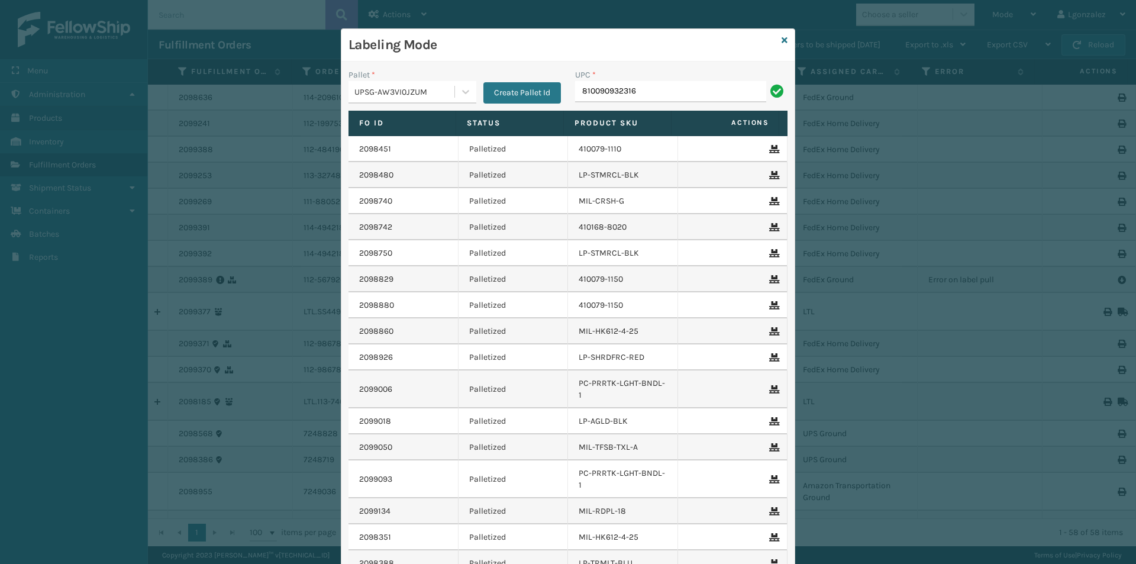
type input "810090932316"
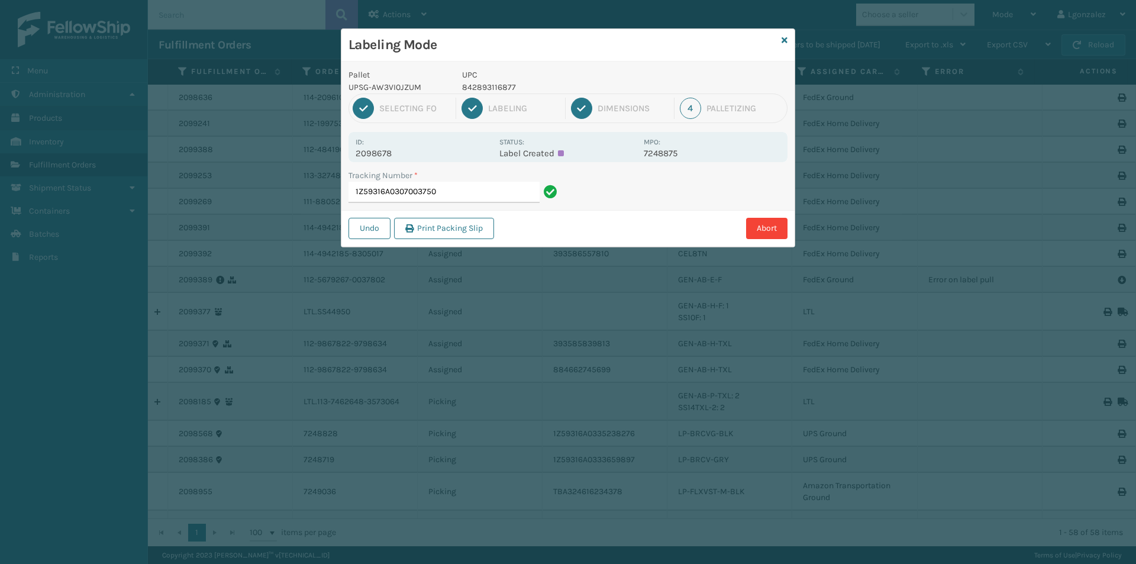
click at [465, 91] on p "842893116877" at bounding box center [549, 87] width 175 height 12
click at [474, 191] on input "1Z59316A0307003750" at bounding box center [443, 192] width 191 height 21
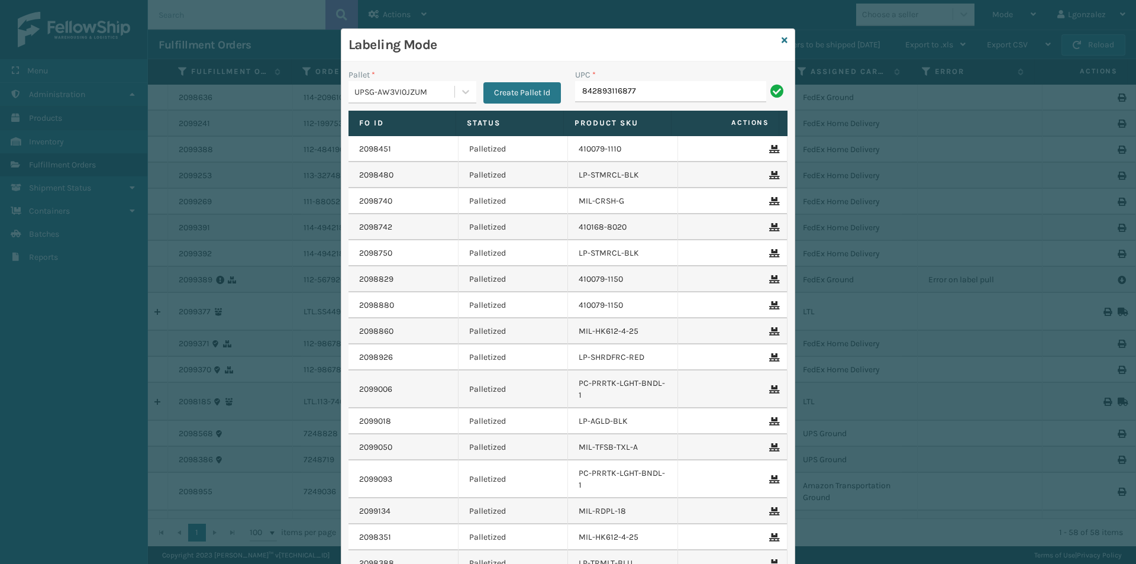
type input "842893116877"
type input "LP-RMXPLS-BLK"
click at [782, 43] on icon at bounding box center [784, 40] width 6 height 8
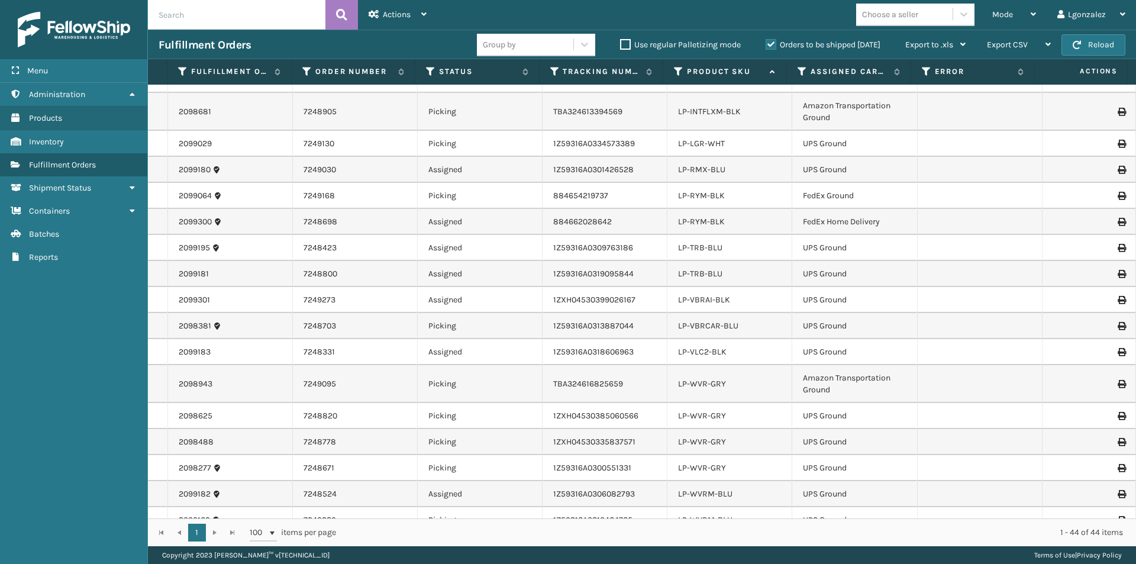
scroll to position [473, 0]
click at [725, 320] on link "LP-VBRCAR-BLU" at bounding box center [708, 322] width 60 height 10
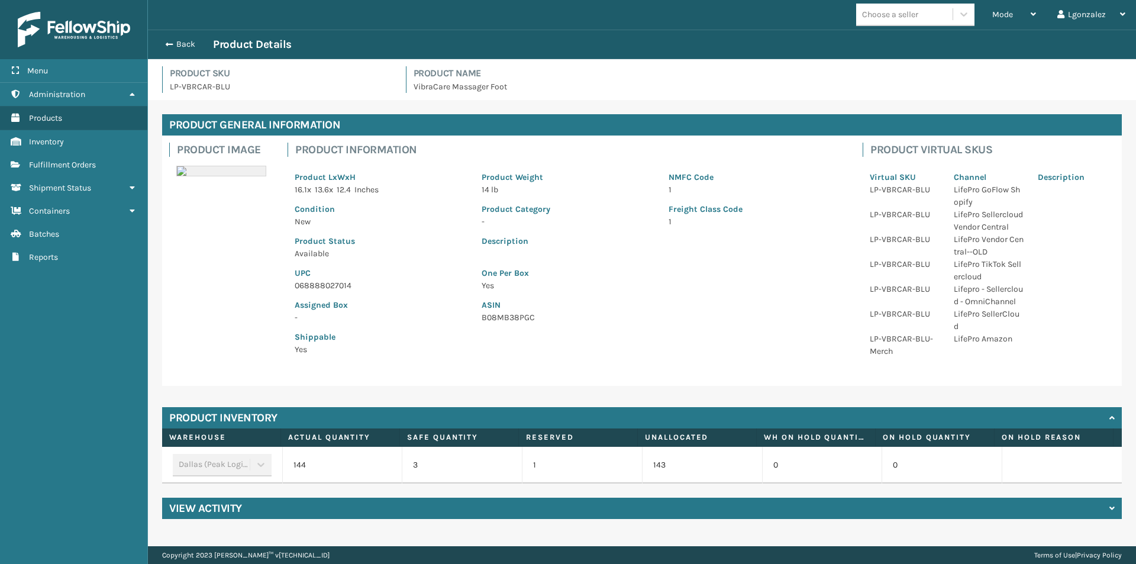
click at [338, 285] on p "068888027014" at bounding box center [381, 285] width 173 height 12
click at [178, 38] on div "Back Product Details" at bounding box center [642, 44] width 967 height 14
click at [177, 41] on button "Back" at bounding box center [186, 44] width 54 height 11
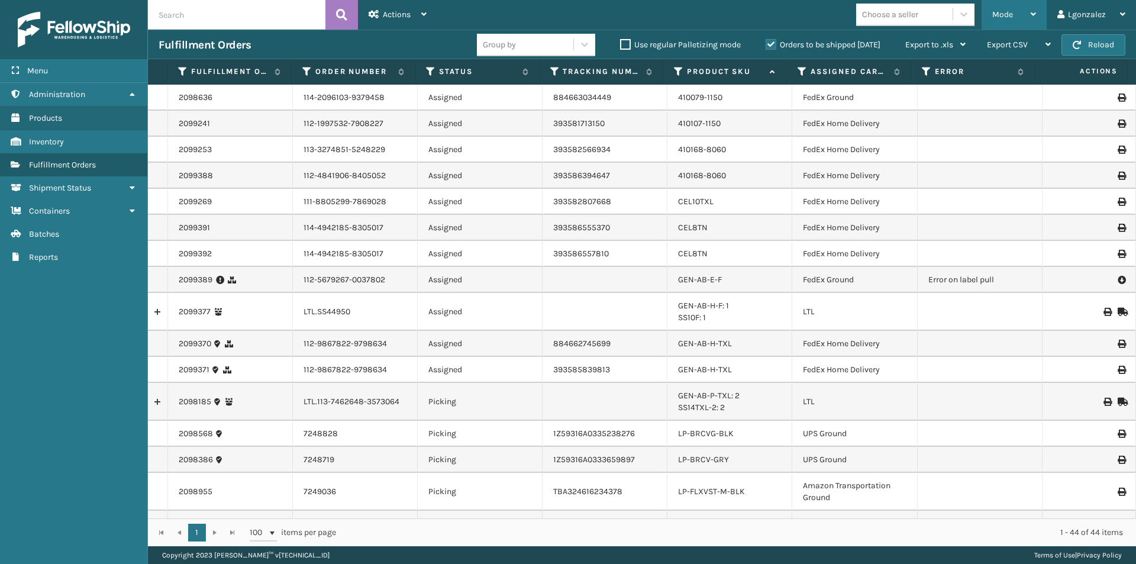
click at [1028, 15] on div "Mode" at bounding box center [1014, 15] width 44 height 30
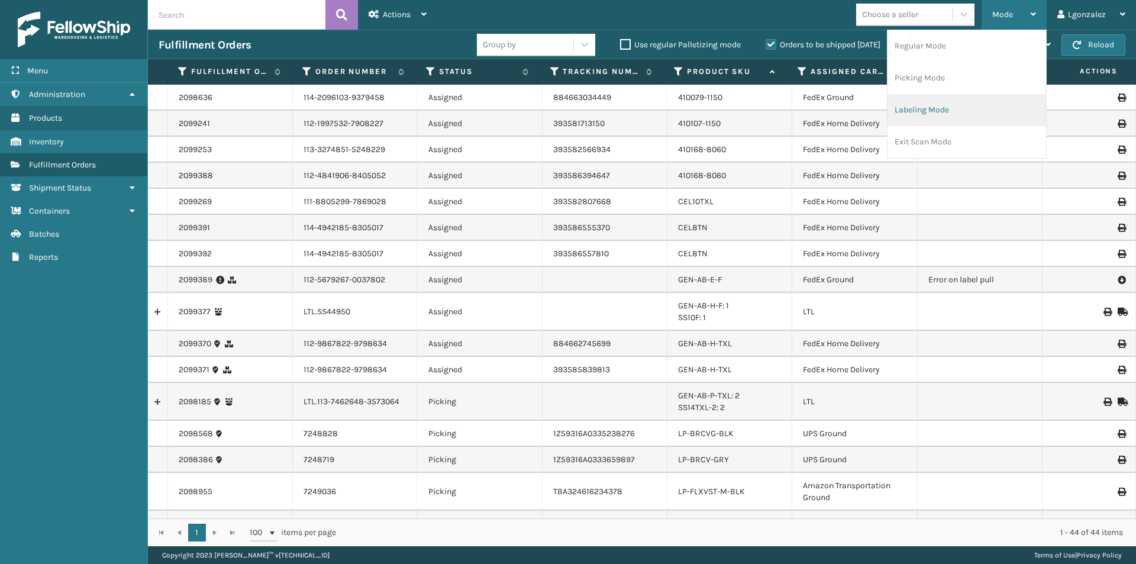
click at [941, 109] on li "Labeling Mode" at bounding box center [966, 110] width 159 height 32
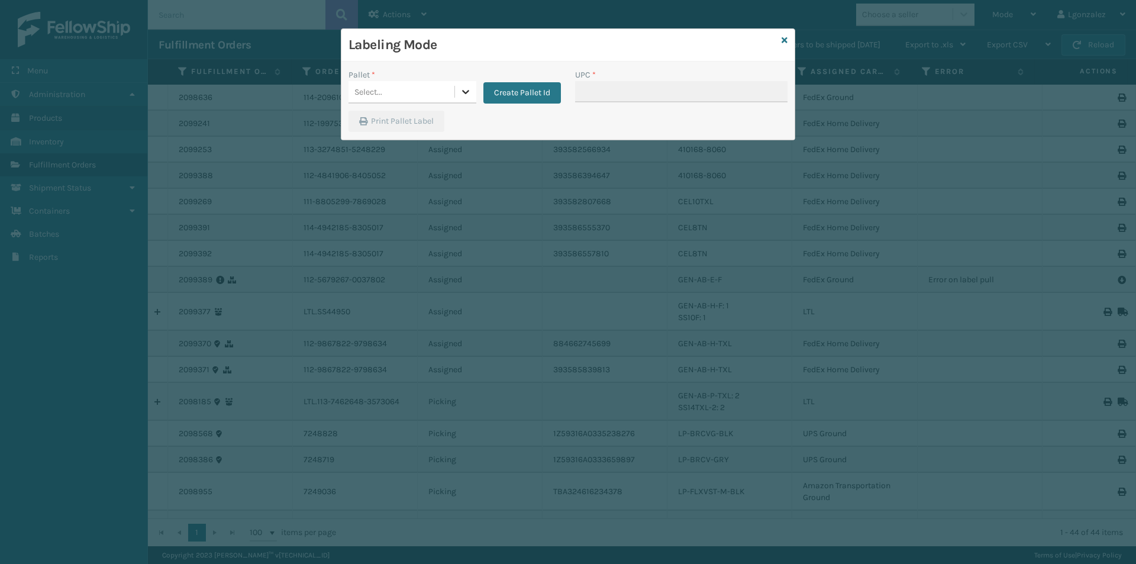
click at [468, 91] on icon at bounding box center [465, 92] width 7 height 4
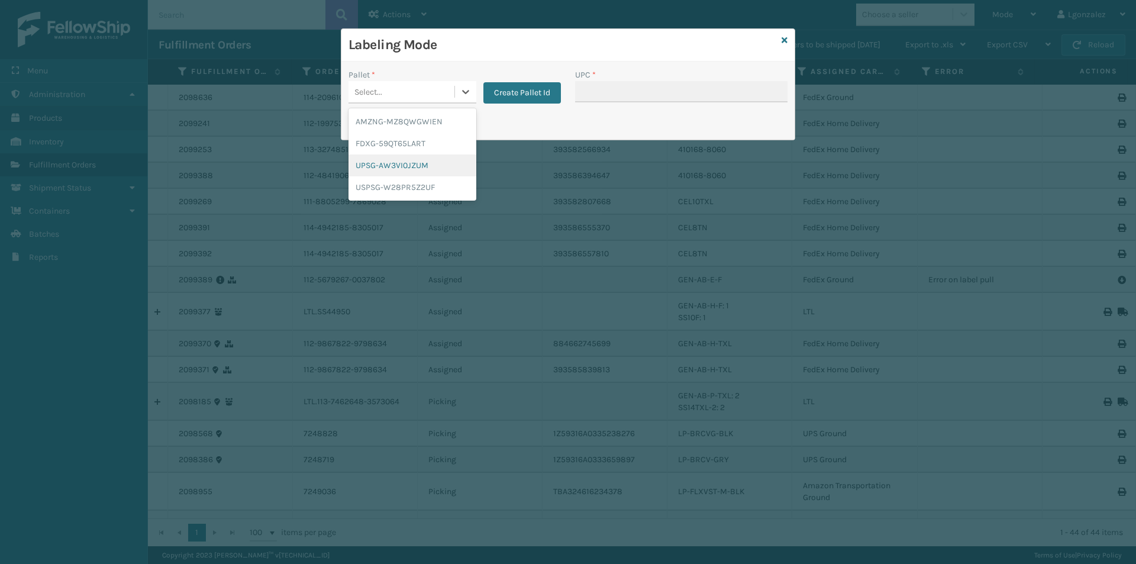
click at [424, 163] on div "UPSG-AW3VI0JZUM" at bounding box center [412, 165] width 128 height 22
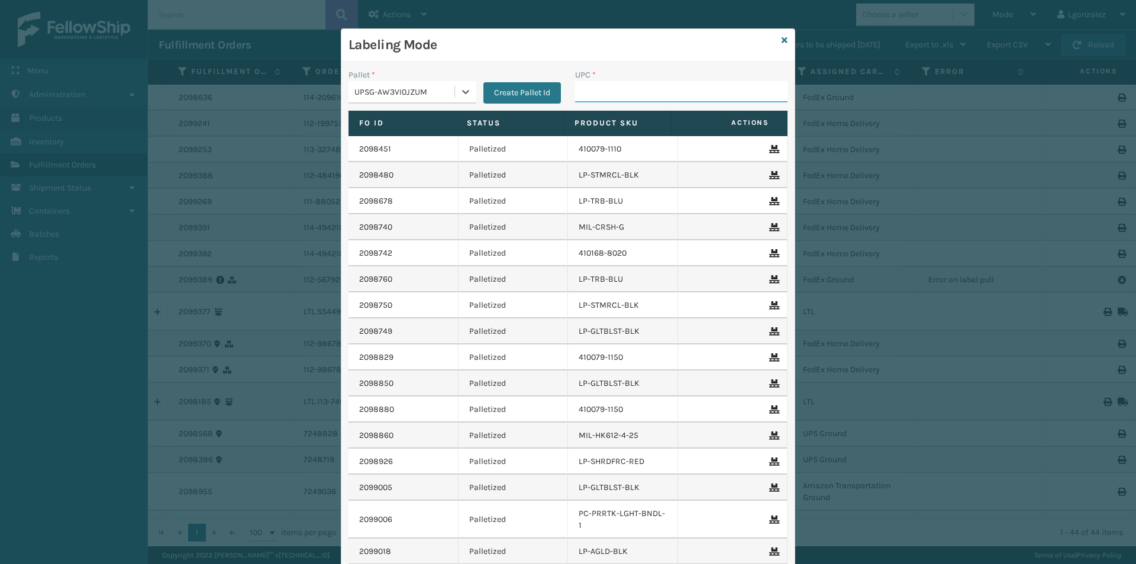
click at [581, 93] on input "UPC *" at bounding box center [681, 91] width 212 height 21
paste input "068888027014"
type input "068888027014"
click at [781, 38] on icon at bounding box center [784, 40] width 6 height 8
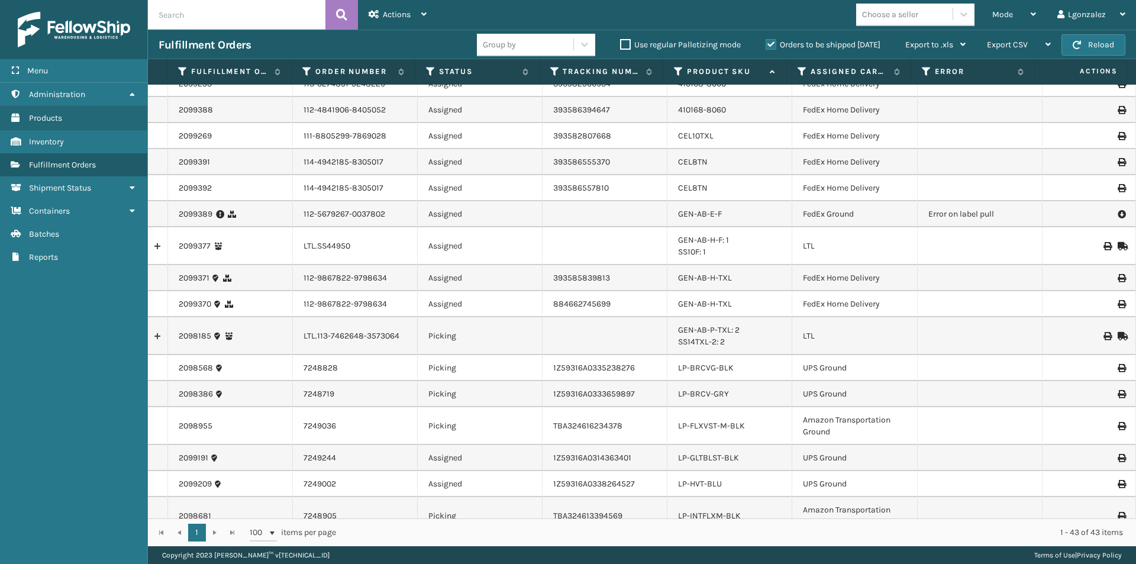
scroll to position [177, 0]
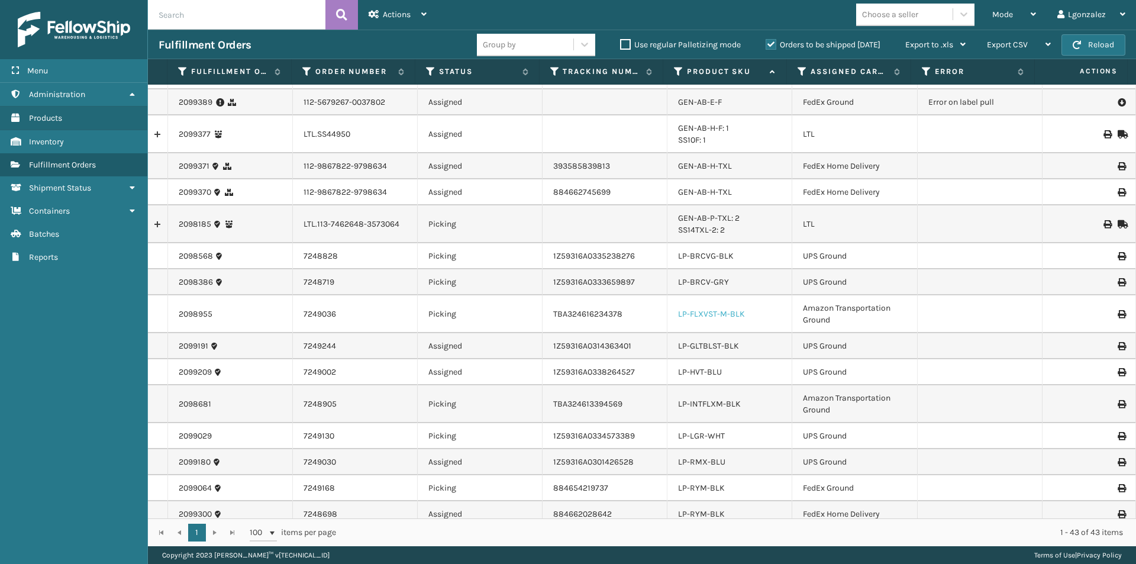
click at [726, 311] on link "LP-FLXVST-M-BLK" at bounding box center [711, 314] width 67 height 10
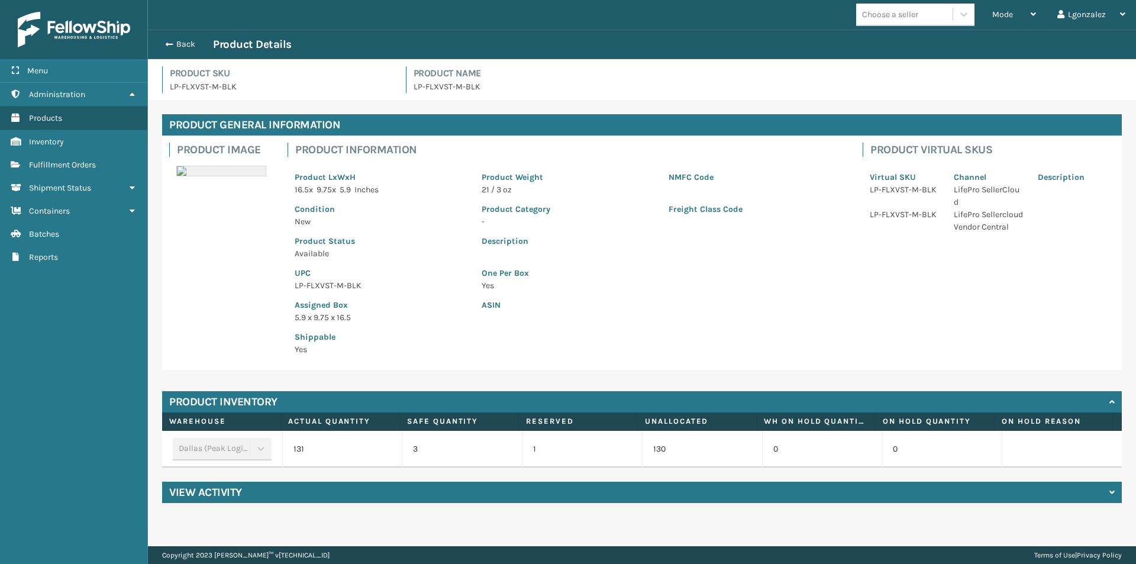
click at [330, 289] on p "LP-FLXVST-M-BLK" at bounding box center [381, 285] width 173 height 12
click at [182, 36] on div "Back Product Details" at bounding box center [642, 45] width 988 height 30
click at [183, 37] on div "Back Product Details" at bounding box center [642, 44] width 967 height 14
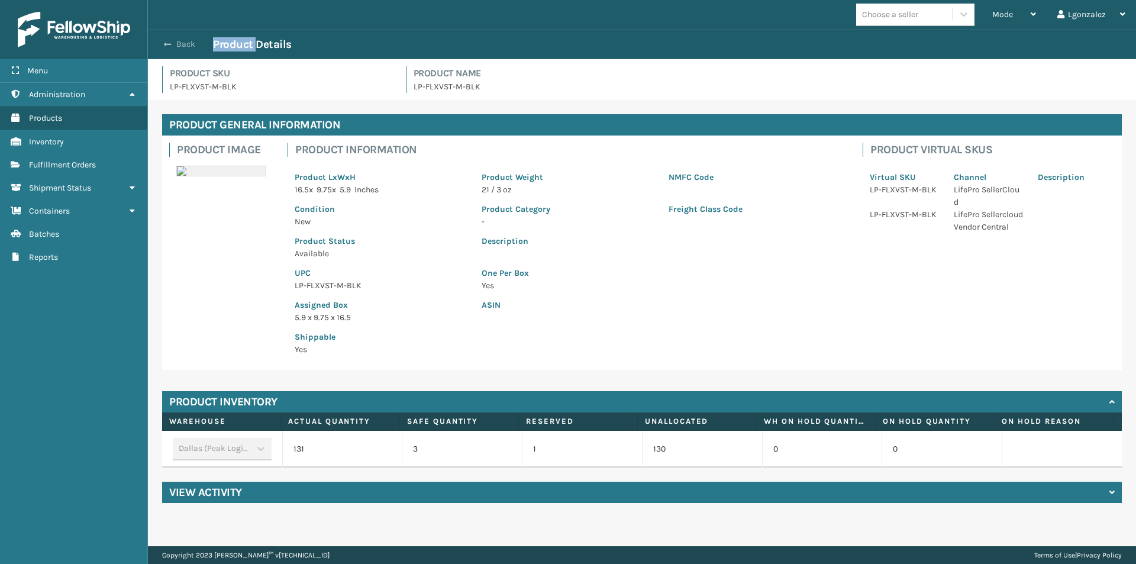
click at [183, 43] on button "Back" at bounding box center [186, 44] width 54 height 11
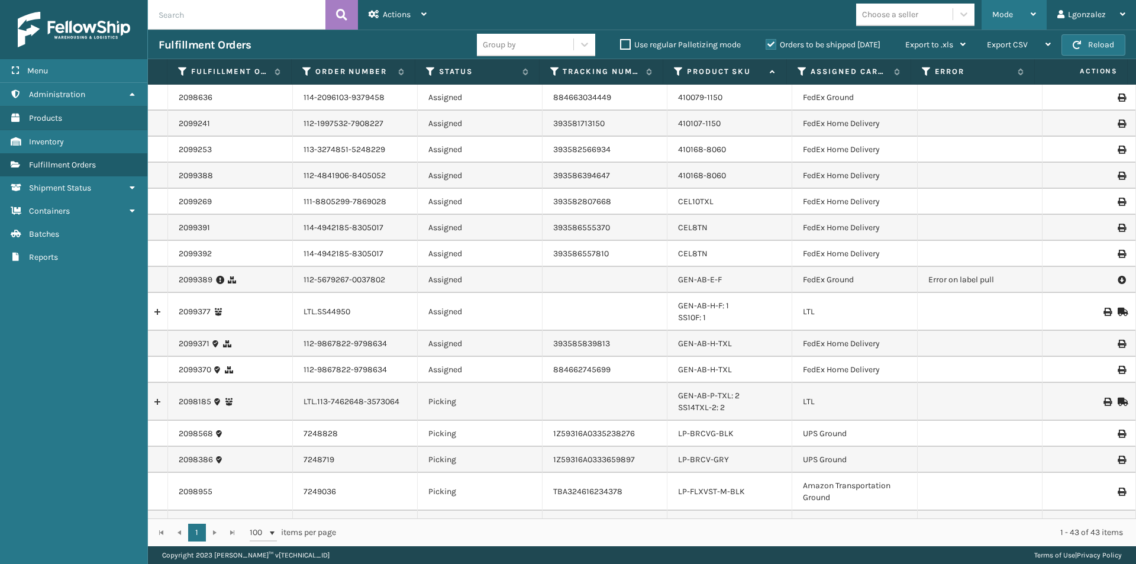
click at [1034, 11] on icon at bounding box center [1032, 14] width 5 height 8
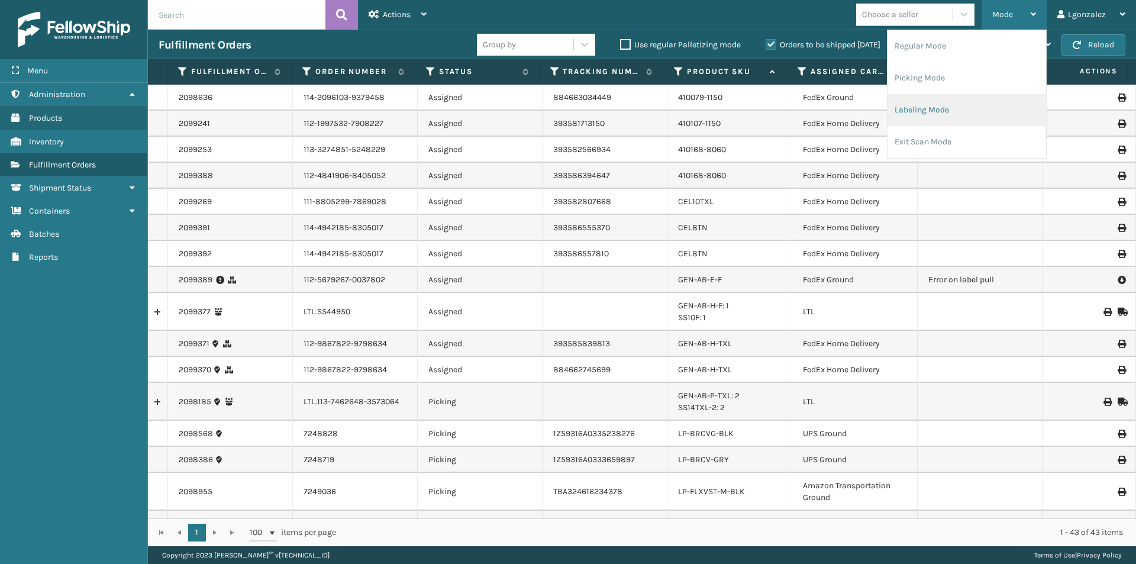
click at [936, 114] on li "Labeling Mode" at bounding box center [966, 110] width 159 height 32
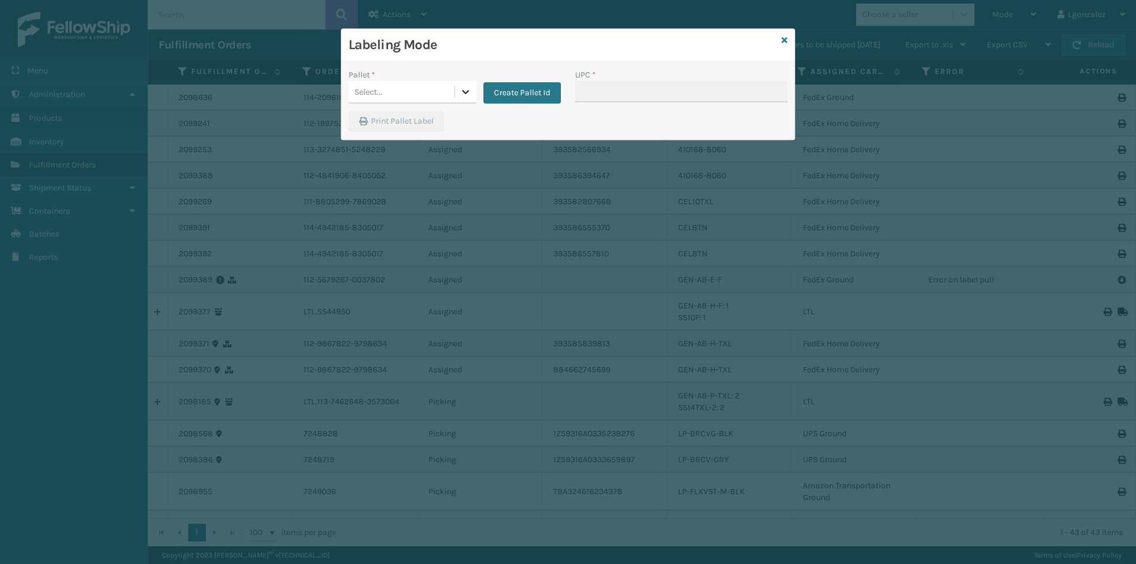
click at [461, 82] on div at bounding box center [465, 91] width 21 height 21
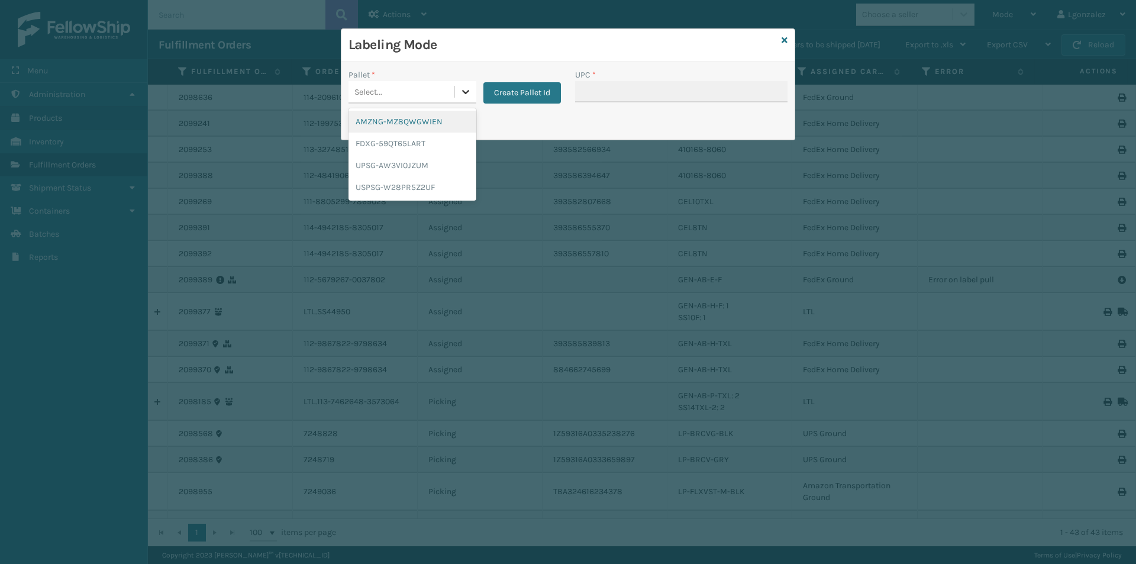
click at [466, 90] on icon at bounding box center [466, 92] width 12 height 12
click at [458, 98] on div at bounding box center [465, 91] width 21 height 21
click at [429, 121] on div "AMZNG-MZ8QWGWIEN" at bounding box center [412, 122] width 128 height 22
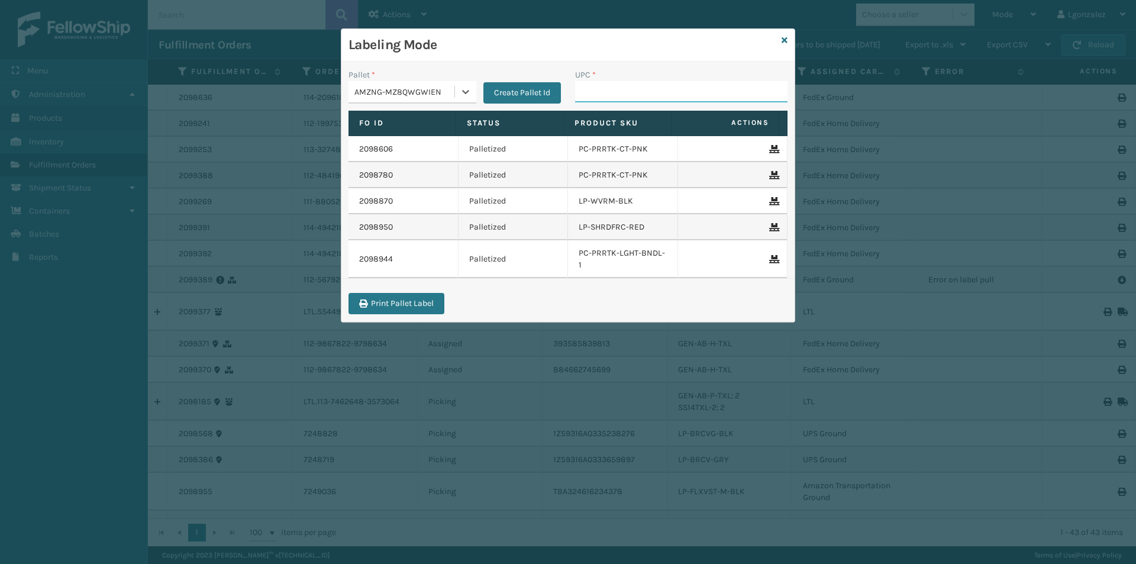
click at [607, 91] on input "UPC *" at bounding box center [681, 91] width 212 height 21
paste input "LP-FLXVST-M-BLK"
type input "LP-FLXVST-M-BLK"
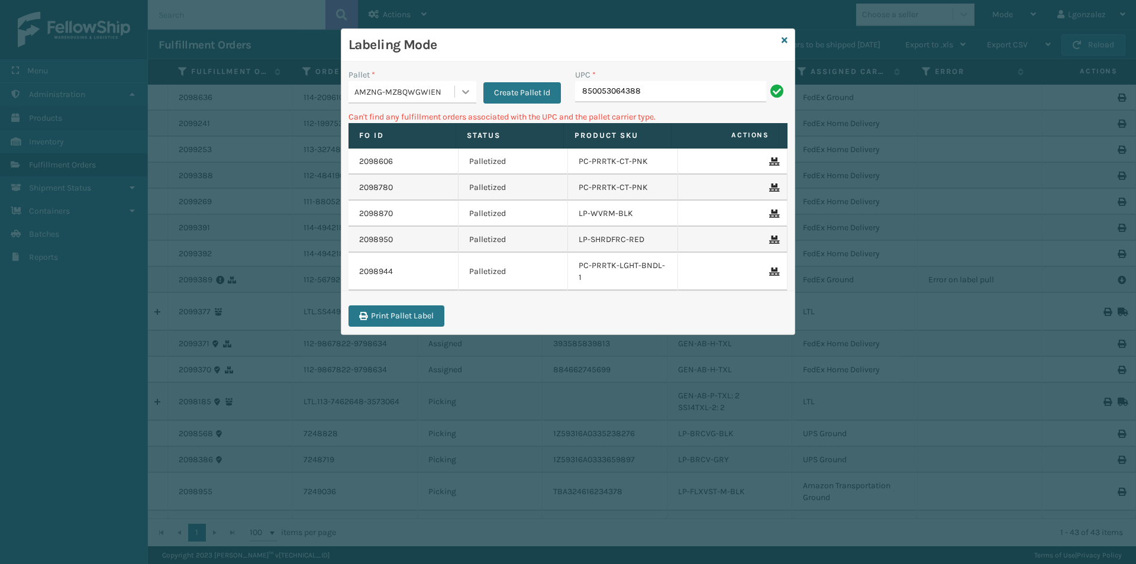
click at [463, 89] on icon at bounding box center [466, 92] width 12 height 12
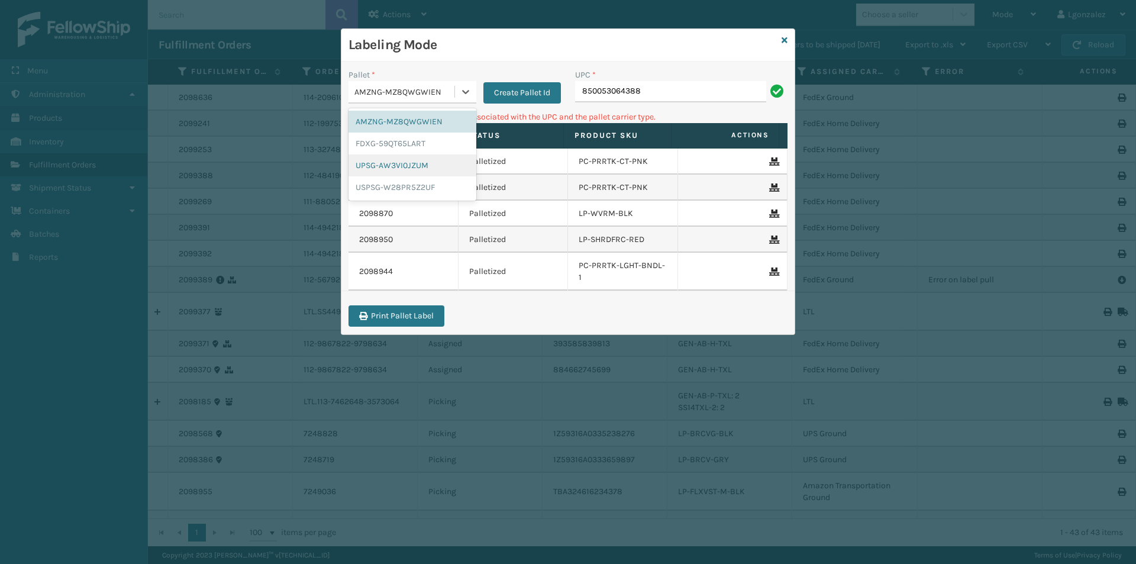
click at [403, 163] on div "UPSG-AW3VI0JZUM" at bounding box center [412, 165] width 128 height 22
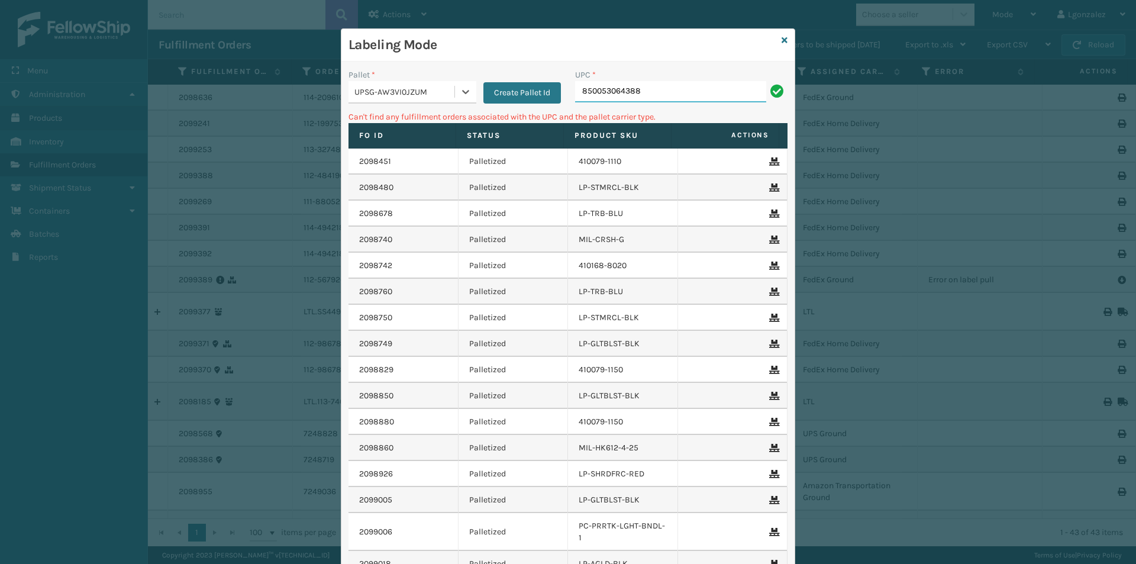
click at [643, 95] on input "850053064388" at bounding box center [670, 91] width 191 height 21
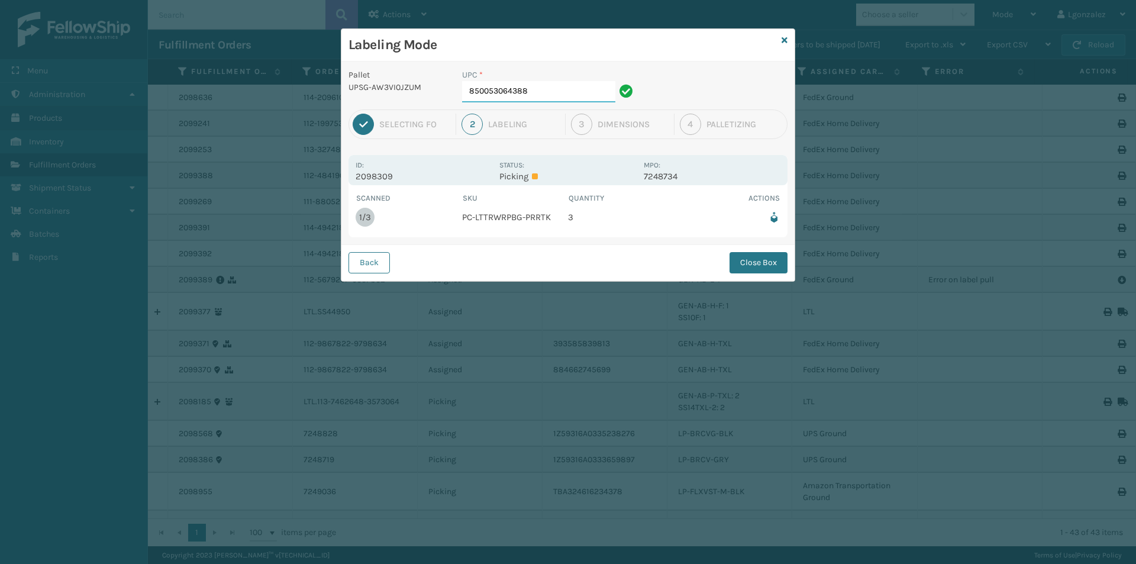
click at [584, 100] on input "850053064388" at bounding box center [538, 91] width 153 height 21
click at [763, 263] on button "Close Box" at bounding box center [758, 262] width 58 height 21
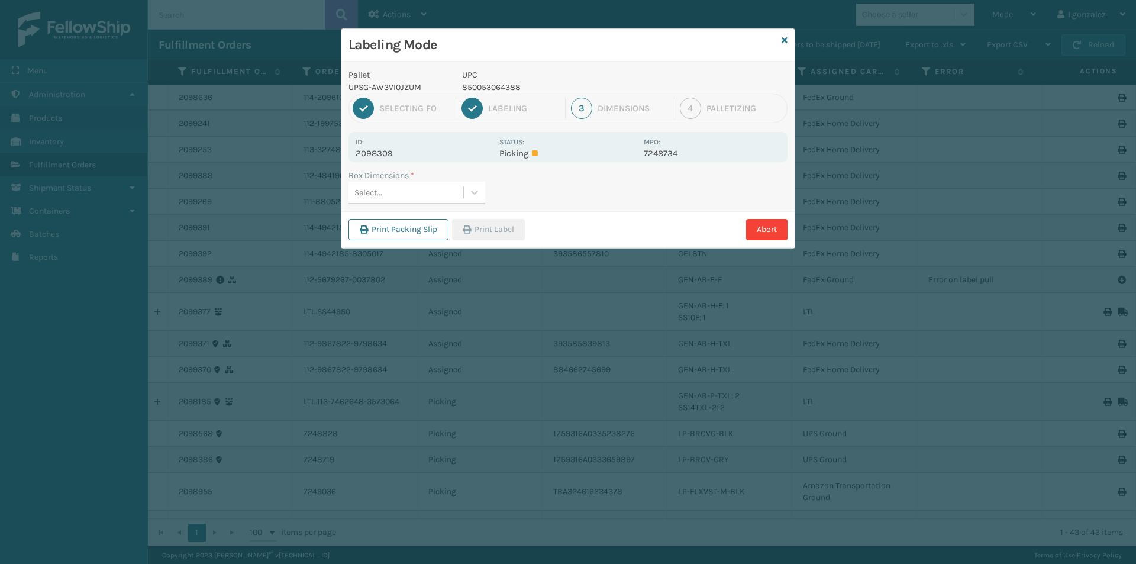
click at [455, 191] on div "Select..." at bounding box center [405, 193] width 115 height 20
click at [415, 238] on div "FEN-103-CCT" at bounding box center [416, 244] width 137 height 22
click at [455, 235] on button "Print Label" at bounding box center [488, 229] width 73 height 21
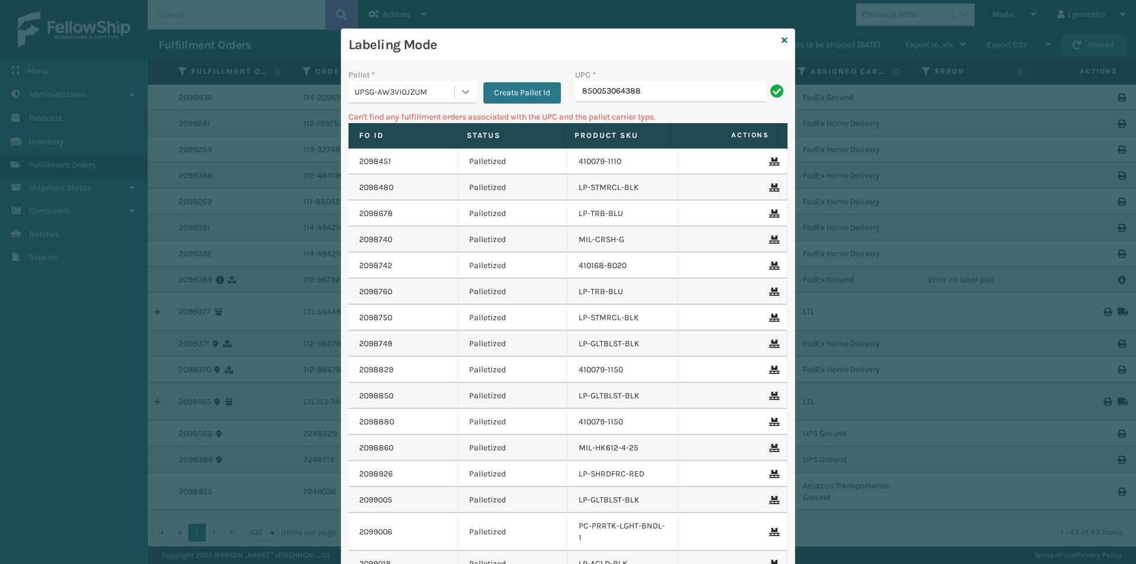
click at [464, 86] on icon at bounding box center [466, 92] width 12 height 12
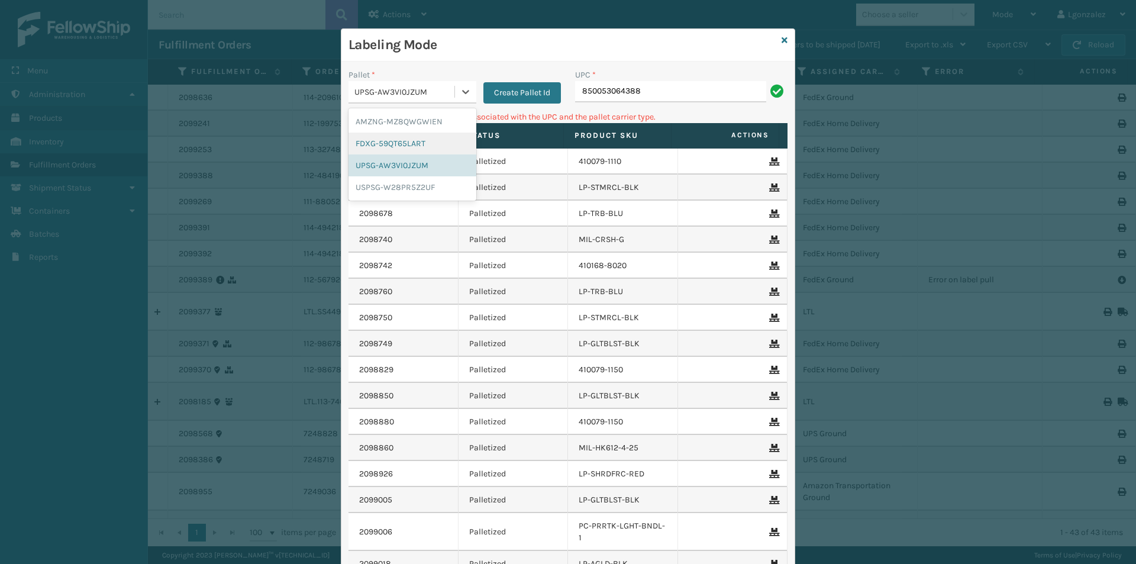
click at [422, 151] on div "FDXG-59QT65LART" at bounding box center [412, 144] width 128 height 22
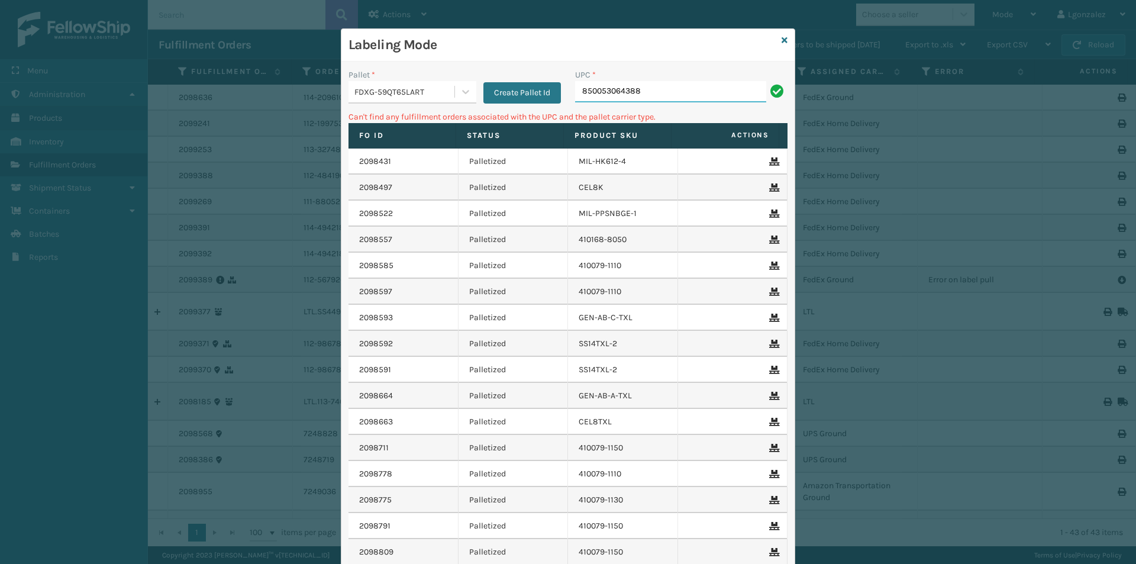
click at [679, 85] on input "850053064388" at bounding box center [670, 91] width 191 height 21
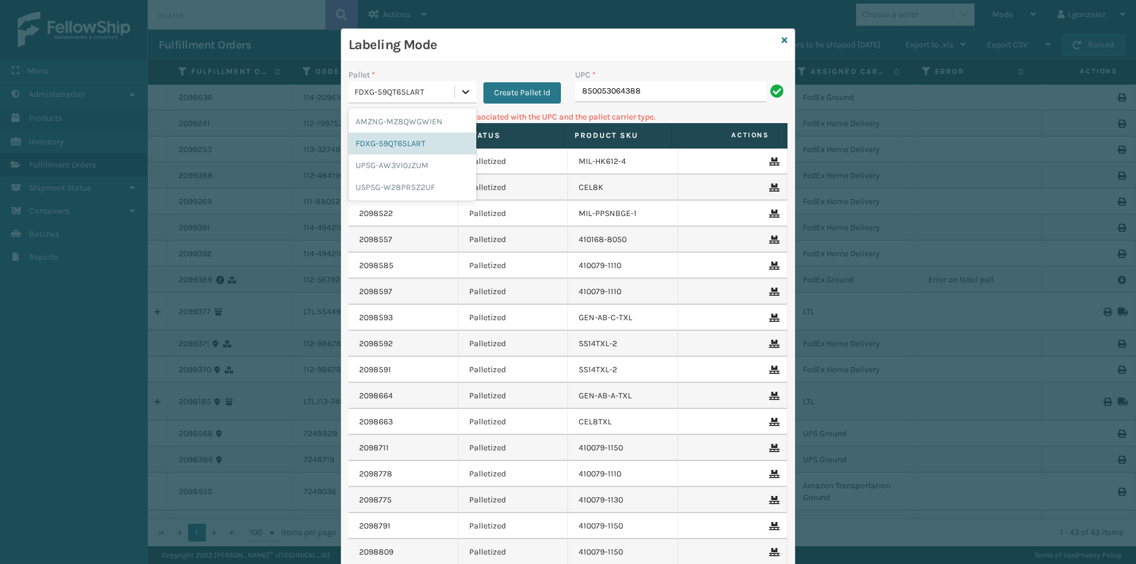
click at [469, 95] on div at bounding box center [465, 91] width 21 height 21
drag, startPoint x: 428, startPoint y: 186, endPoint x: 467, endPoint y: 163, distance: 46.2
click at [428, 186] on div "USPSG-W28PR5Z2UF" at bounding box center [412, 187] width 128 height 22
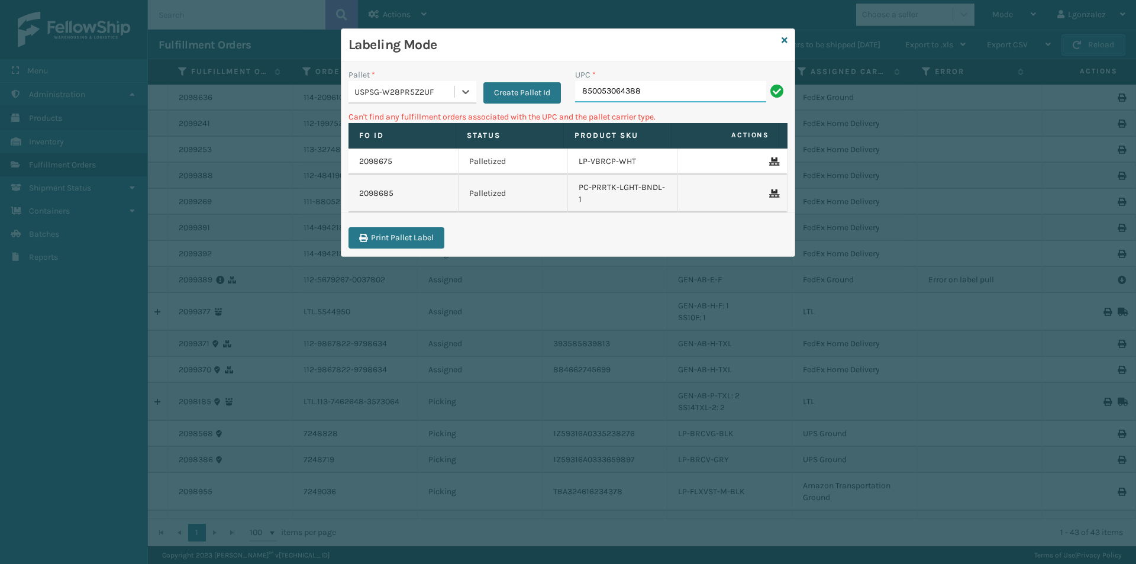
click at [676, 87] on input "850053064388" at bounding box center [670, 91] width 191 height 21
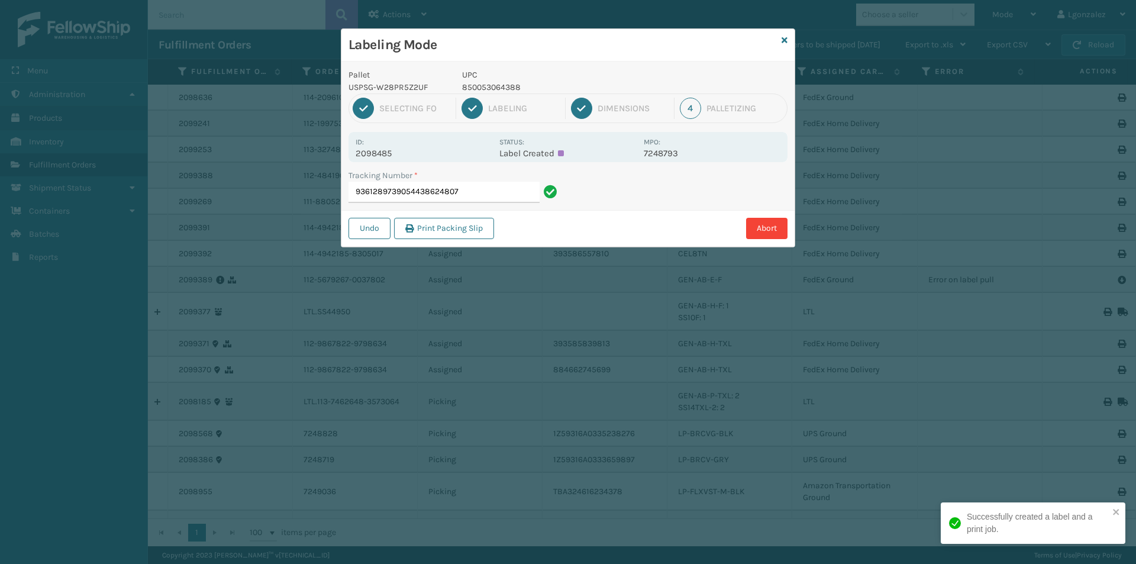
click at [477, 89] on p "850053064388" at bounding box center [549, 87] width 175 height 12
click at [478, 89] on p "850053064388" at bounding box center [549, 87] width 175 height 12
click at [494, 190] on input "9361289739054438624807" at bounding box center [443, 192] width 191 height 21
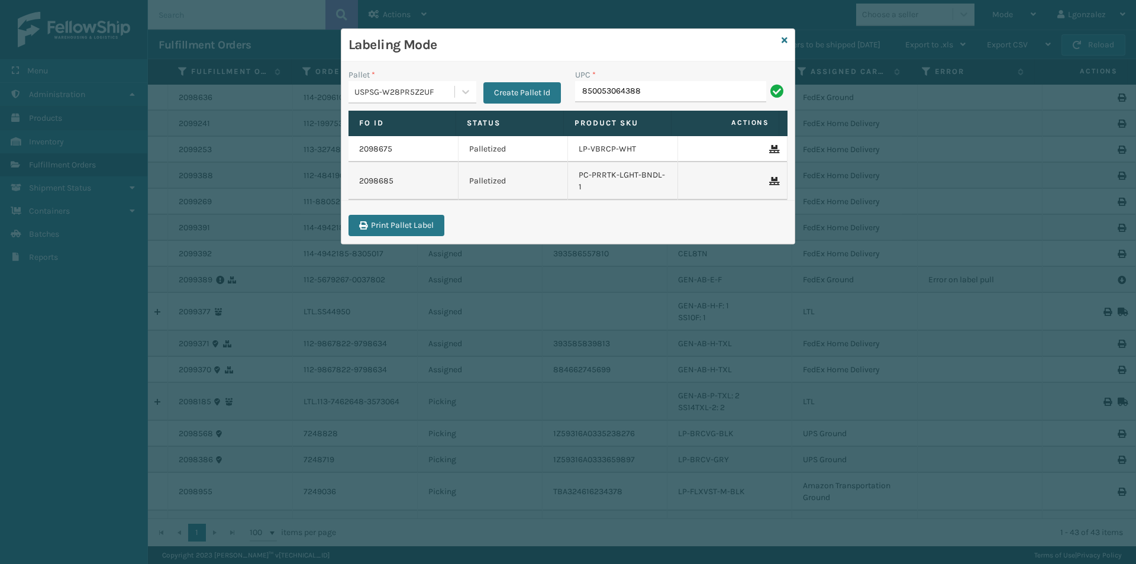
type input "850053064388"
click at [786, 38] on icon at bounding box center [784, 40] width 6 height 8
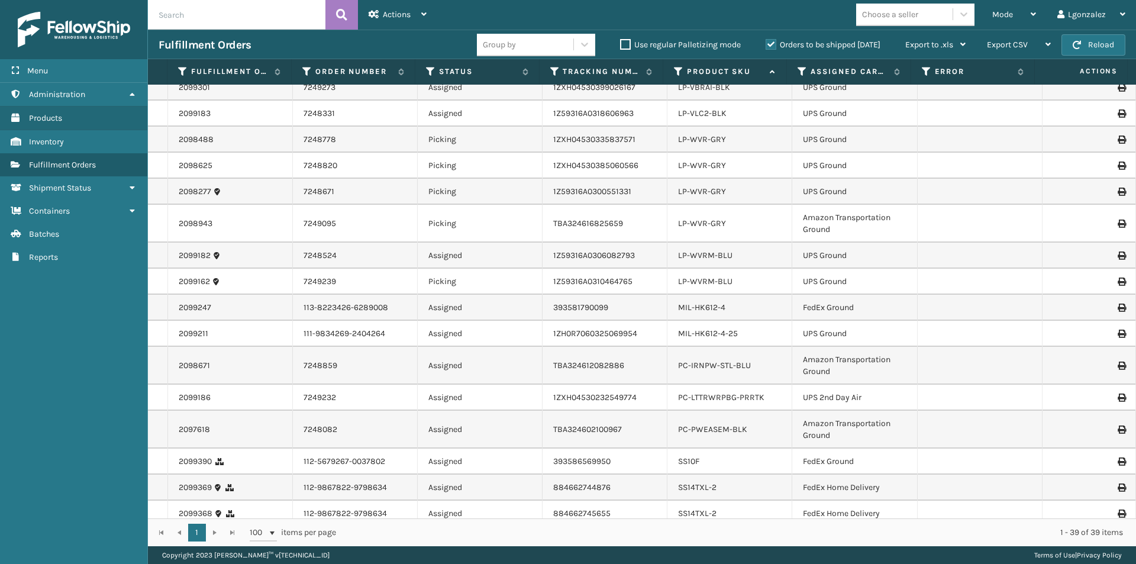
scroll to position [652, 0]
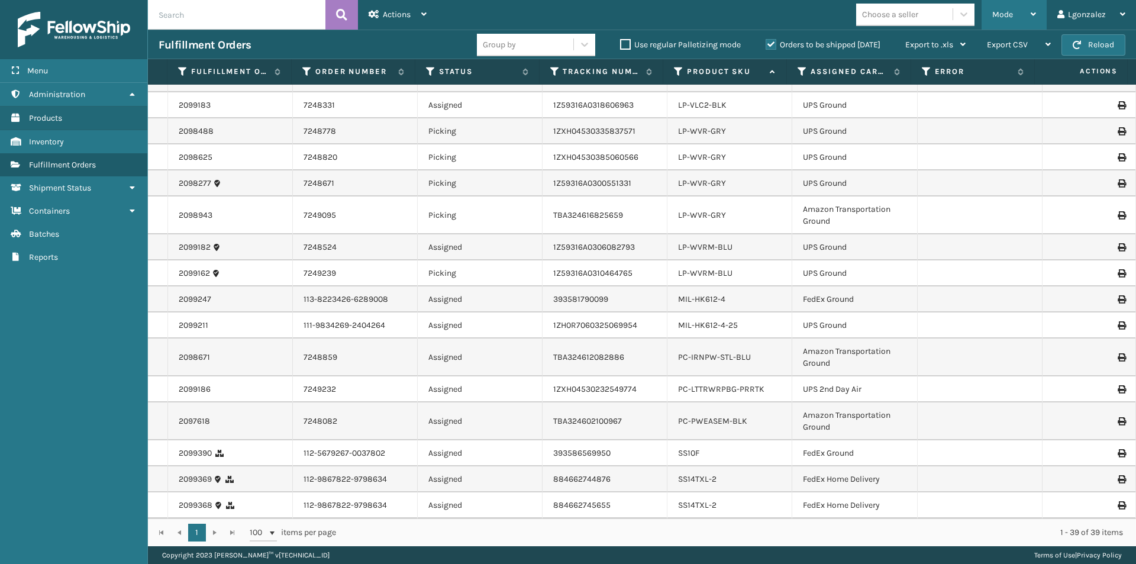
click at [1037, 15] on div "Mode Regular Mode Picking Mode Labeling Mode Exit Scan Mode" at bounding box center [1013, 15] width 65 height 30
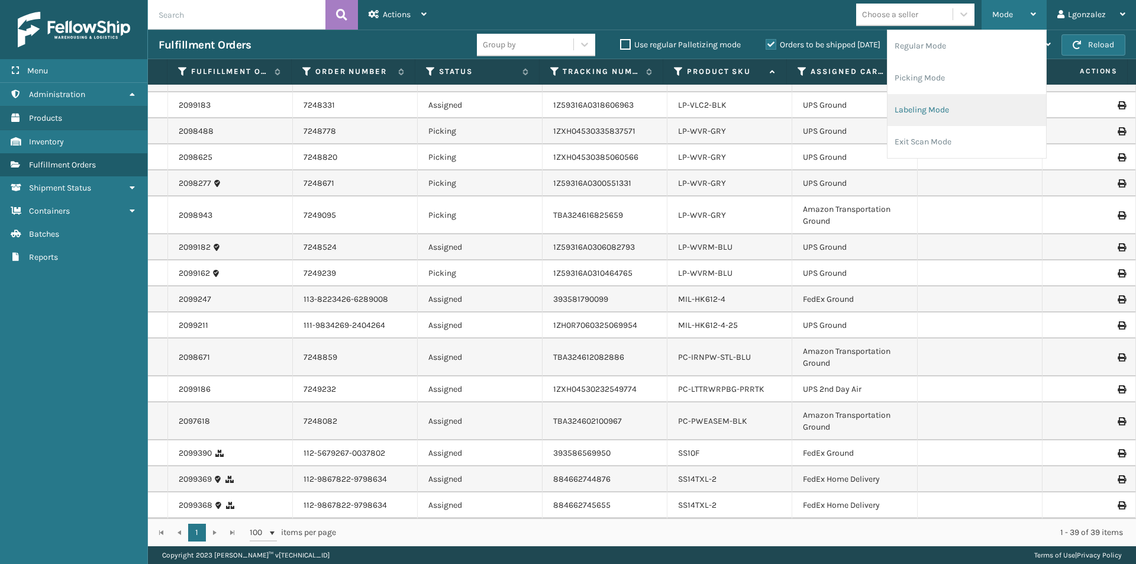
click at [928, 120] on li "Labeling Mode" at bounding box center [966, 110] width 159 height 32
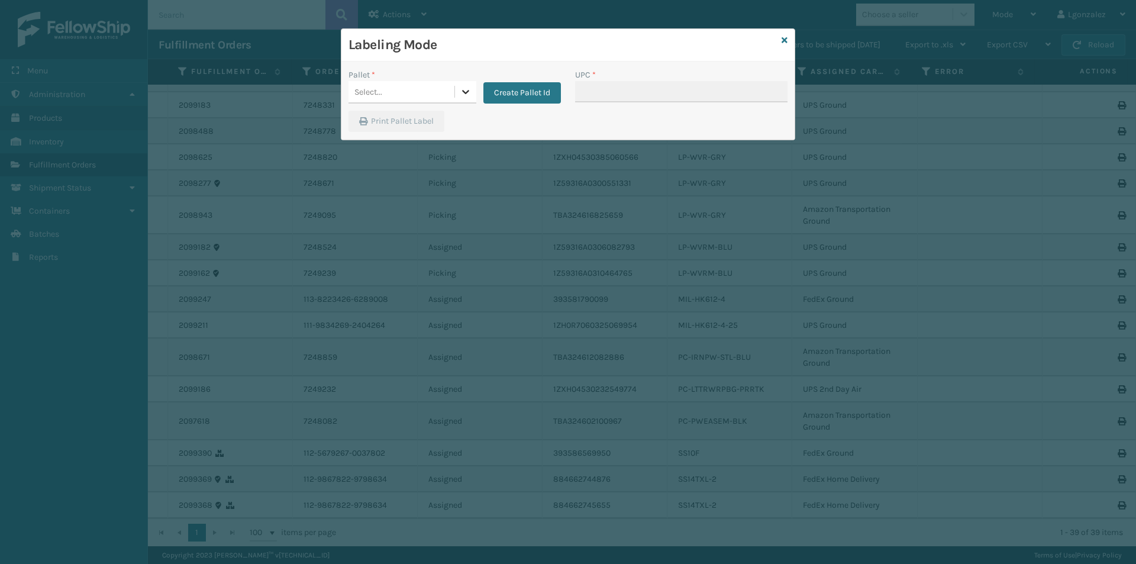
click at [456, 88] on div at bounding box center [465, 91] width 21 height 21
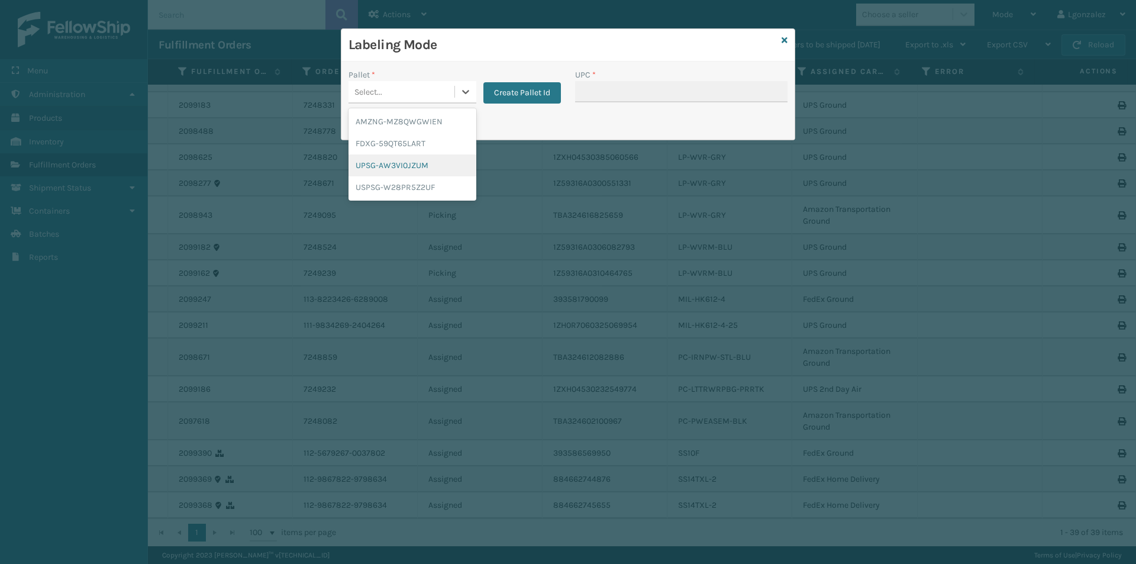
click at [421, 166] on div "UPSG-AW3VI0JZUM" at bounding box center [412, 165] width 128 height 22
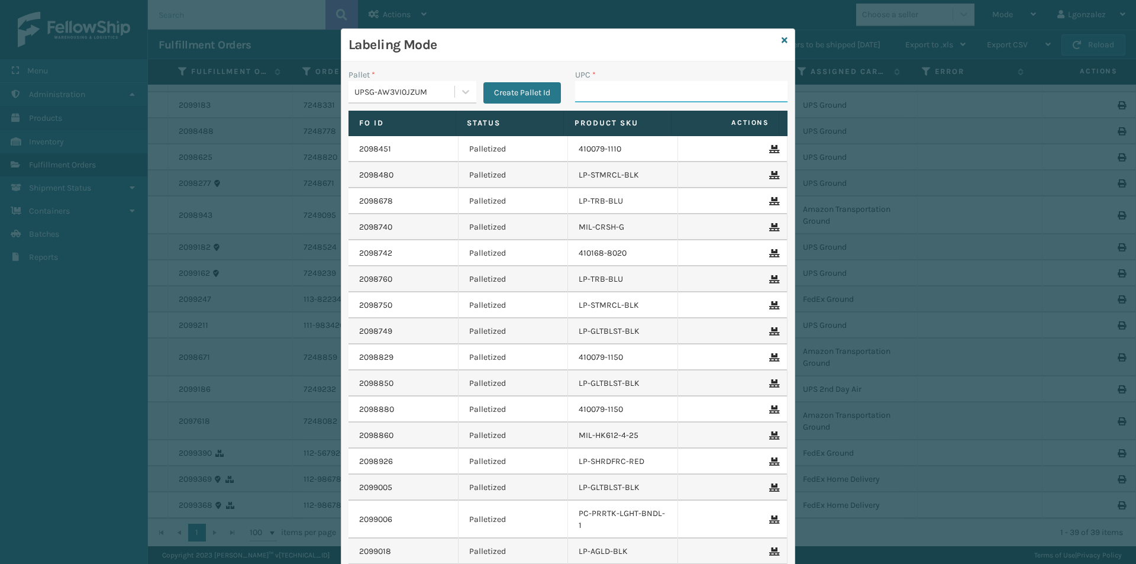
click at [603, 94] on input "UPC *" at bounding box center [681, 91] width 212 height 21
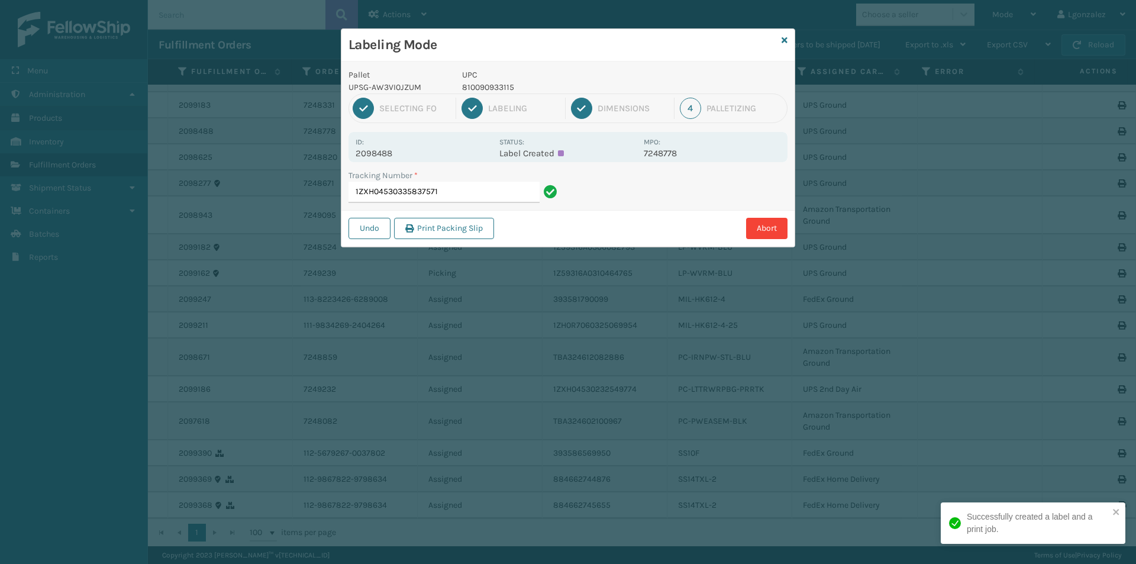
click at [511, 88] on p "810090933115" at bounding box center [549, 87] width 175 height 12
click at [447, 190] on input "1ZXH04530335837571" at bounding box center [443, 192] width 191 height 21
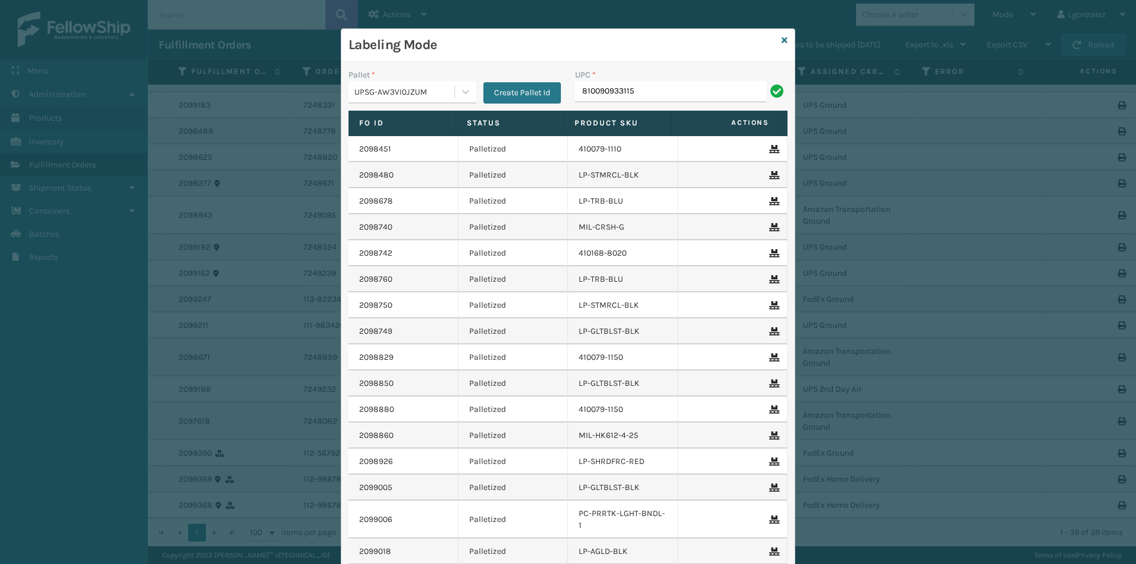
type input "810090933115"
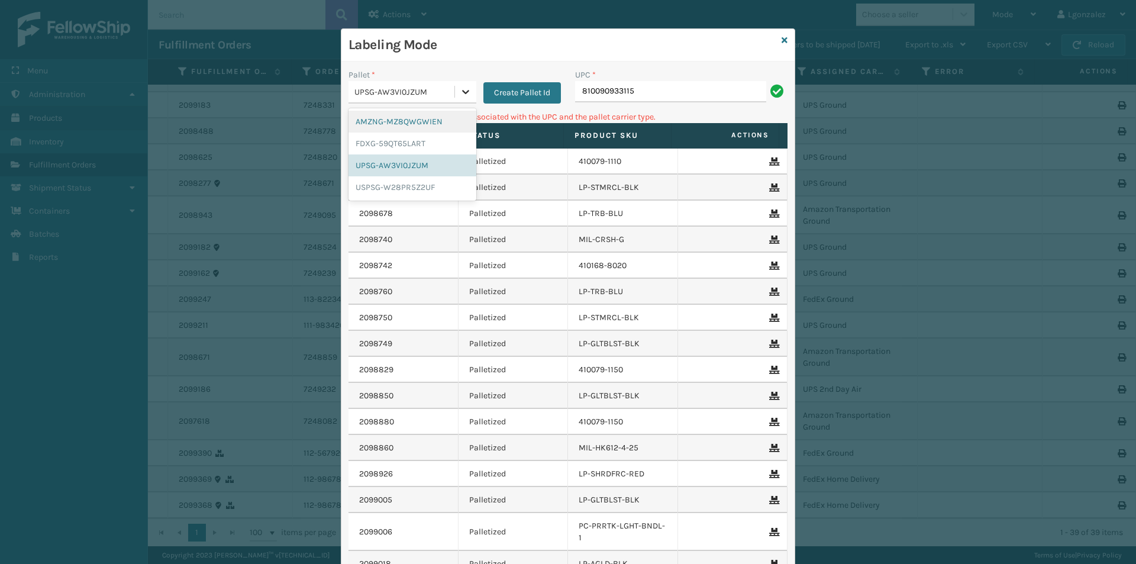
click at [455, 99] on div at bounding box center [465, 91] width 21 height 21
click at [438, 149] on div "FDXG-59QT65LART" at bounding box center [412, 144] width 128 height 22
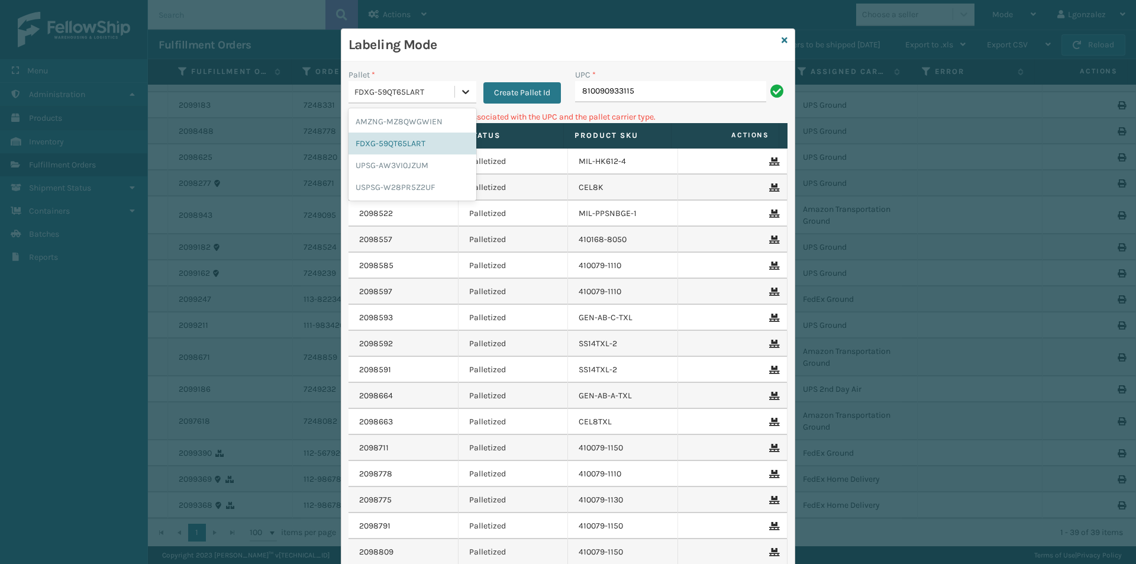
click at [466, 96] on icon at bounding box center [466, 92] width 12 height 12
click at [434, 131] on div "AMZNG-MZ8QWGWIEN" at bounding box center [412, 122] width 128 height 22
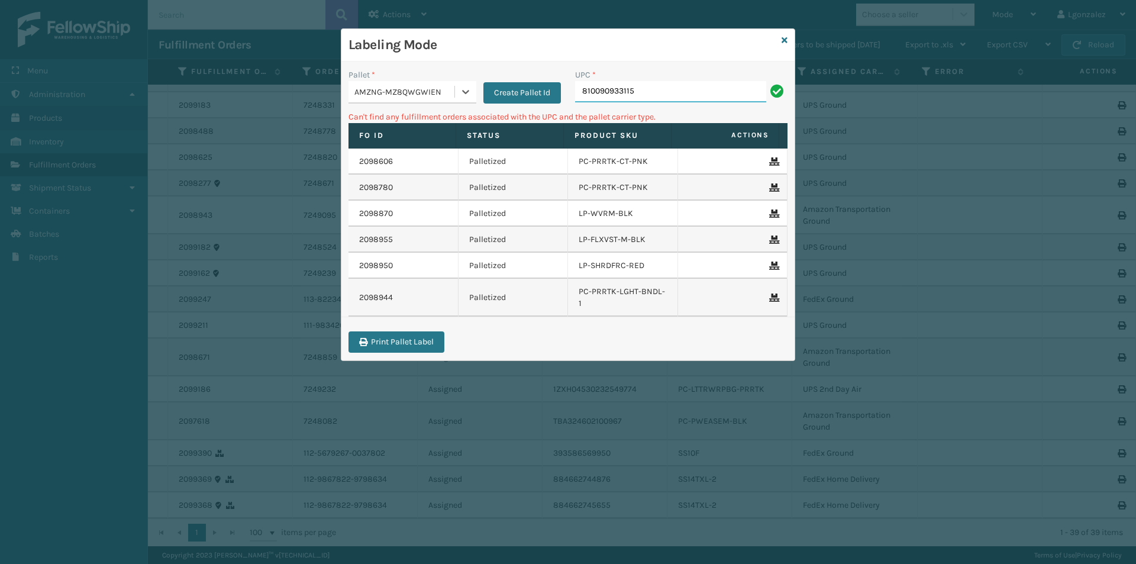
click at [686, 85] on input "810090933115" at bounding box center [670, 91] width 191 height 21
click at [463, 94] on icon at bounding box center [466, 92] width 12 height 12
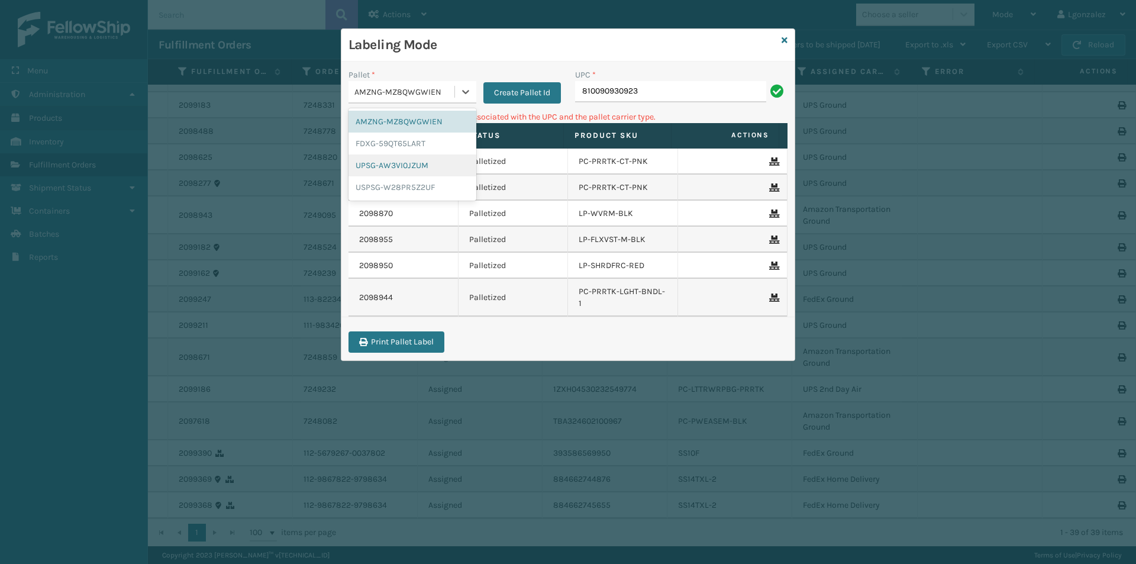
click at [424, 163] on div "UPSG-AW3VI0JZUM" at bounding box center [412, 165] width 128 height 22
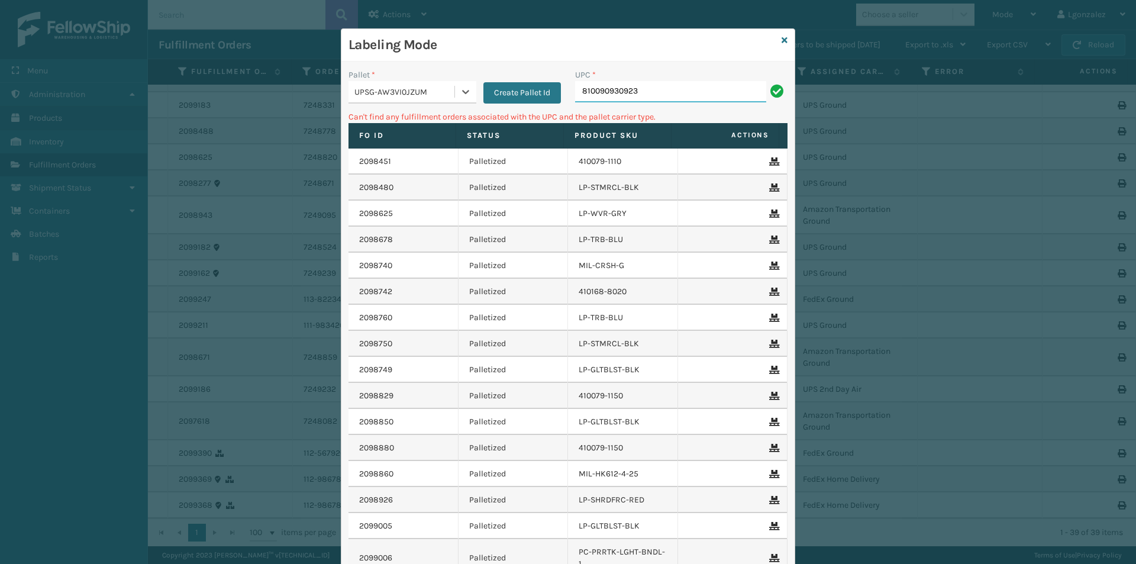
drag, startPoint x: 635, startPoint y: 86, endPoint x: 634, endPoint y: 92, distance: 6.0
click at [638, 86] on input "810090930923" at bounding box center [670, 91] width 191 height 21
click at [466, 96] on icon at bounding box center [466, 92] width 12 height 12
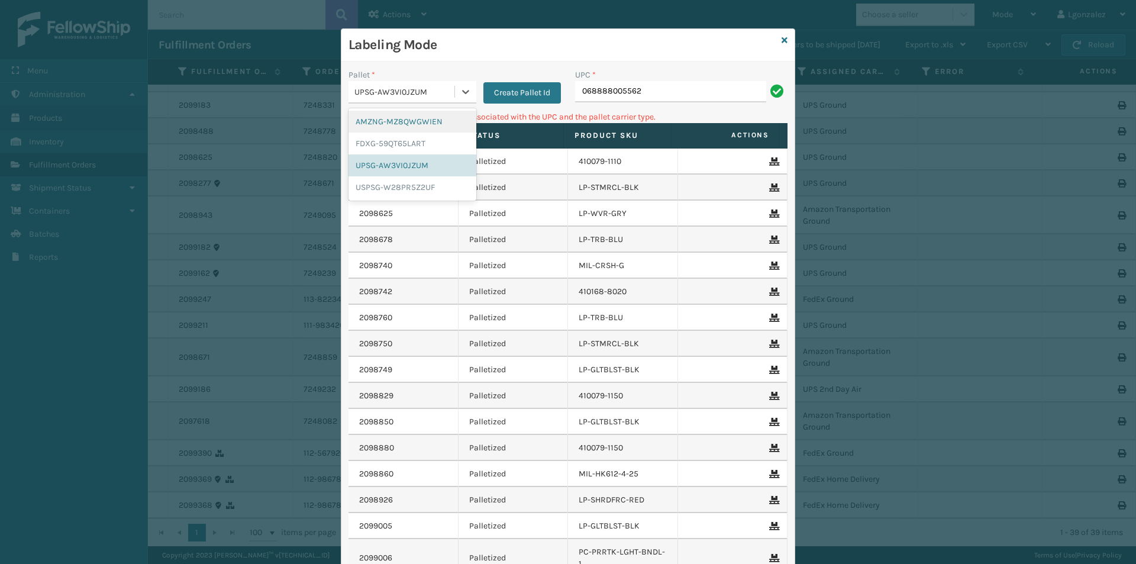
click at [440, 119] on div "AMZNG-MZ8QWGWIEN" at bounding box center [412, 122] width 128 height 22
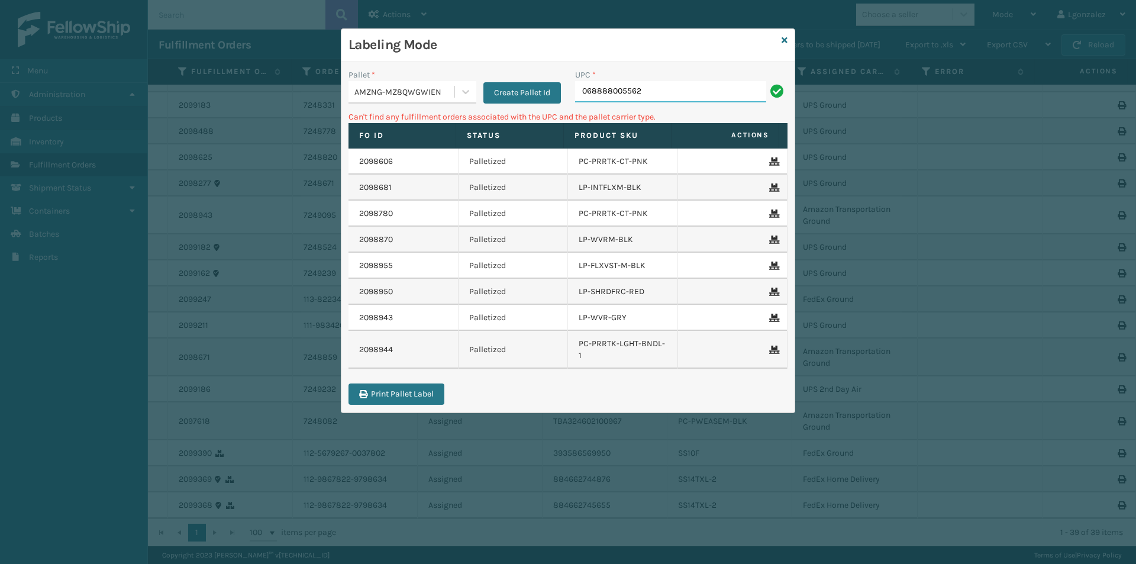
click at [644, 89] on input "068888005562" at bounding box center [670, 91] width 191 height 21
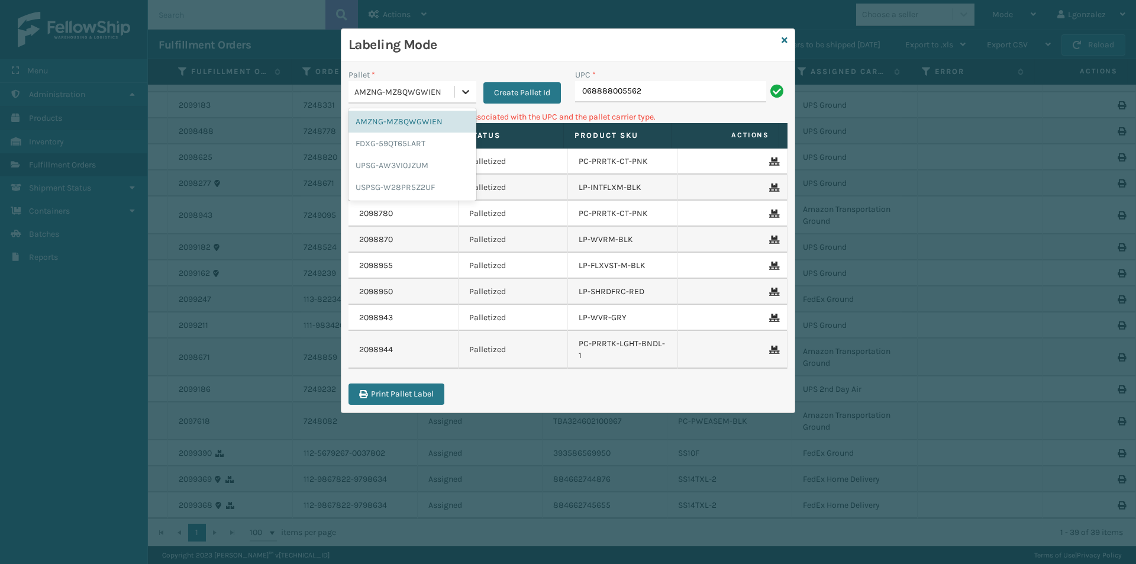
click at [464, 91] on icon at bounding box center [466, 92] width 12 height 12
click at [421, 143] on div "FDXG-59QT65LART" at bounding box center [412, 144] width 128 height 22
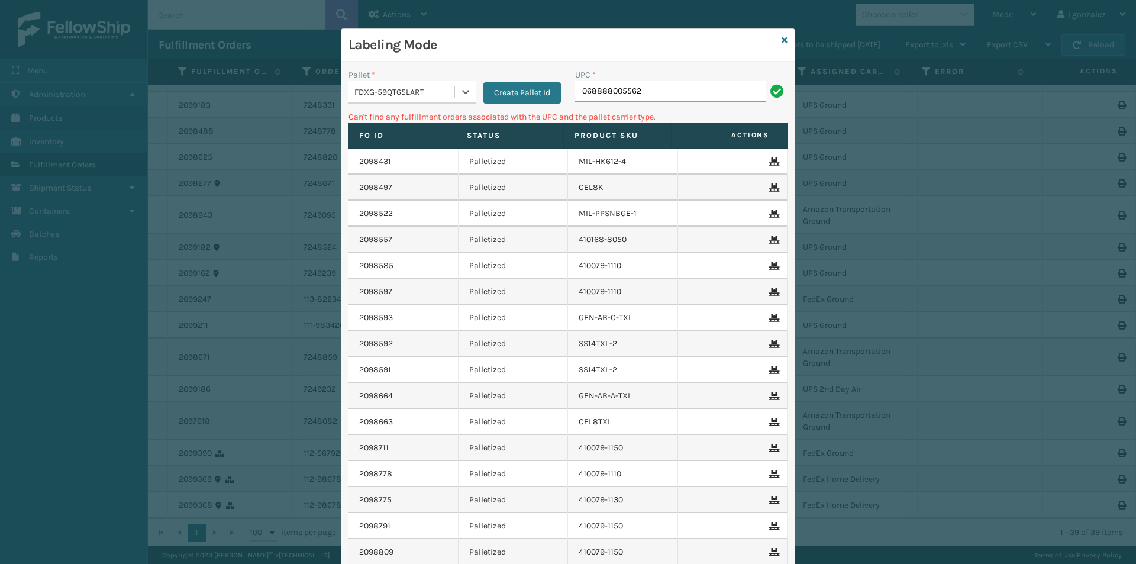
click at [667, 89] on input "068888005562" at bounding box center [670, 91] width 191 height 21
type input "068888005562"
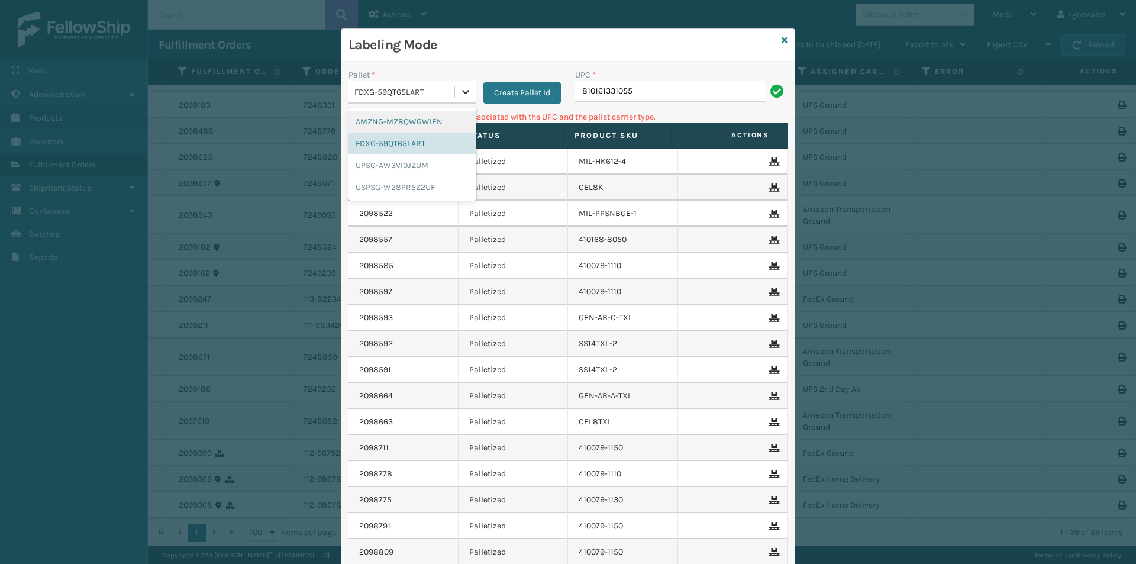
click at [463, 95] on icon at bounding box center [466, 92] width 12 height 12
click at [403, 166] on div "UPSG-AW3VI0JZUM" at bounding box center [412, 165] width 128 height 22
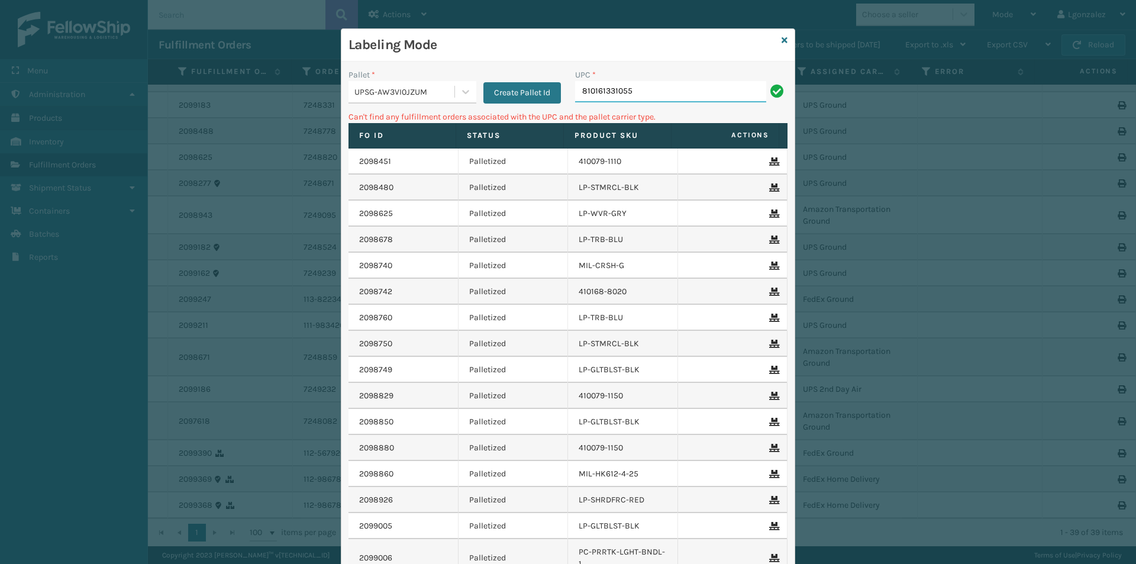
click at [639, 92] on input "810161331055" at bounding box center [670, 91] width 191 height 21
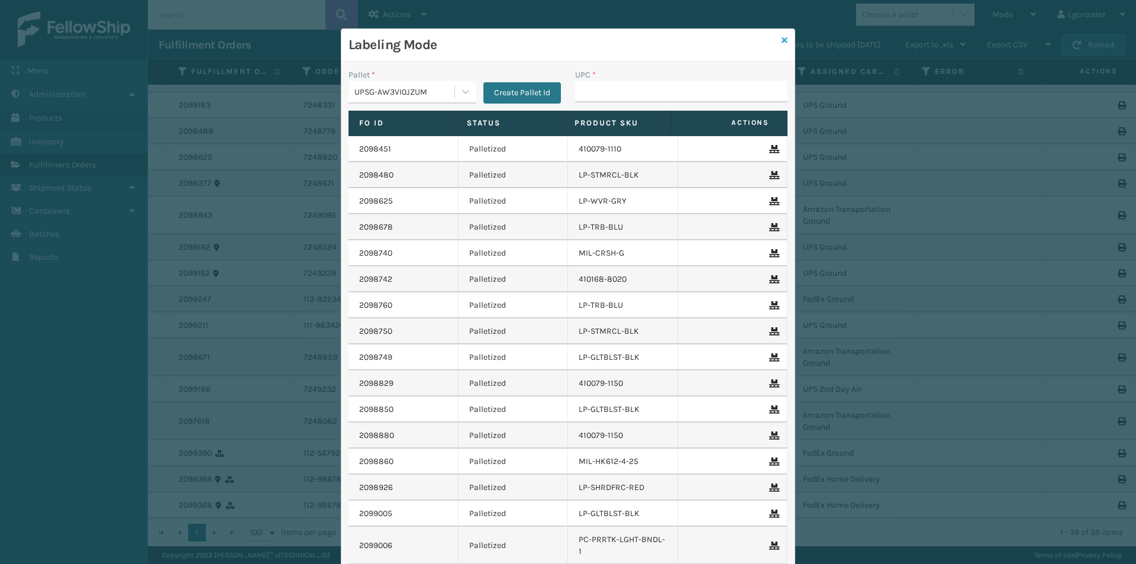
click at [781, 40] on icon at bounding box center [784, 40] width 6 height 8
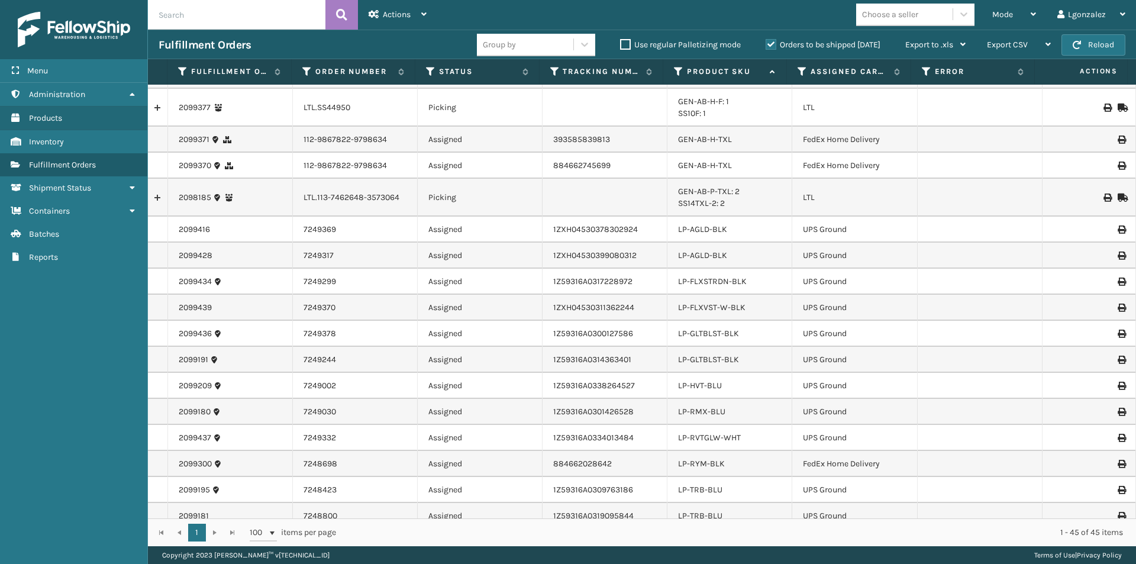
scroll to position [0, 0]
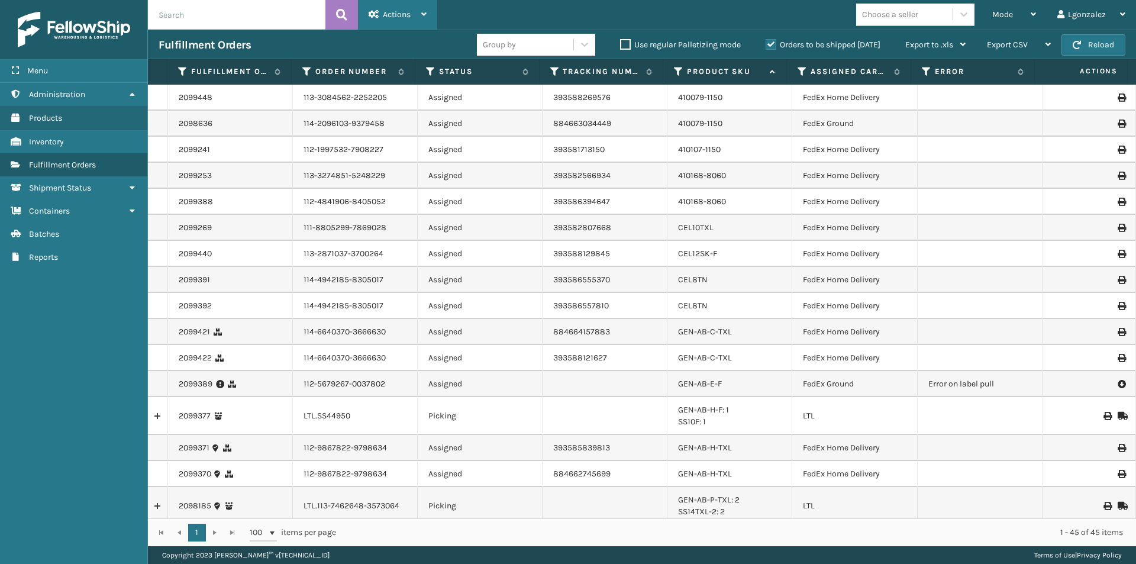
click at [419, 15] on div "Actions" at bounding box center [398, 15] width 58 height 30
click at [550, 13] on div "Mode Regular Mode Picking Mode Labeling Mode Exit Scan Mode Choose a seller Lgo…" at bounding box center [786, 15] width 699 height 30
click at [1033, 13] on icon at bounding box center [1032, 14] width 5 height 8
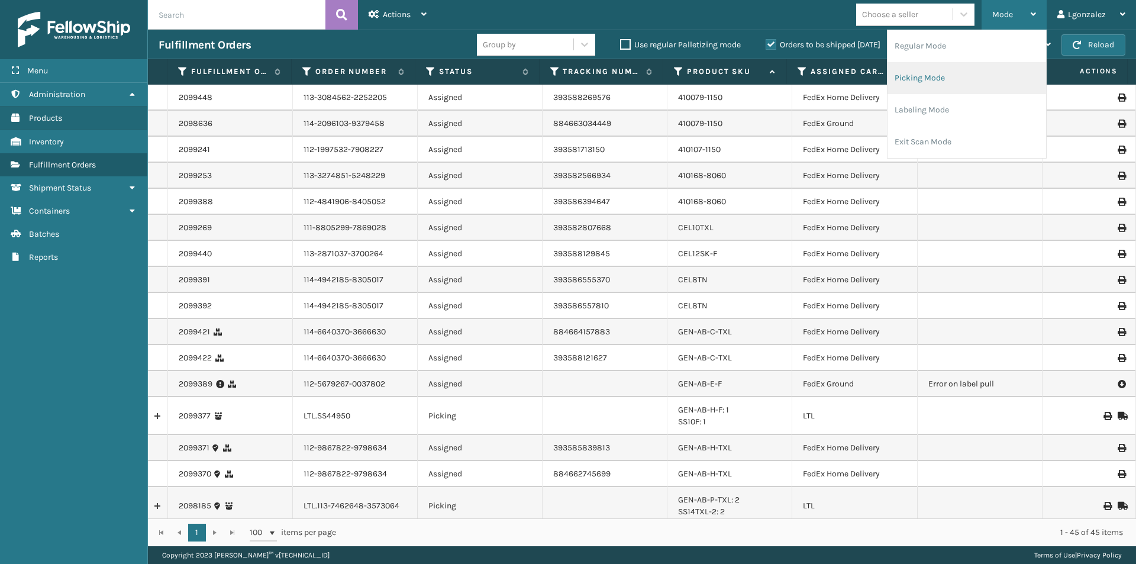
click at [952, 80] on li "Picking Mode" at bounding box center [966, 78] width 159 height 32
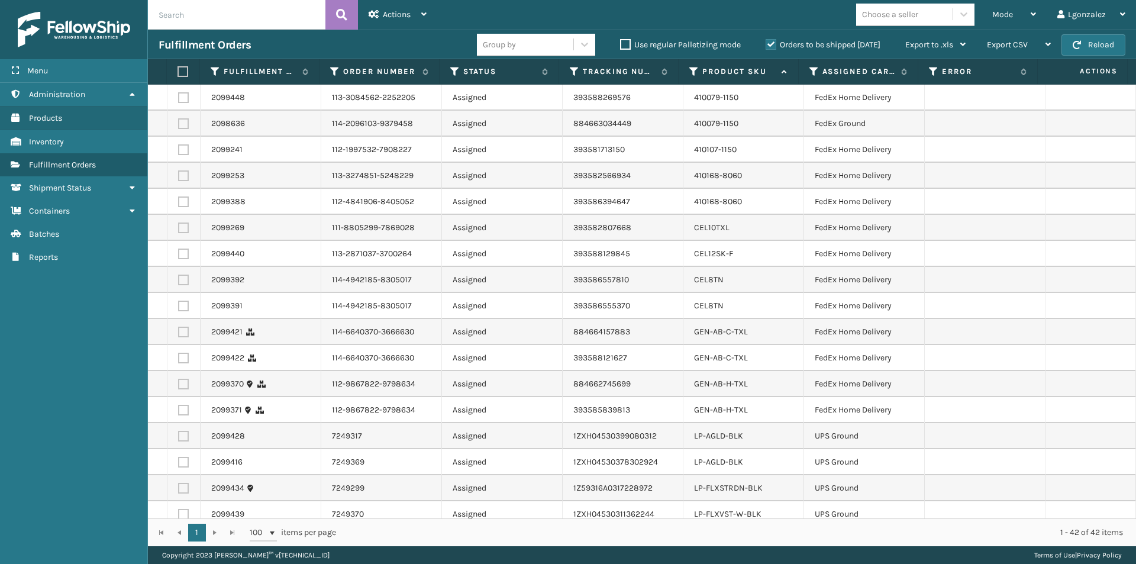
click at [182, 73] on label at bounding box center [181, 71] width 8 height 11
click at [178, 73] on input "checkbox" at bounding box center [177, 72] width 1 height 8
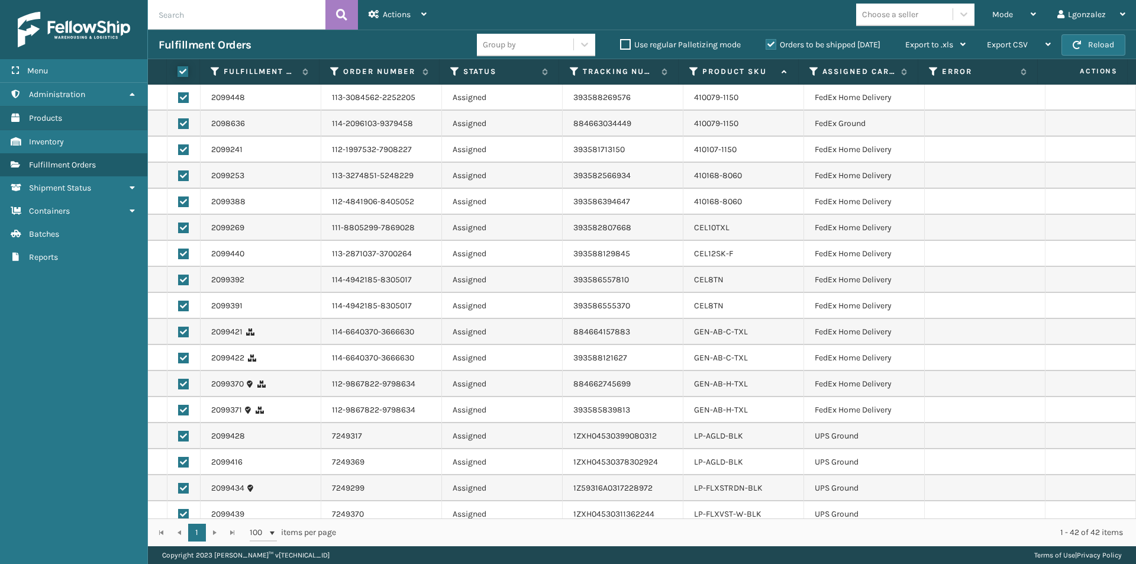
checkbox input "true"
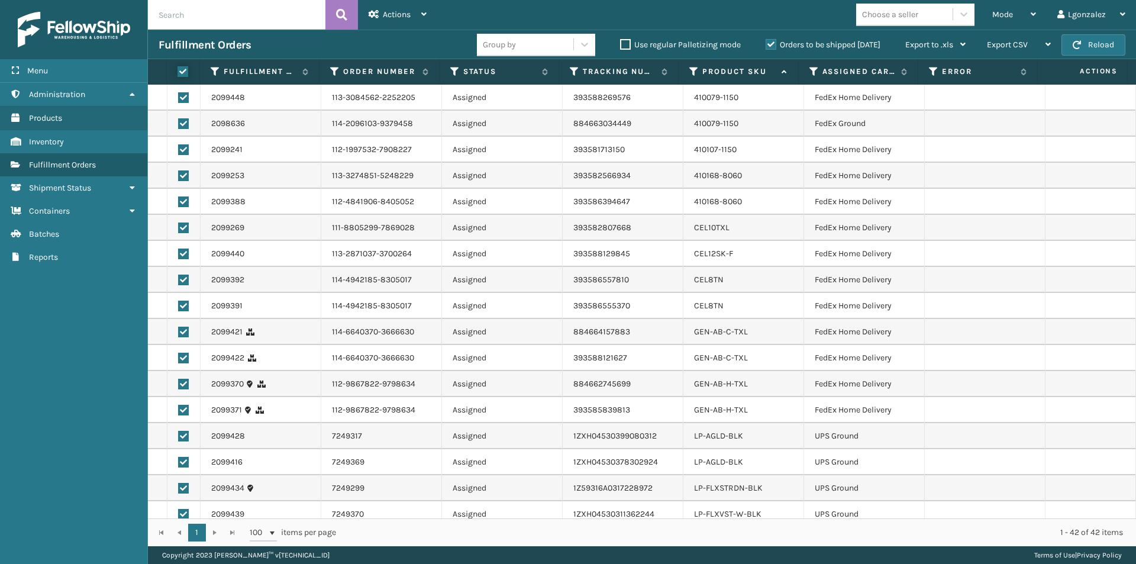
checkbox input "true"
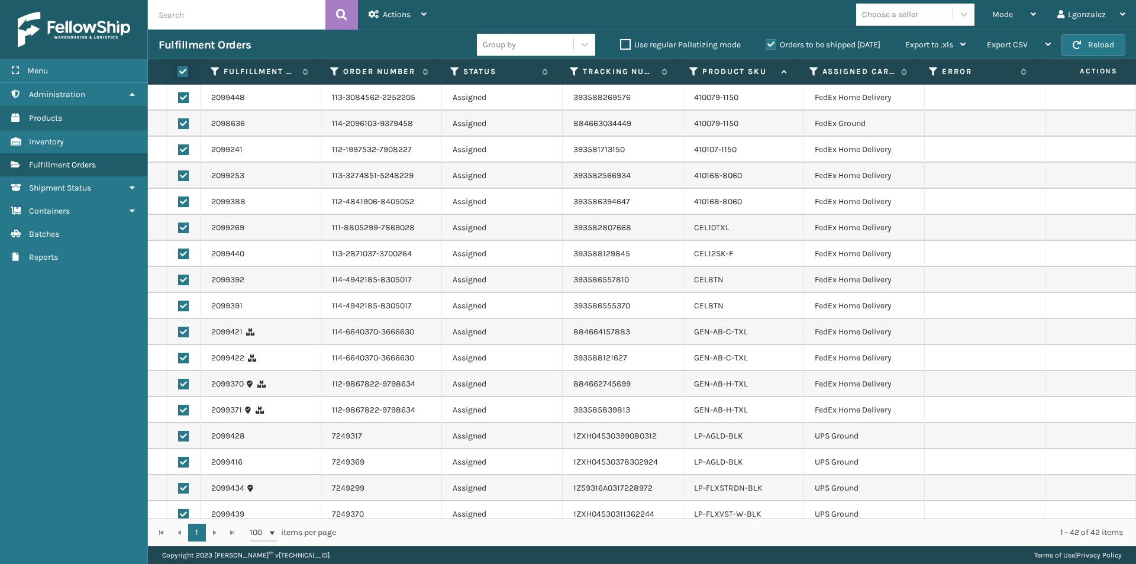
checkbox input "true"
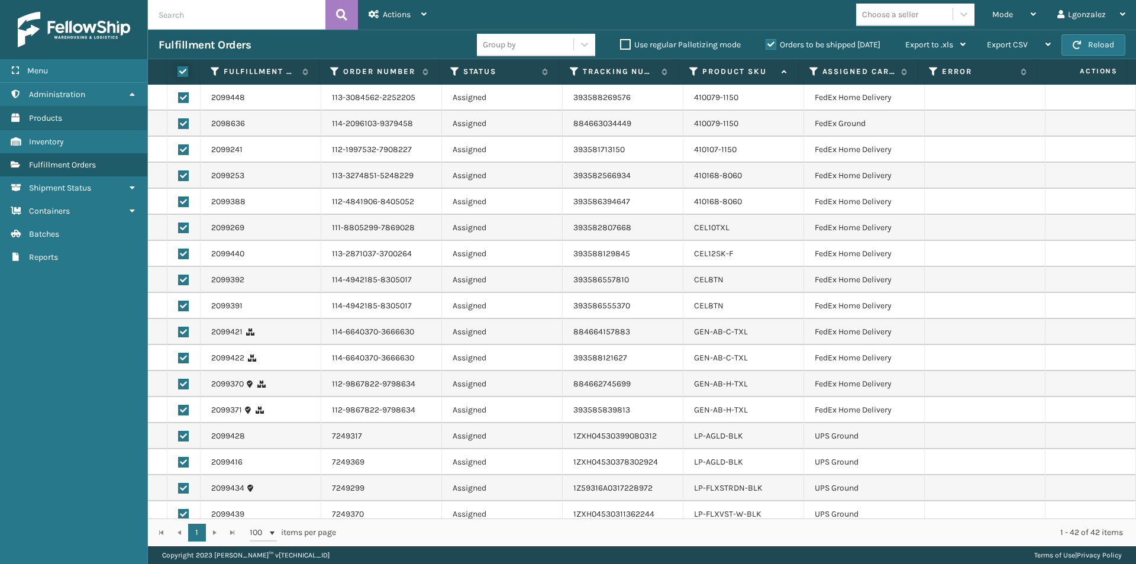
checkbox input "true"
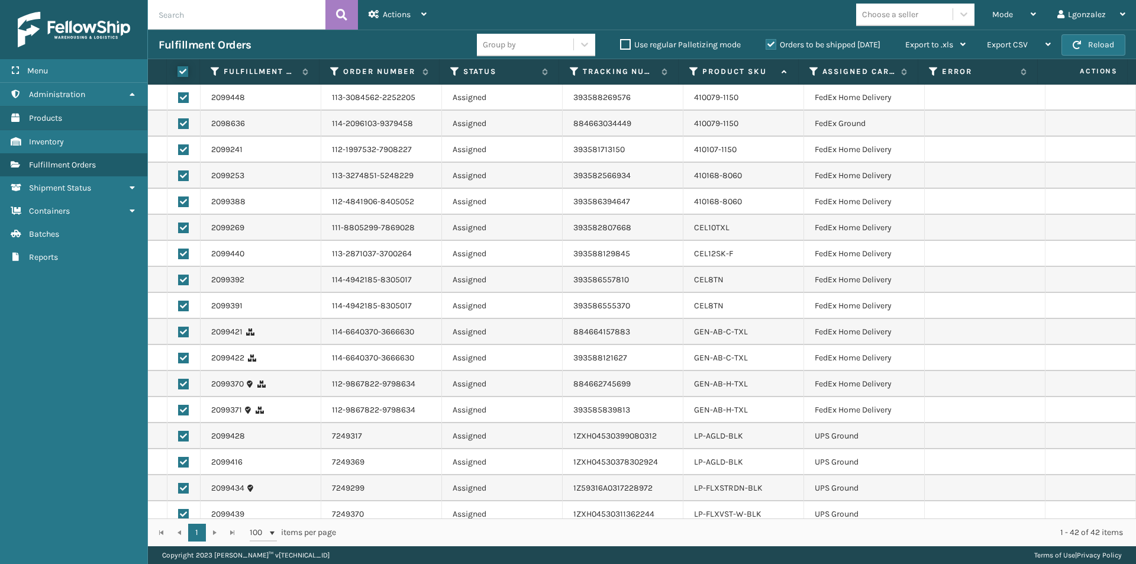
checkbox input "true"
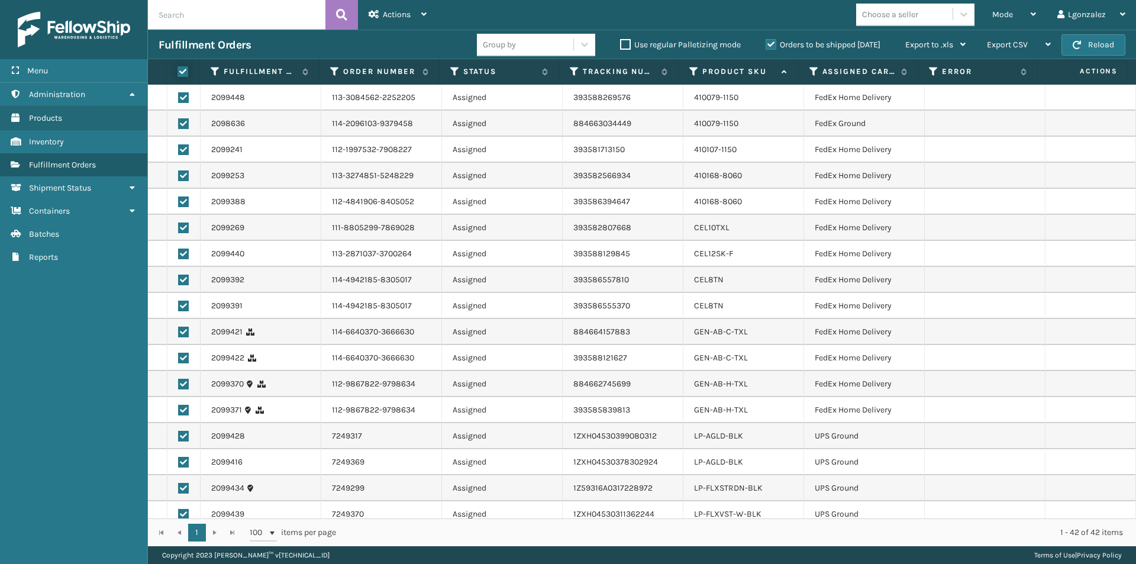
checkbox input "true"
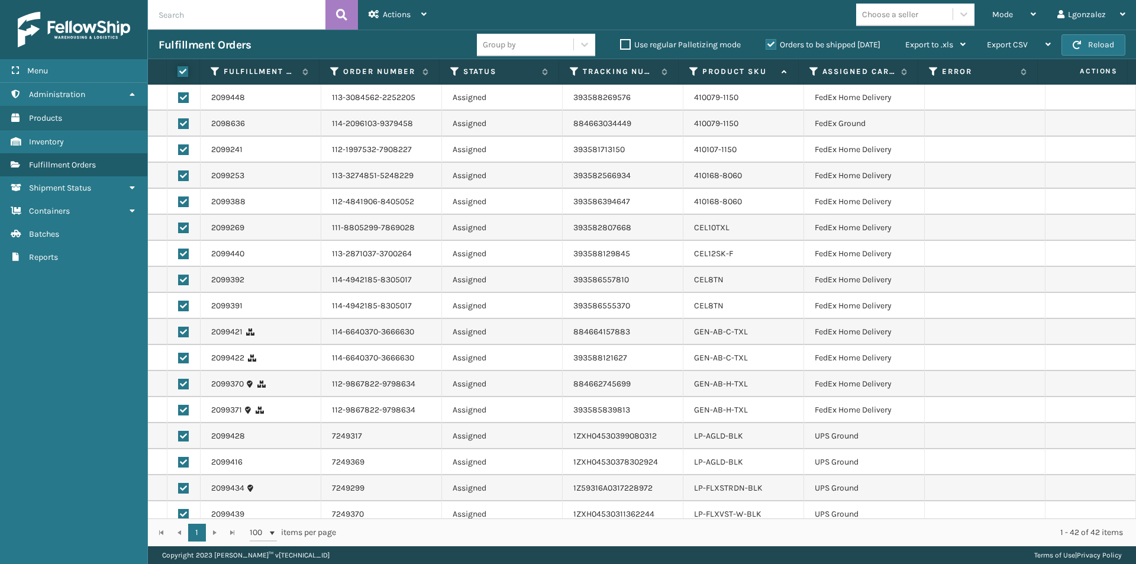
checkbox input "true"
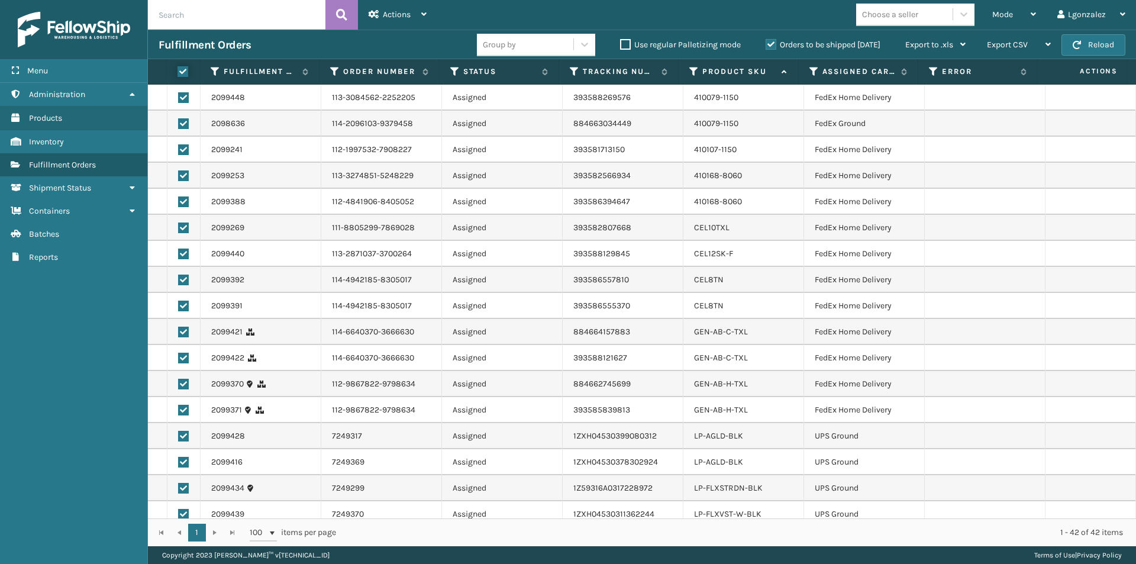
checkbox input "true"
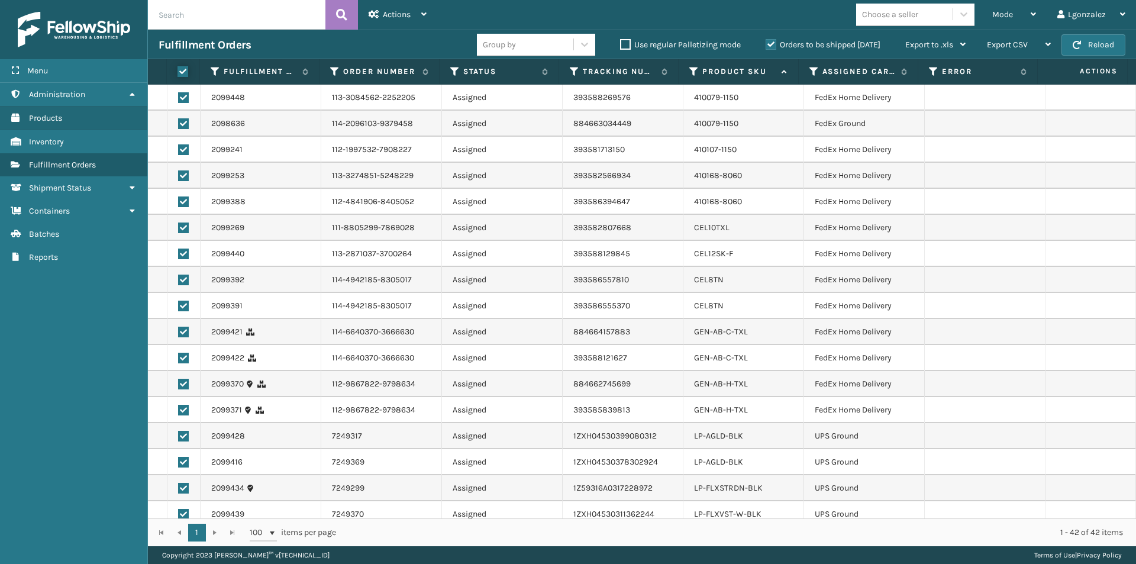
checkbox input "true"
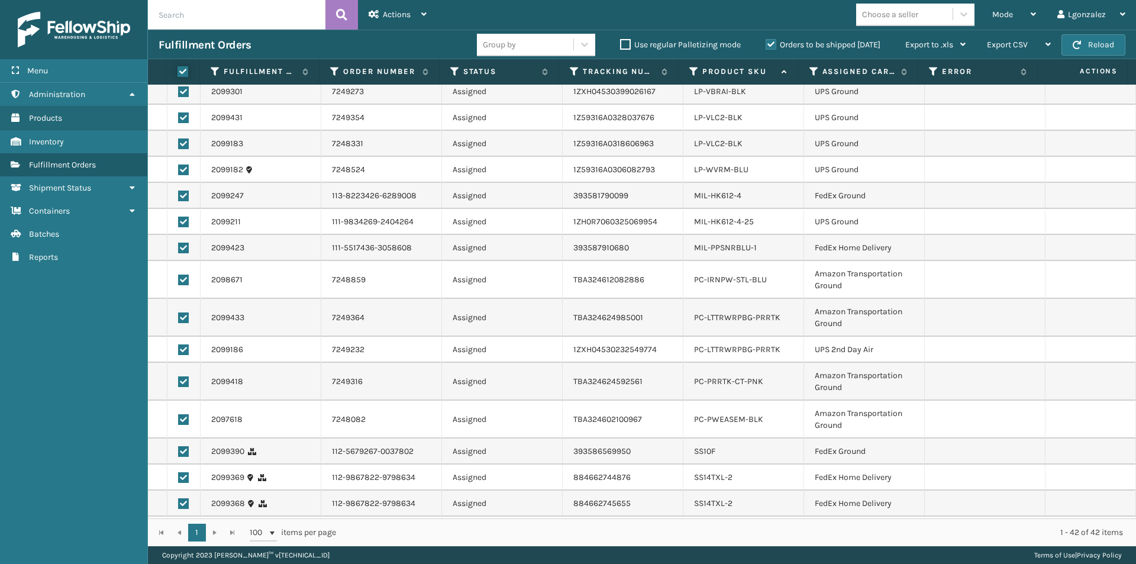
scroll to position [707, 0]
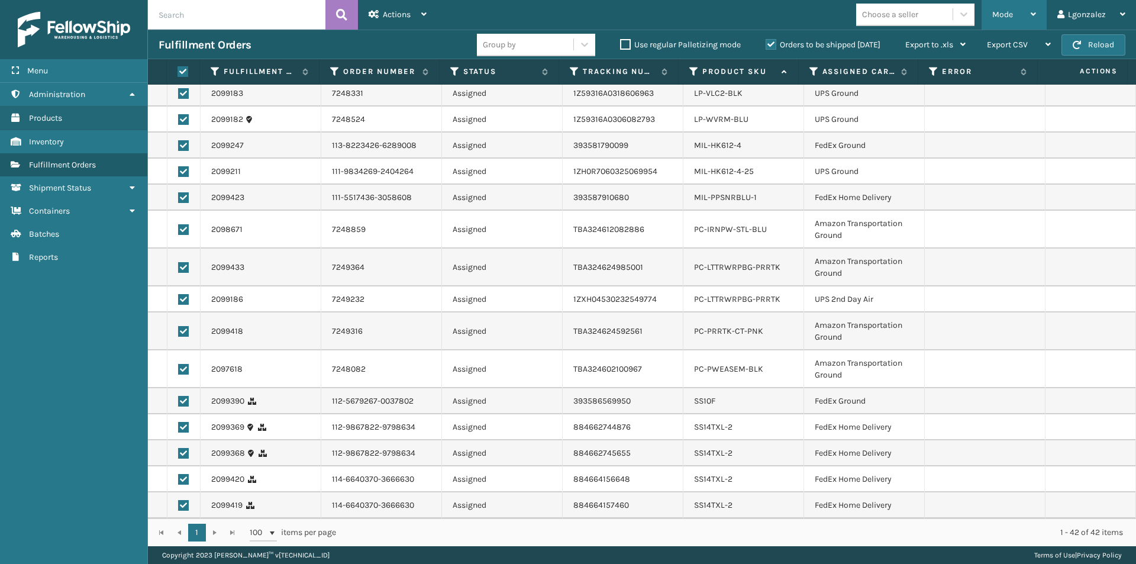
click at [1013, 16] on span "Mode" at bounding box center [1002, 14] width 21 height 10
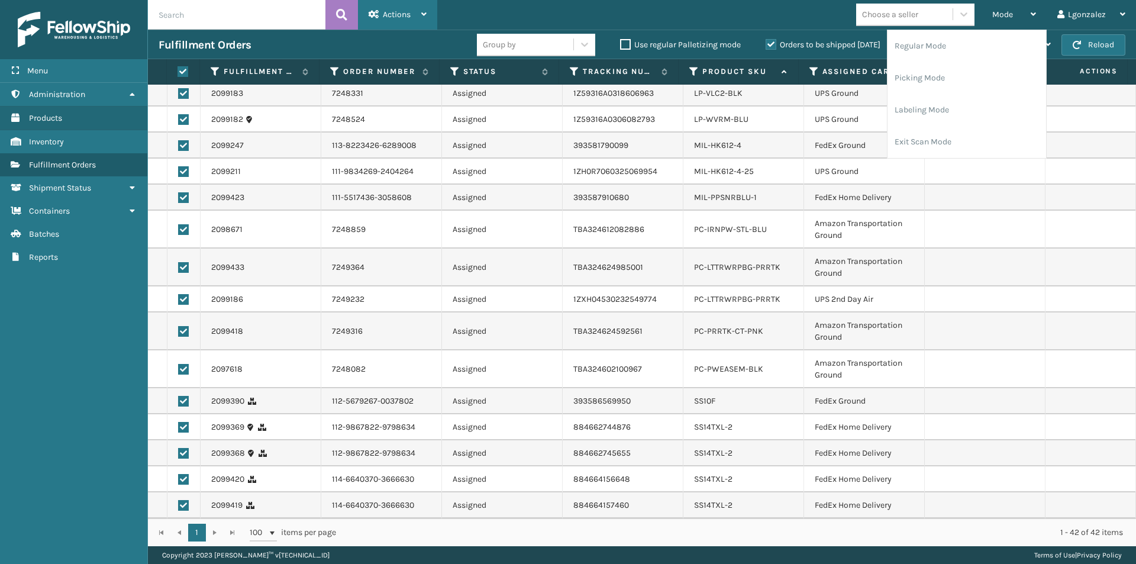
click at [419, 7] on div "Actions" at bounding box center [398, 15] width 58 height 30
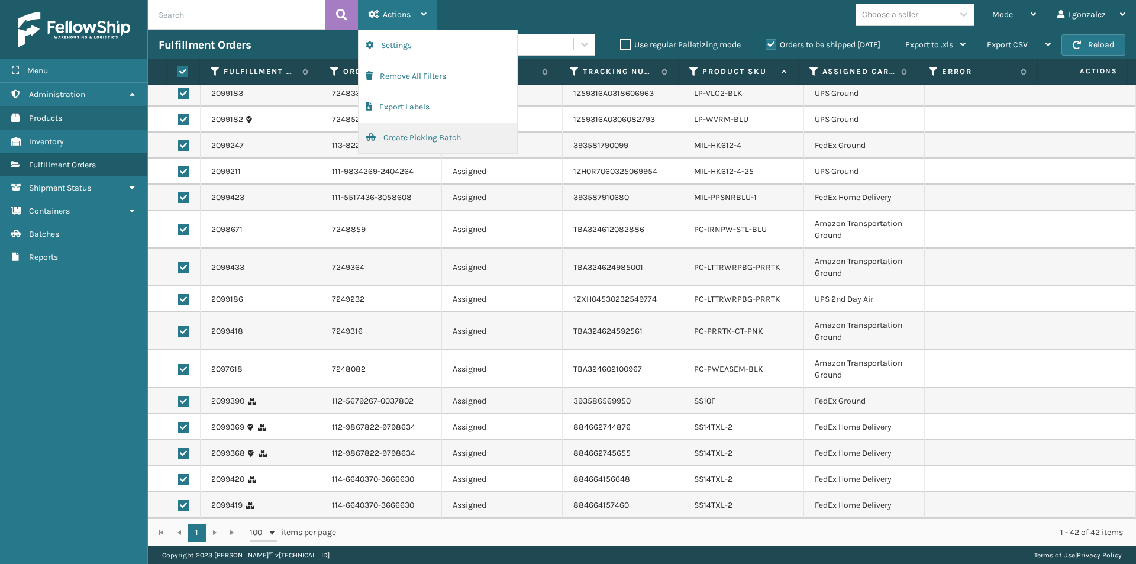
click at [407, 138] on button "Create Picking Batch" at bounding box center [437, 137] width 159 height 31
